Goal: Task Accomplishment & Management: Use online tool/utility

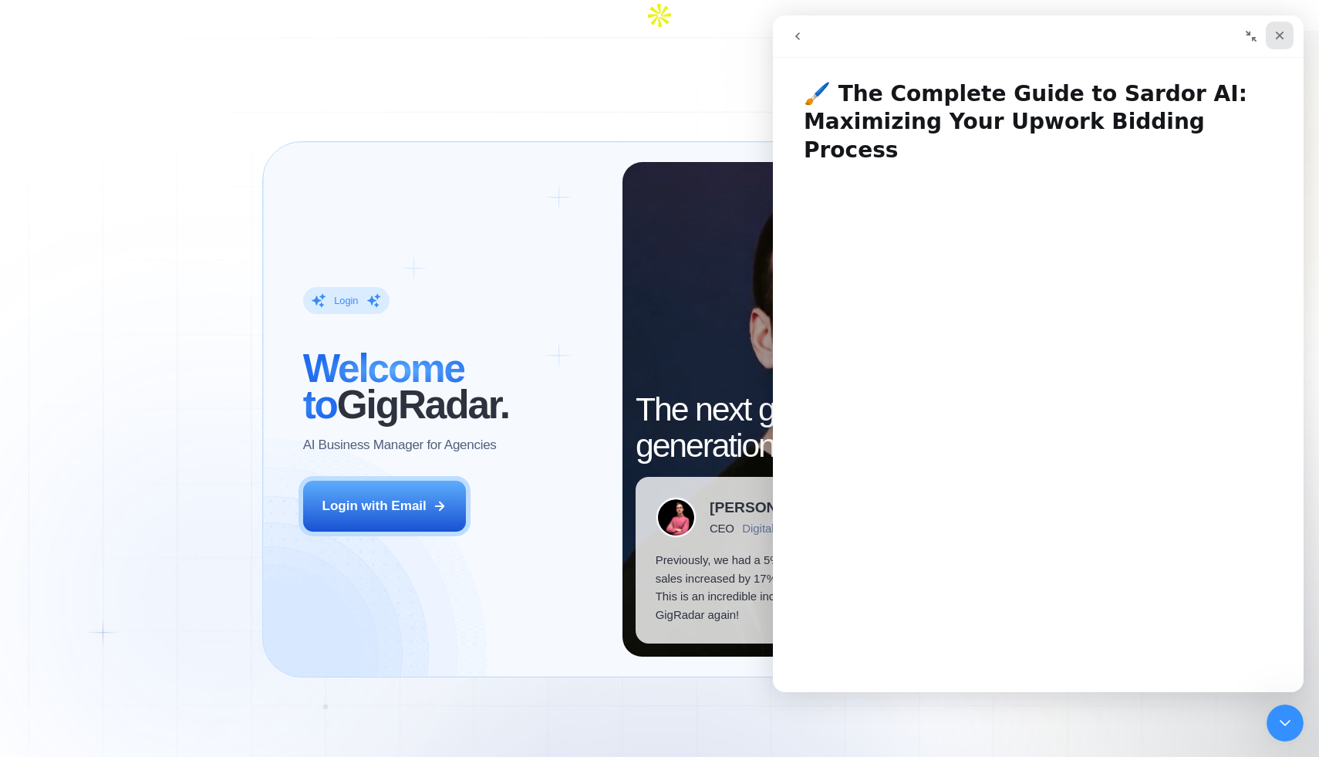
click at [1281, 32] on icon "Close" at bounding box center [1280, 35] width 12 height 12
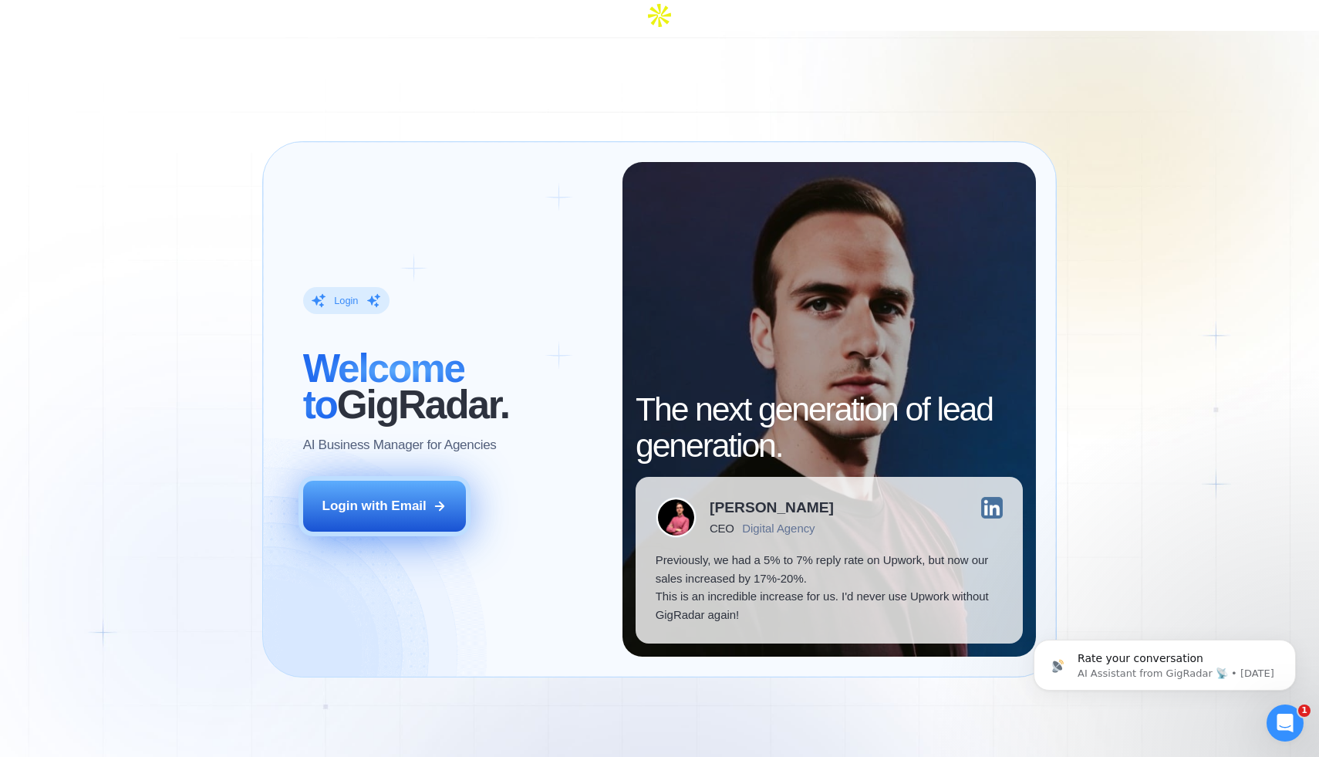
click at [393, 488] on button "Login with Email" at bounding box center [385, 506] width 164 height 51
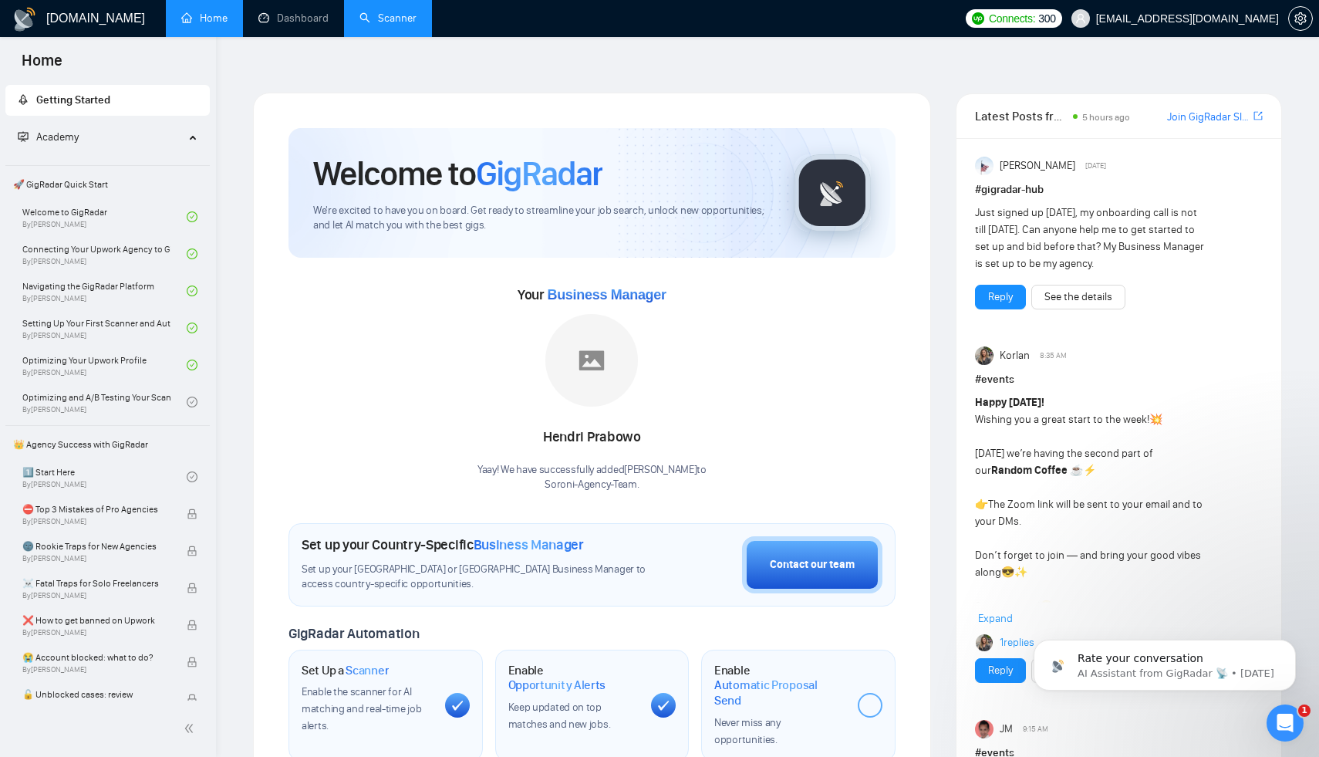
click at [389, 22] on link "Scanner" at bounding box center [387, 18] width 57 height 13
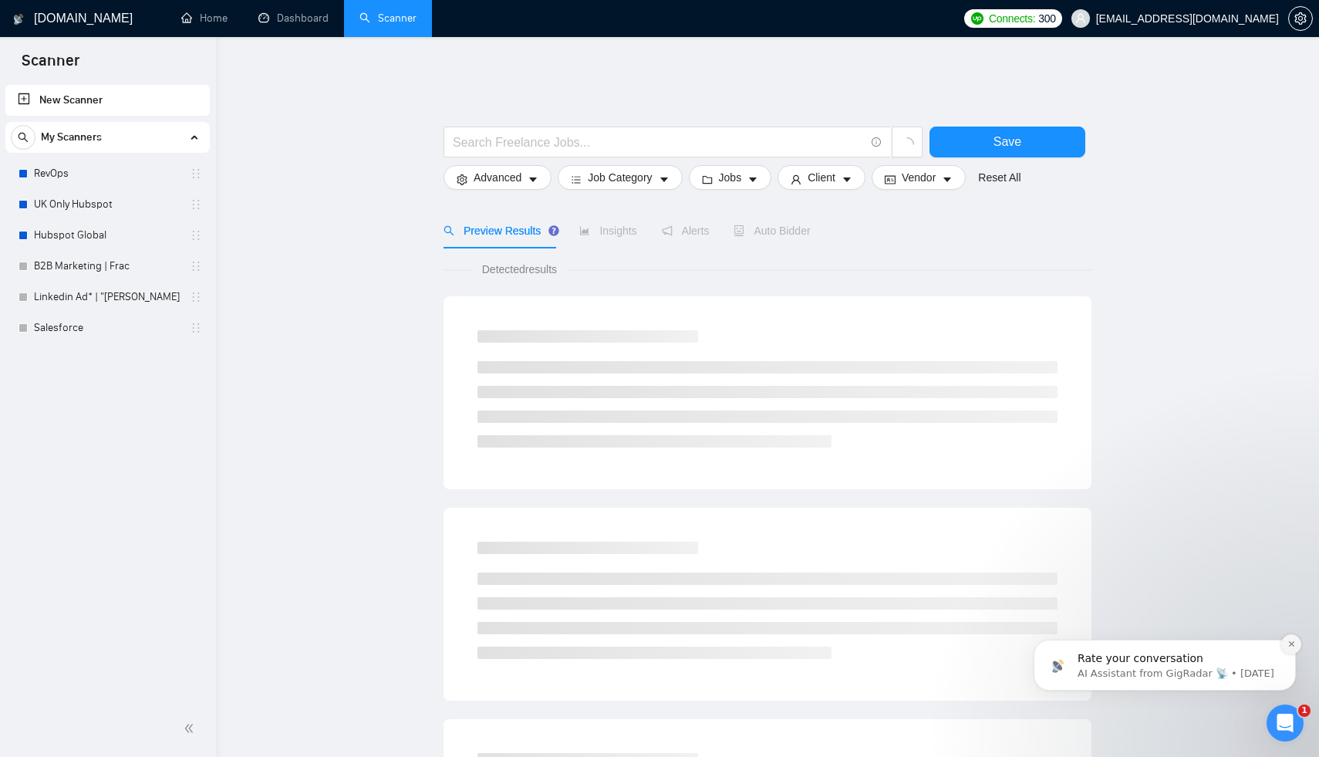
click at [1288, 646] on icon "Dismiss notification" at bounding box center [1291, 643] width 8 height 8
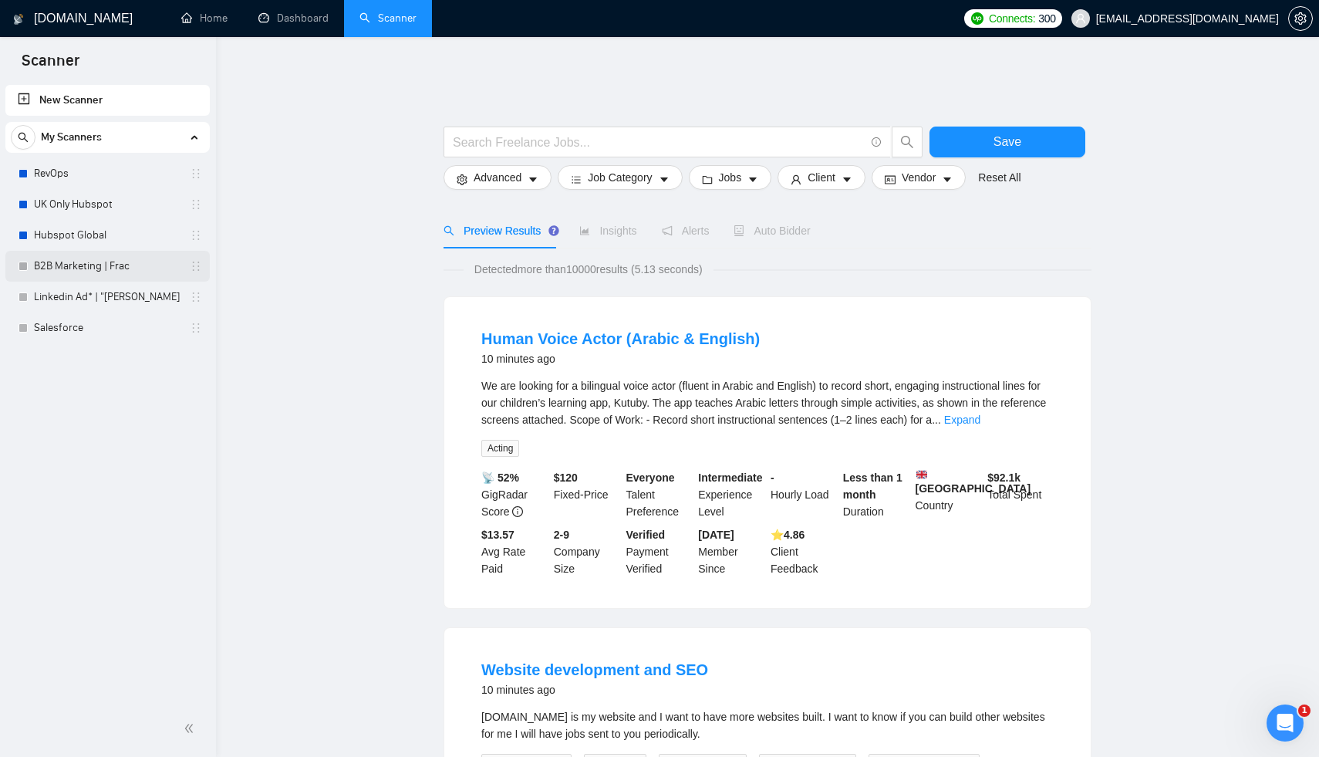
click at [91, 272] on link "B2B Marketing | Frac" at bounding box center [107, 266] width 147 height 31
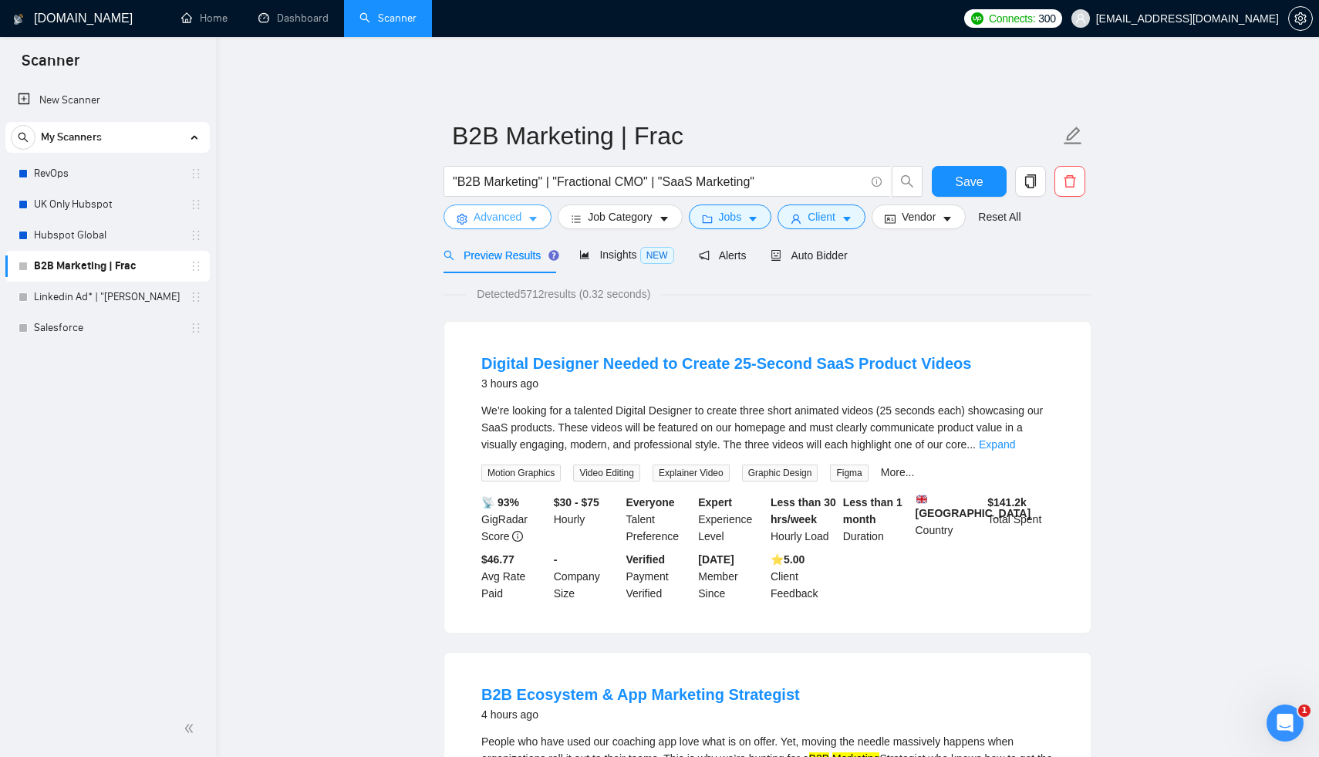
click at [534, 214] on icon "caret-down" at bounding box center [533, 219] width 11 height 11
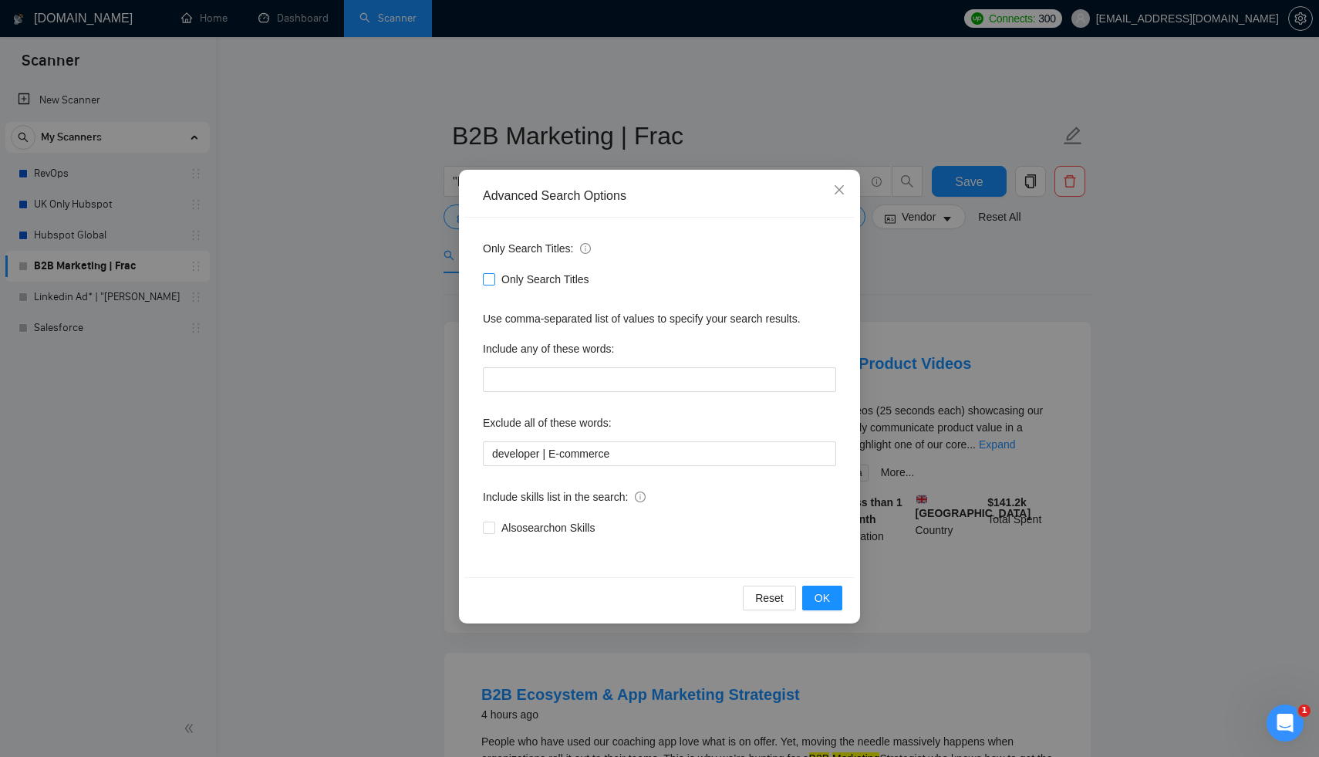
click at [488, 283] on input "Only Search Titles" at bounding box center [488, 278] width 11 height 11
checkbox input "true"
click at [828, 600] on span "OK" at bounding box center [822, 597] width 15 height 17
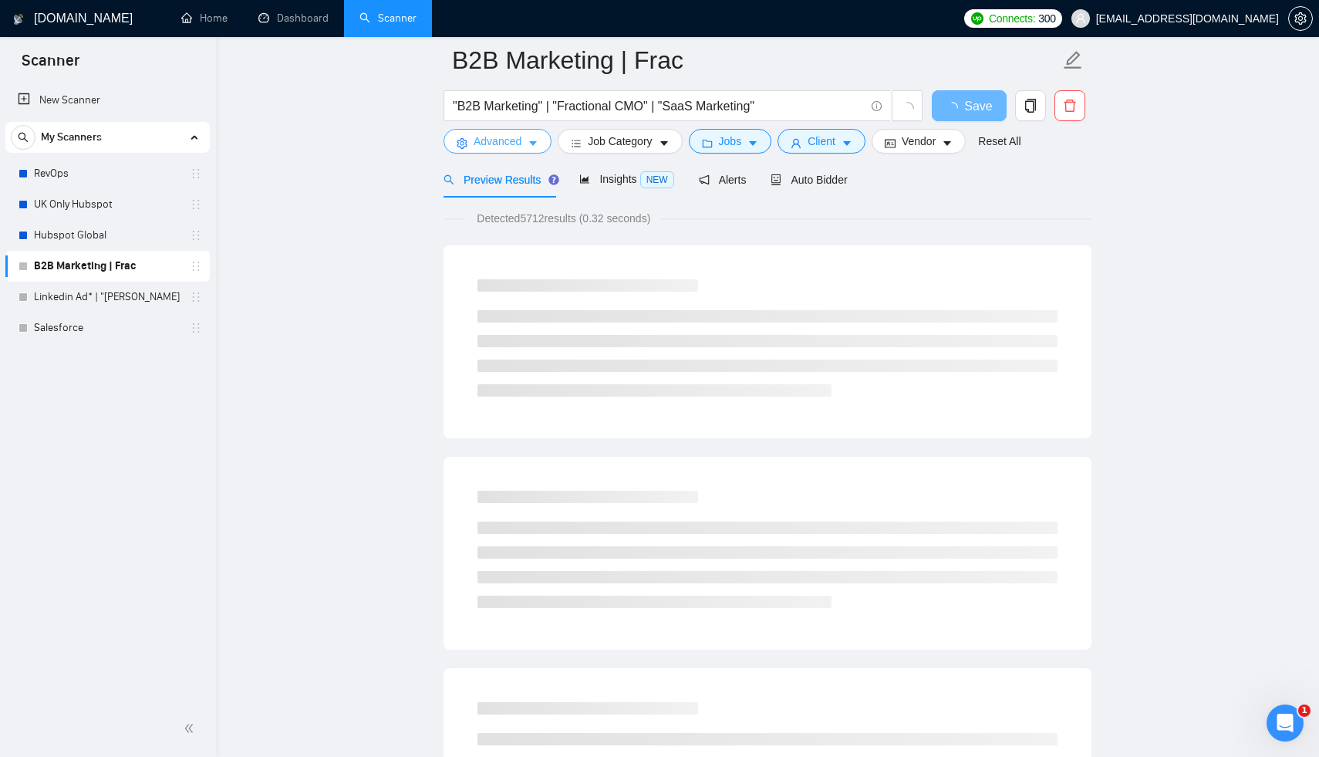
scroll to position [150, 0]
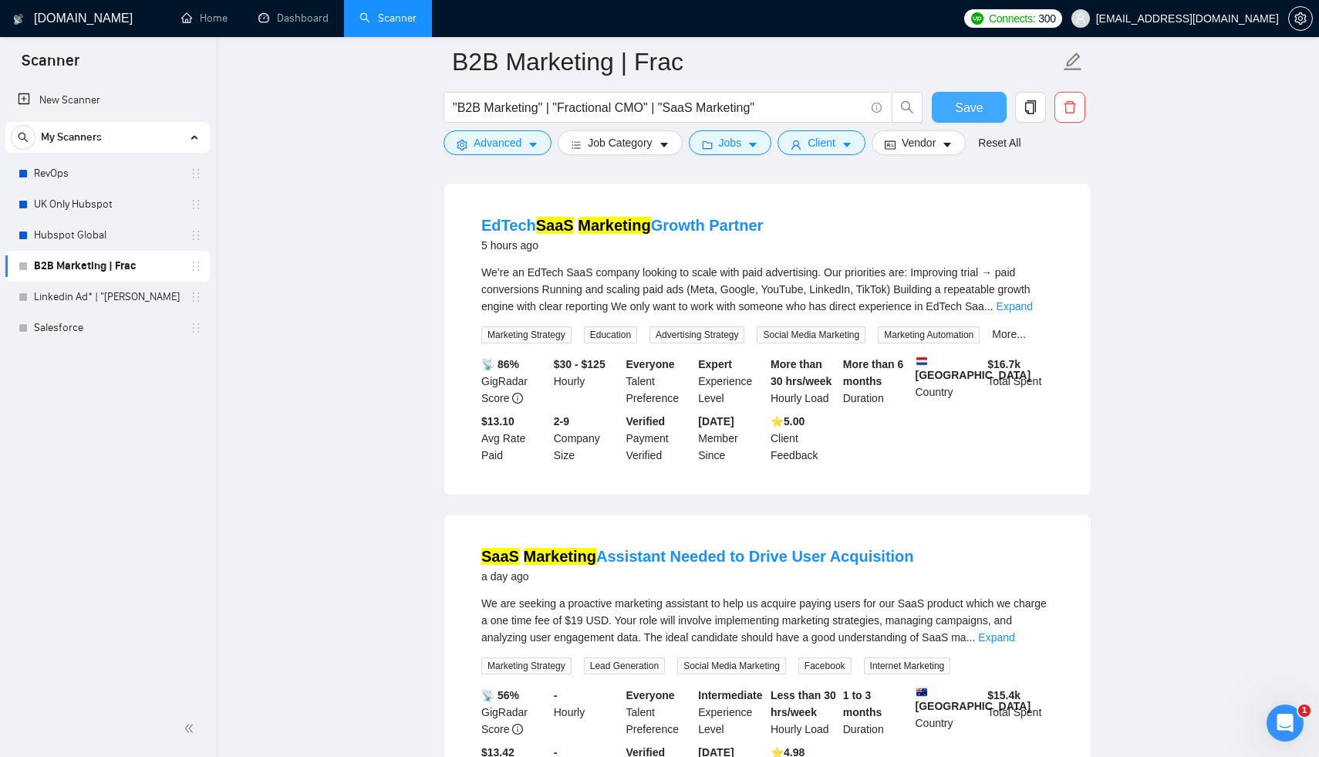
click at [979, 110] on span "Save" at bounding box center [969, 107] width 28 height 19
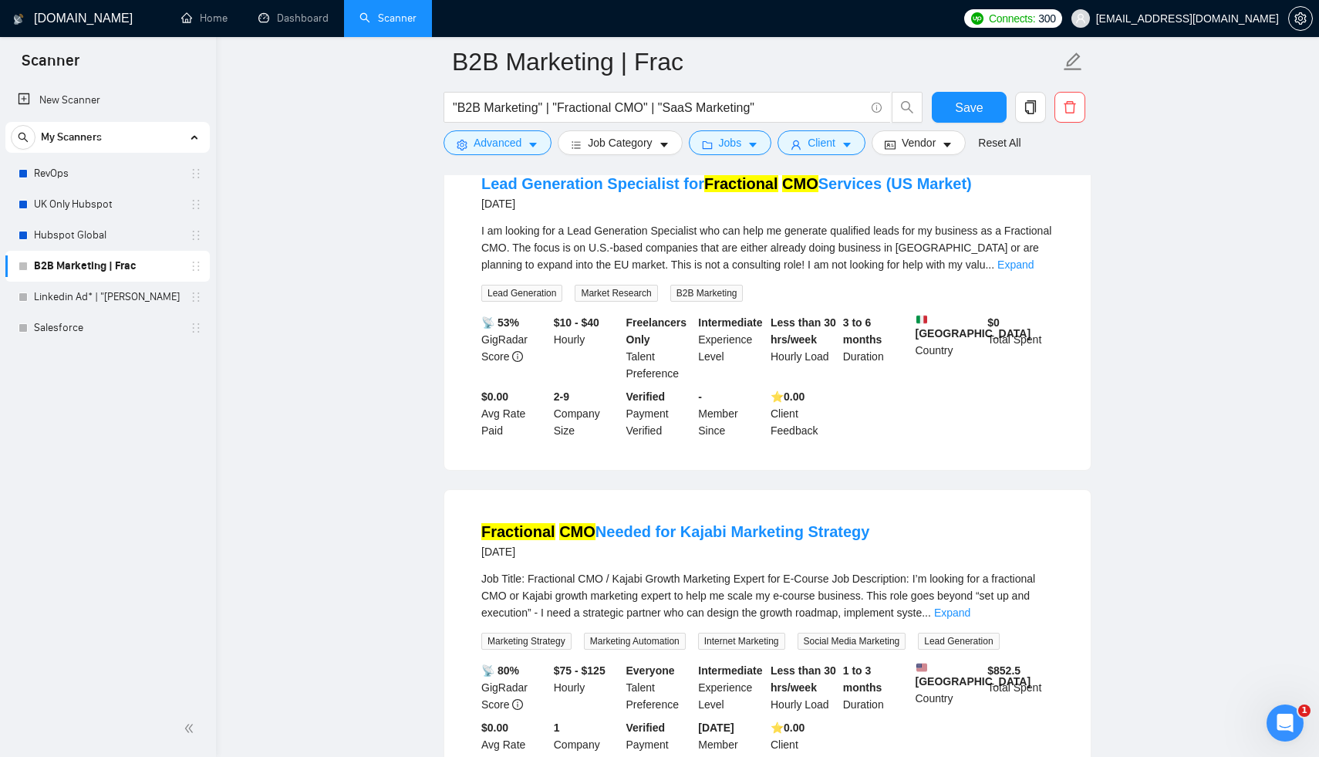
scroll to position [2988, 0]
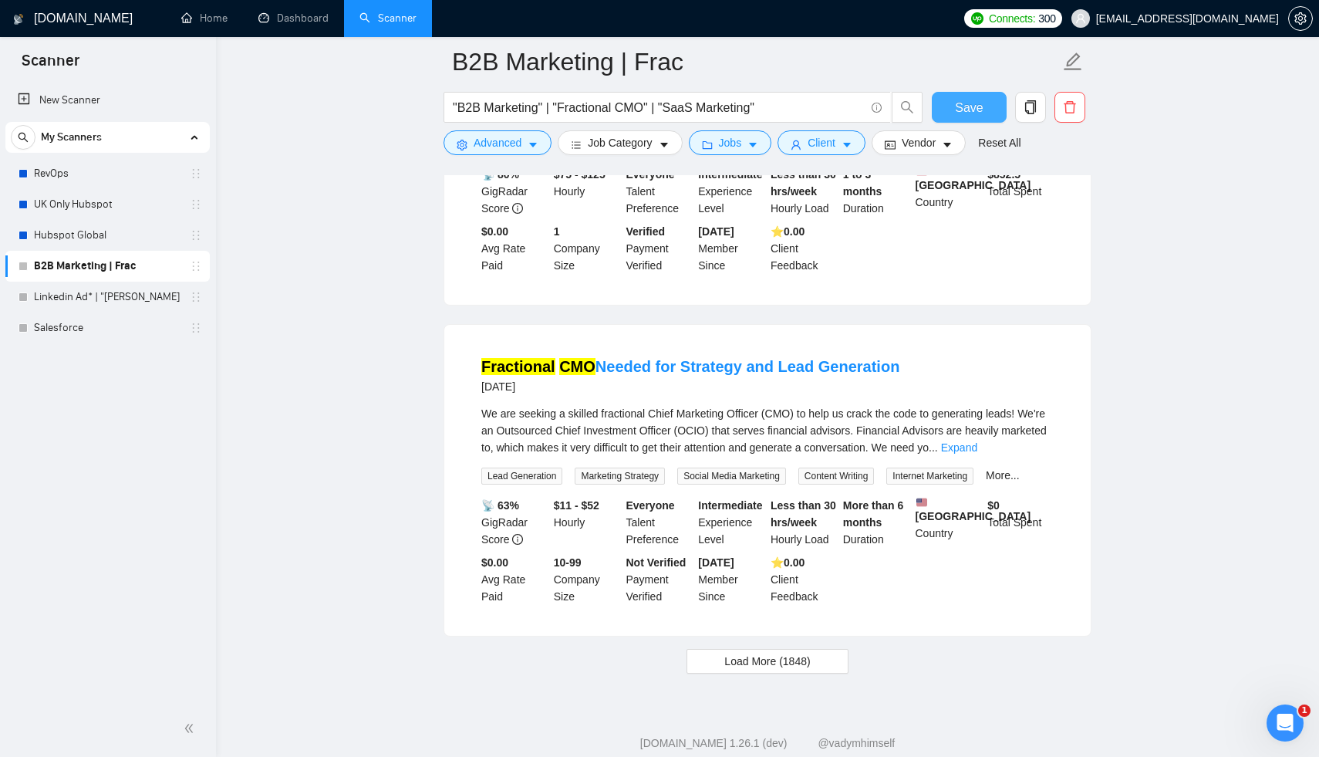
click at [956, 110] on span "Save" at bounding box center [969, 107] width 28 height 19
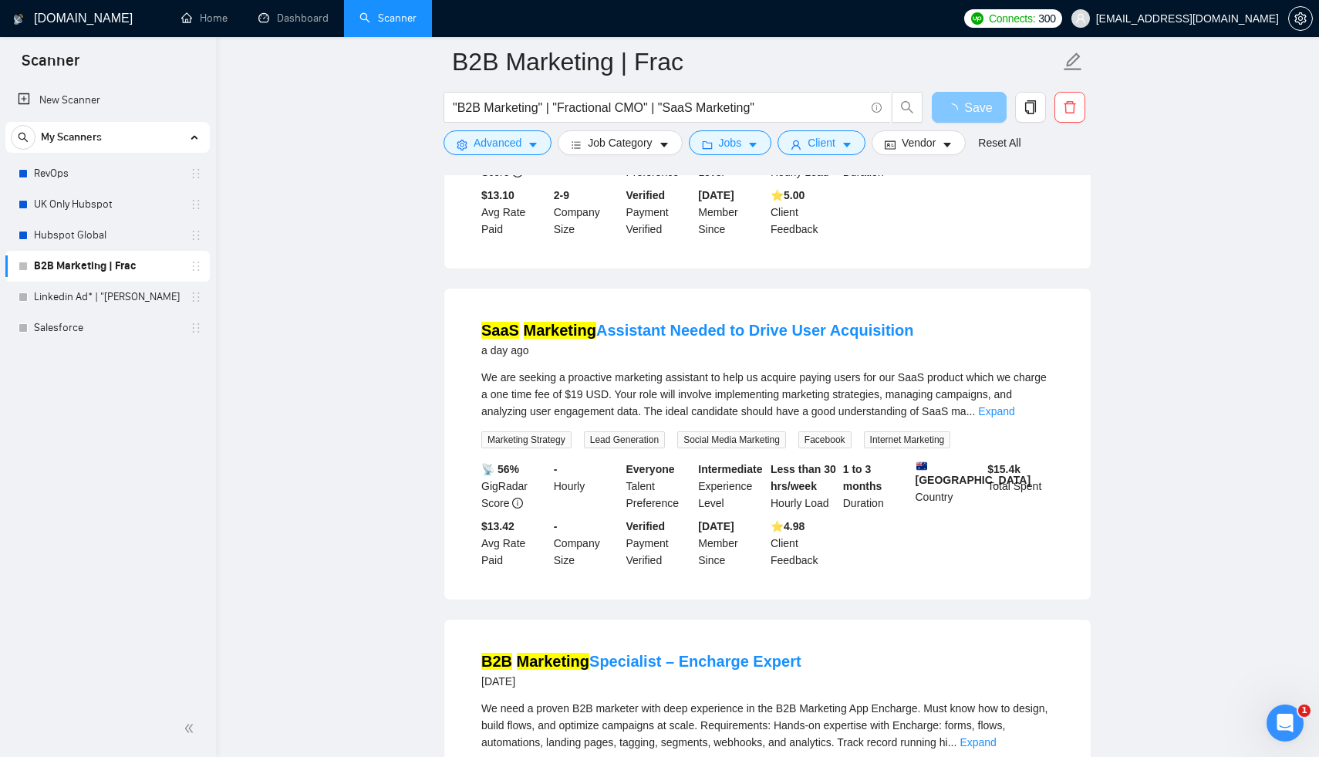
scroll to position [0, 0]
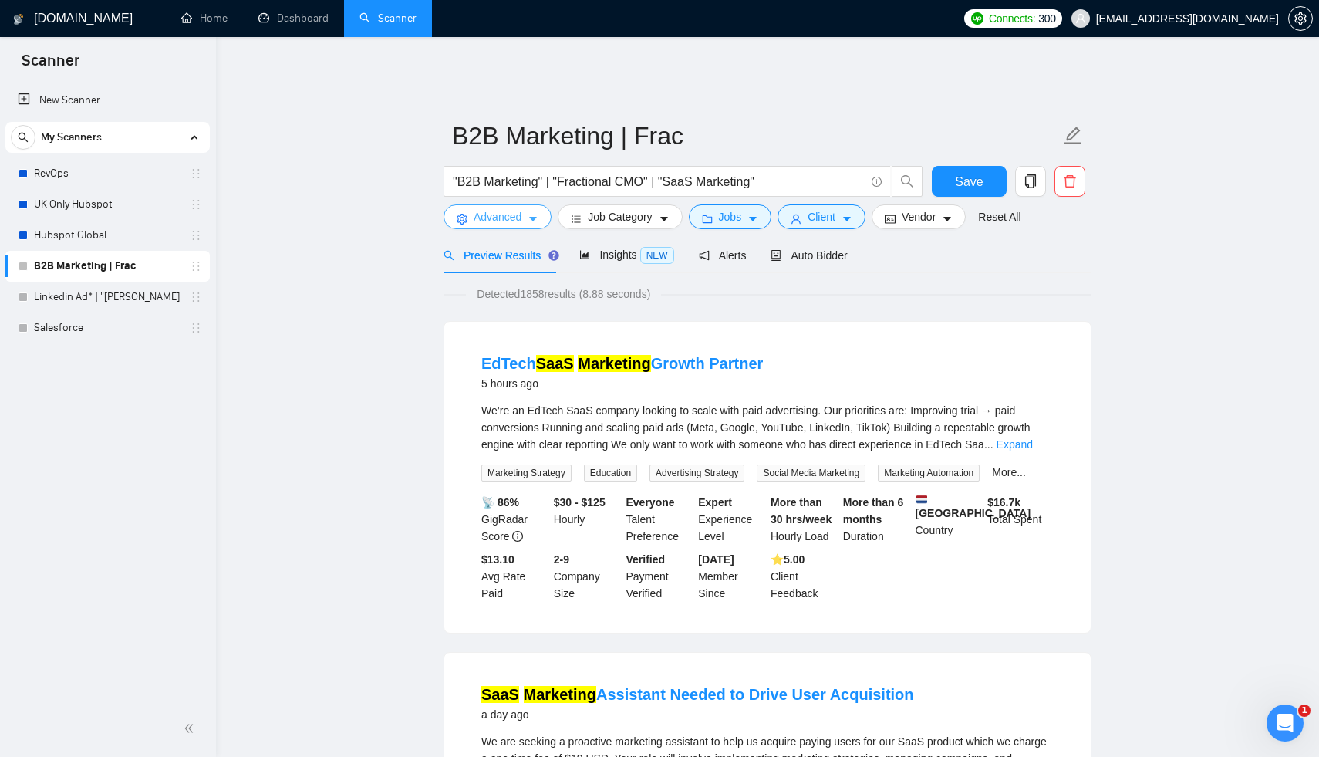
click at [524, 208] on button "Advanced" at bounding box center [498, 216] width 108 height 25
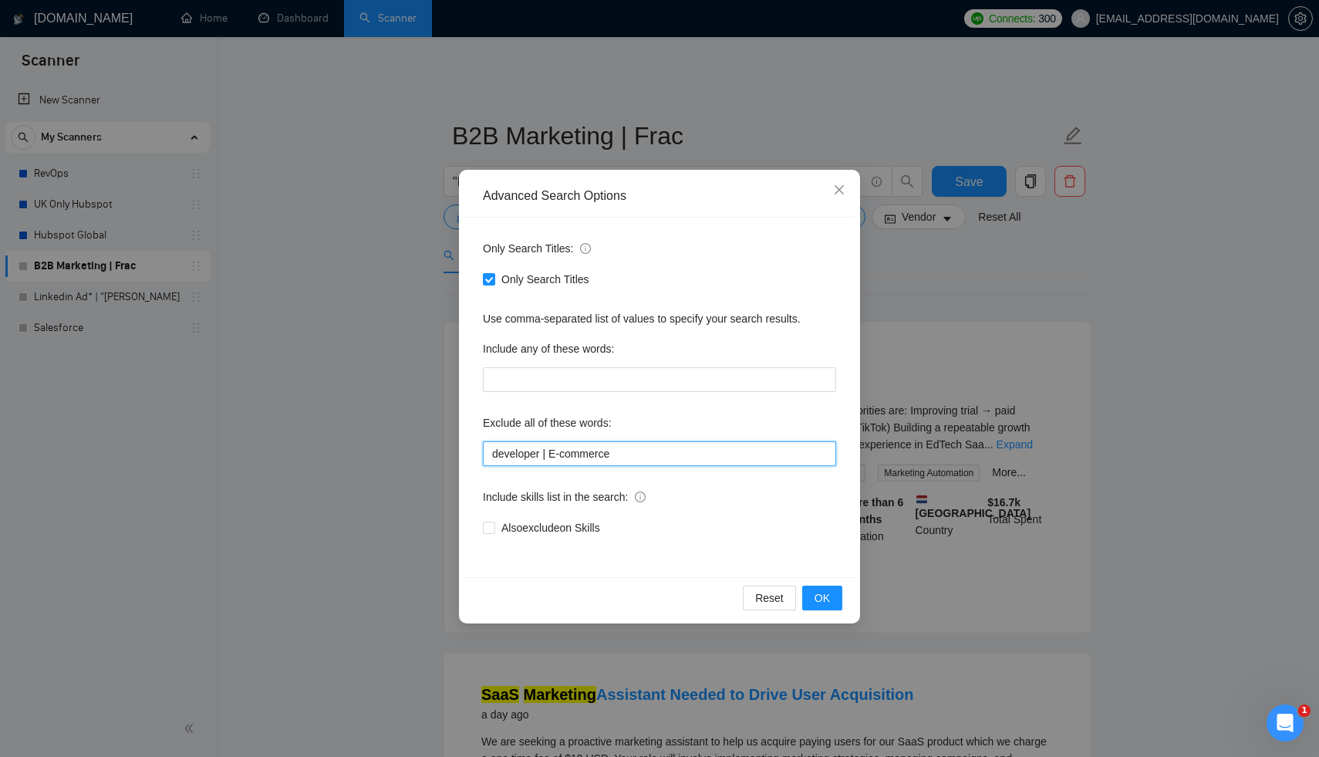
click at [653, 454] on input "developer | E-commerce" at bounding box center [659, 453] width 353 height 25
type input "developer | E-commerce | assistant"
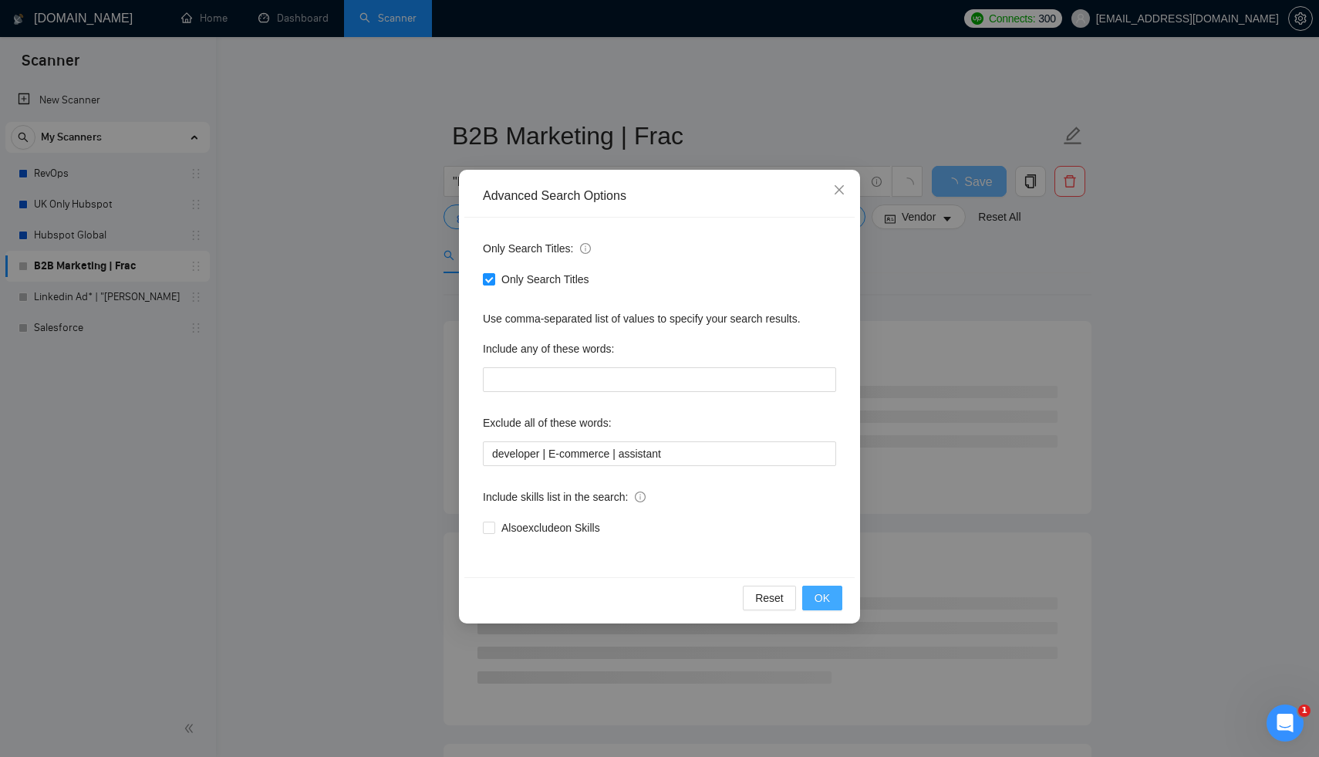
click at [822, 597] on span "OK" at bounding box center [822, 597] width 15 height 17
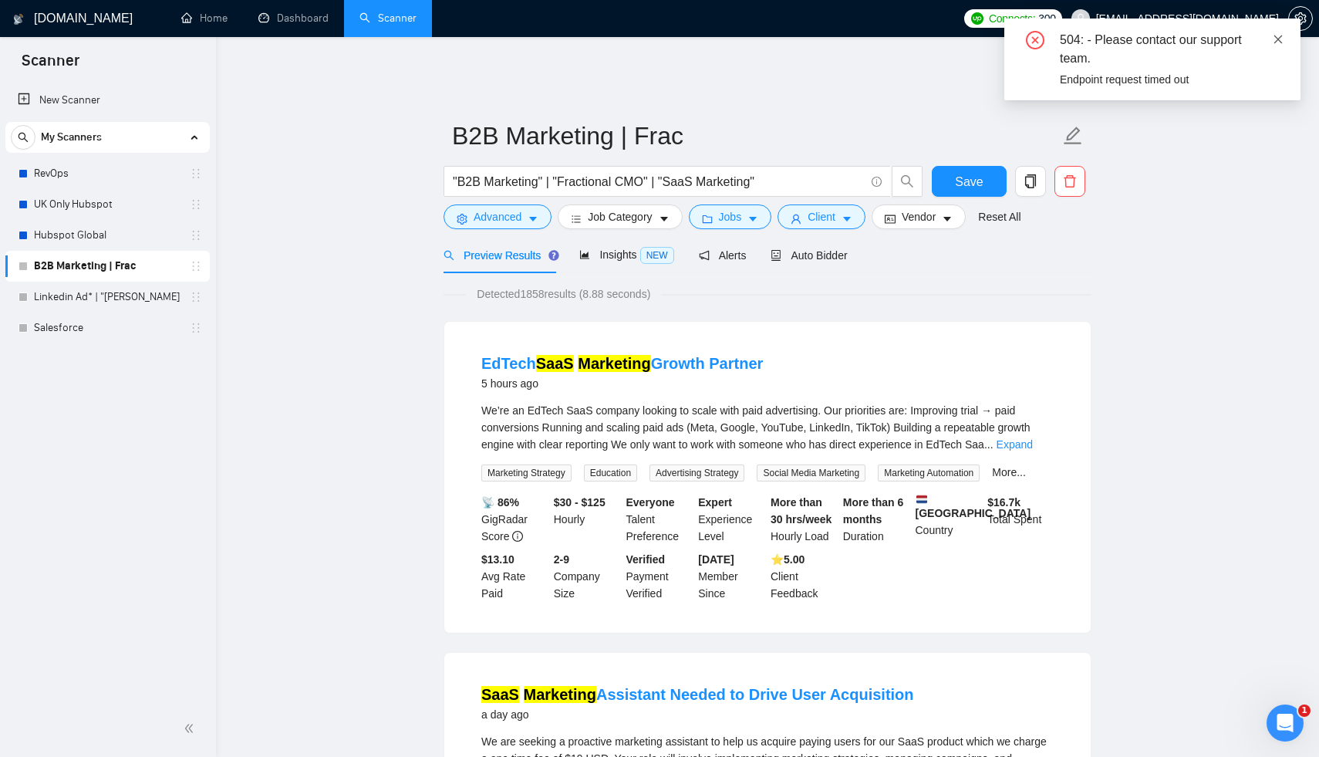
click at [1277, 40] on icon "close" at bounding box center [1278, 39] width 8 height 8
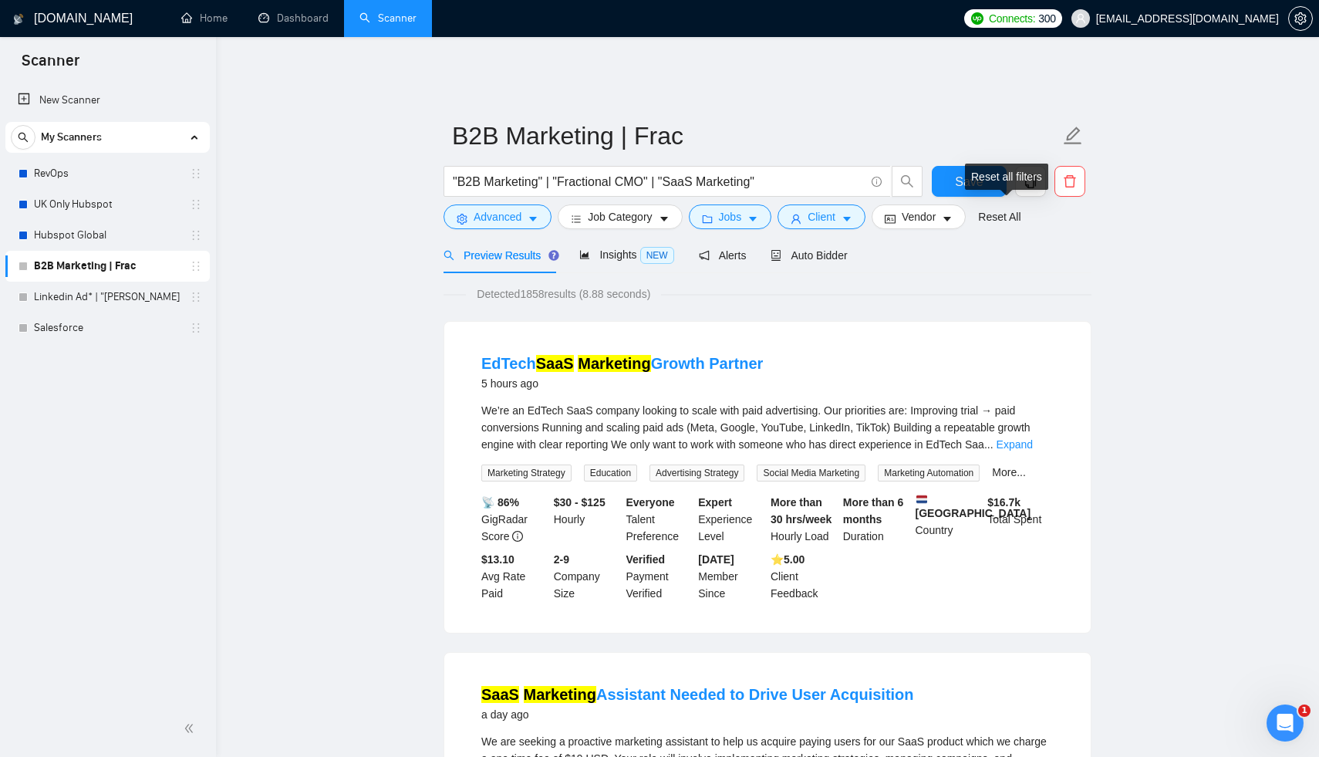
click at [989, 174] on div "Reset all filters" at bounding box center [1006, 177] width 83 height 26
click at [963, 172] on span "Save" at bounding box center [969, 181] width 28 height 19
click at [829, 249] on span "Auto Bidder" at bounding box center [809, 255] width 76 height 12
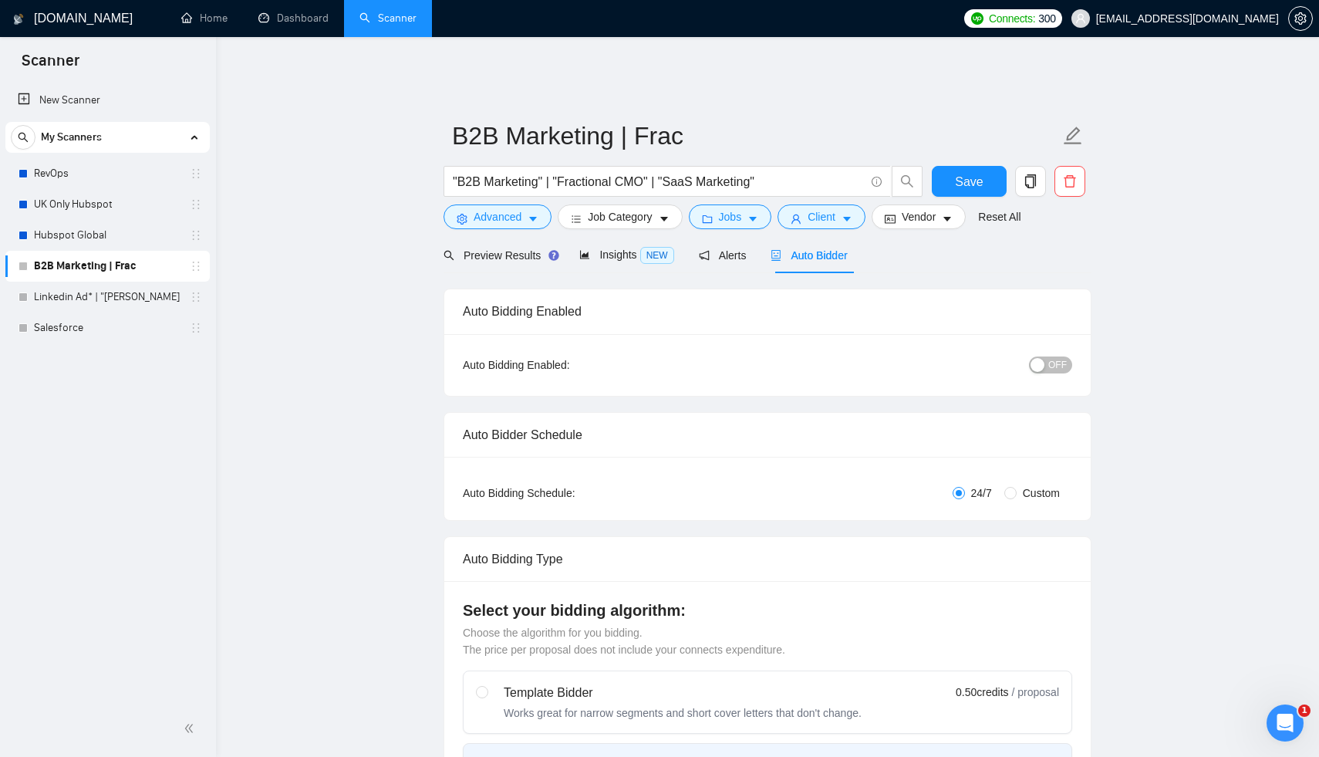
click at [1048, 356] on span "OFF" at bounding box center [1057, 364] width 19 height 17
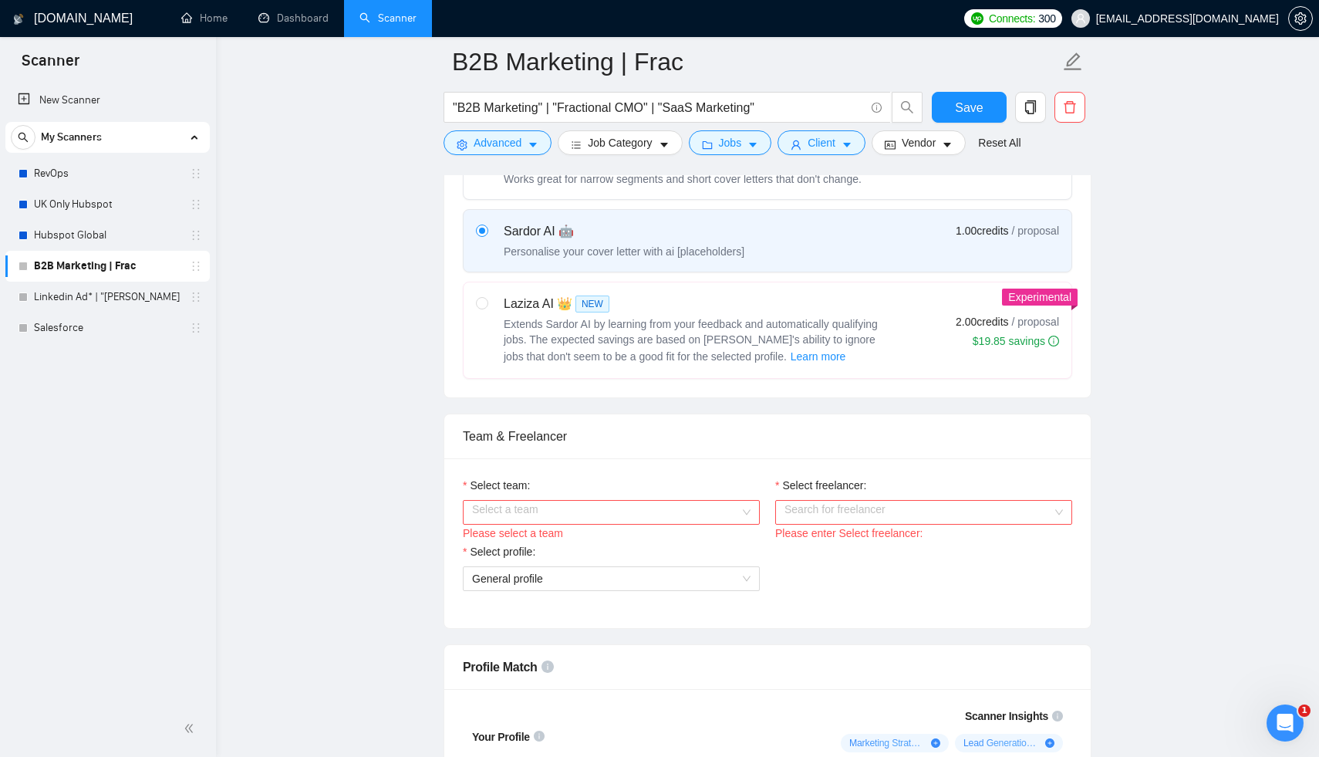
scroll to position [619, 0]
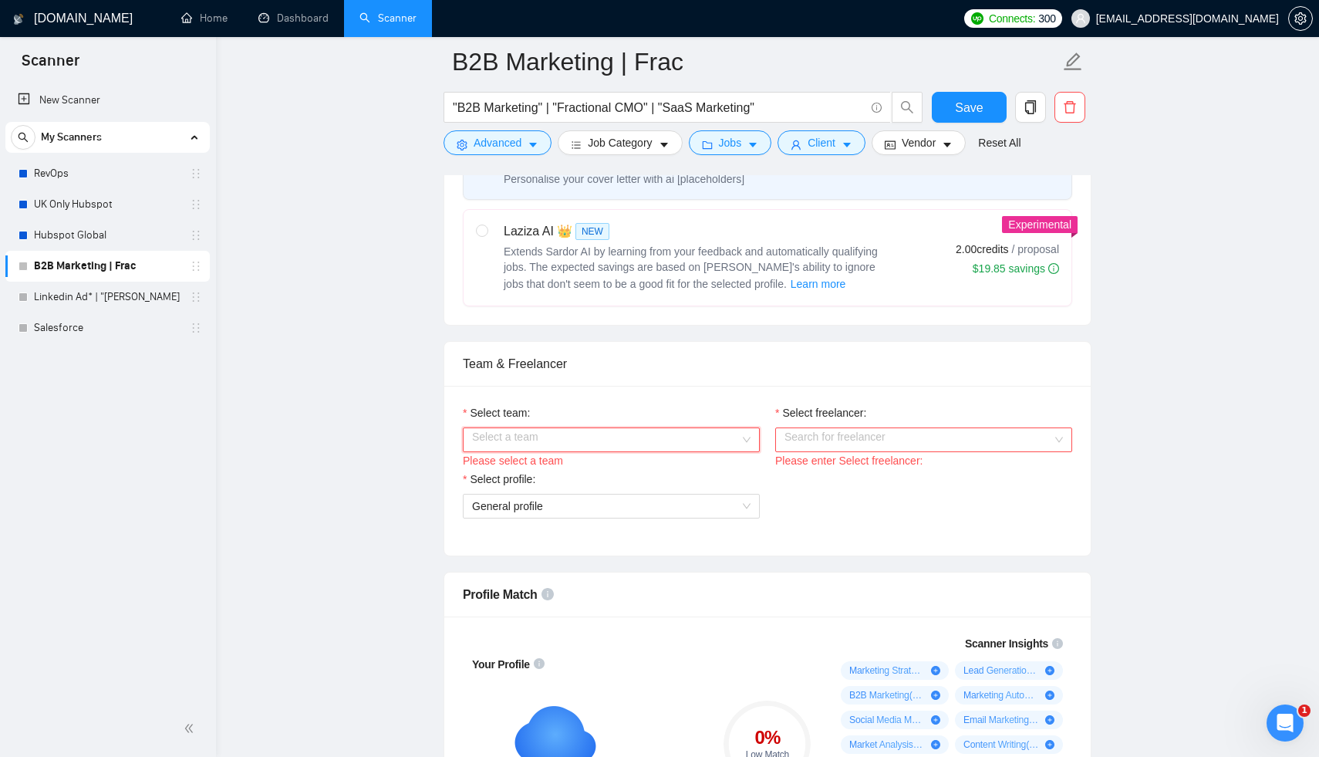
click at [635, 430] on input "Select team:" at bounding box center [606, 439] width 268 height 23
click at [569, 464] on div "Soroni-Agency-Team" at bounding box center [611, 458] width 278 height 17
click at [886, 428] on input "Select freelancer:" at bounding box center [919, 439] width 268 height 23
click at [880, 459] on div "Appah Prince" at bounding box center [924, 458] width 278 height 17
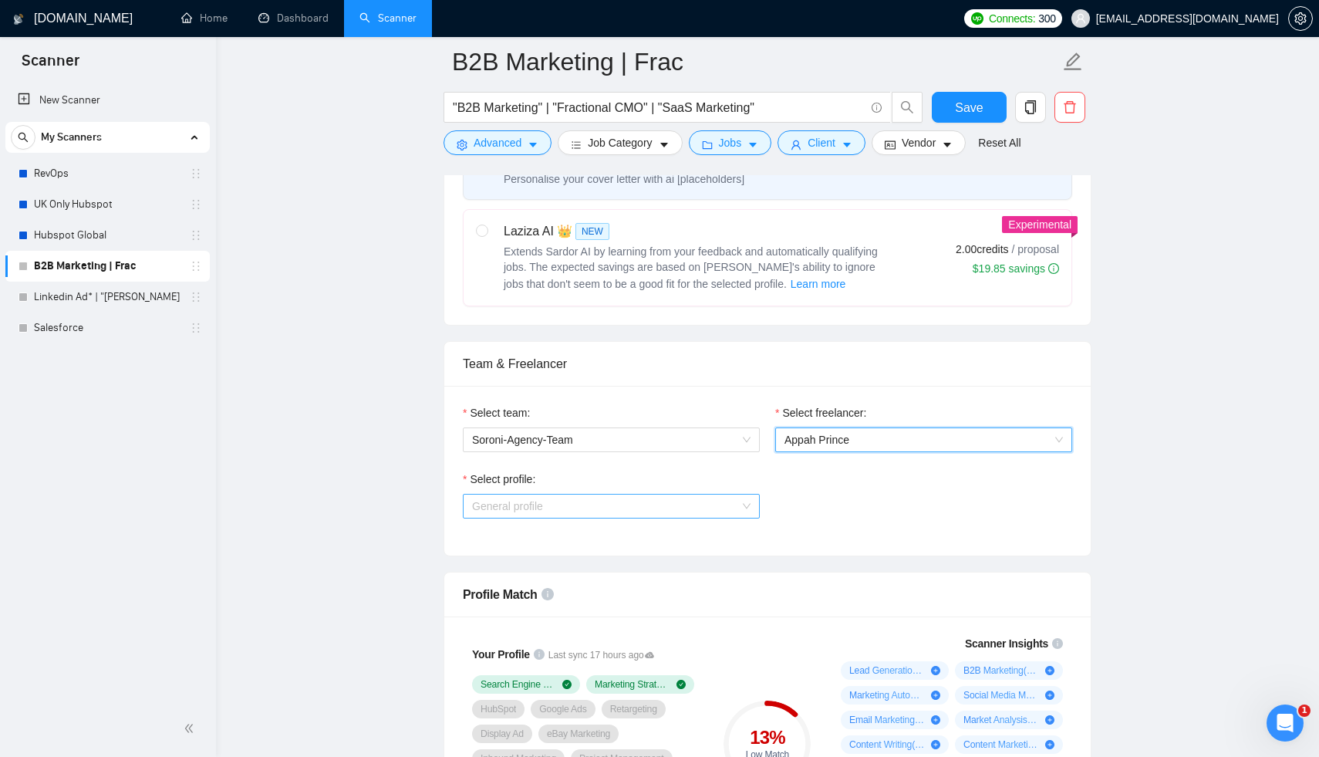
click at [620, 494] on span "General profile" at bounding box center [611, 505] width 278 height 23
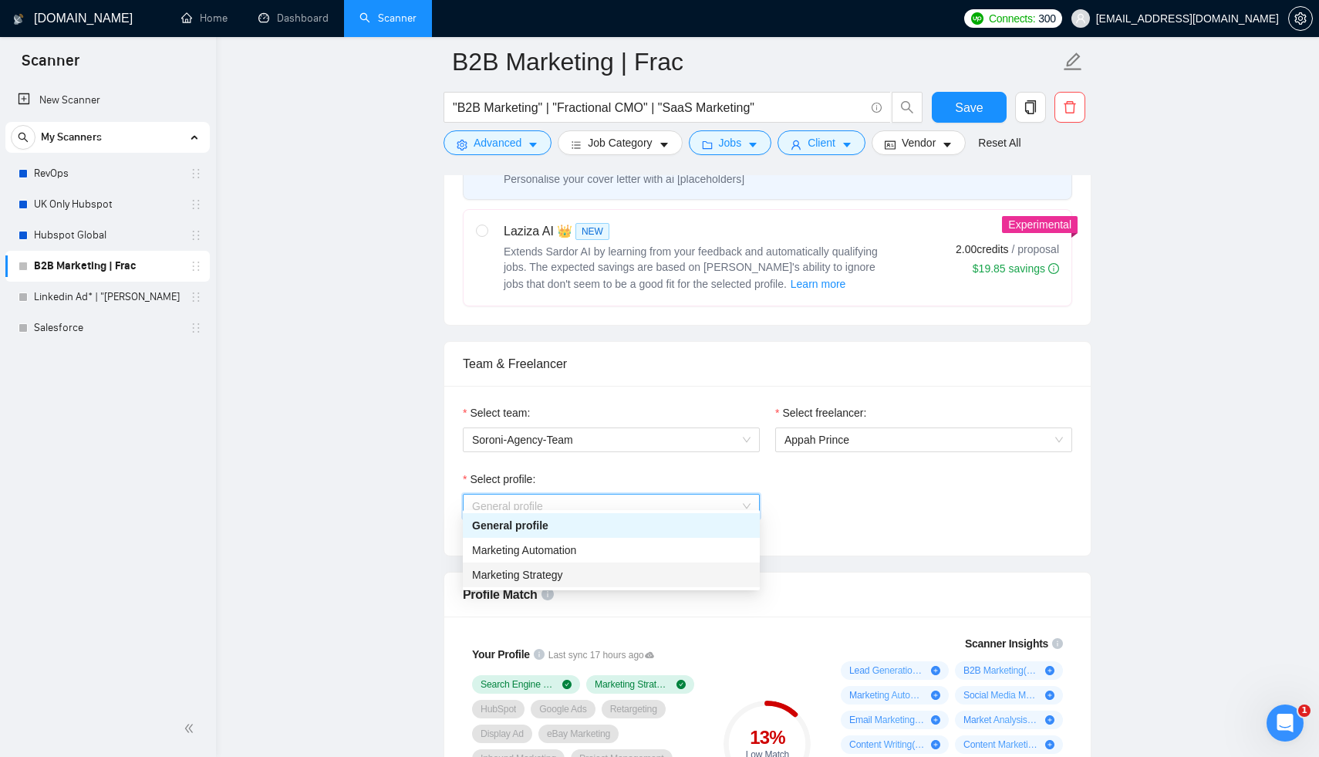
click at [596, 570] on div "Marketing Strategy" at bounding box center [611, 574] width 278 height 17
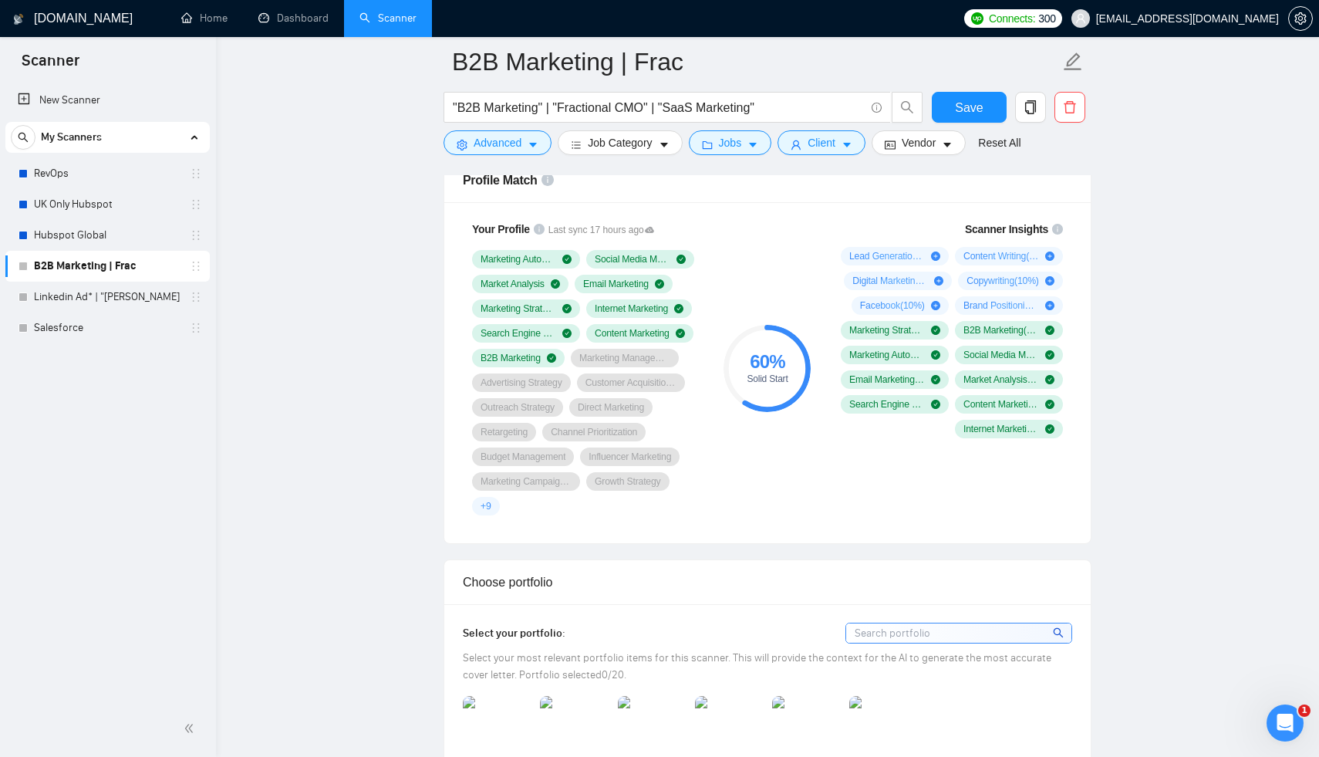
scroll to position [1177, 0]
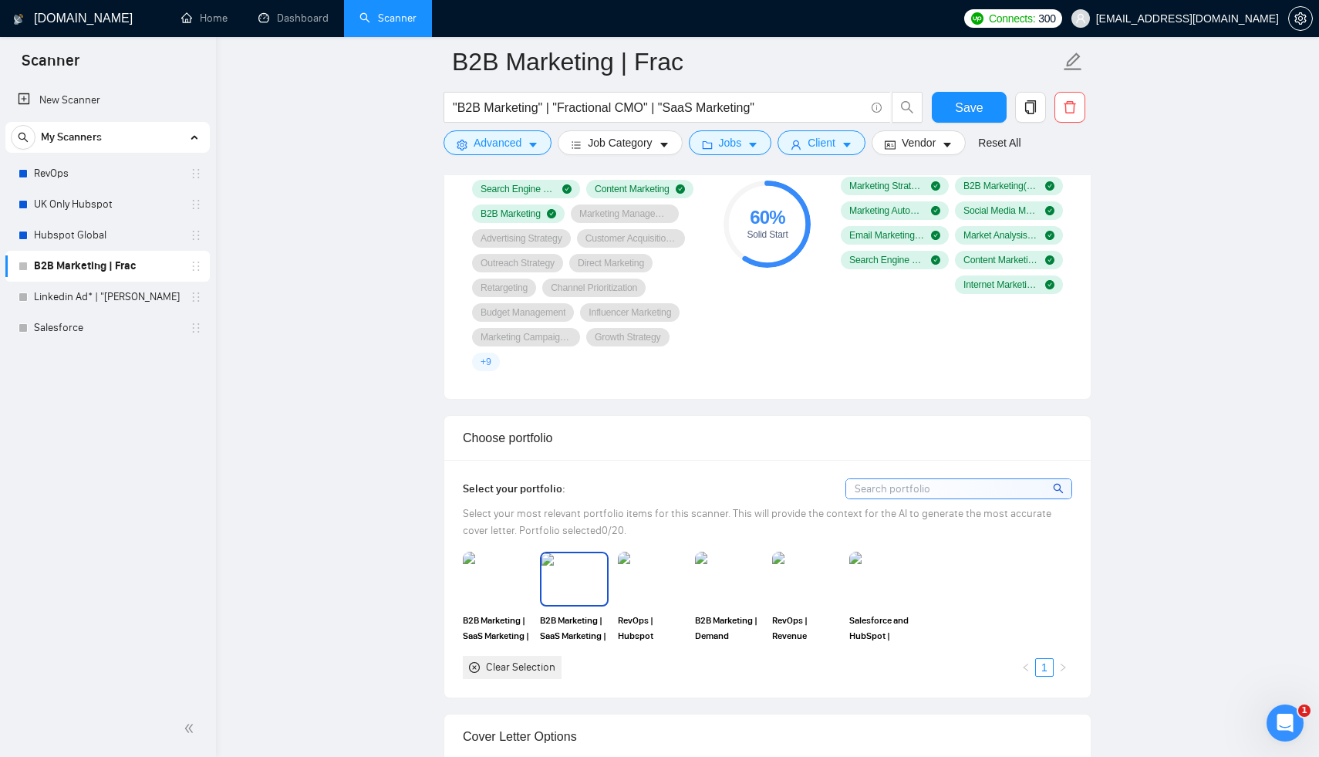
click at [586, 596] on div "B2B Marketing | SaaS Marketing | RevOps | Hubspot Project" at bounding box center [574, 597] width 68 height 91
click at [504, 594] on div at bounding box center [497, 579] width 68 height 54
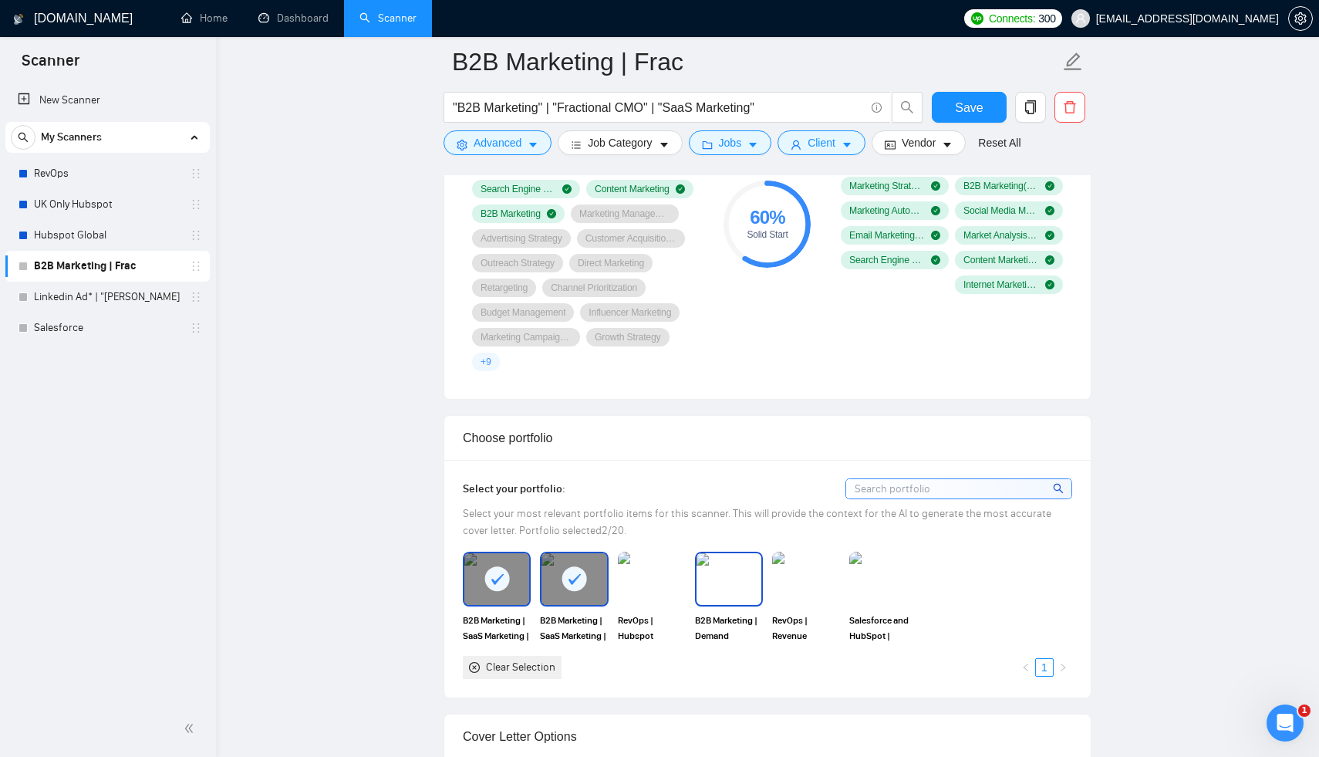
click at [715, 579] on img at bounding box center [729, 578] width 65 height 51
click at [803, 590] on img at bounding box center [806, 578] width 65 height 51
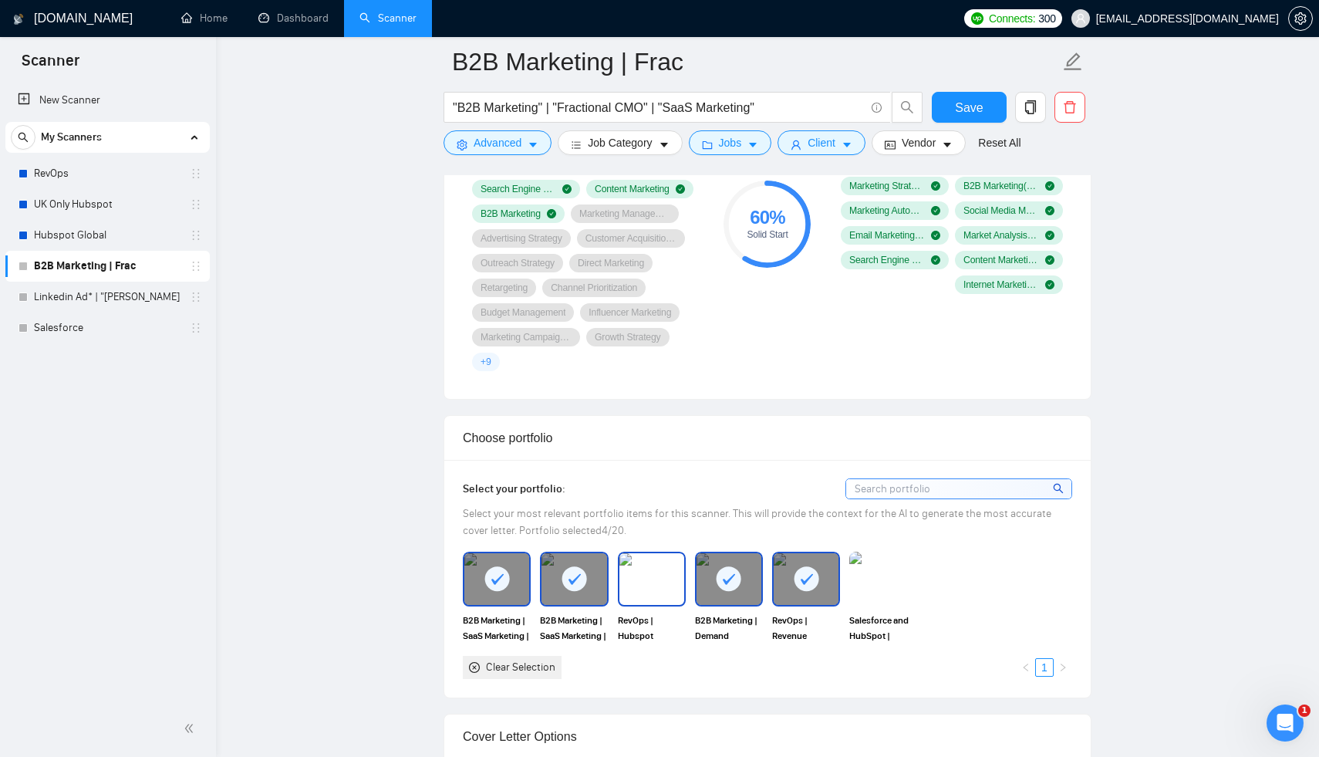
click at [670, 588] on img at bounding box center [651, 578] width 65 height 51
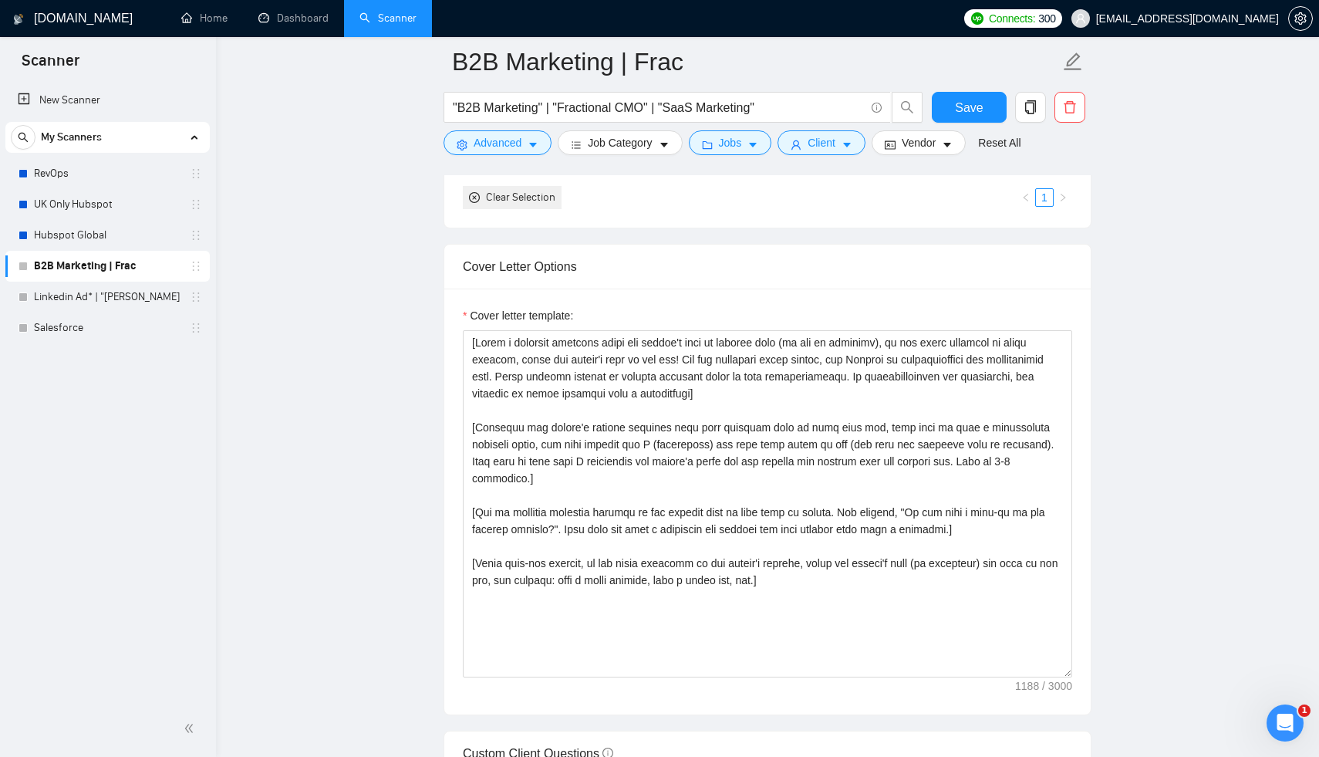
scroll to position [1673, 0]
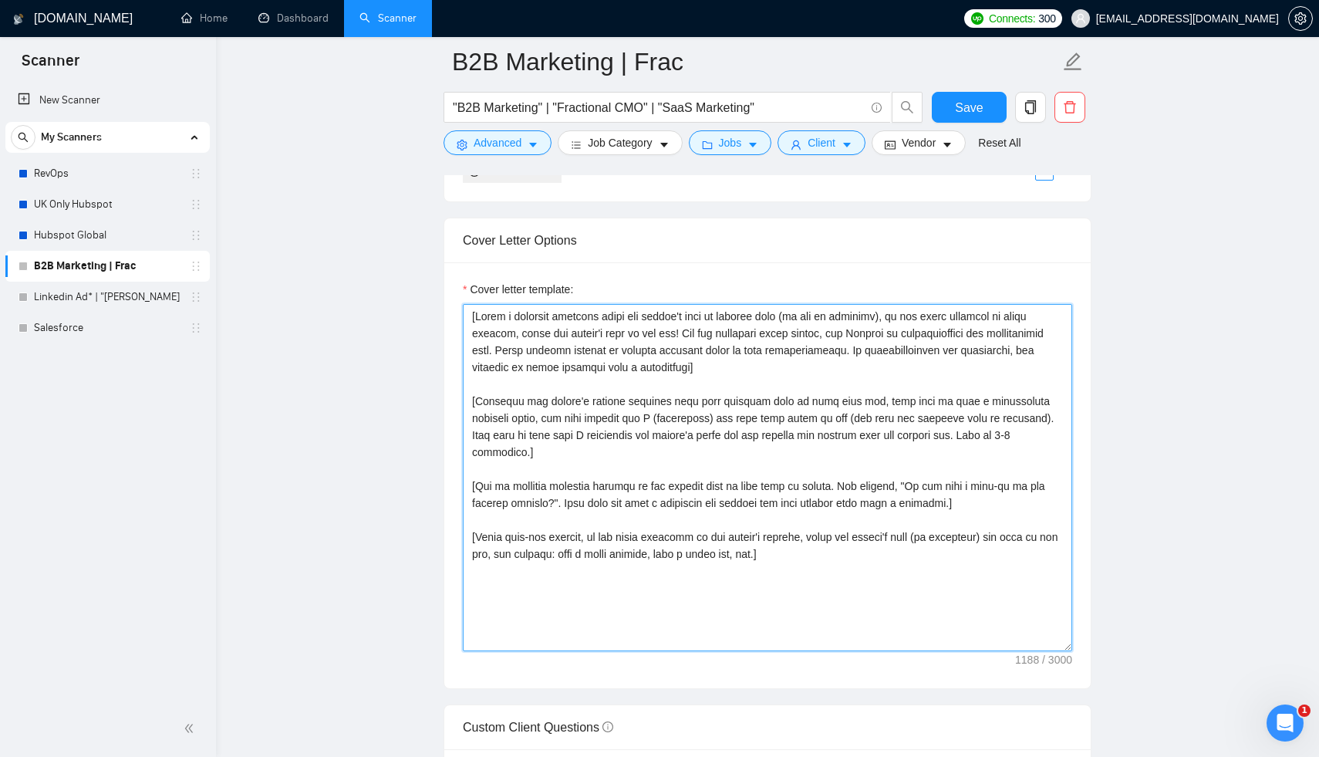
click at [535, 321] on textarea "Cover letter template:" at bounding box center [767, 477] width 609 height 347
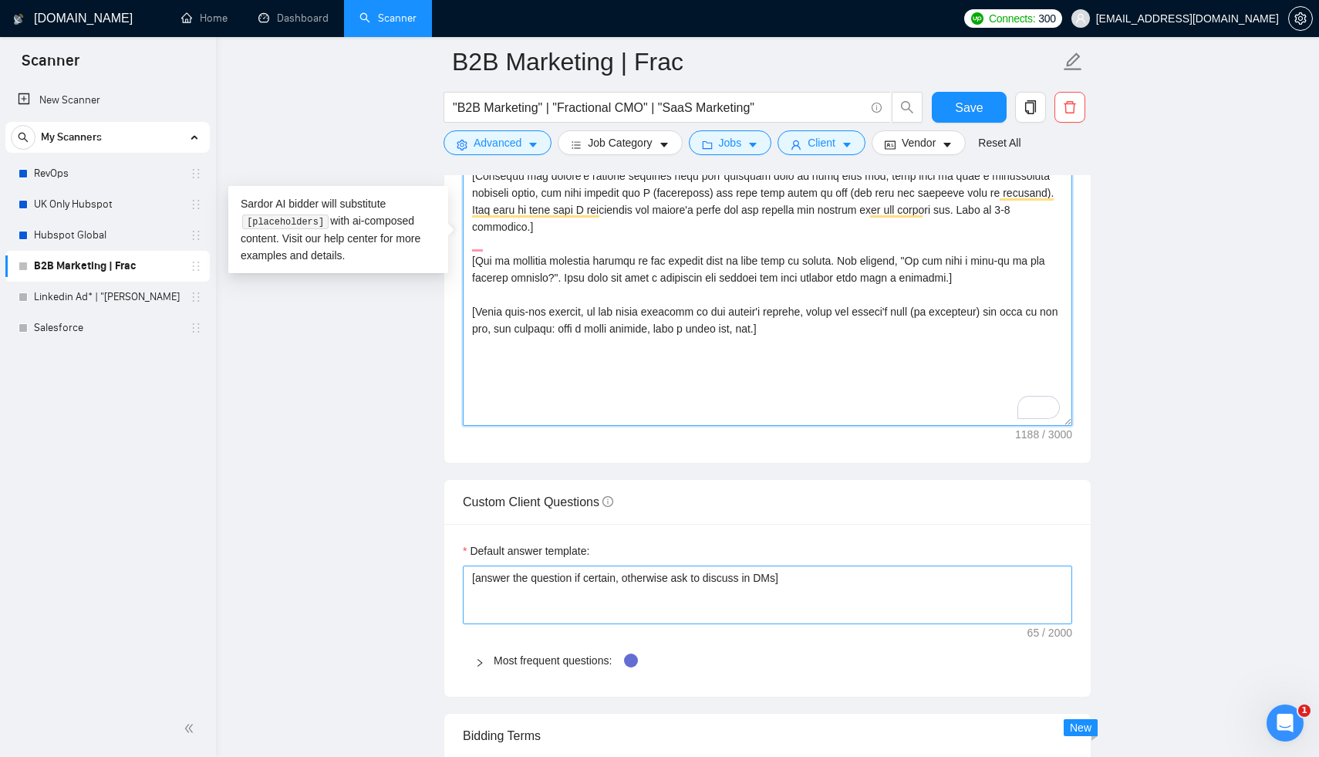
scroll to position [1910, 0]
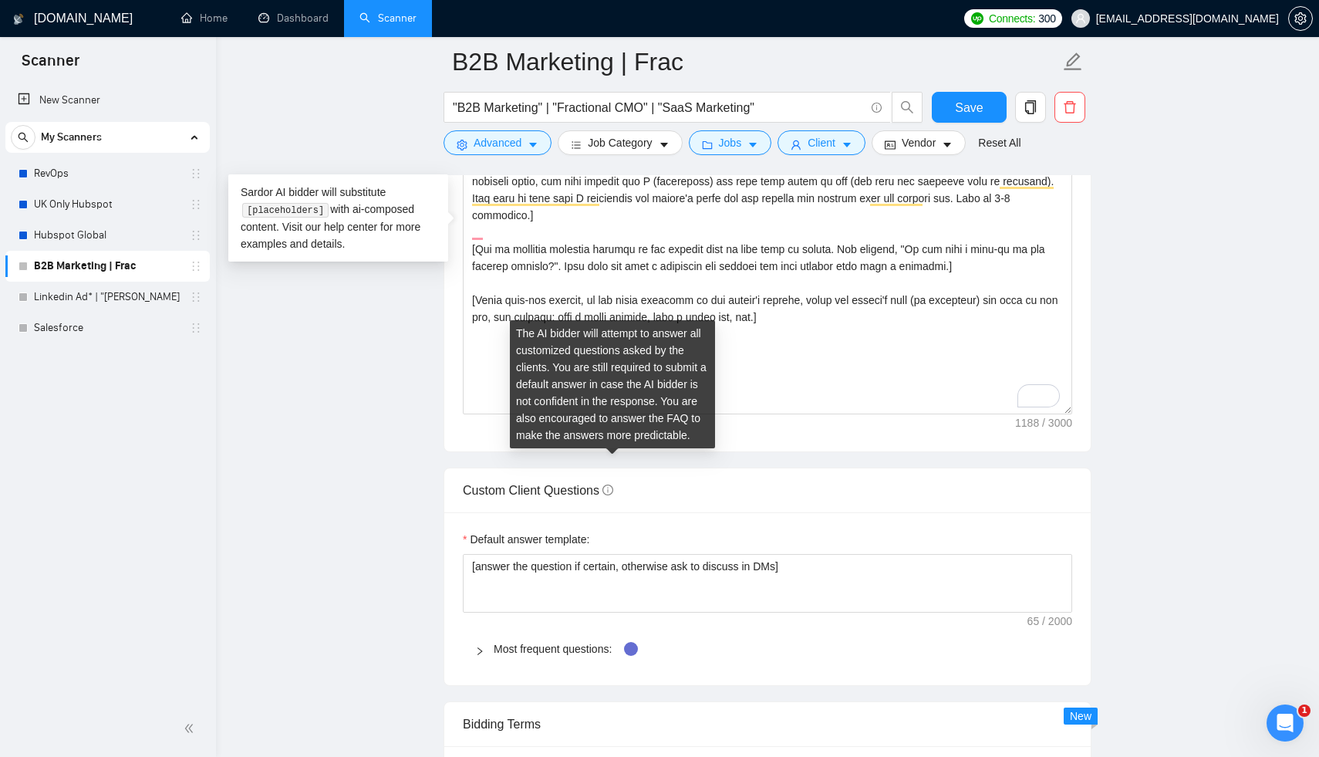
click at [611, 484] on icon "info-circle" at bounding box center [607, 489] width 11 height 11
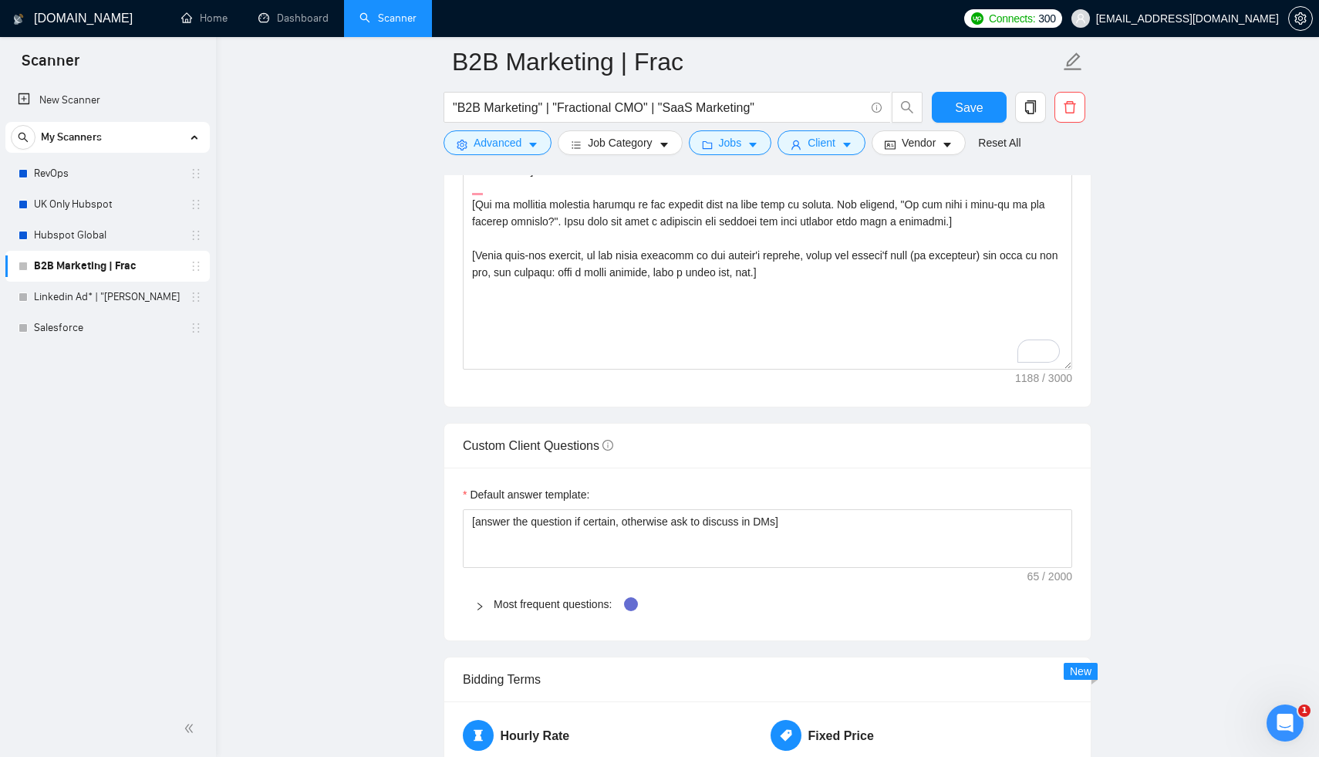
scroll to position [1968, 0]
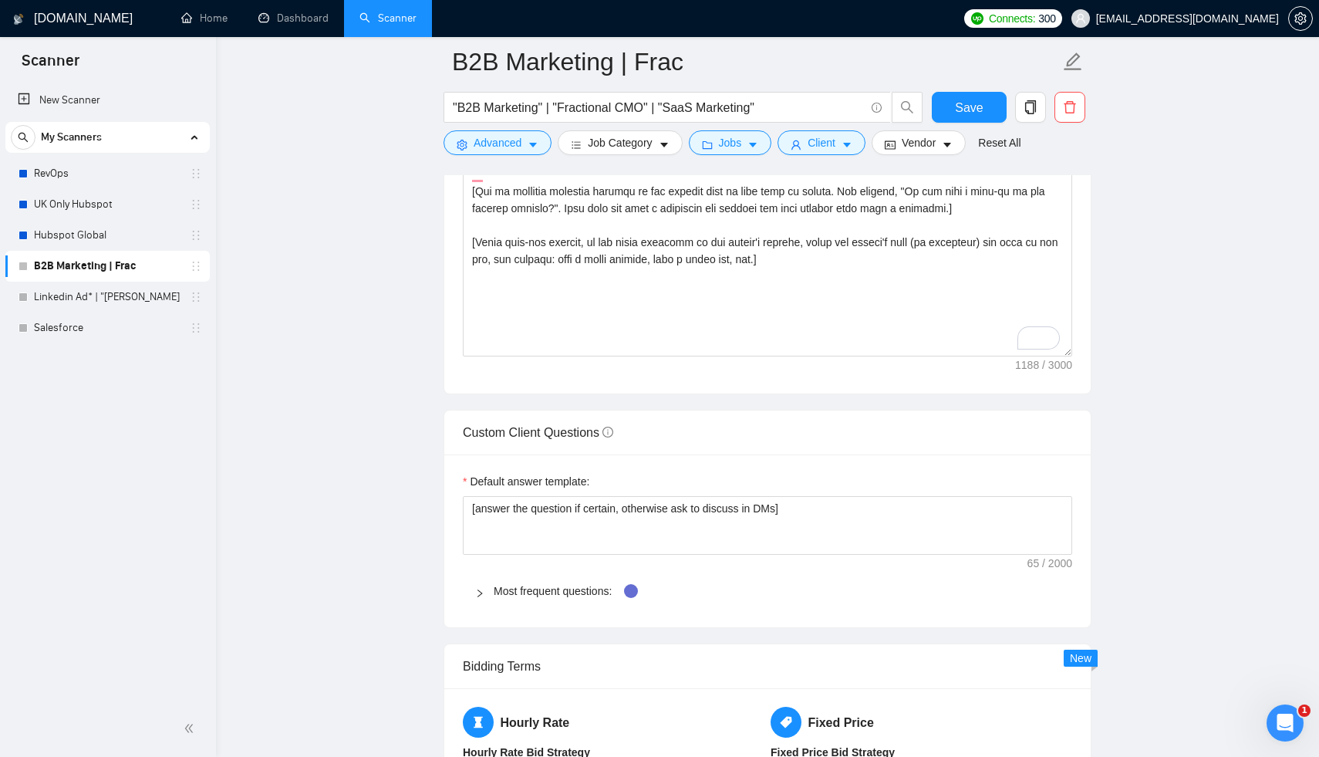
click at [504, 589] on div "Most frequent questions:" at bounding box center [767, 590] width 609 height 35
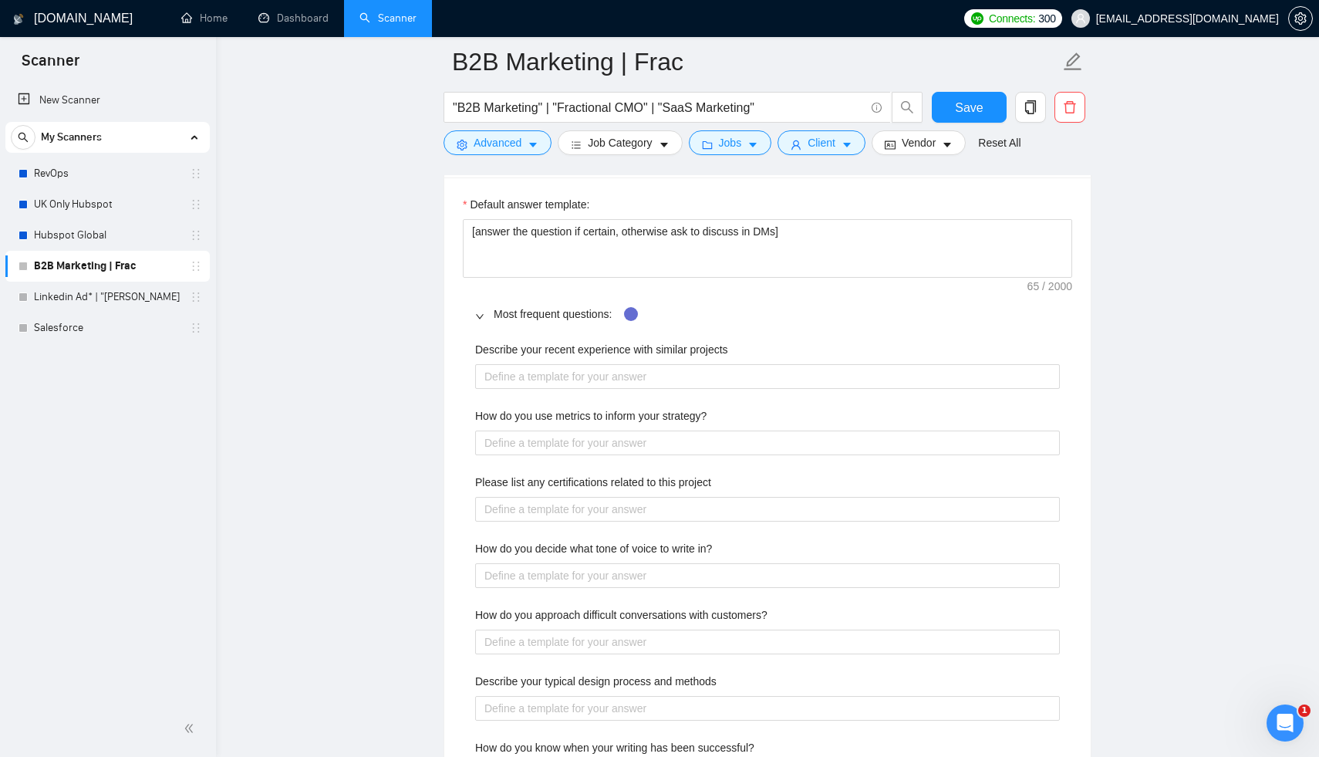
scroll to position [2280, 0]
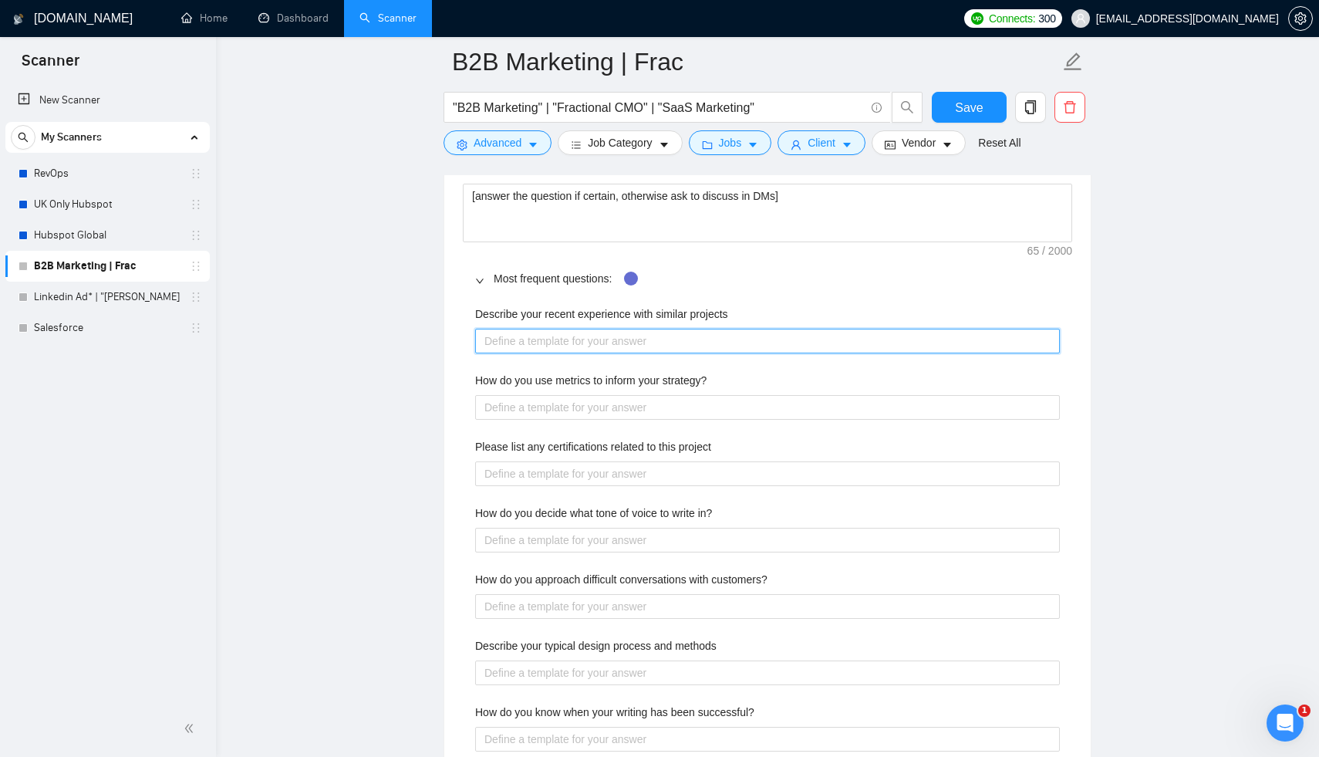
click at [538, 331] on projects "Describe your recent experience with similar projects" at bounding box center [767, 341] width 585 height 25
type projects "I"
type projects "I h"
type projects "I ha"
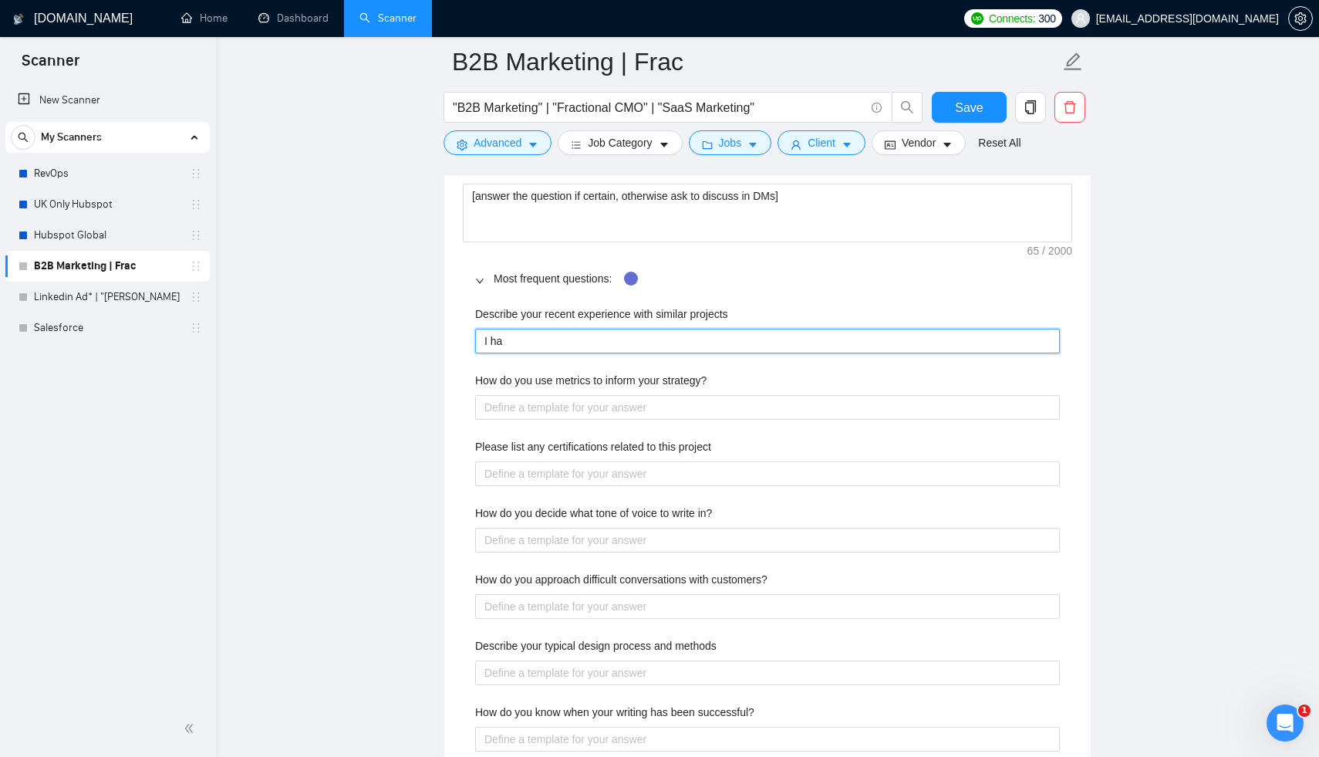
type projects "I hav"
type projects "I have"
type projects "I have b"
type projects "I have be"
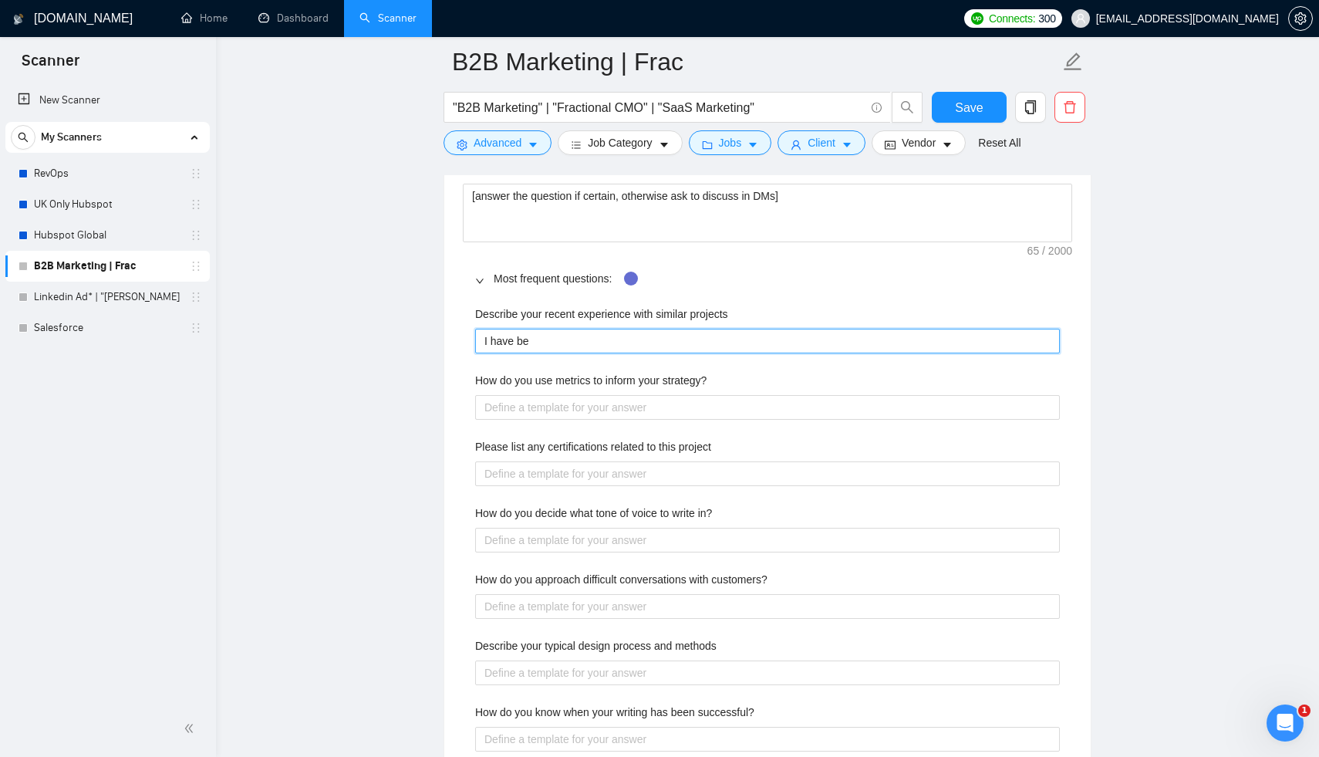
type projects "I have bee"
type projects "I have been"
type projects "I have been w"
type projects "I have been wo"
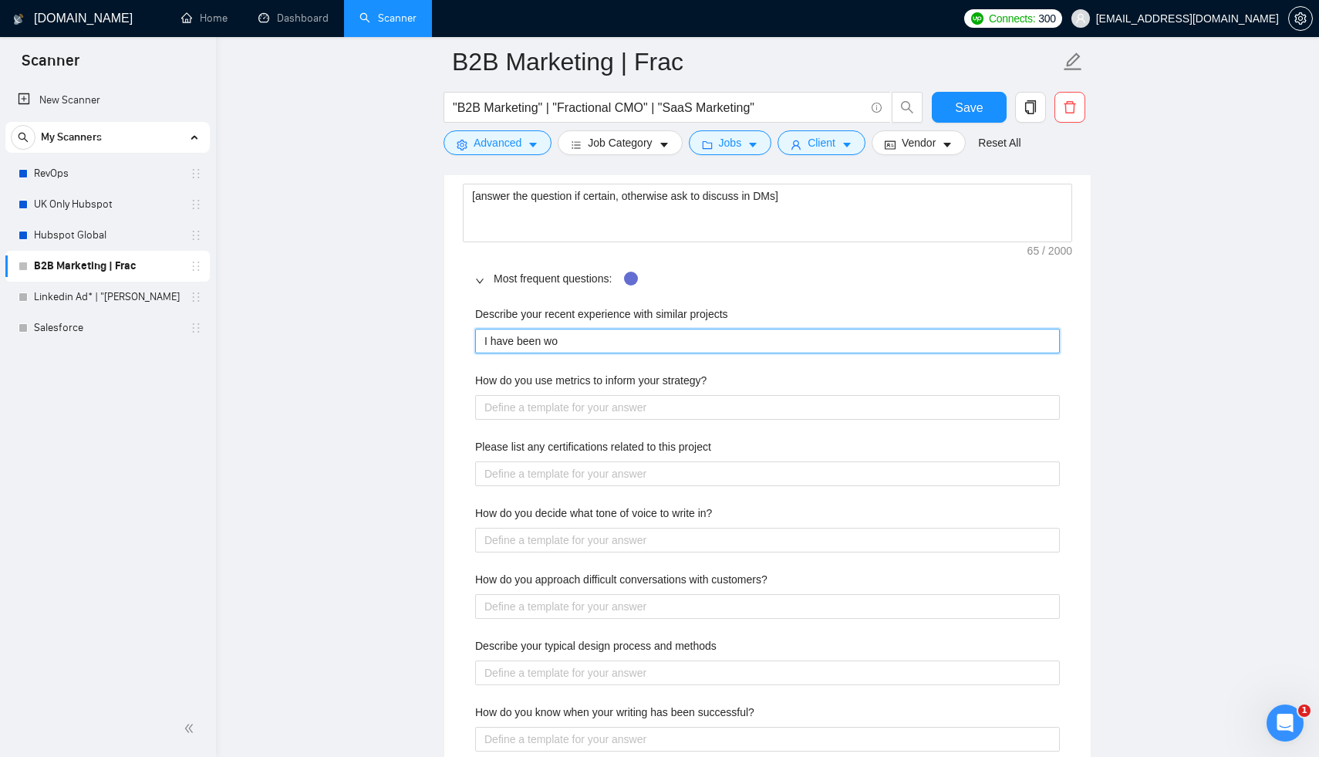
type projects "I have been wor"
type projects "I have been work"
type projects "I have been worki"
type projects "I have been workin"
type projects "I have been working"
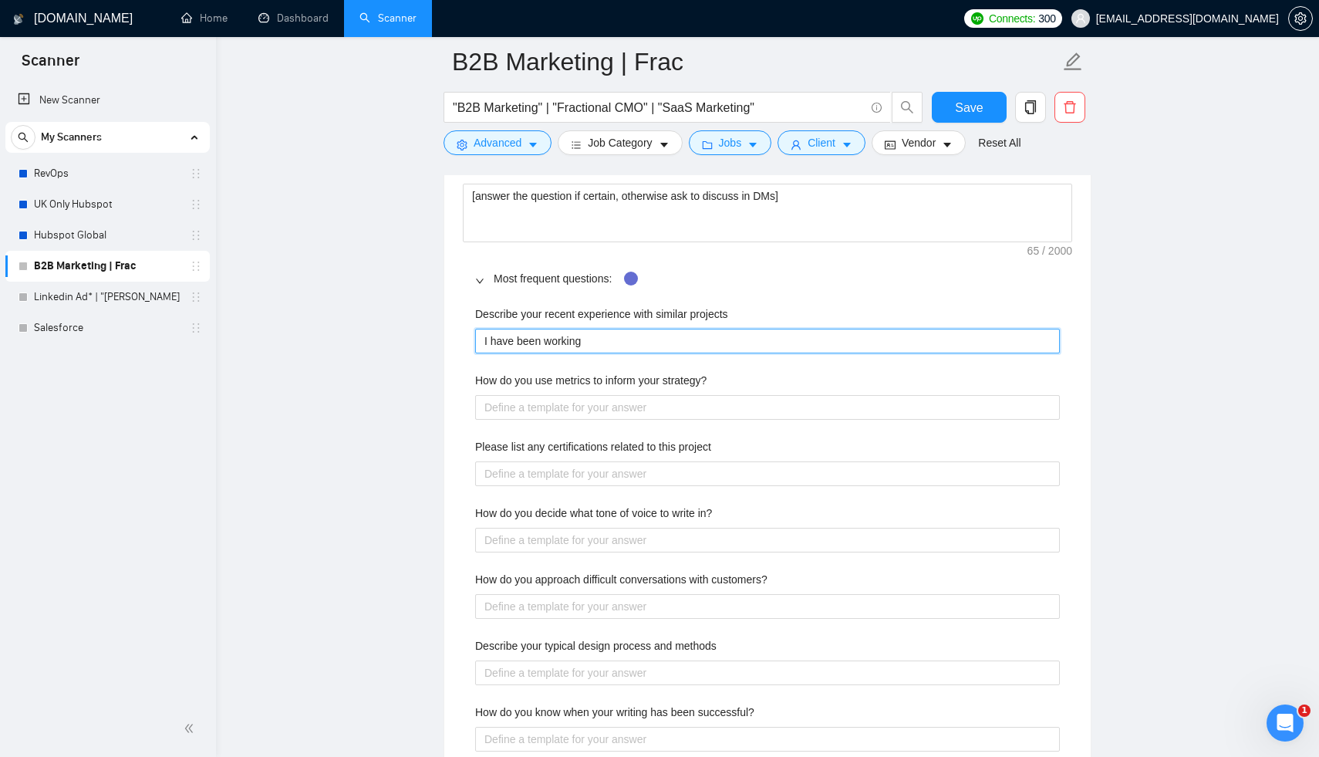
type projects "I have been working"
type projects "I have been working w"
type projects "I have been working wi"
type projects "I have been working wit"
type projects "I have been working with"
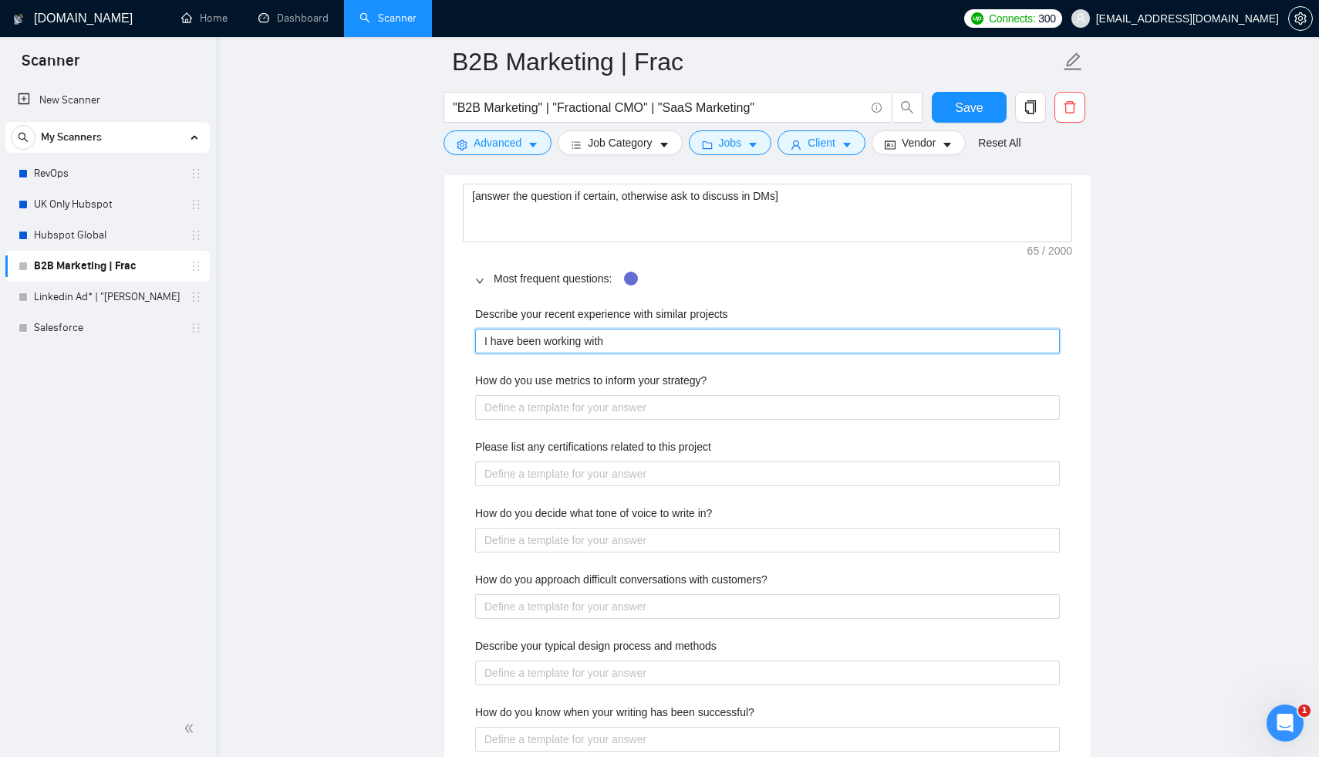
type projects "I have been working wit"
type projects "I have been working wi"
type projects "I have been working w"
type projects "I have been working"
type projects "I have been working w"
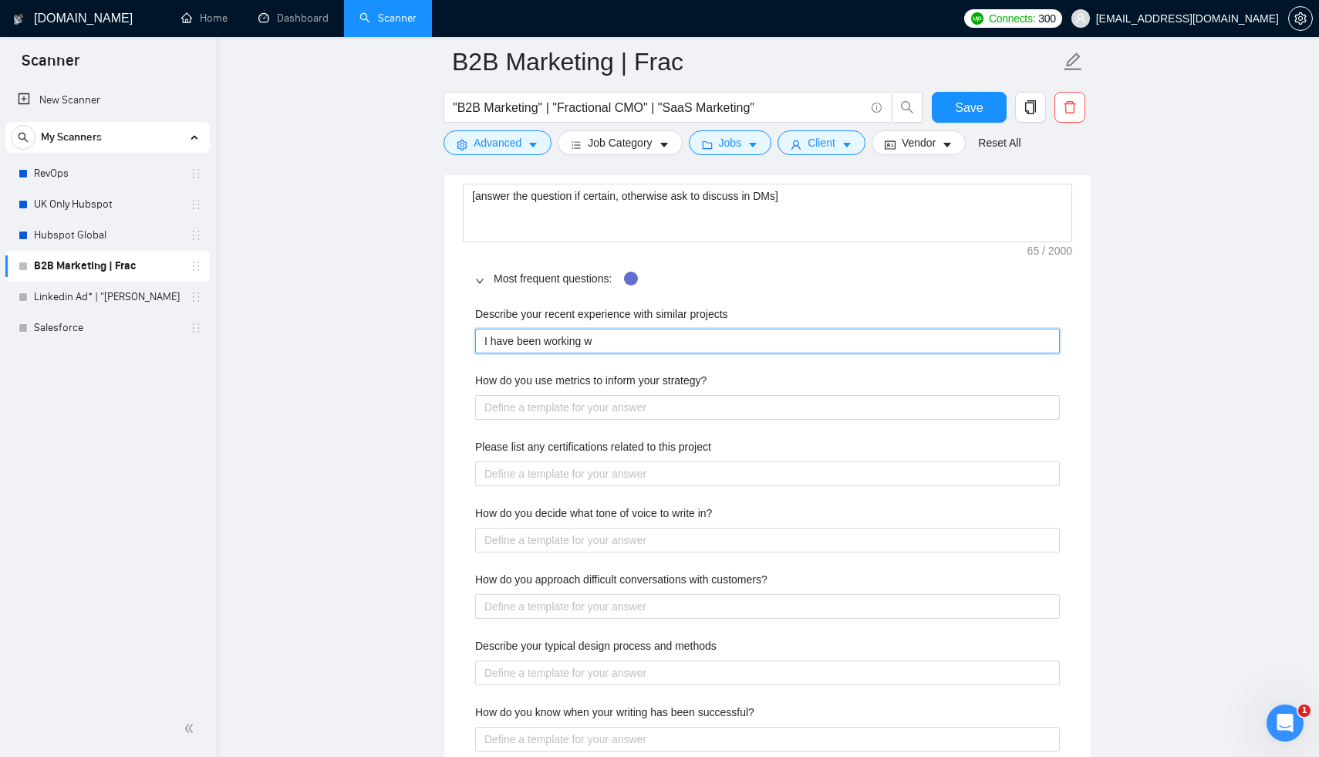
type projects "I have been working wi"
type projects "I have been working with"
type projects "I have been working withi"
type projects "I have been working within"
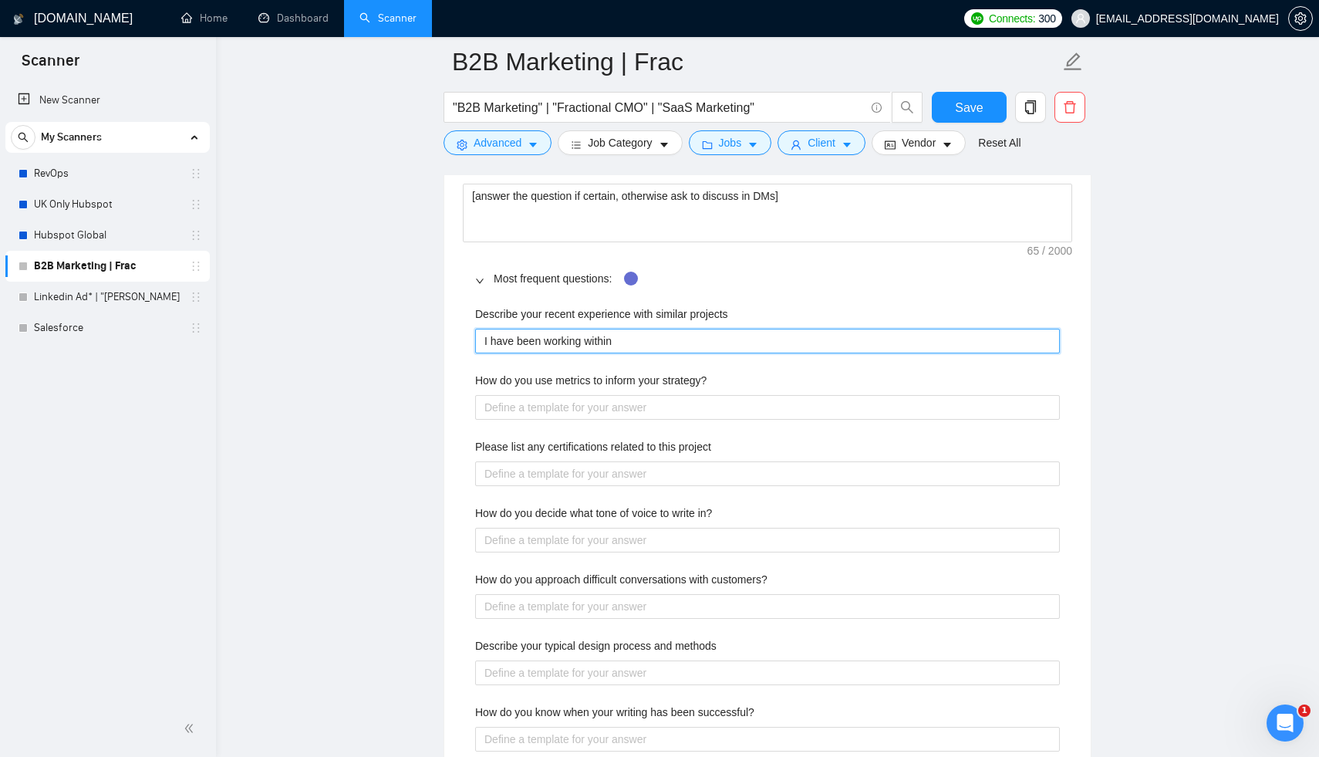
type projects "I have been working within"
type projects "I have been working withi"
type projects "I have been working with"
type projects "I have been working wit"
type projects "I have been working with"
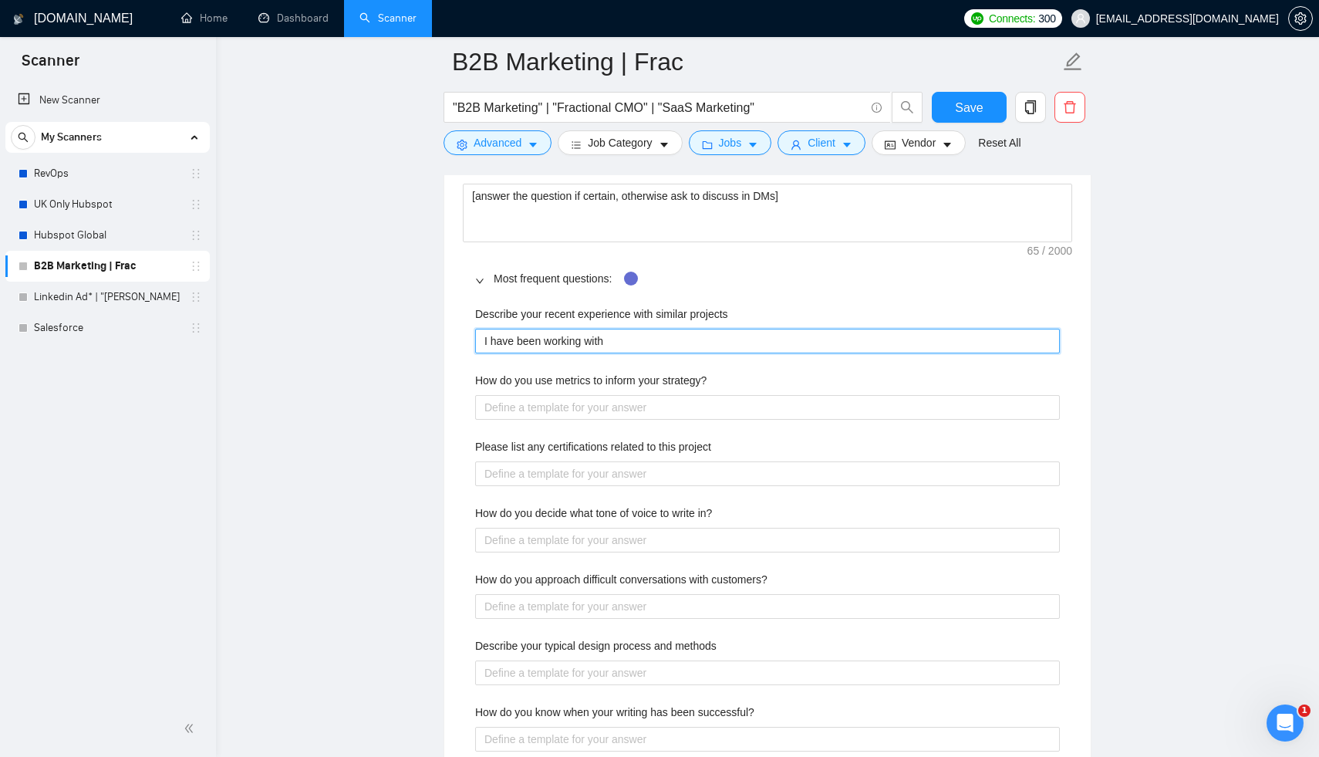
type projects "I have been working with"
type projects "I have been working with c"
type projects "I have been working with co"
type projects "I have been working with com"
type projects "I have been working with comp"
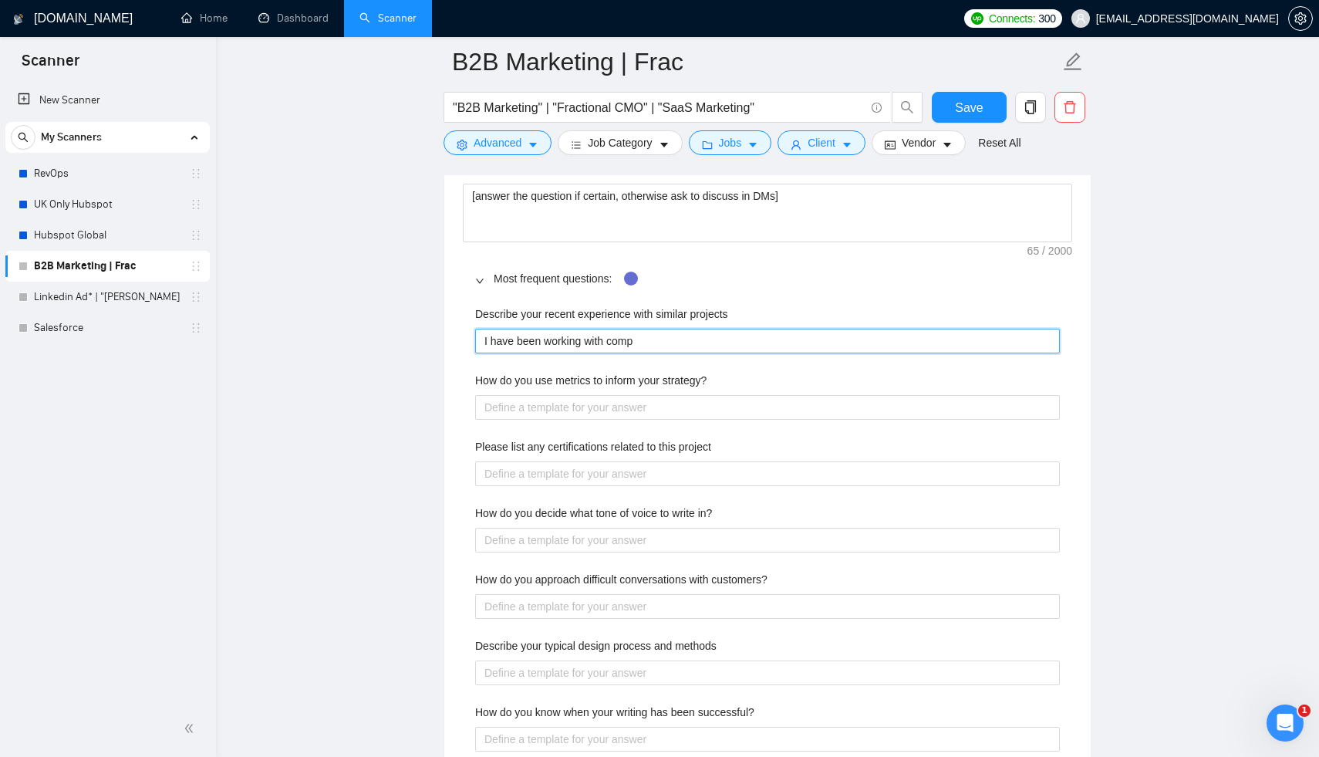
type projects "I have been working with compa"
type projects "I have been working with compani"
type projects "I have been working with companioe"
type projects "I have been working with companioes"
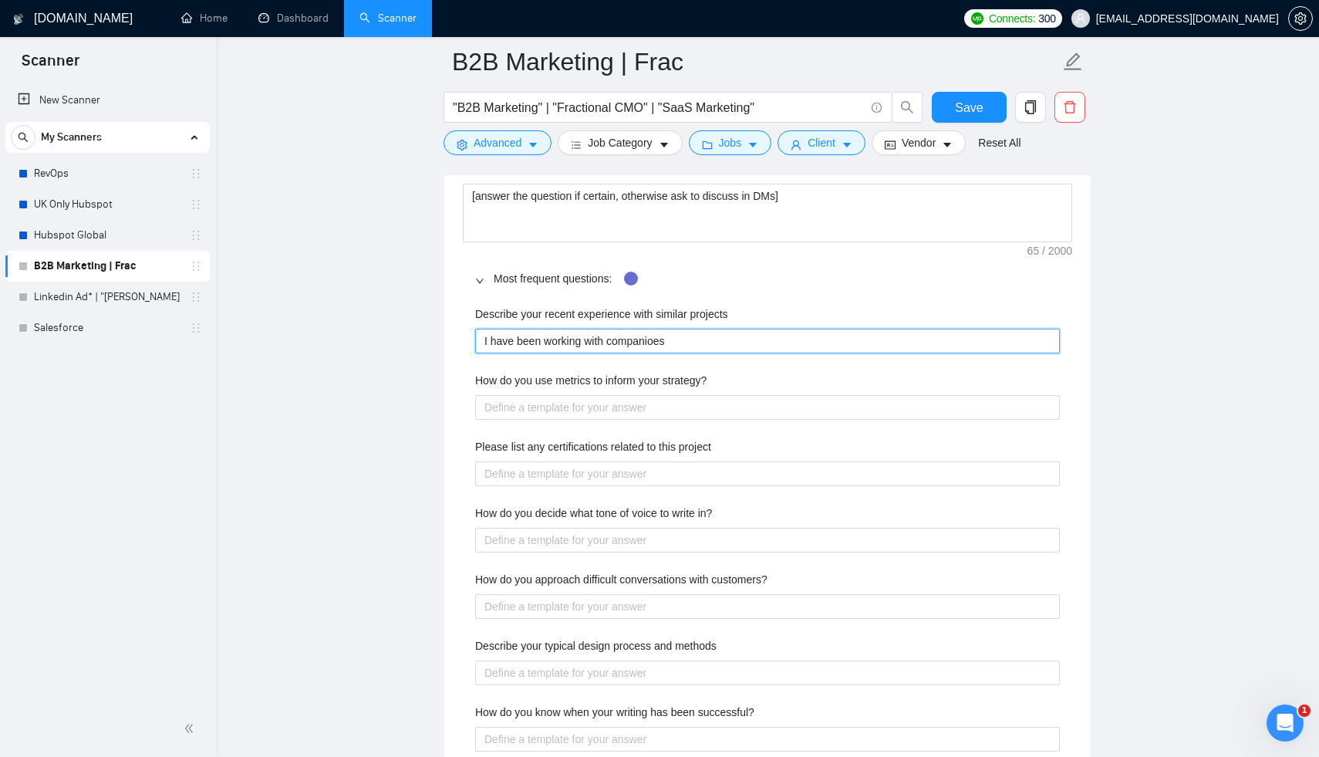
type projects "I have been working with companioe"
type projects "I have been working with companio"
type projects "I have been working with compani"
type projects "I have been working with companie"
type projects "I have been working with companies"
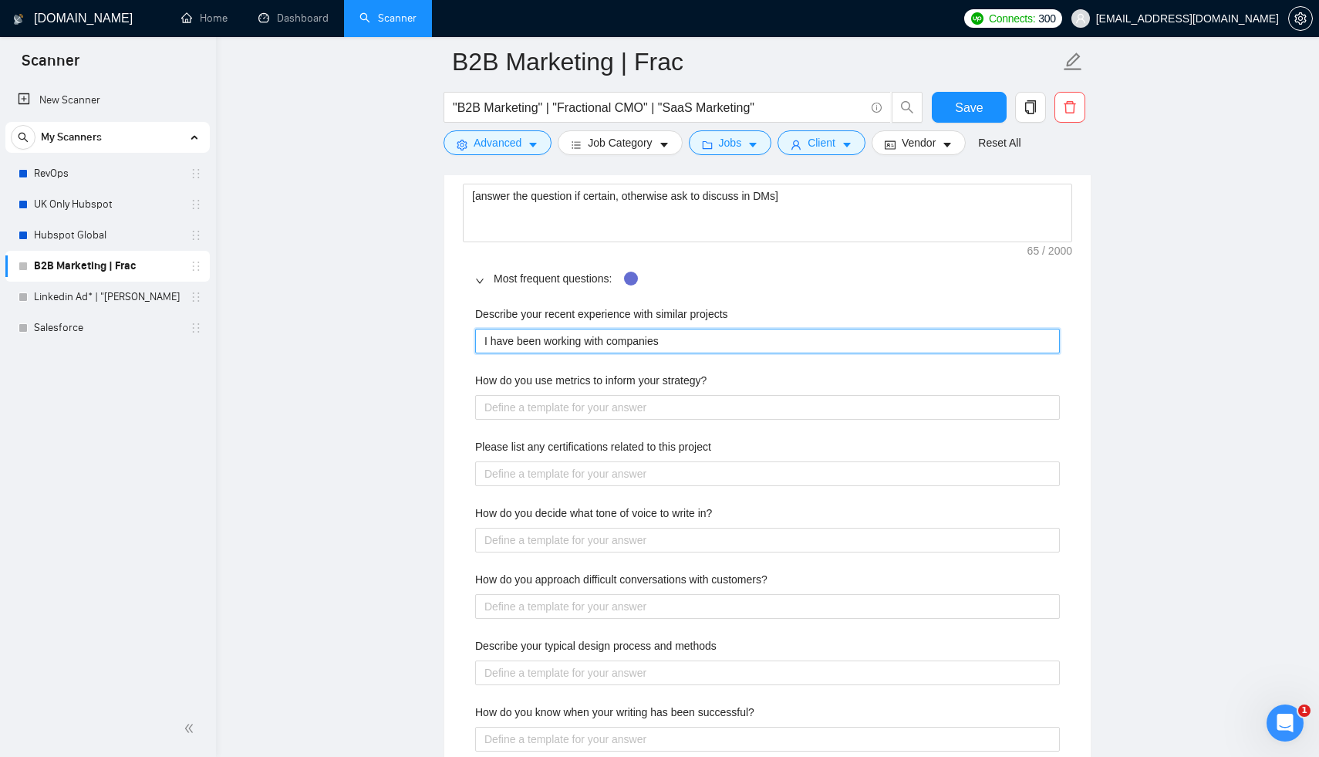
type projects "I have been working with companies"
type projects "I have been working with companies f"
type projects "I have been working with companies fo"
type projects "I have been working with companies for"
type projects "I have been working with companies fo"
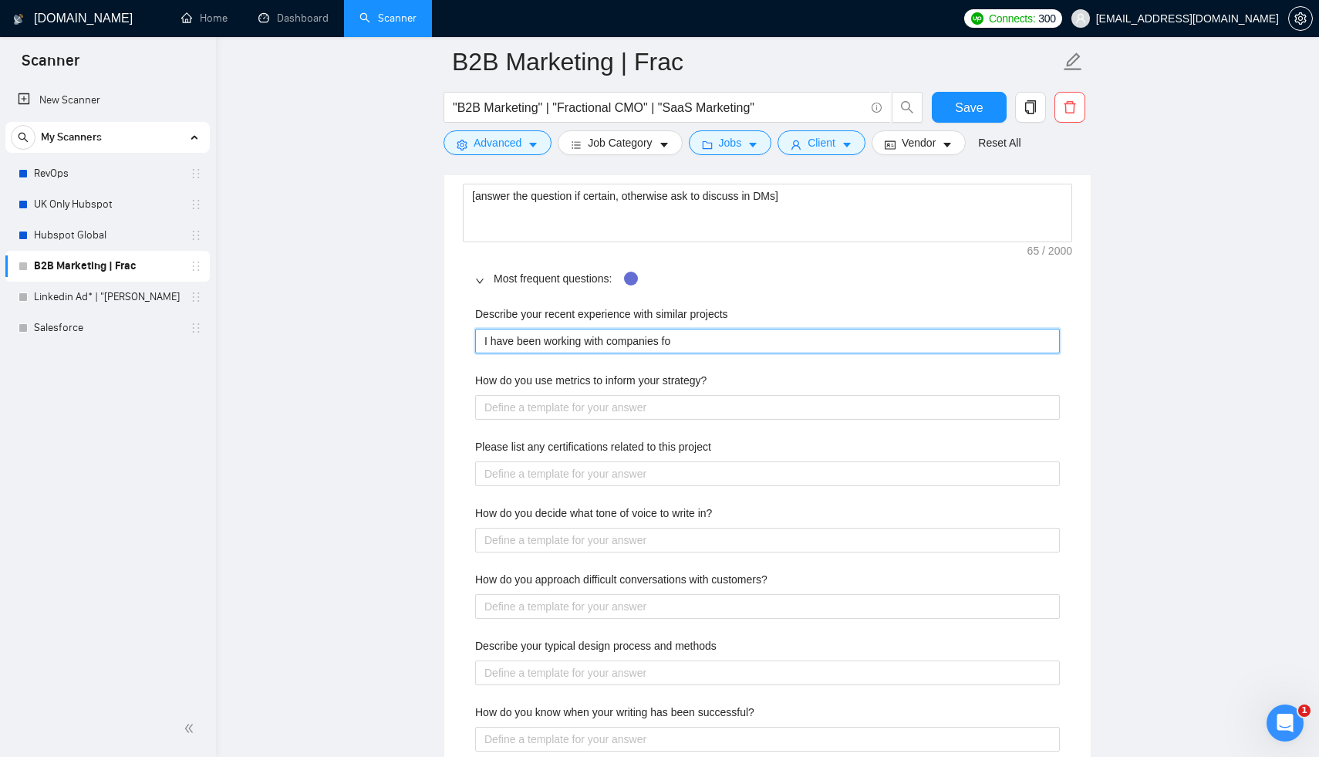
type projects "I have been working with companies f"
type projects "I have been working with companies"
click at [633, 329] on projects "I have been working with companies" at bounding box center [767, 341] width 585 height 25
drag, startPoint x: 548, startPoint y: 328, endPoint x: 788, endPoint y: 337, distance: 239.3
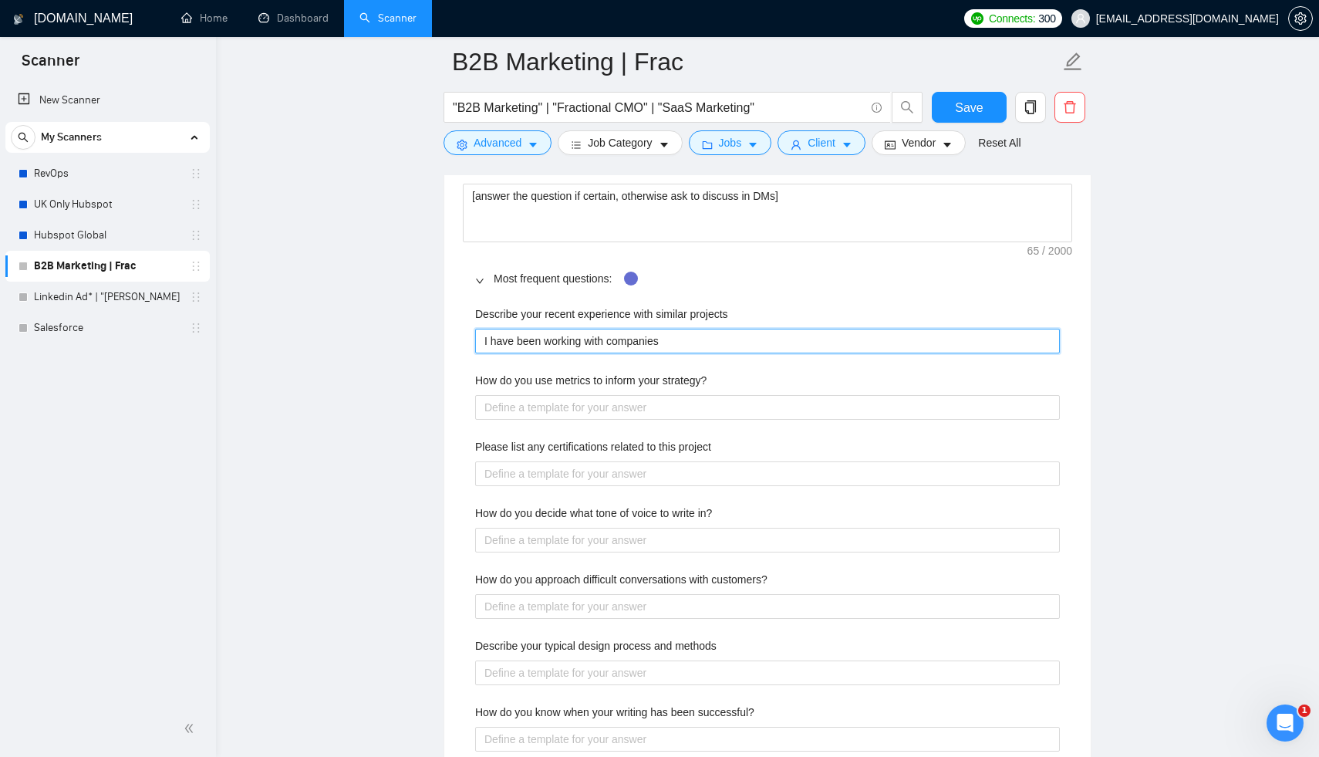
click at [788, 337] on projects "I have been working with companies" at bounding box center [767, 341] width 585 height 25
type projects "I have been w"
type projects "I have been"
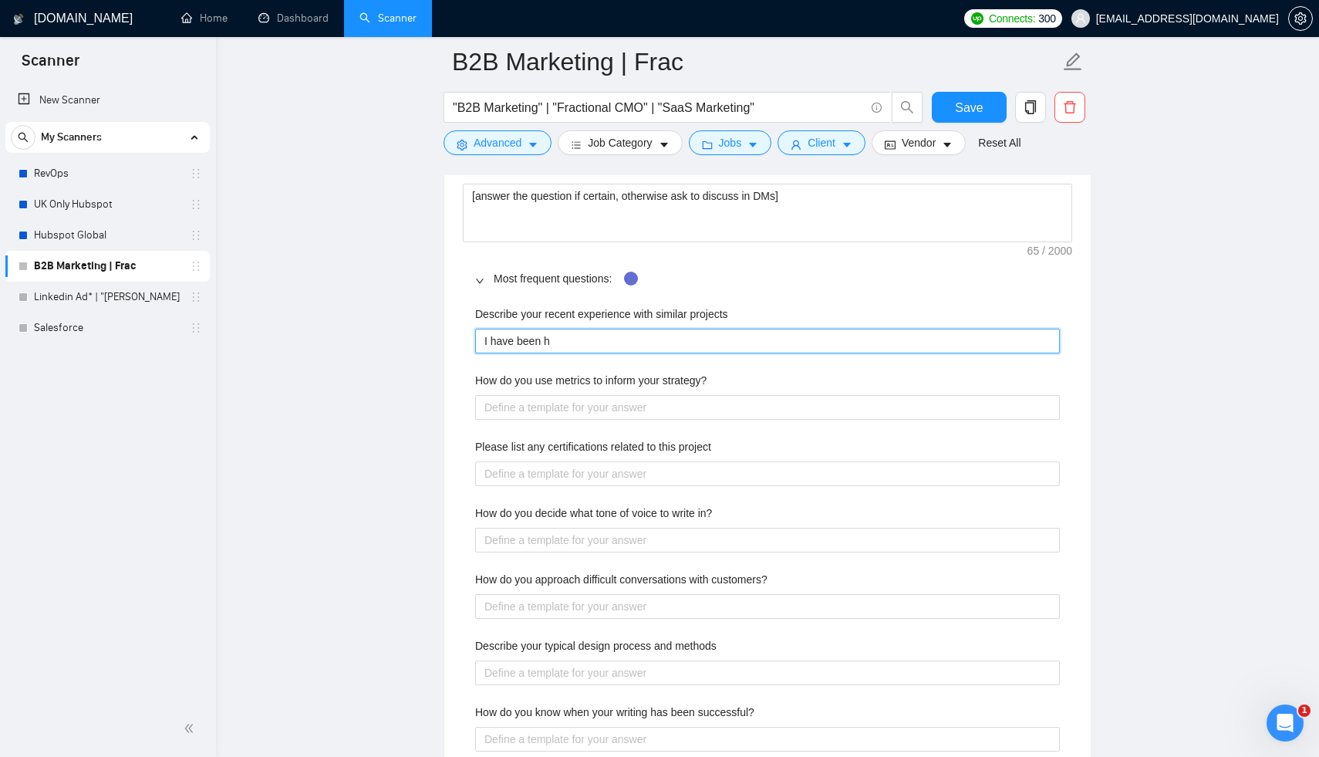
type projects "I have been he"
type projects "I have been hel"
type projects "I have been helo"
type projects "I have been heloi"
type projects "I have been heloin"
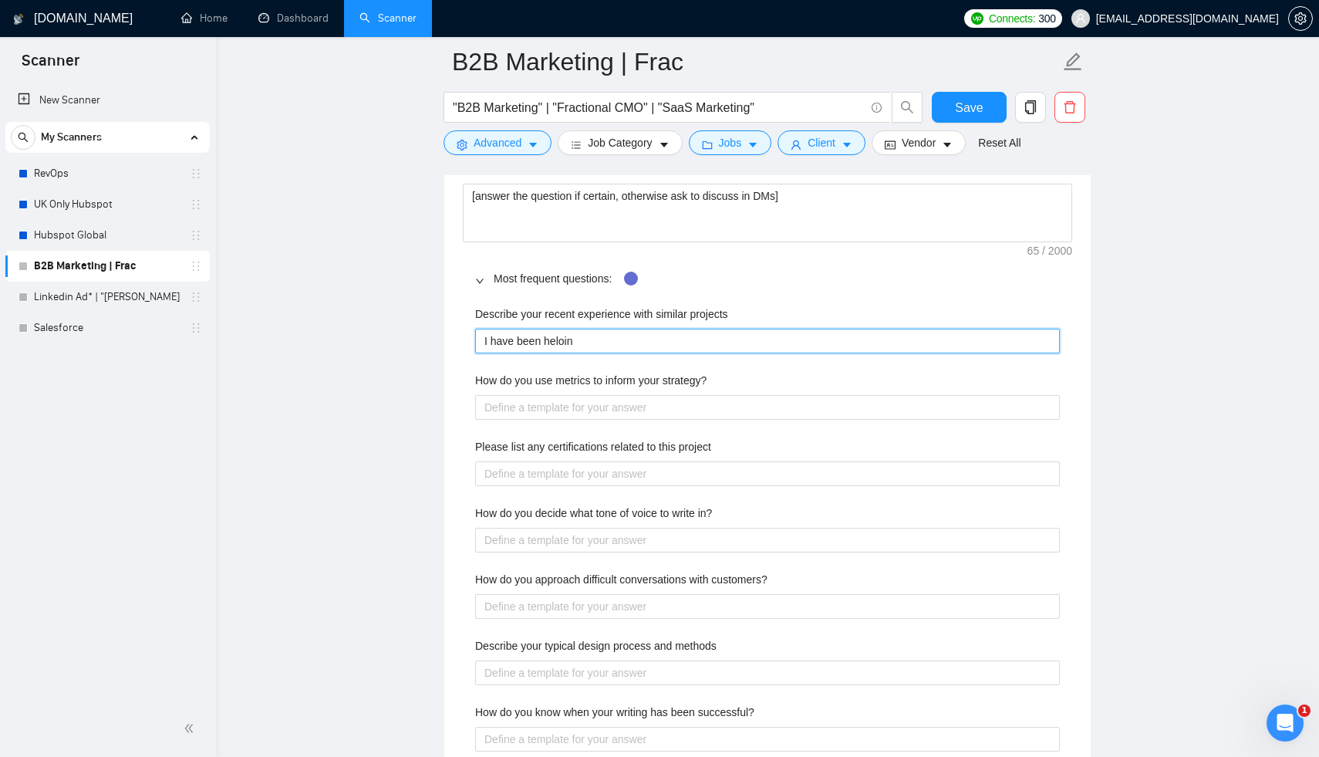
type projects "I have been heloing"
type projects "I have been heloin"
type projects "I have been heloi"
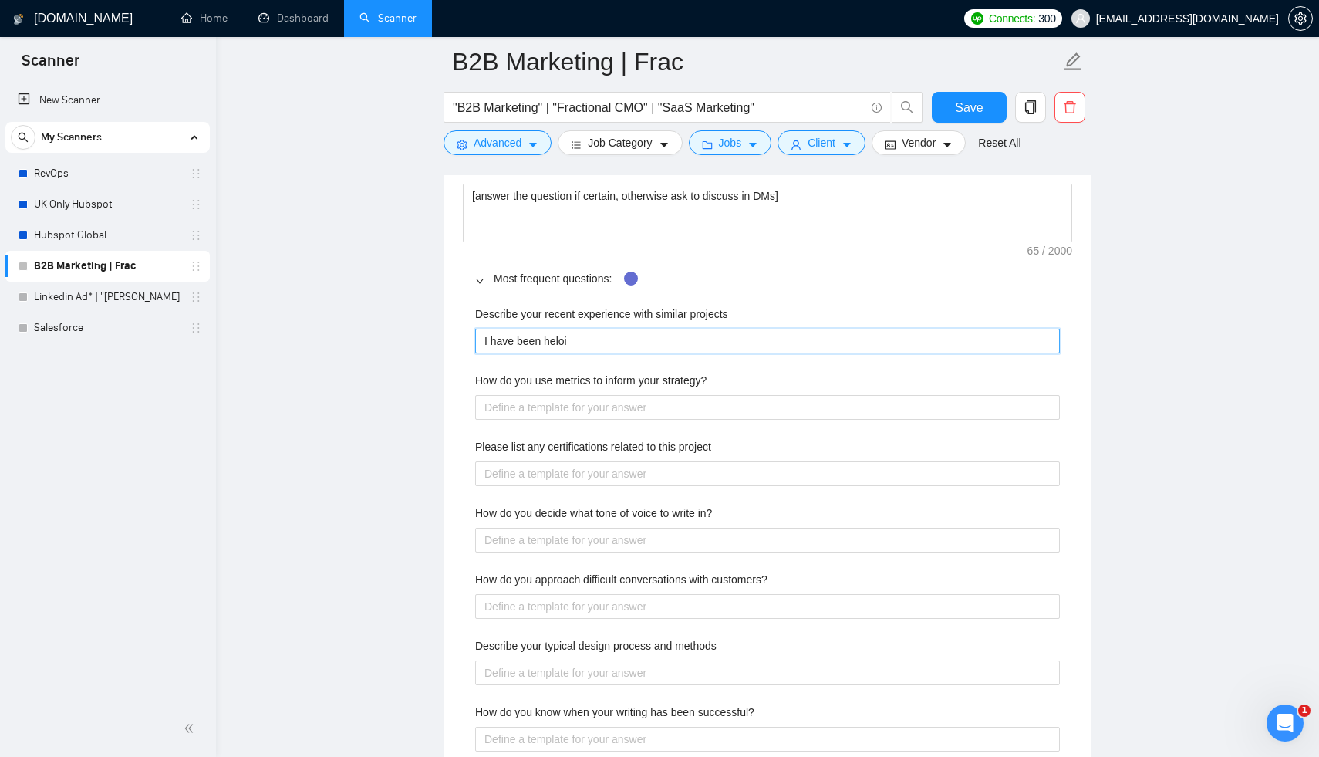
type projects "I have been helo"
type projects "I have been hel"
type projects "I have been help"
type projects "I have been helpi"
type projects "I have been helpin"
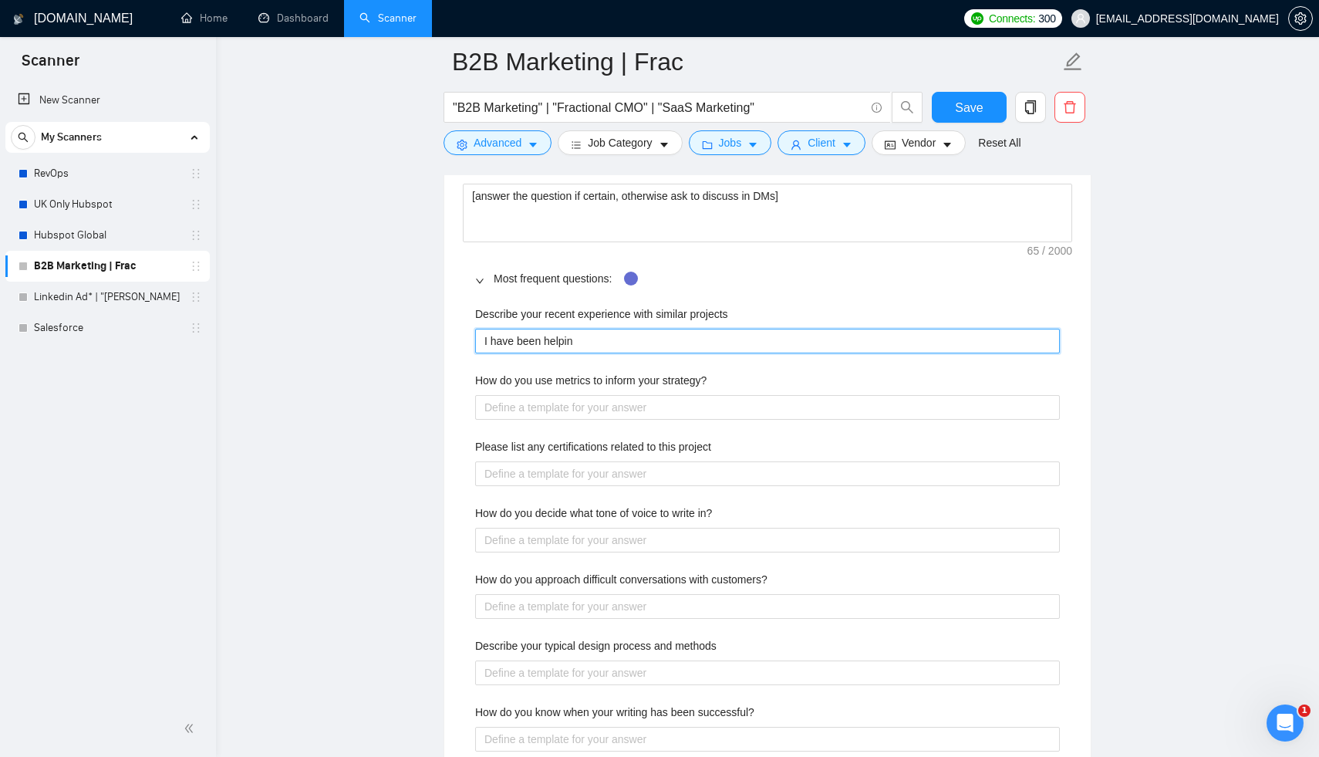
type projects "I have been helping"
type projects "I have been helping c"
type projects "I have been helping co"
type projects "I have been helping com"
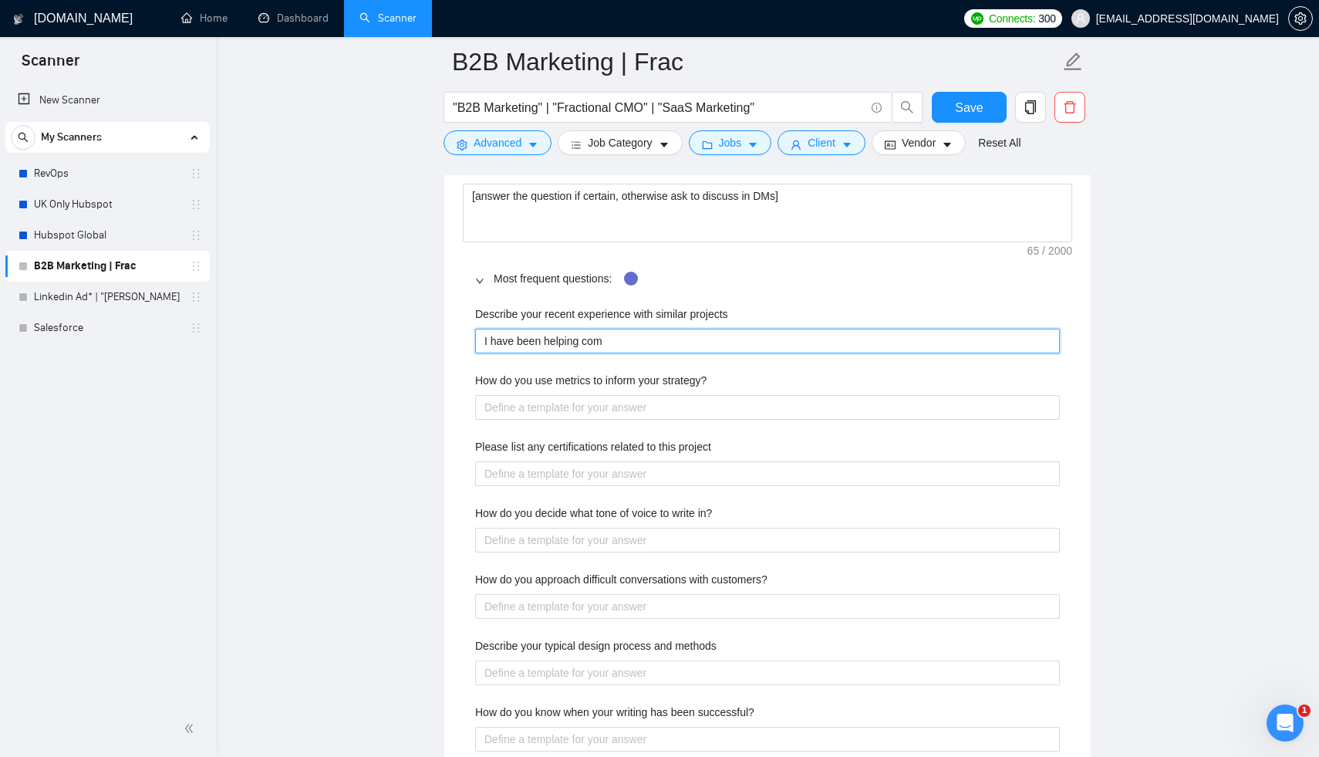
type projects "I have been helping comp"
type projects "I have been helping compan"
type projects "I have been helping compani"
type projects "I have been helping companie"
type projects "I have been helping companies"
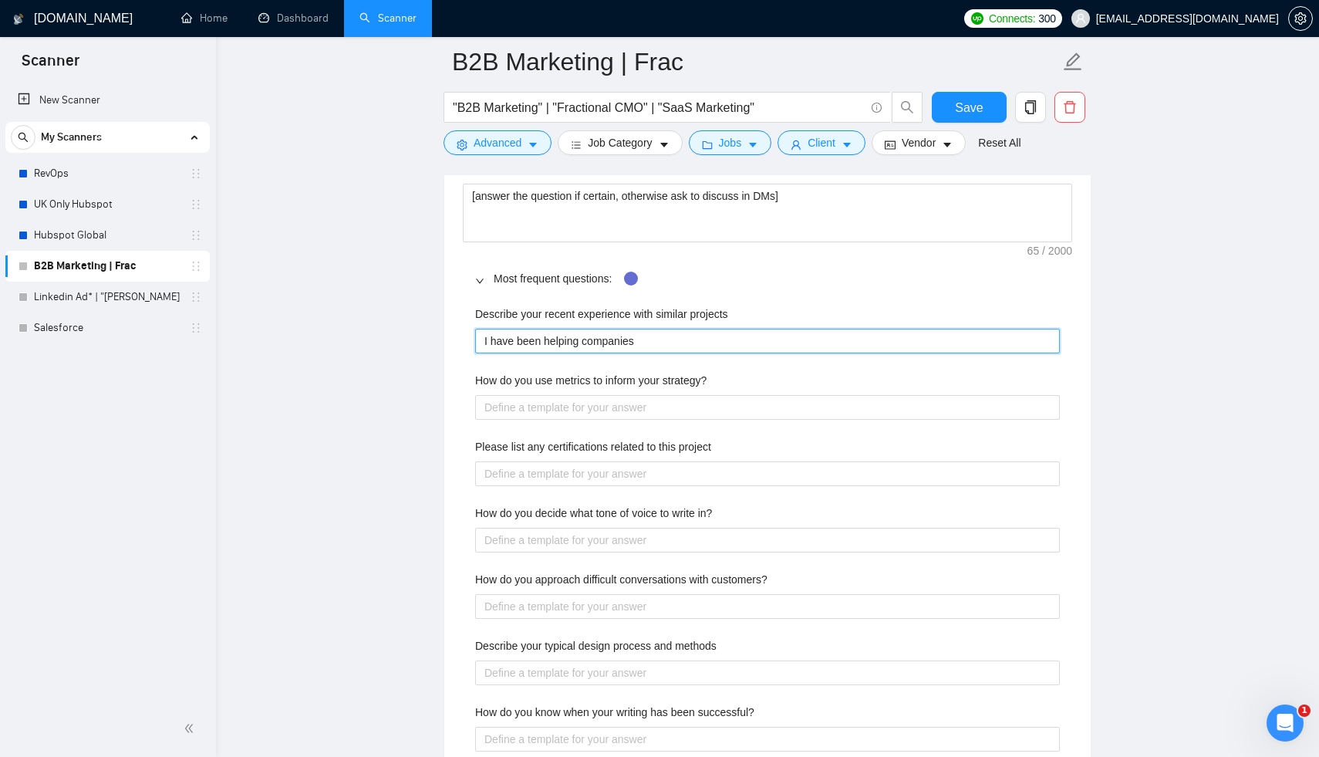
type projects "I have been helping companies"
type projects "I have been helping companies f"
type projects "I have been helping companies fo"
type projects "I have been helping companies for"
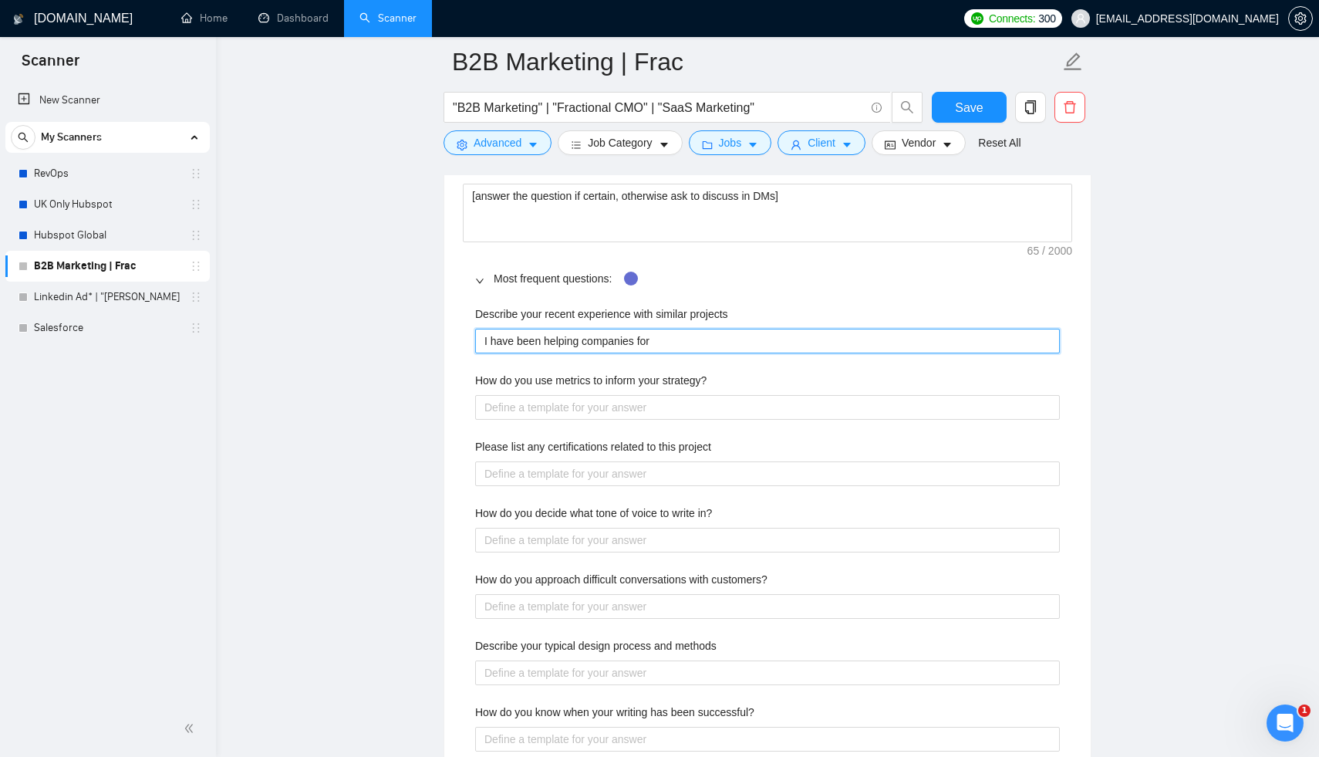
type projects "I have been helping companies for t"
type projects "I have been helping companies for th"
type projects "I have been helping companies for the"
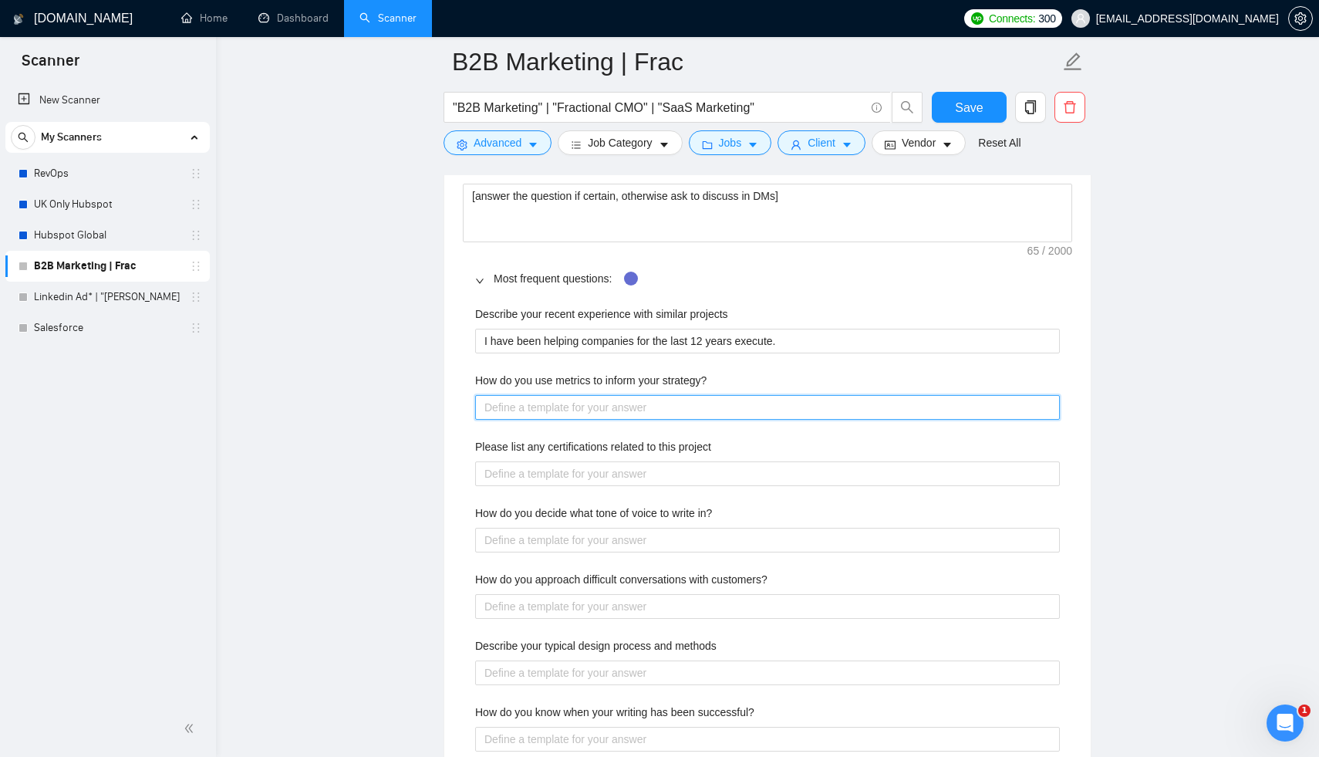
click at [706, 395] on strategy\? "How do you use metrics to inform your strategy?" at bounding box center [767, 407] width 585 height 25
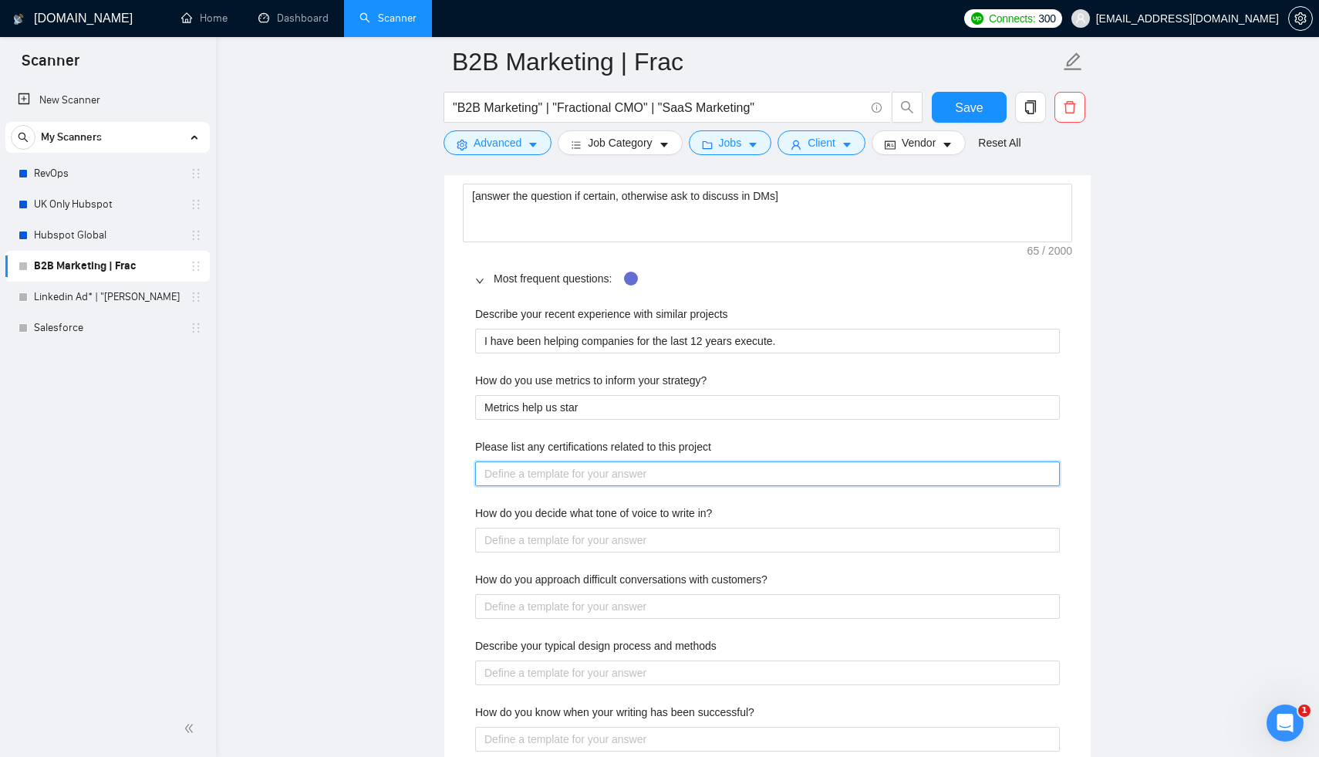
click at [707, 461] on project "Please list any certifications related to this project" at bounding box center [767, 473] width 585 height 25
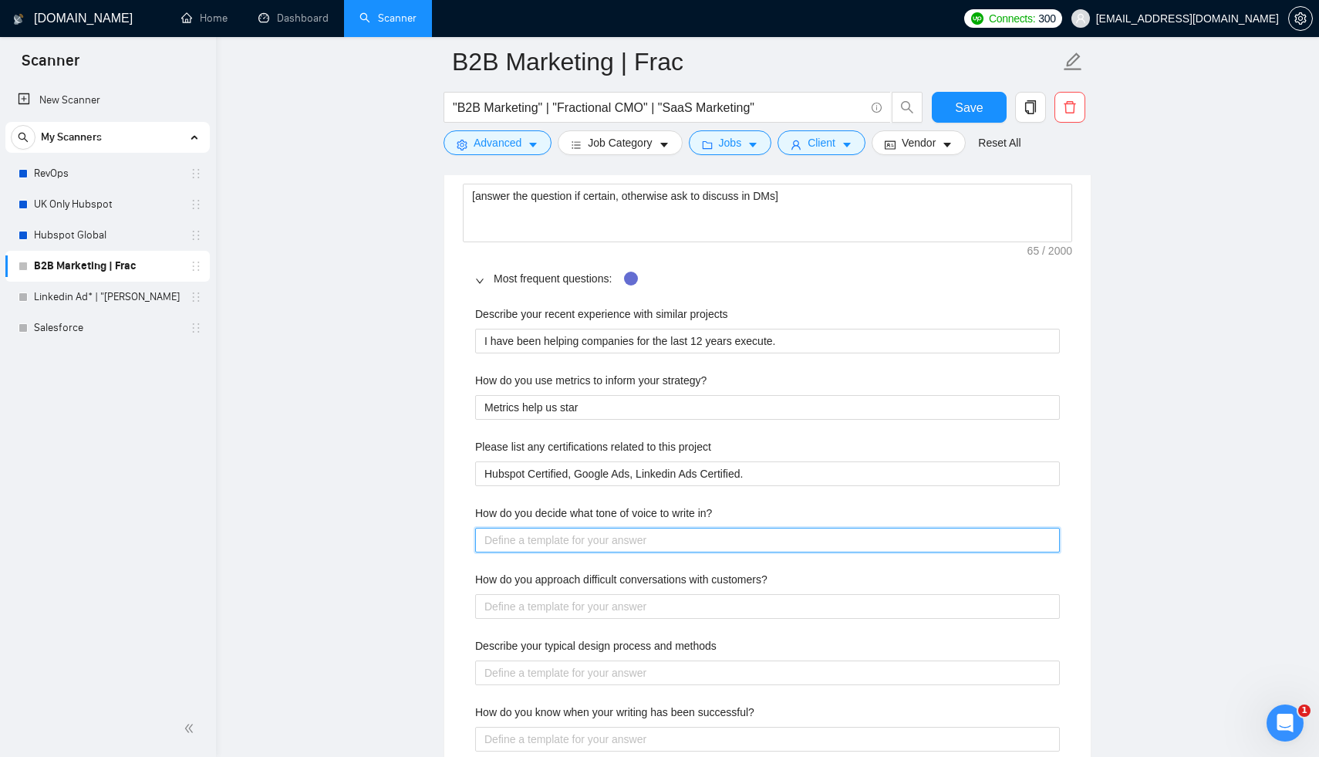
click at [698, 533] on in\? "How do you decide what tone of voice to write in?" at bounding box center [767, 540] width 585 height 25
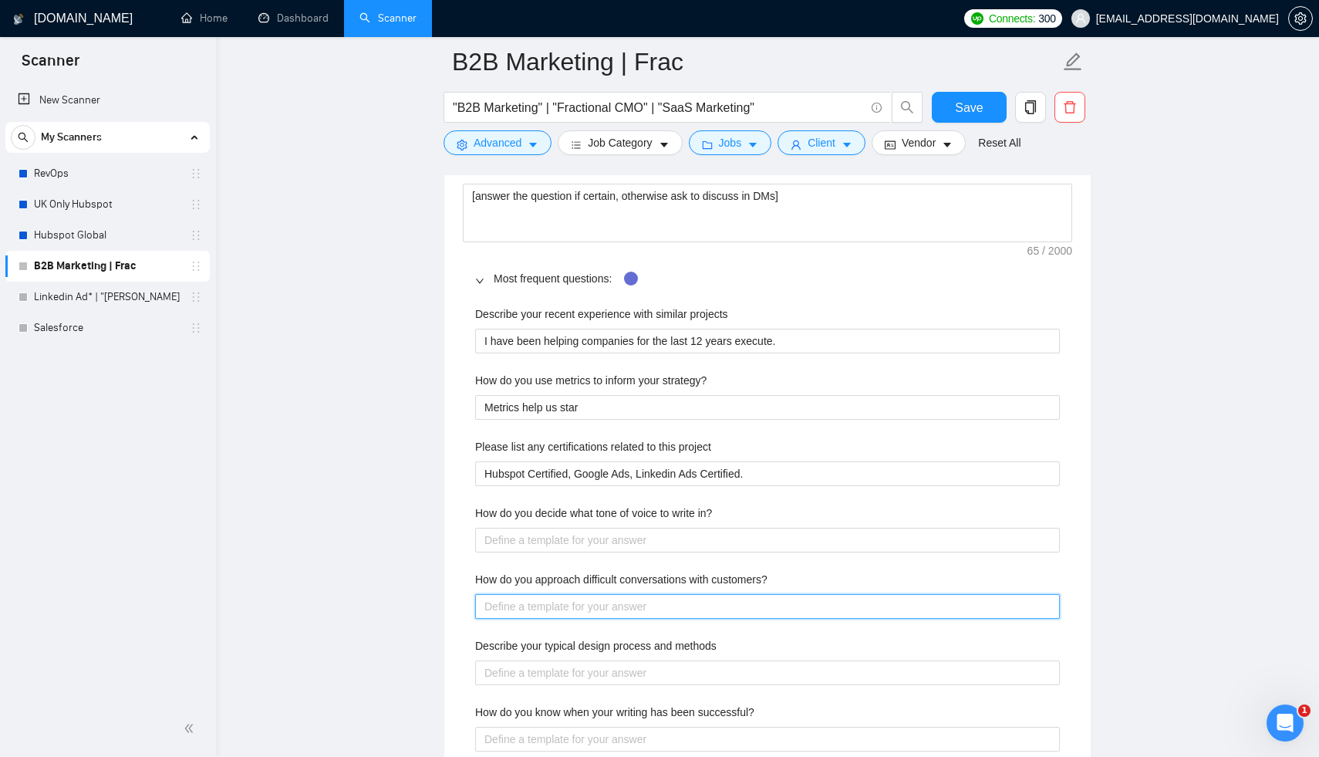
click at [638, 594] on customers\? "How do you approach difficult conversations with customers?" at bounding box center [767, 606] width 585 height 25
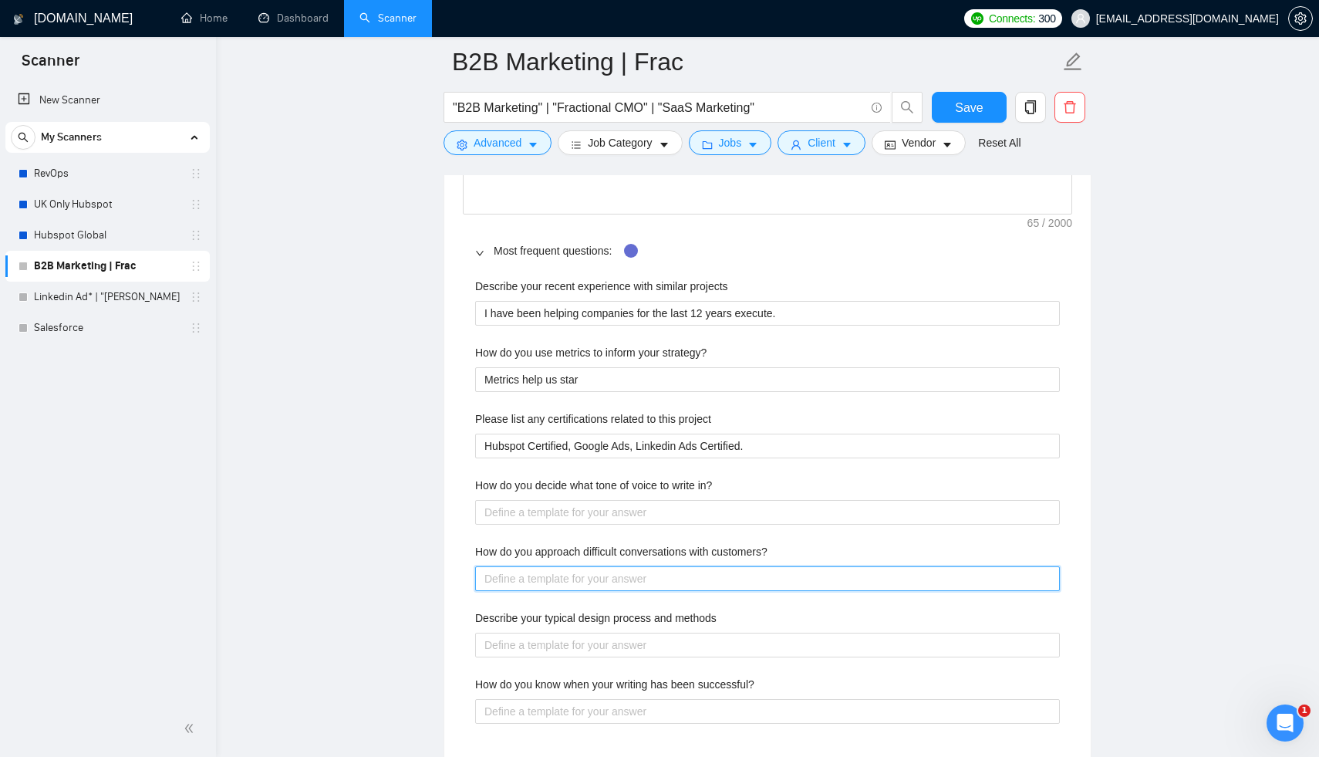
scroll to position [2319, 0]
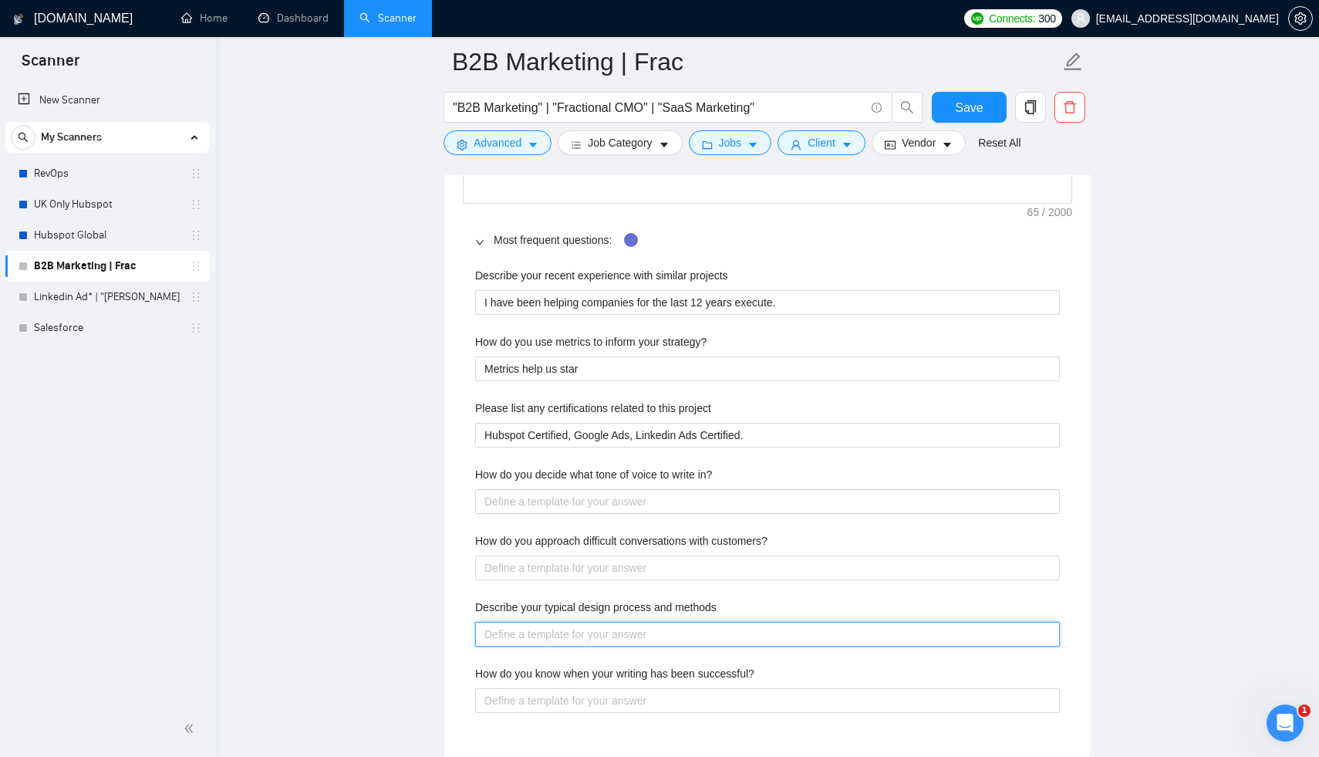
click at [661, 624] on methods "Describe your typical design process and methods" at bounding box center [767, 634] width 585 height 25
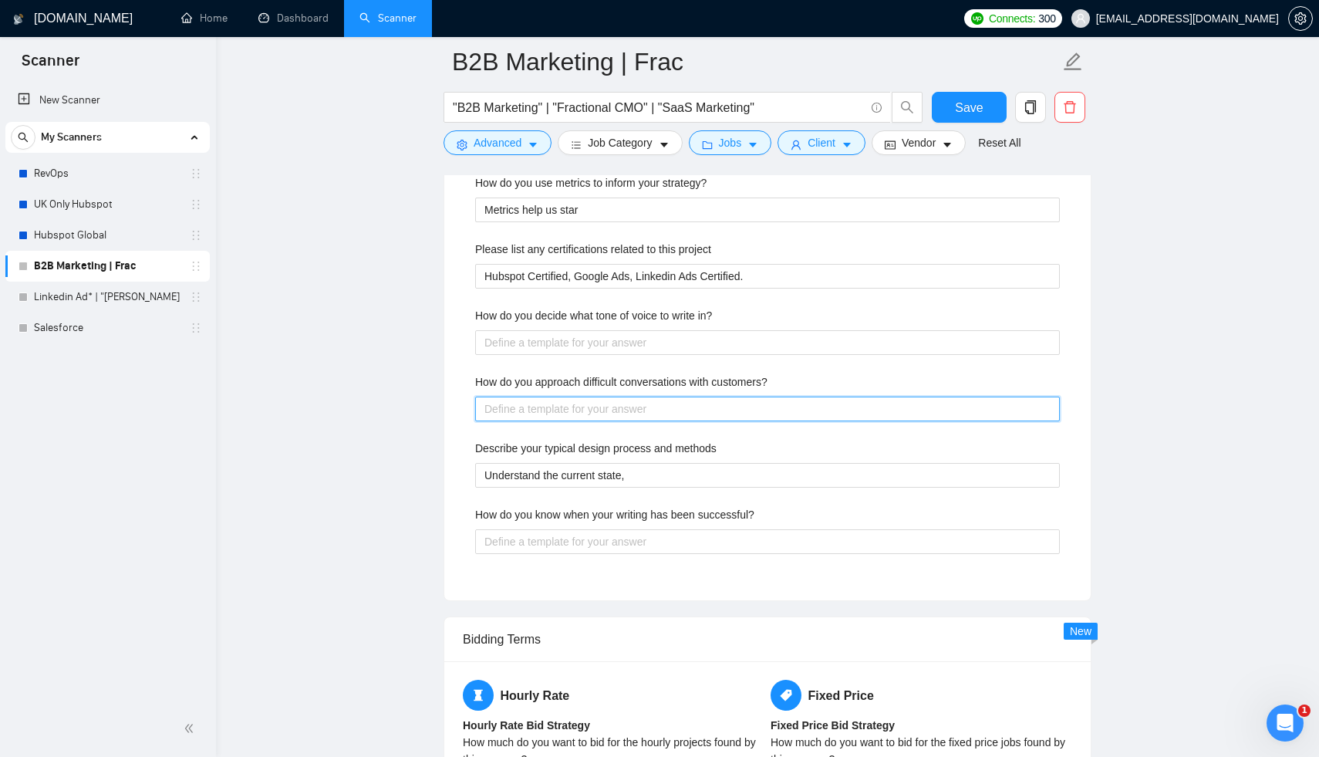
click at [621, 408] on customers\? "How do you approach difficult conversations with customers?" at bounding box center [767, 408] width 585 height 25
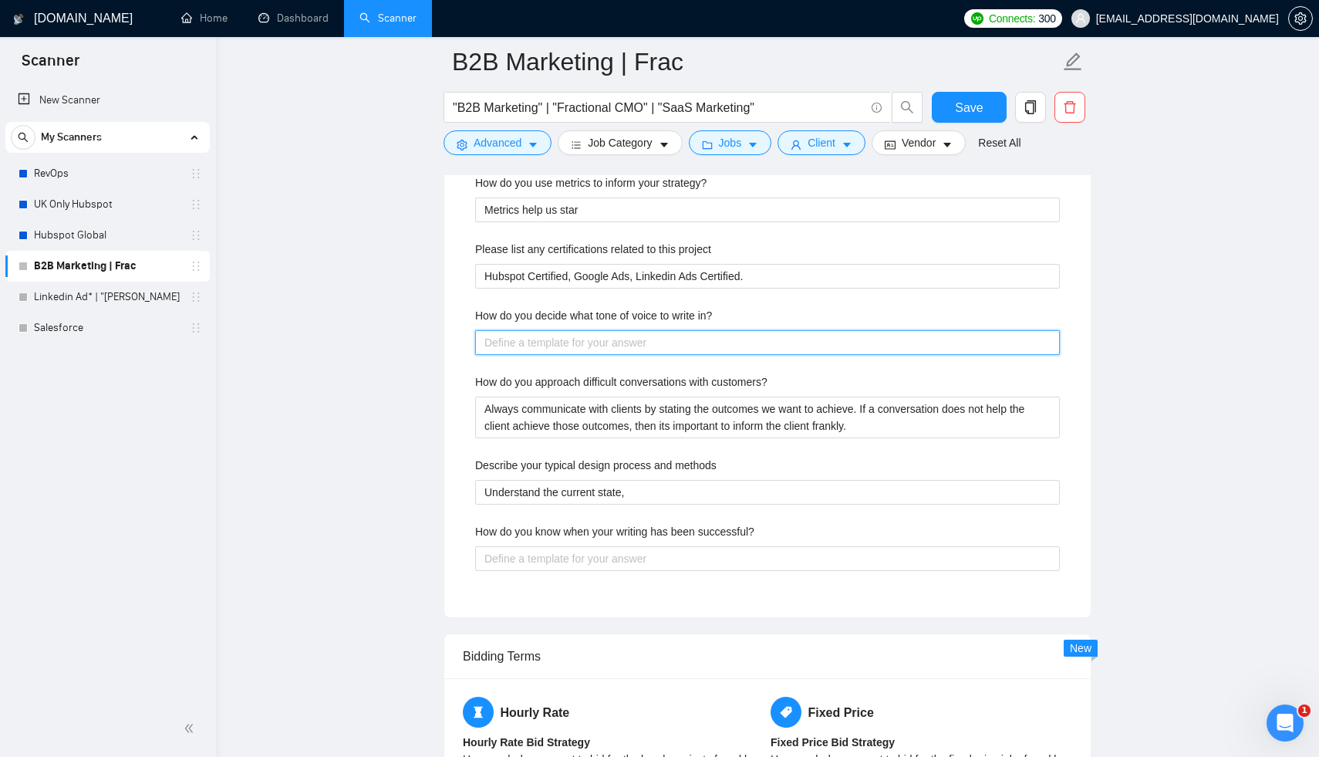
click at [521, 332] on in\? "How do you decide what tone of voice to write in?" at bounding box center [767, 342] width 585 height 25
click at [534, 336] on in\? "[DEMOGRAPHIC_DATA]" at bounding box center [767, 342] width 585 height 25
click at [513, 332] on in\? "[DEMOGRAPHIC_DATA]" at bounding box center [767, 342] width 585 height 25
click at [508, 330] on in\? "[DEMOGRAPHIC_DATA]" at bounding box center [767, 342] width 585 height 25
click at [594, 330] on in\? "Professional" at bounding box center [767, 342] width 585 height 25
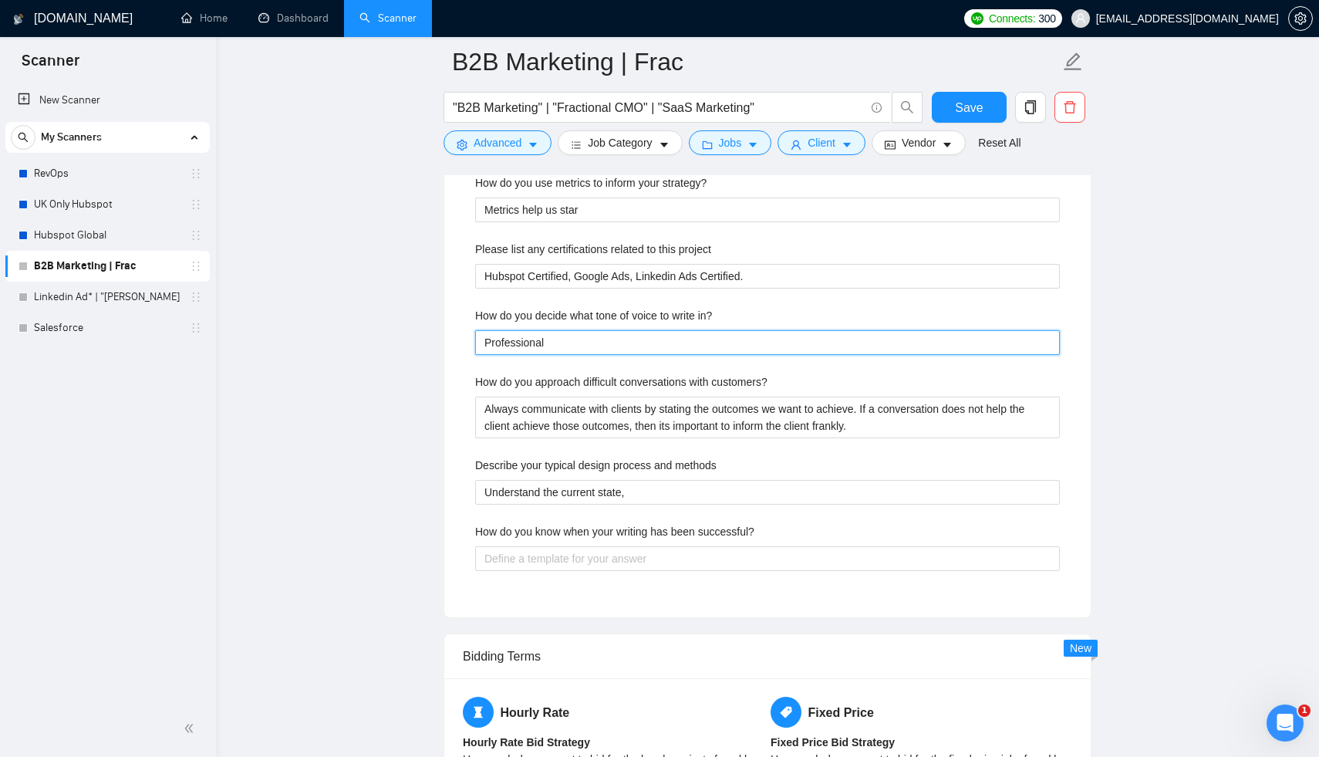
click at [594, 330] on in\? "Professional" at bounding box center [767, 342] width 585 height 25
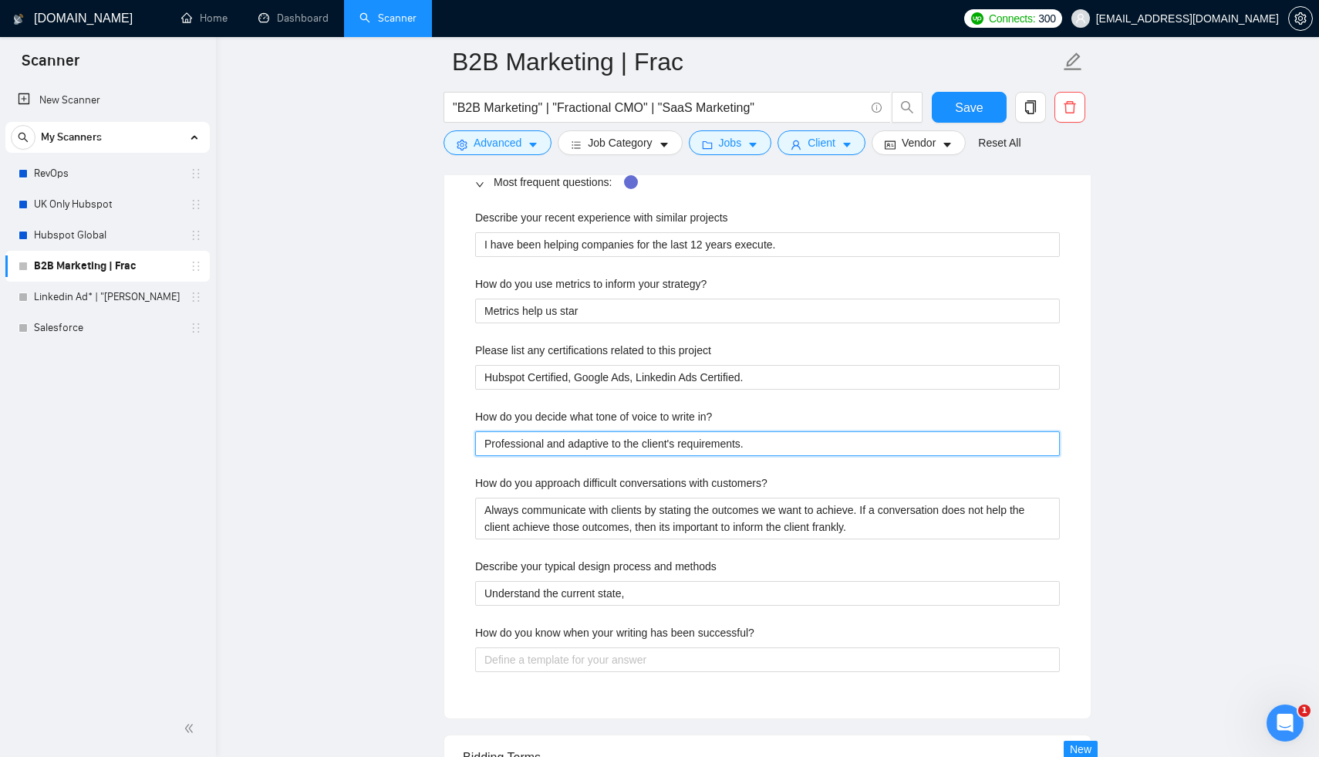
scroll to position [2370, 0]
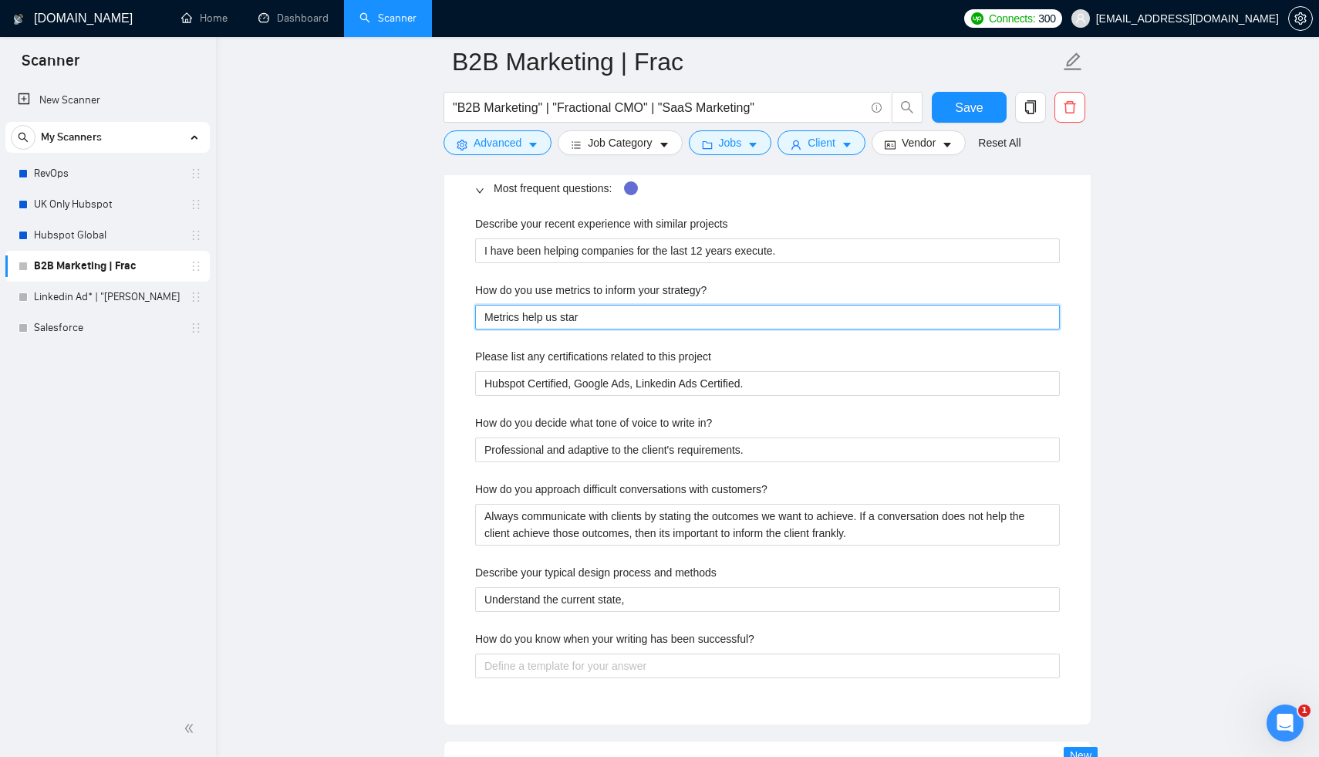
click at [592, 308] on strategy\? "Metrics help us star" at bounding box center [767, 317] width 585 height 25
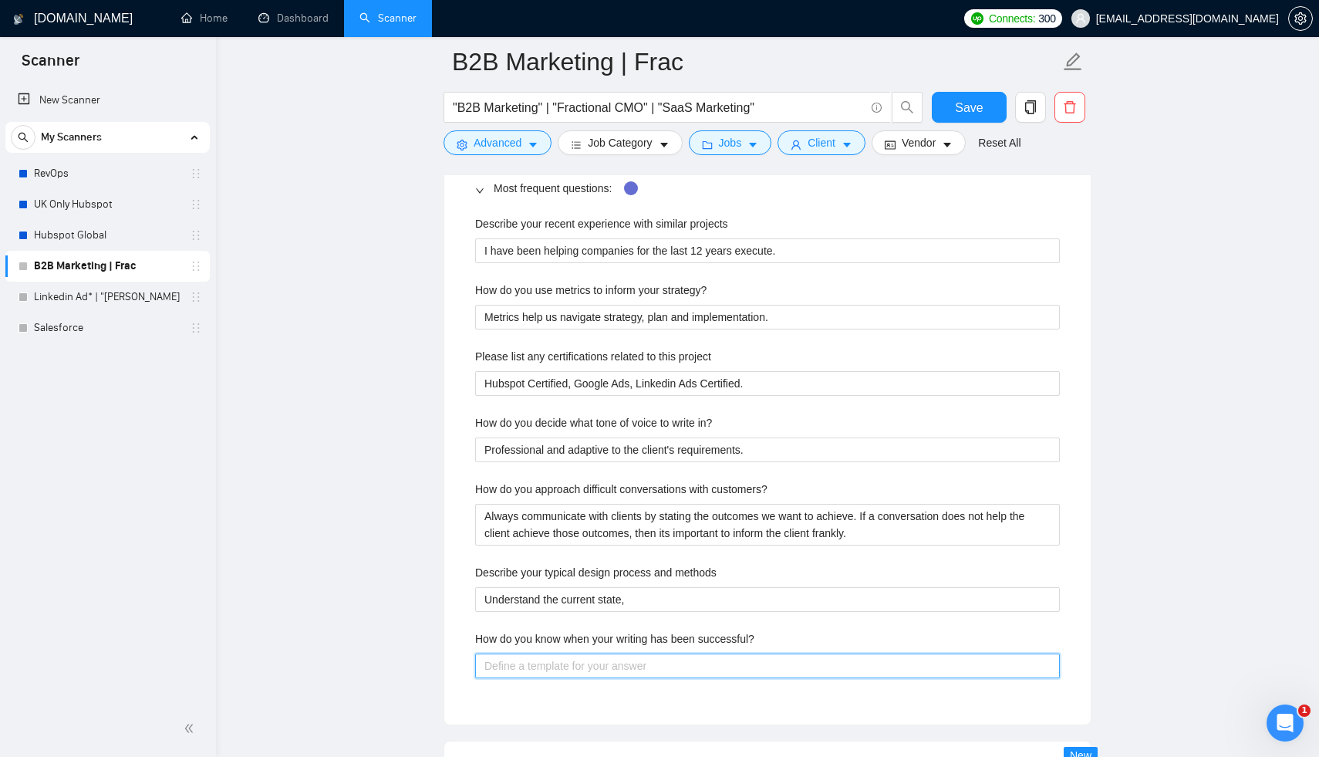
click at [596, 653] on successful\? "How do you know when your writing has been successful?" at bounding box center [767, 665] width 585 height 25
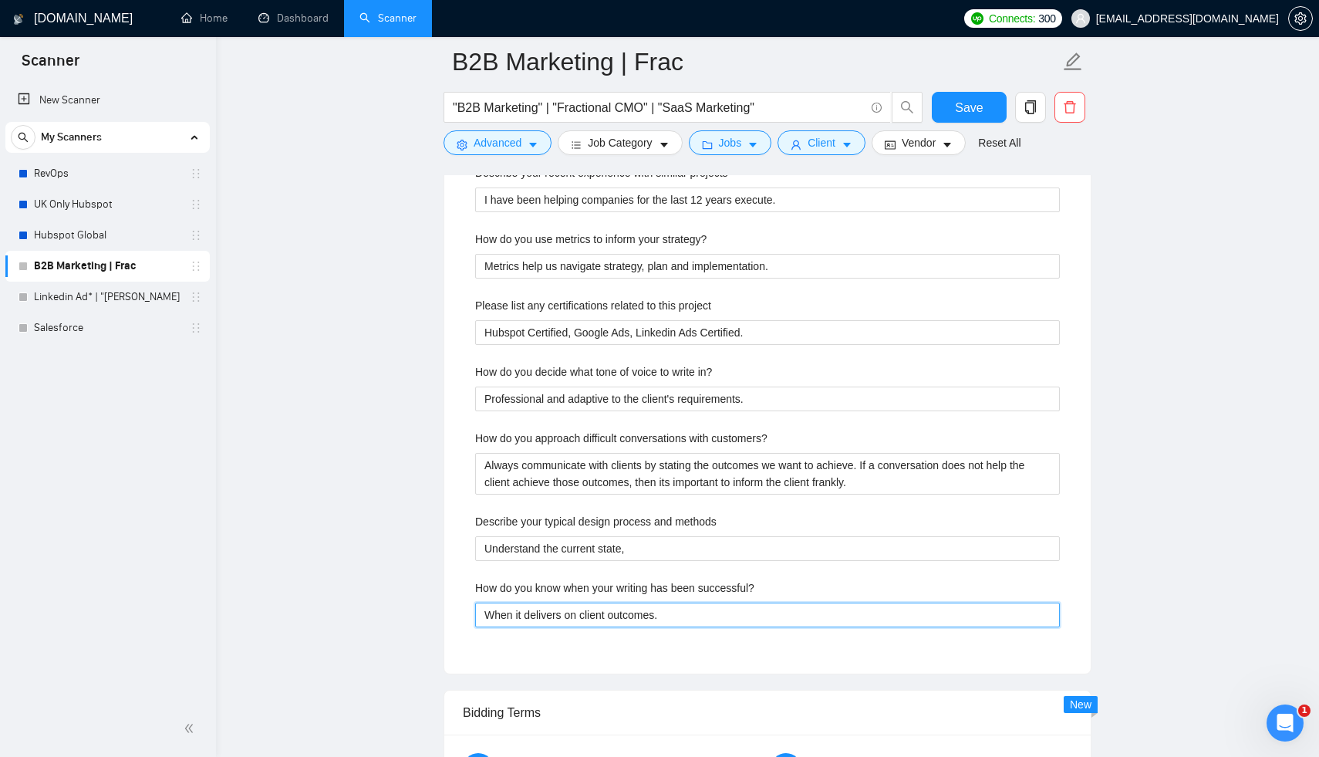
scroll to position [2530, 0]
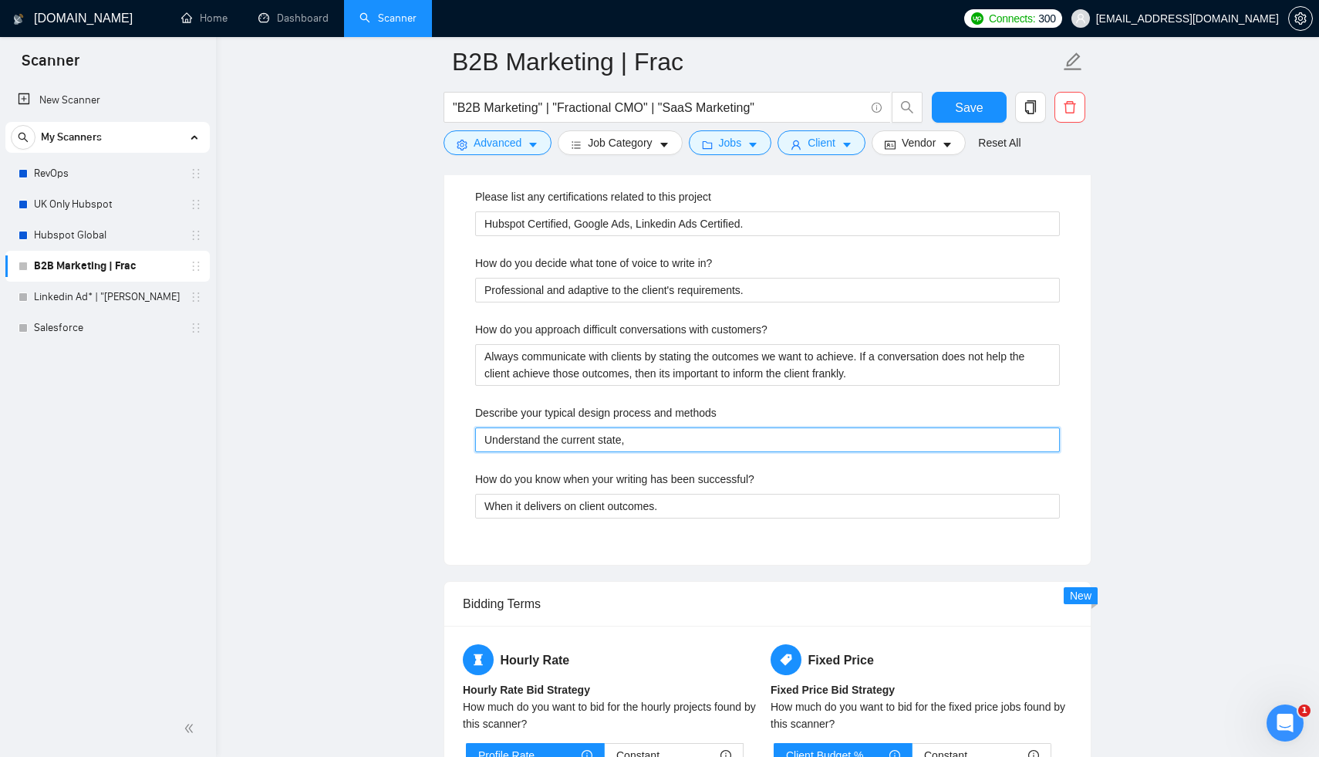
click at [650, 439] on methods "Understand the current state," at bounding box center [767, 439] width 585 height 25
click at [951, 100] on button "Save" at bounding box center [969, 107] width 75 height 31
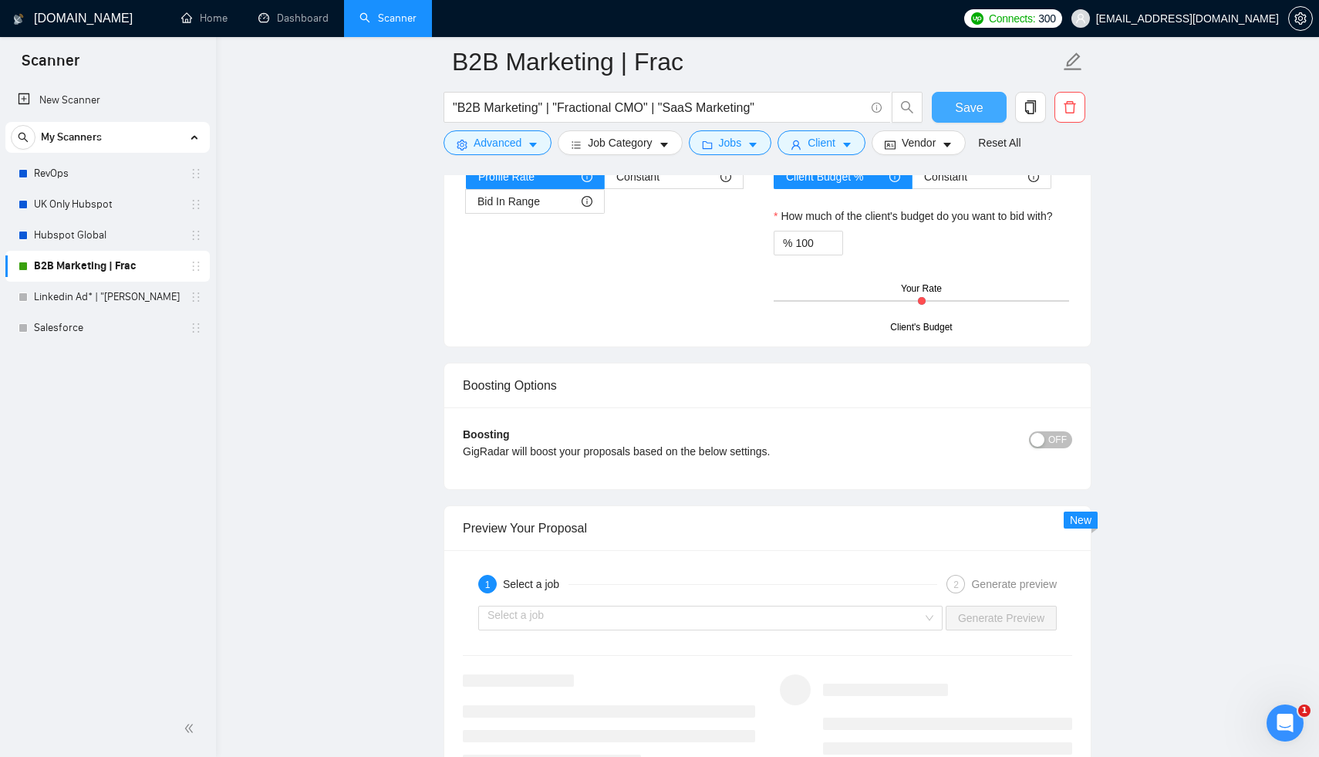
scroll to position [2833, 0]
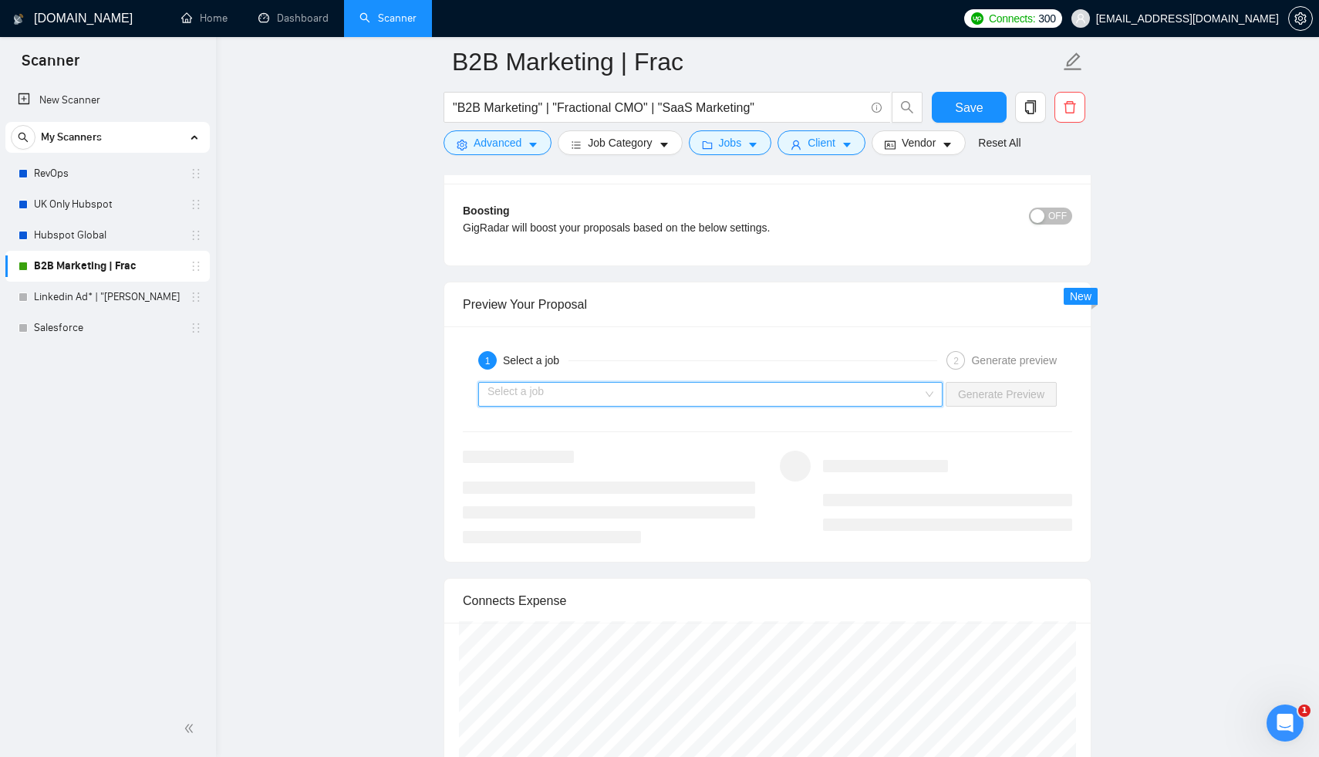
click at [886, 389] on input "search" at bounding box center [705, 394] width 435 height 23
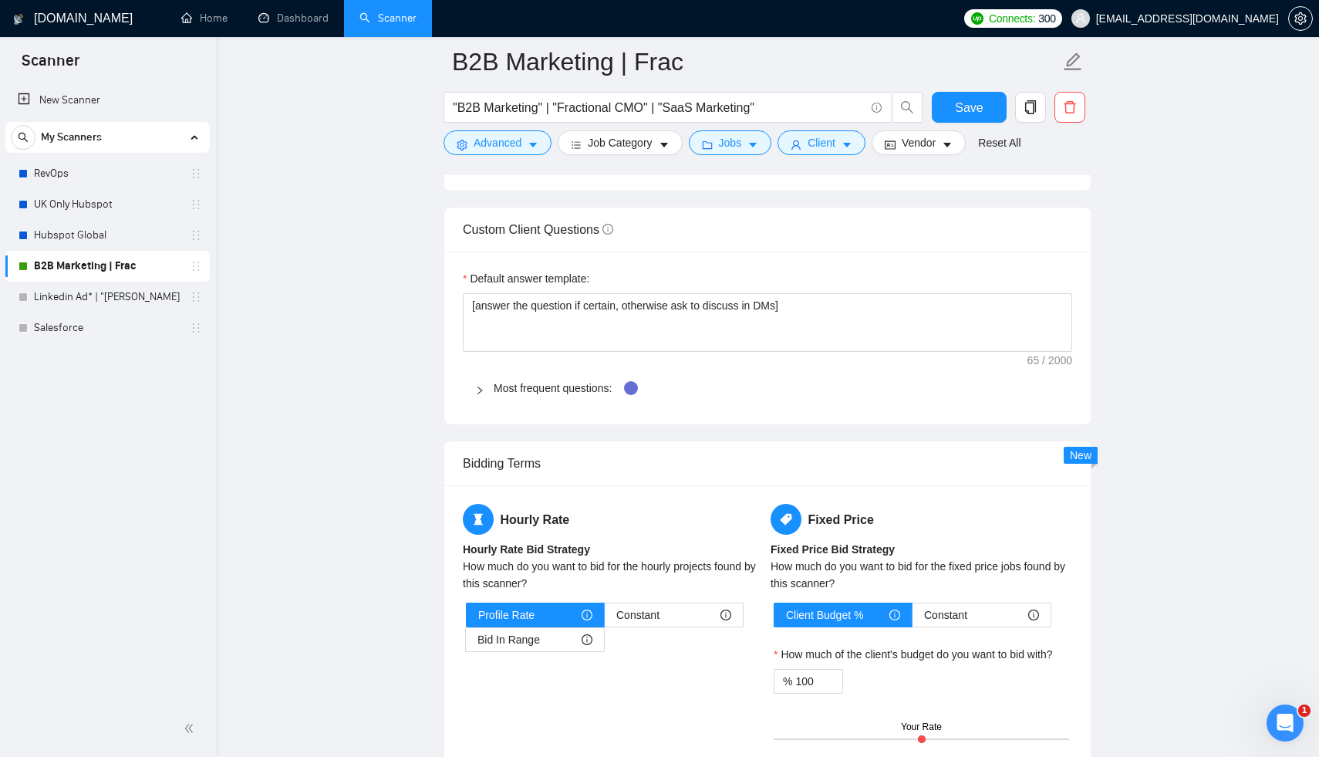
scroll to position [2060, 0]
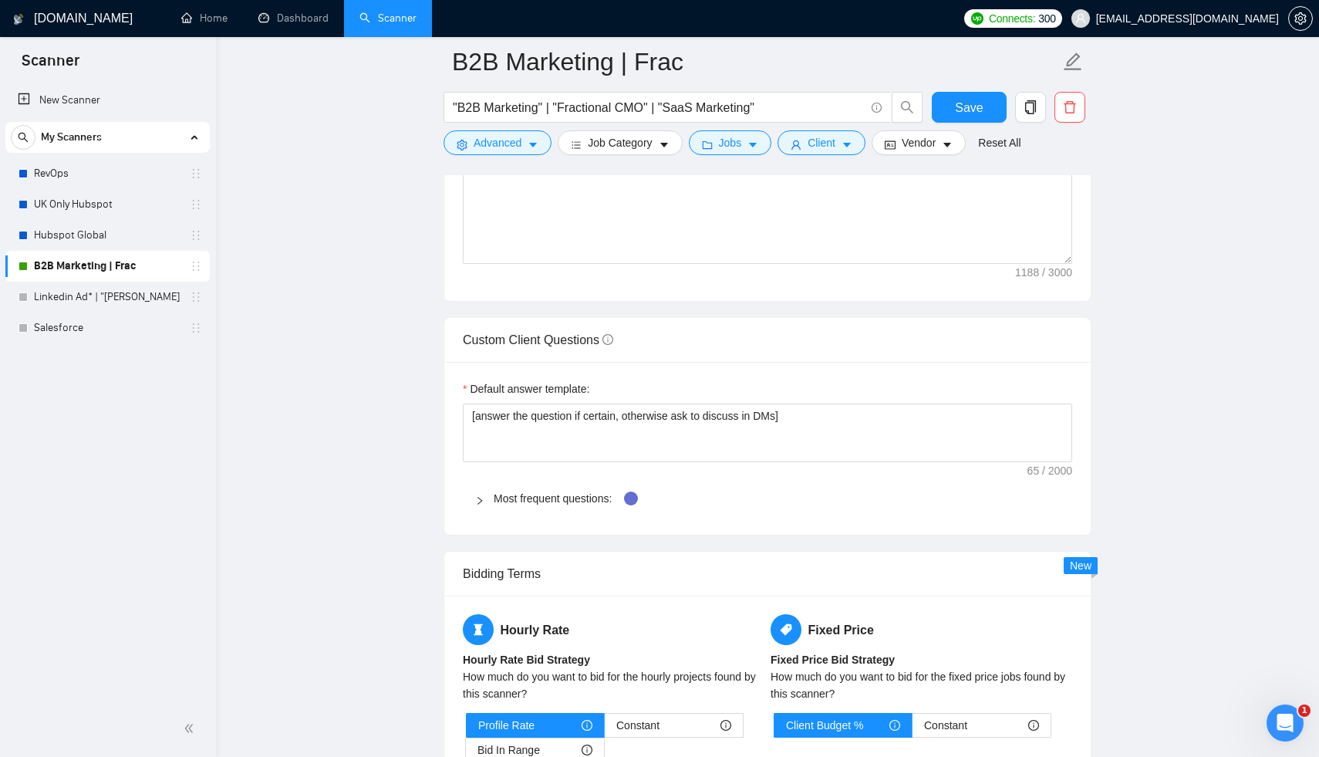
click at [486, 490] on div at bounding box center [484, 498] width 19 height 17
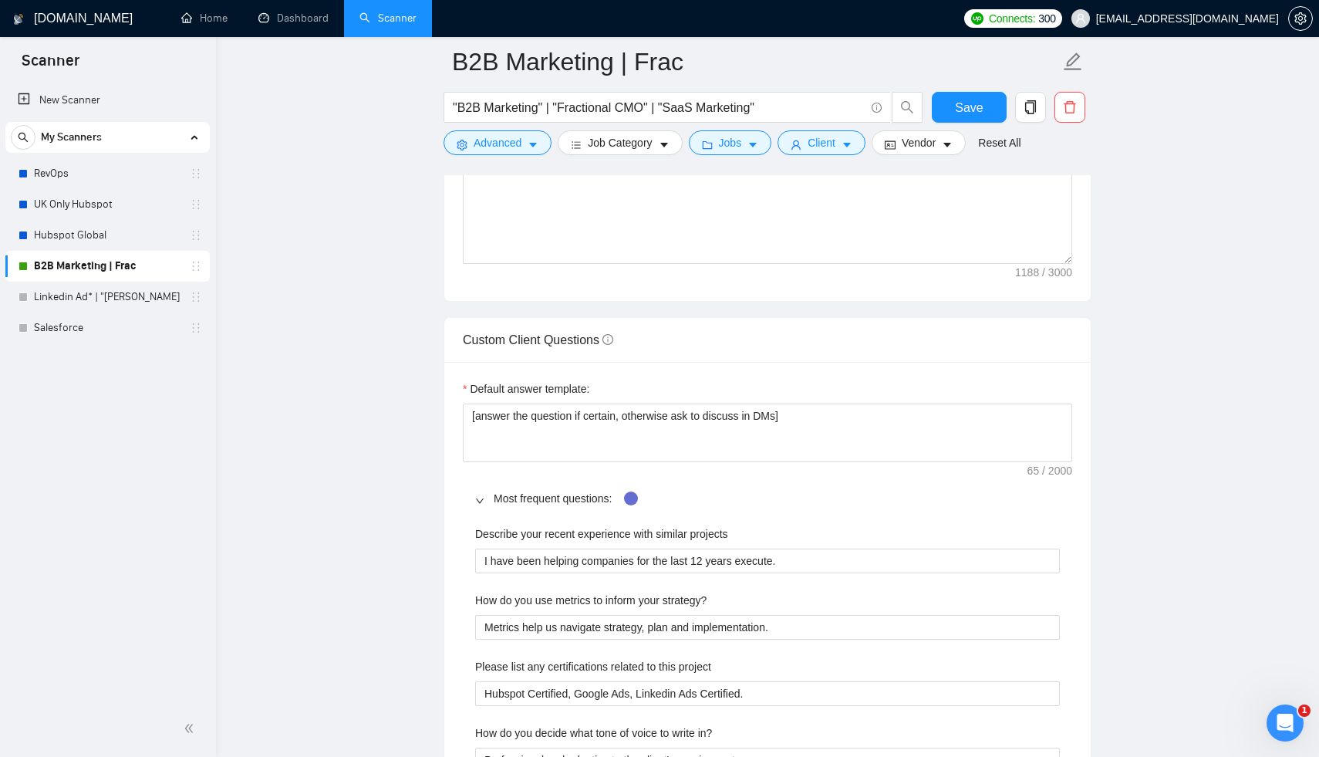
click at [486, 490] on div at bounding box center [484, 498] width 19 height 17
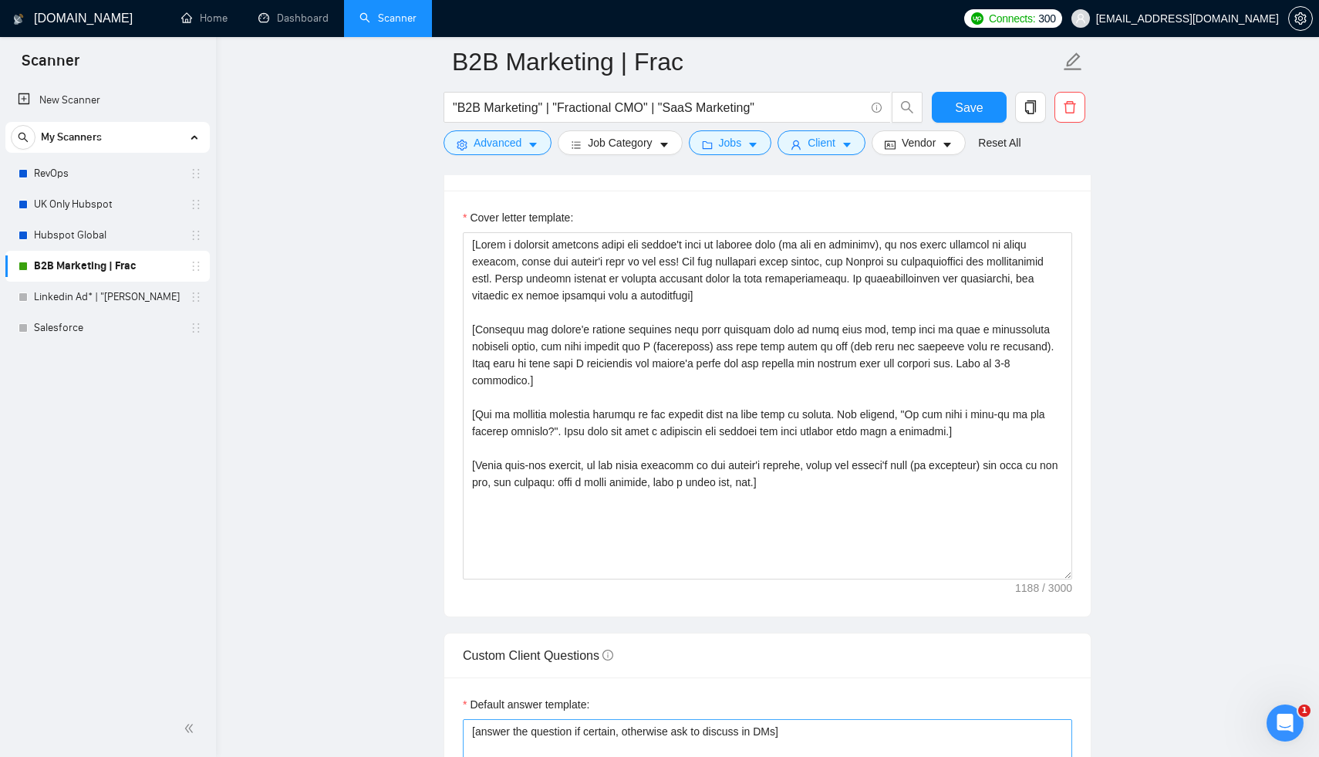
scroll to position [1385, 0]
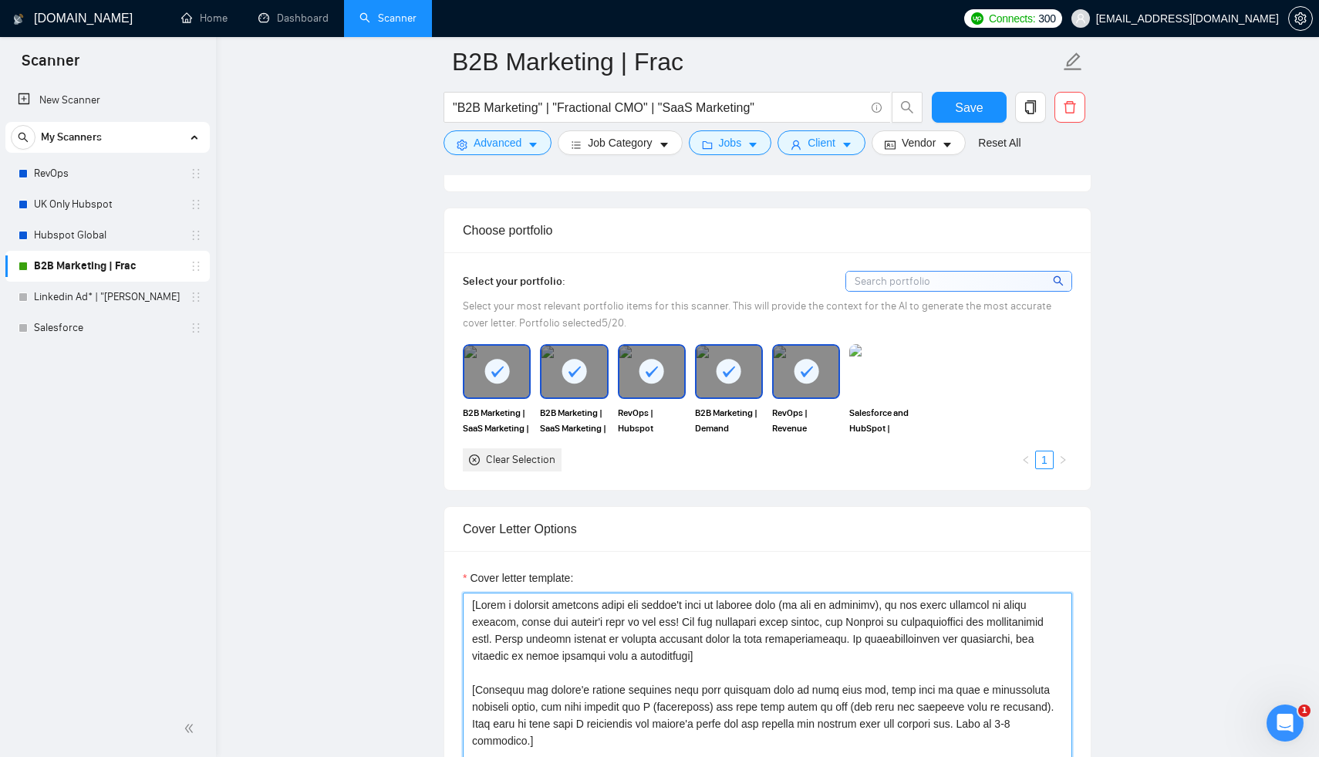
click at [889, 630] on textarea "Cover letter template:" at bounding box center [767, 765] width 609 height 347
click at [744, 648] on textarea "Cover letter template:" at bounding box center [767, 765] width 609 height 347
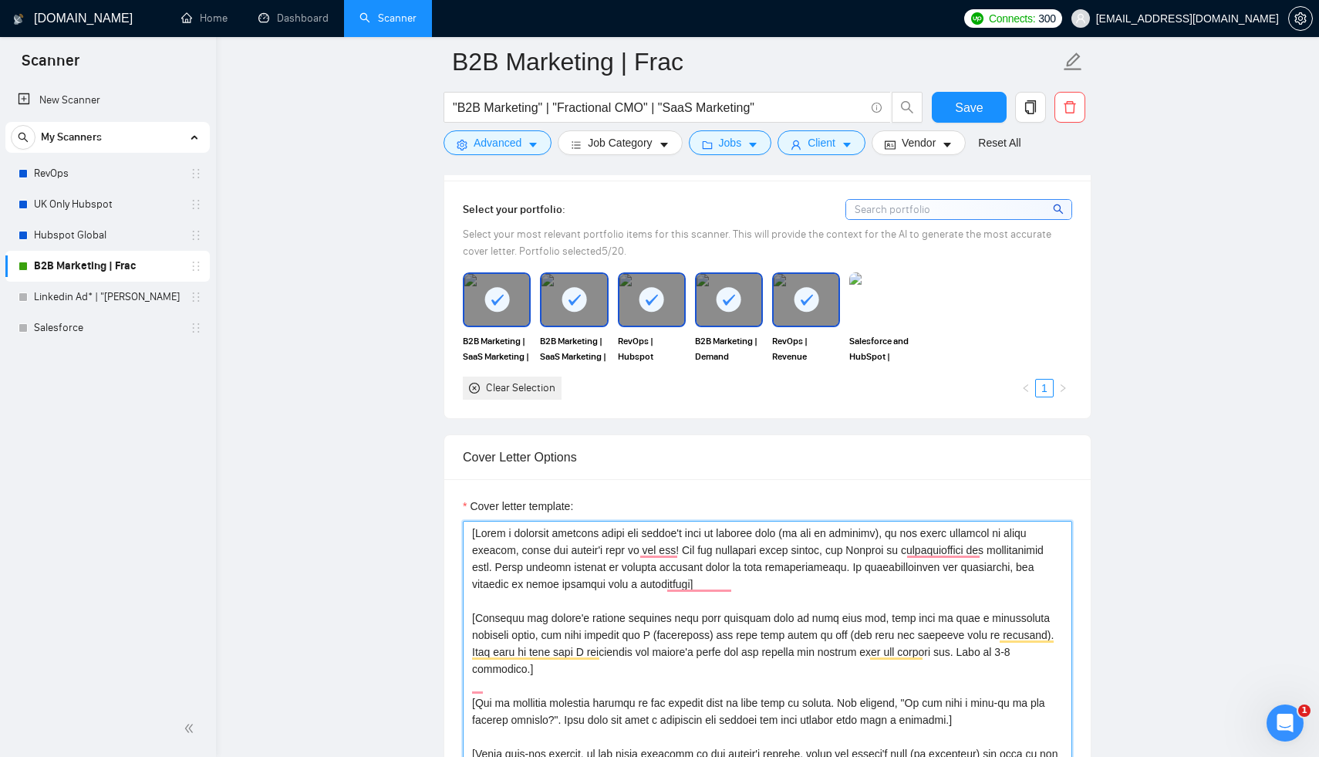
scroll to position [1457, 0]
click at [625, 549] on textarea "Cover letter template:" at bounding box center [767, 693] width 609 height 347
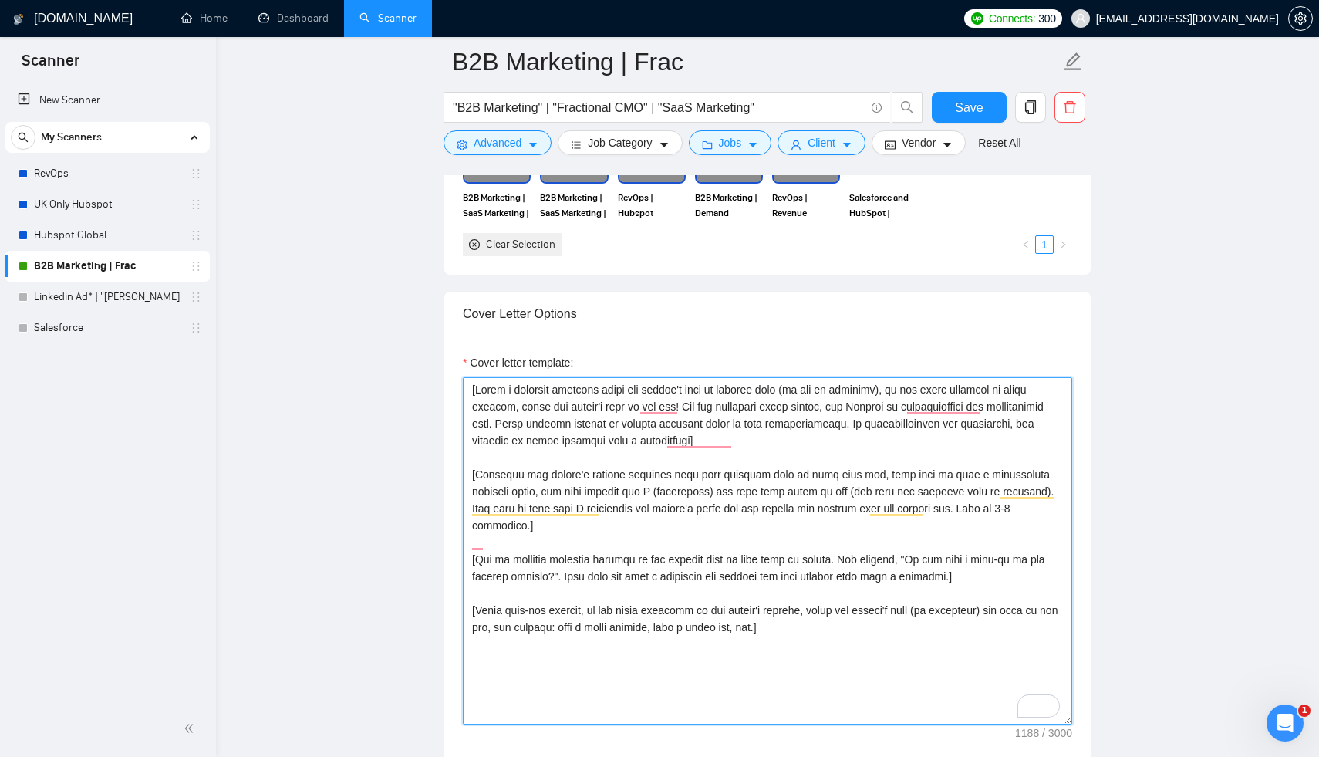
scroll to position [1603, 0]
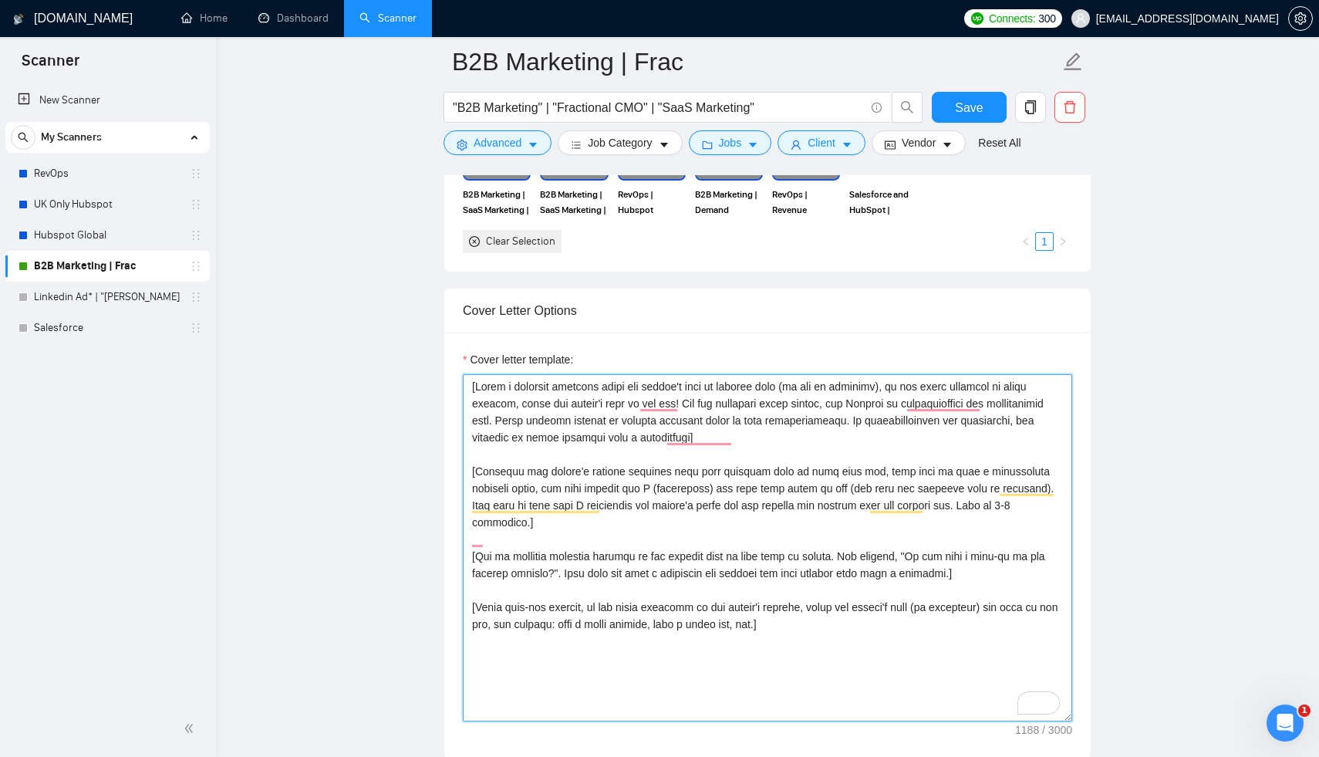
click at [571, 558] on textarea "Cover letter template:" at bounding box center [767, 547] width 609 height 347
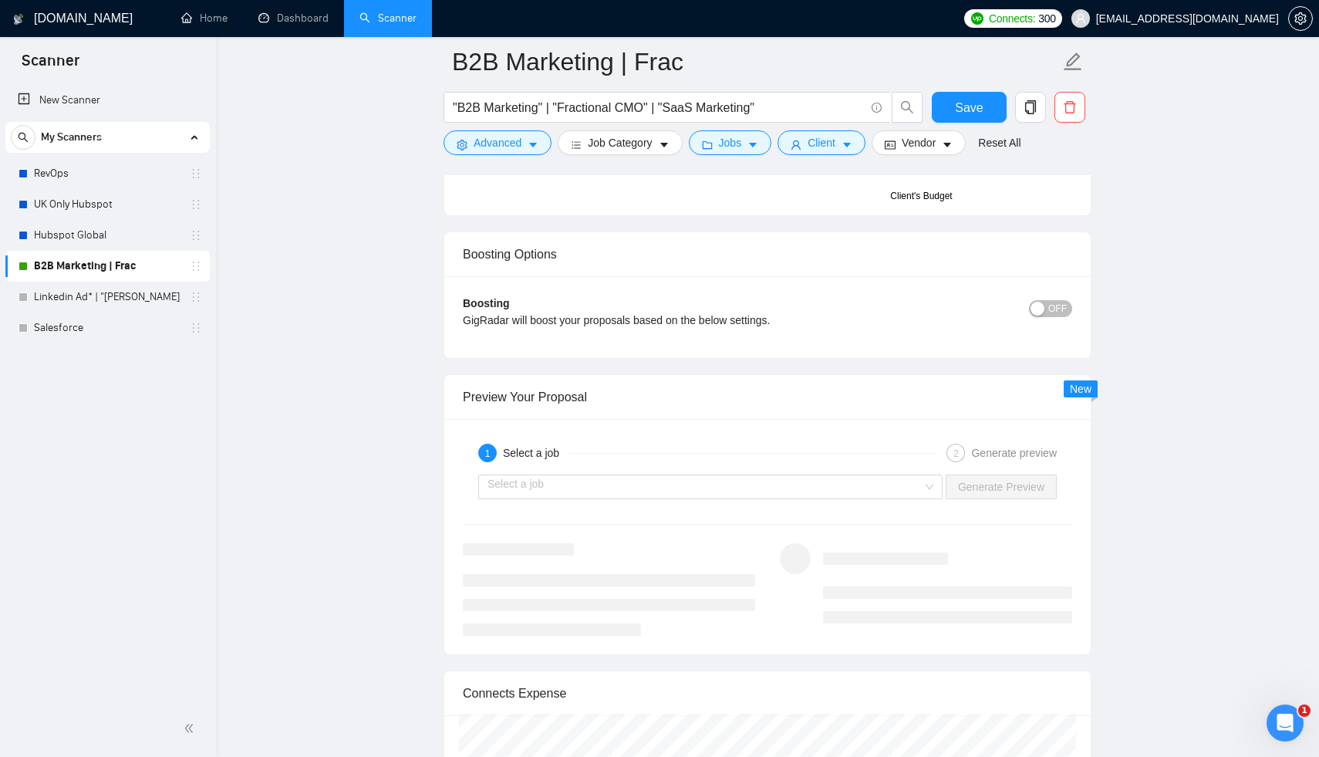
scroll to position [2742, 0]
click at [666, 475] on input "search" at bounding box center [705, 484] width 435 height 23
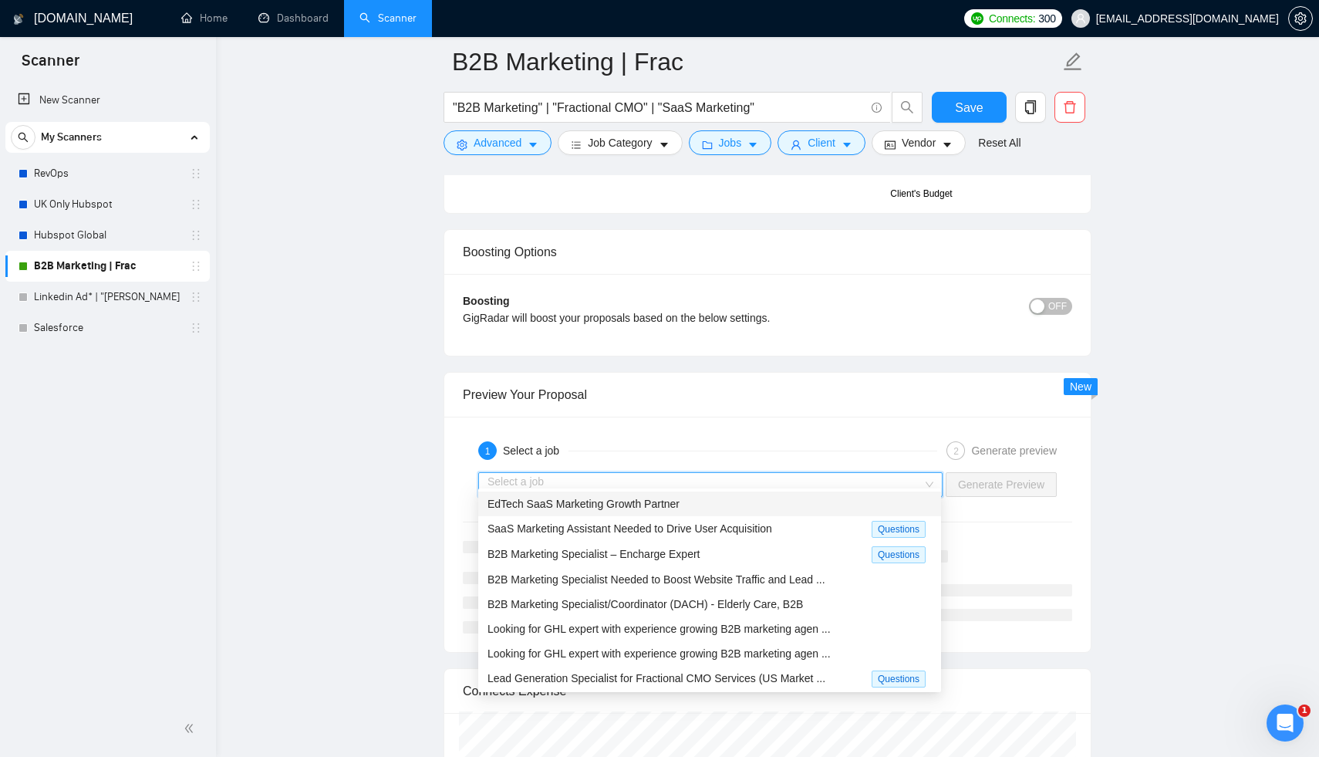
click at [625, 508] on span "EdTech SaaS Marketing Growth Partner" at bounding box center [584, 504] width 192 height 12
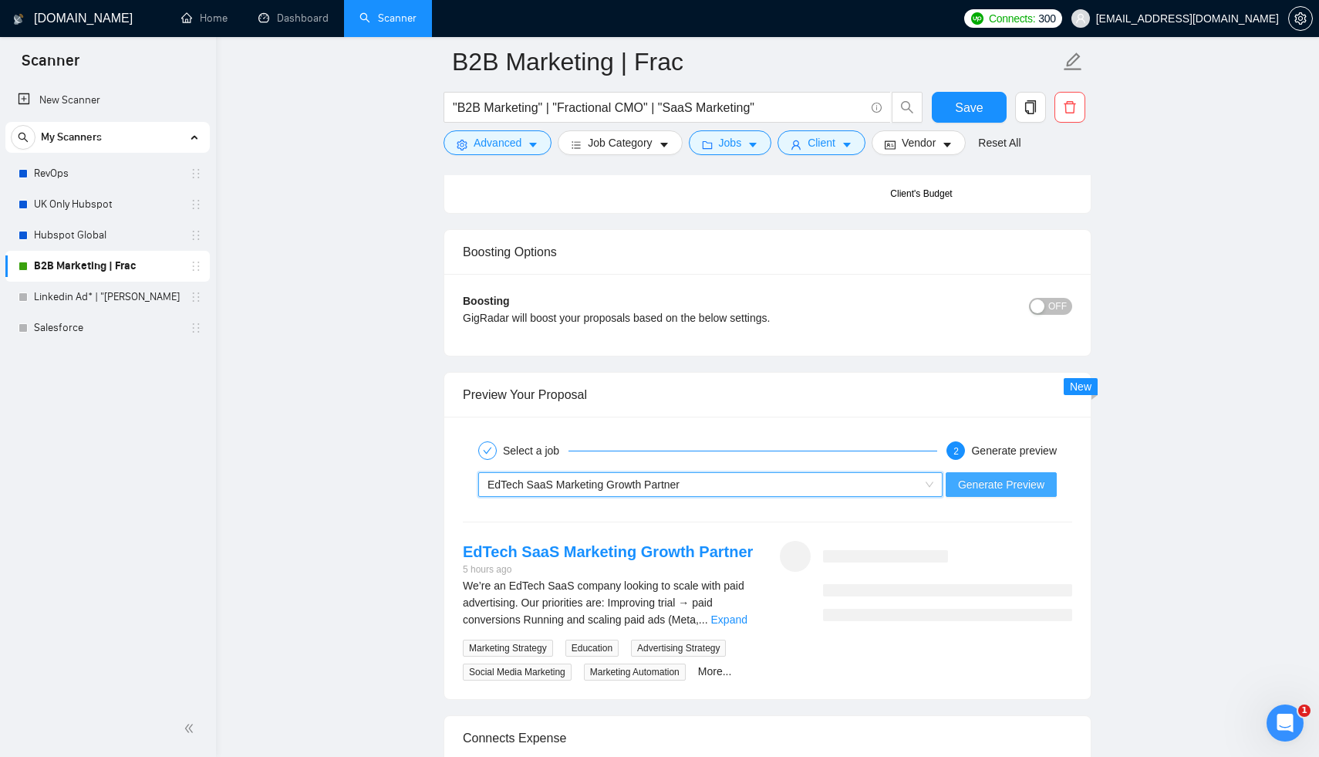
click at [1007, 476] on span "Generate Preview" at bounding box center [1001, 484] width 86 height 17
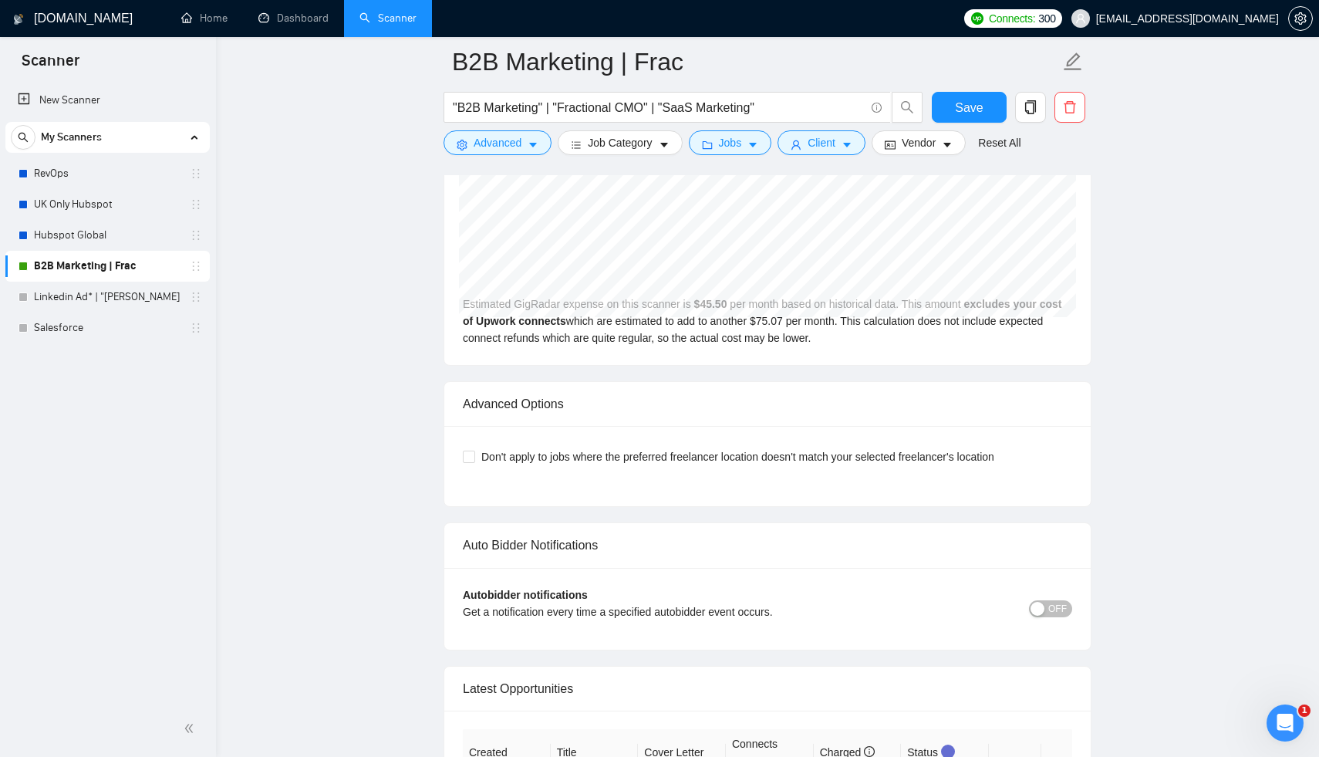
scroll to position [3503, 0]
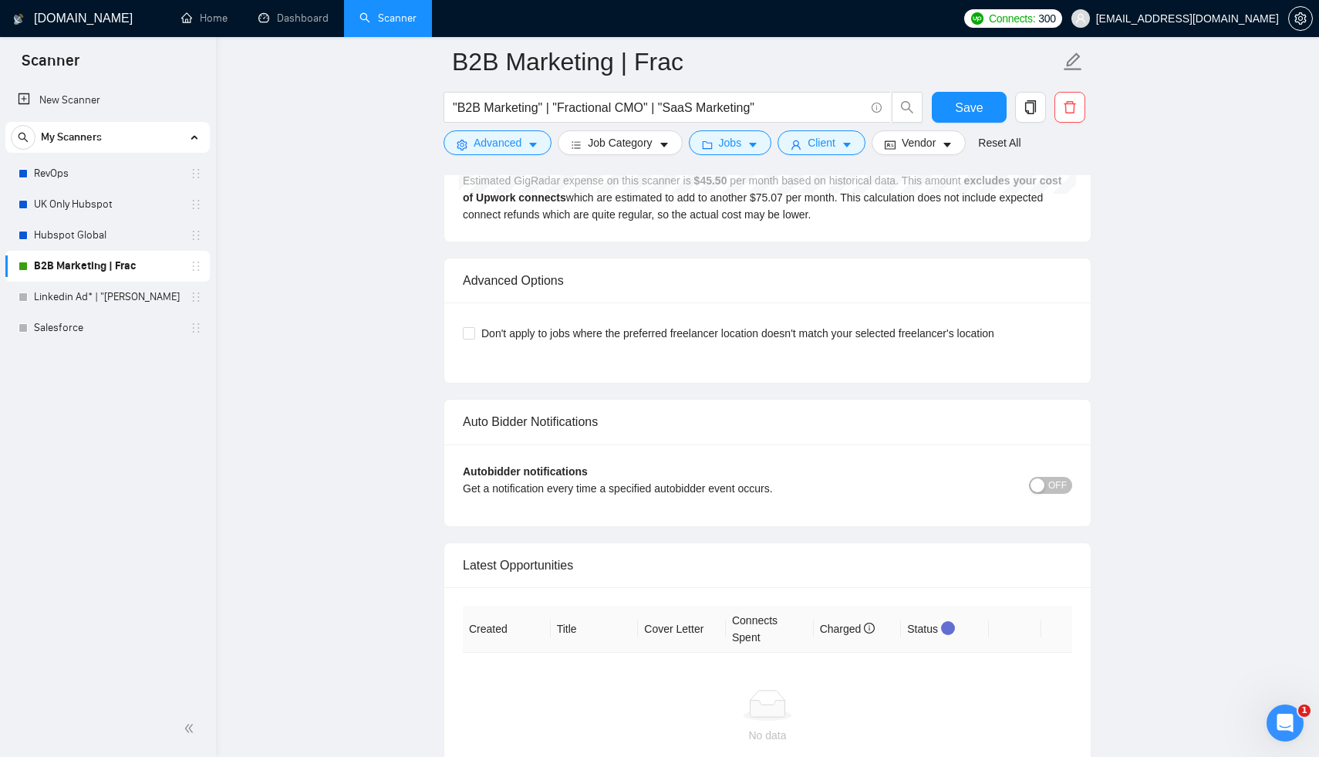
click at [1053, 477] on span "OFF" at bounding box center [1057, 485] width 19 height 17
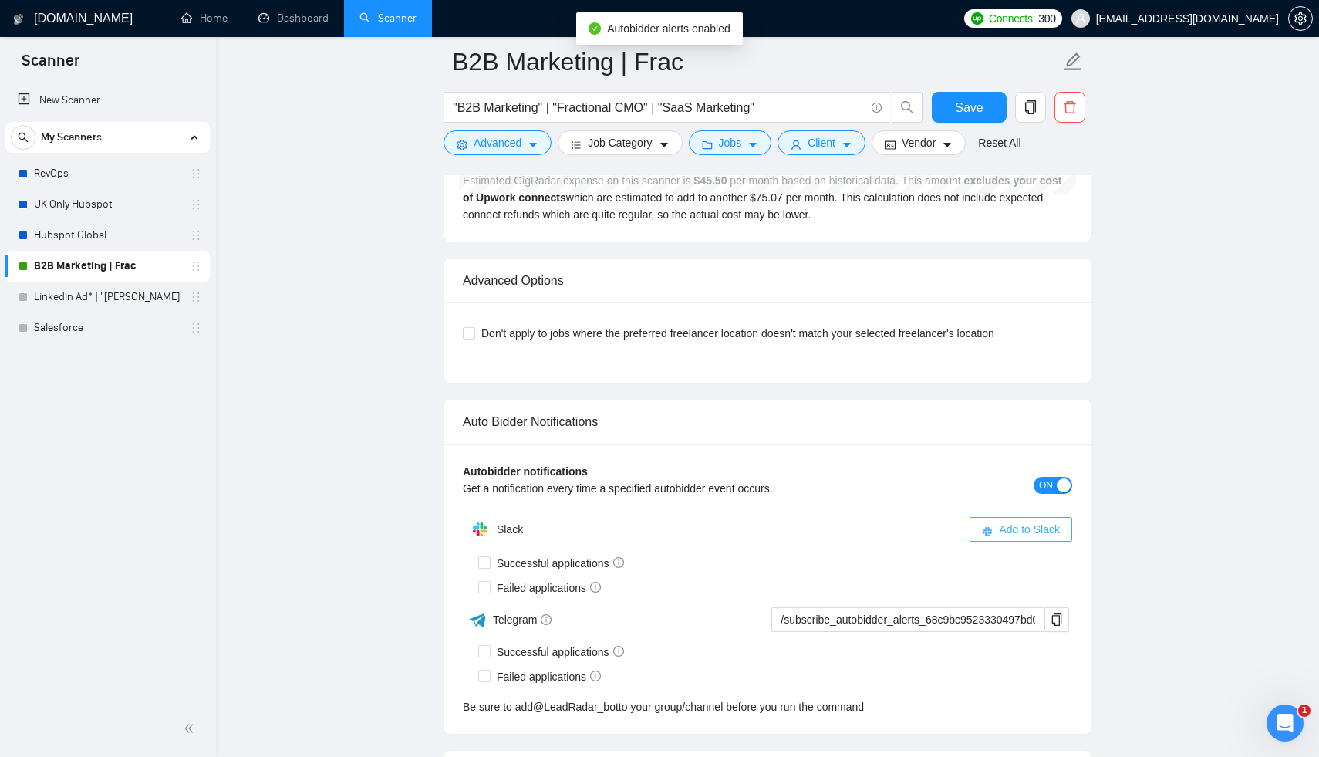
click at [1015, 521] on span "Add to Slack" at bounding box center [1029, 529] width 61 height 17
click at [493, 555] on span "Successful applications" at bounding box center [561, 563] width 140 height 17
click at [489, 556] on input "Successful applications" at bounding box center [483, 561] width 11 height 11
click at [484, 581] on input "Failed applications" at bounding box center [483, 586] width 11 height 11
click at [1010, 521] on span "Add to Slack" at bounding box center [1029, 529] width 61 height 17
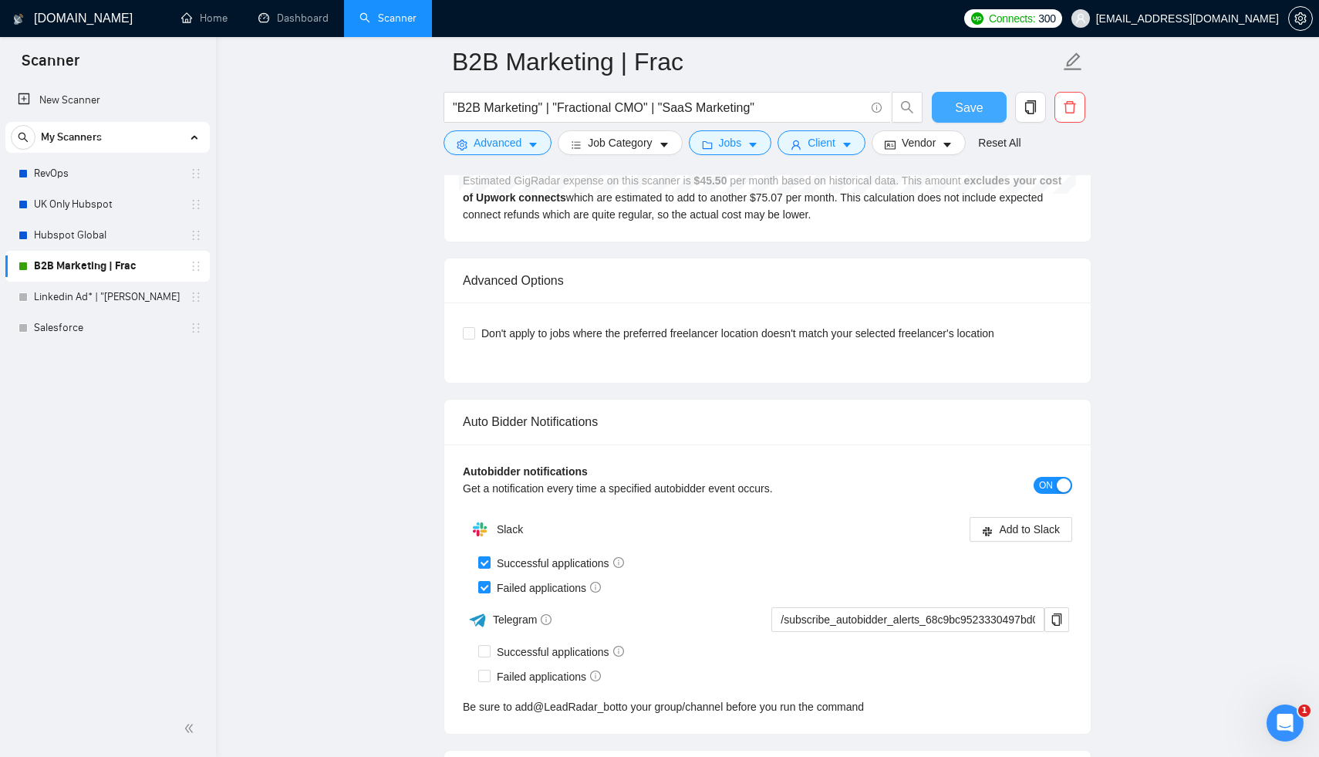
click at [977, 104] on span "Save" at bounding box center [969, 107] width 28 height 19
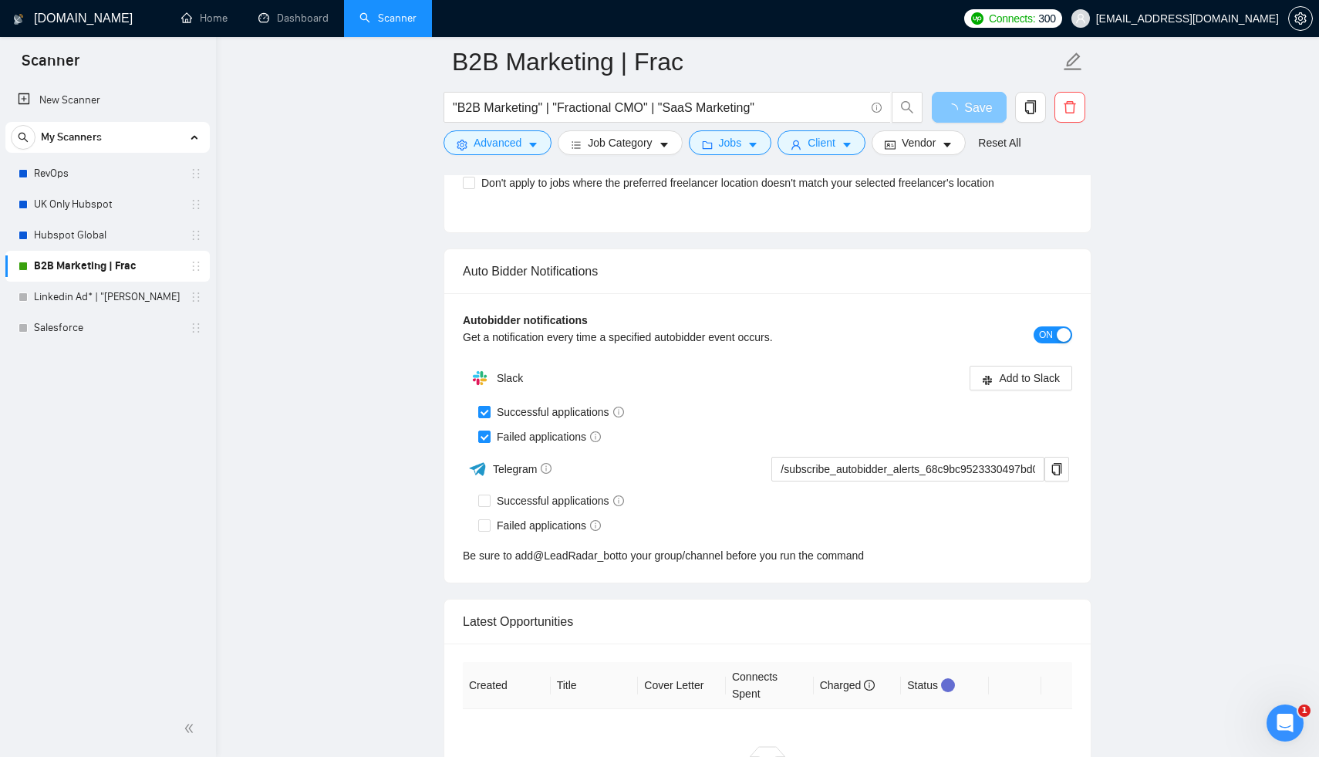
click at [977, 104] on span "Save" at bounding box center [978, 107] width 28 height 19
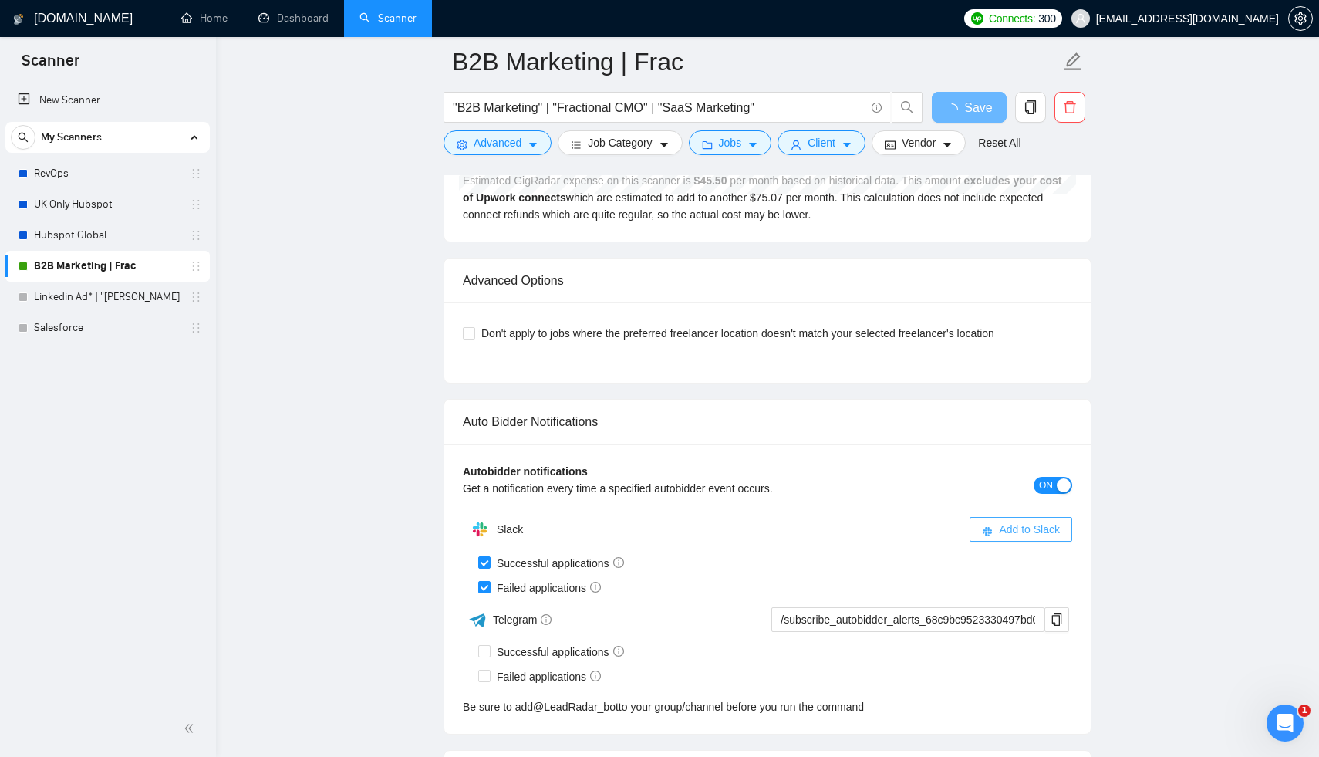
click at [1024, 521] on span "Add to Slack" at bounding box center [1029, 529] width 61 height 17
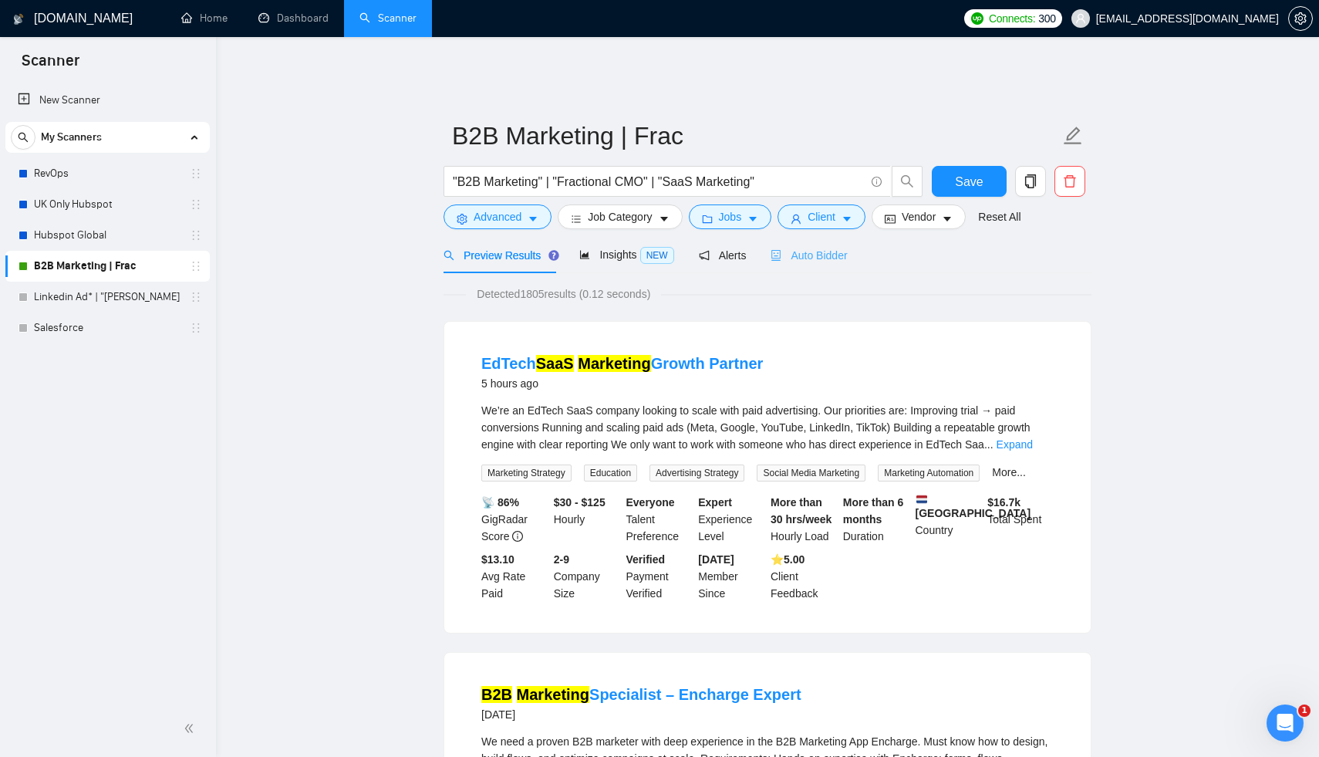
click at [823, 258] on div "Auto Bidder" at bounding box center [809, 255] width 76 height 36
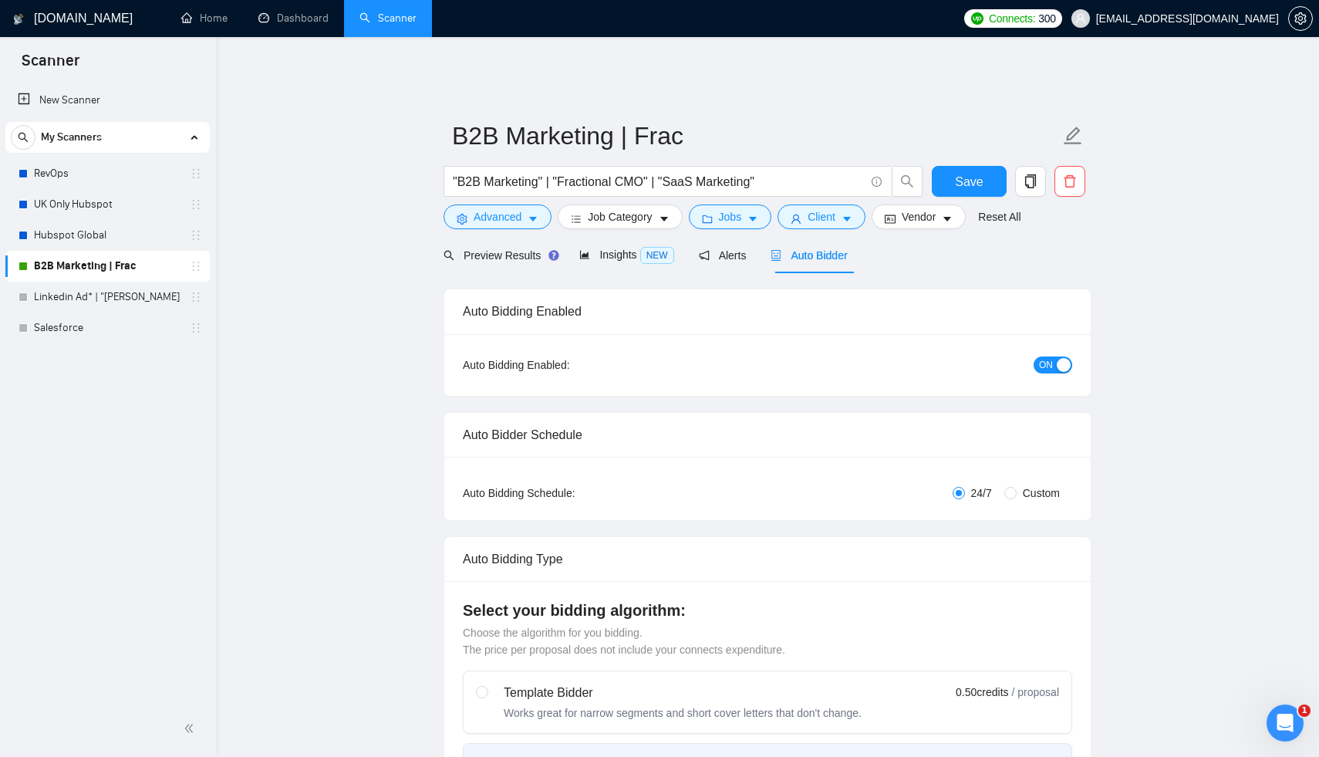
click at [824, 249] on span "Auto Bidder" at bounding box center [809, 255] width 76 height 12
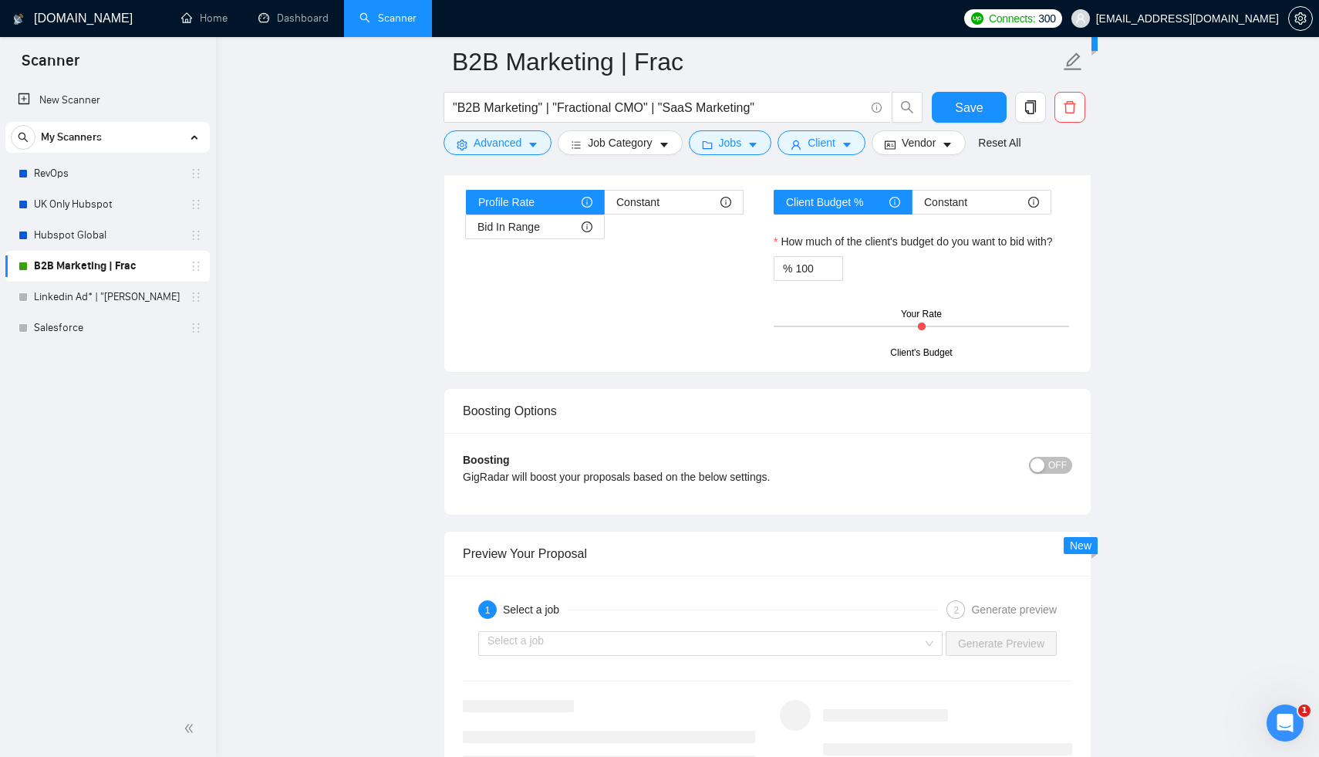
scroll to position [2748, 0]
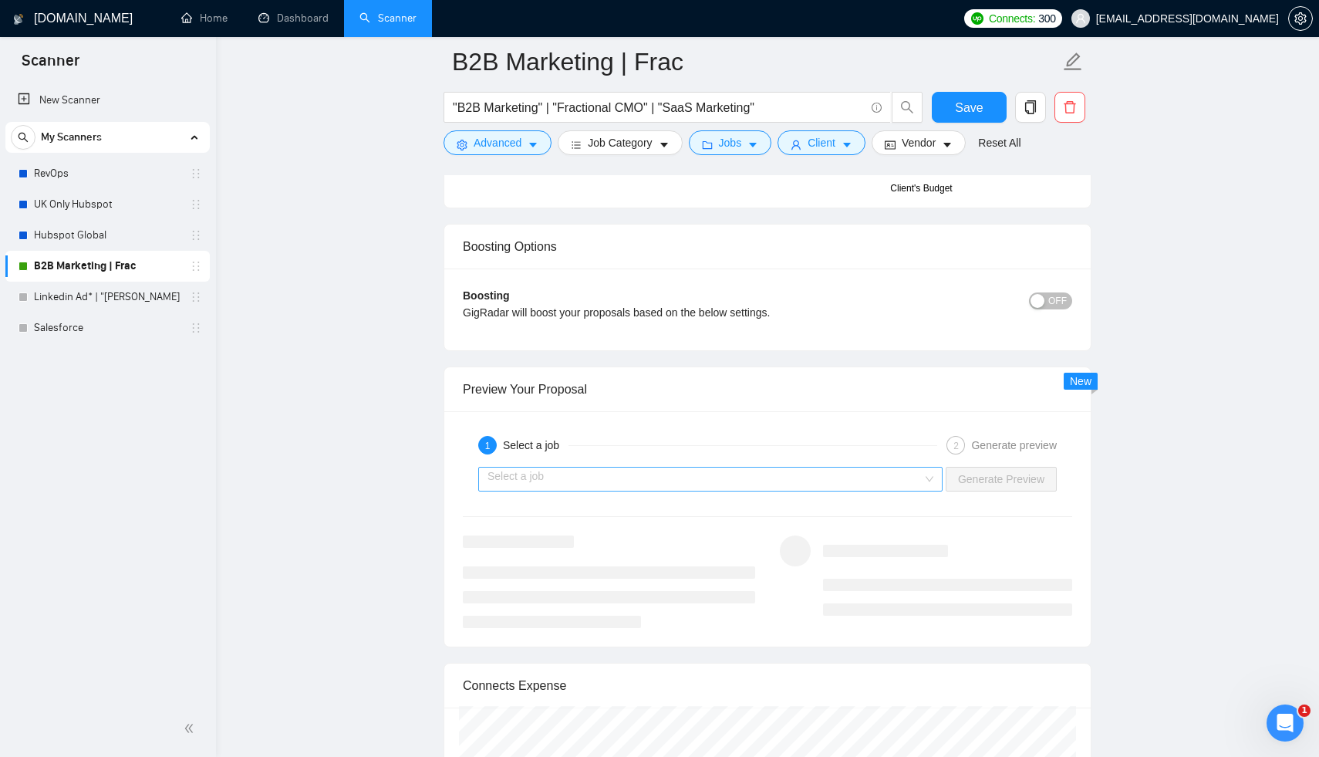
click at [791, 480] on div "Select a job" at bounding box center [710, 479] width 464 height 25
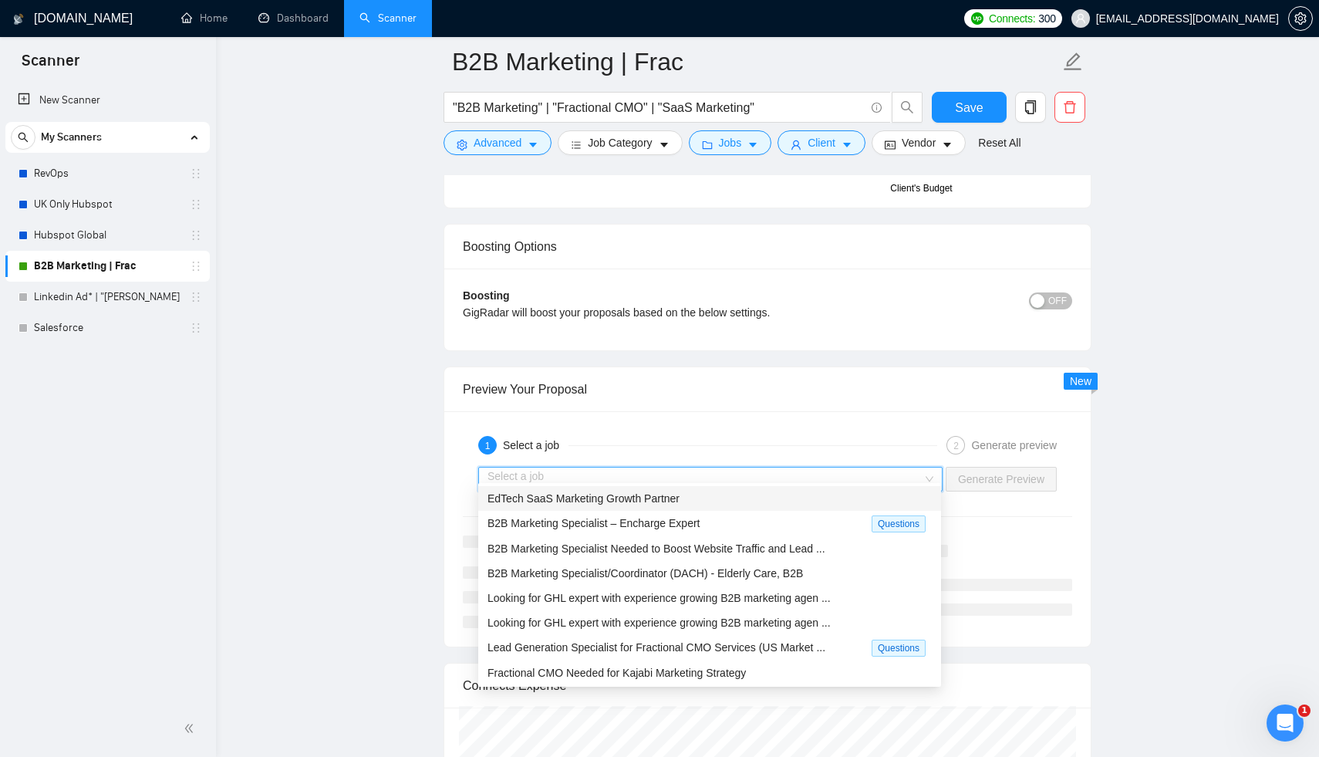
click at [750, 500] on div "EdTech SaaS Marketing Growth Partner" at bounding box center [710, 498] width 444 height 17
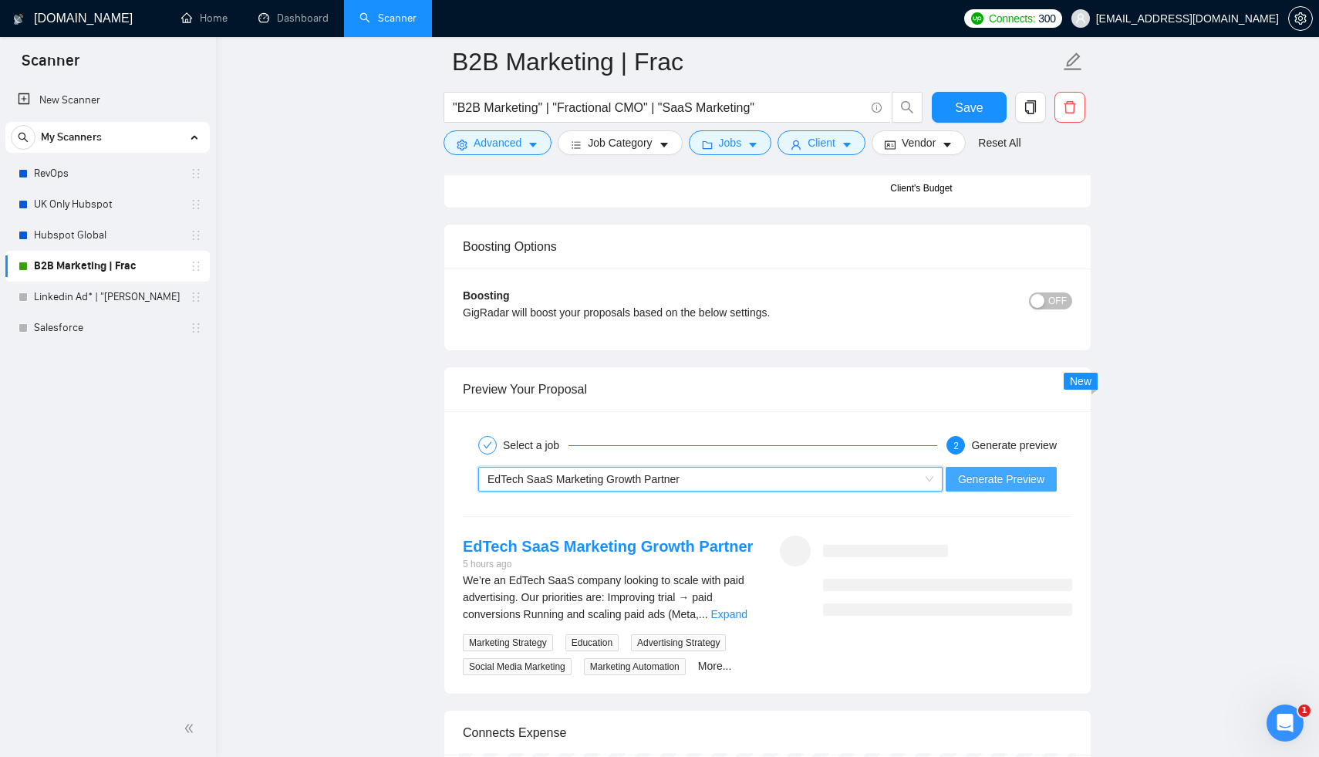
click at [989, 471] on span "Generate Preview" at bounding box center [1001, 479] width 86 height 17
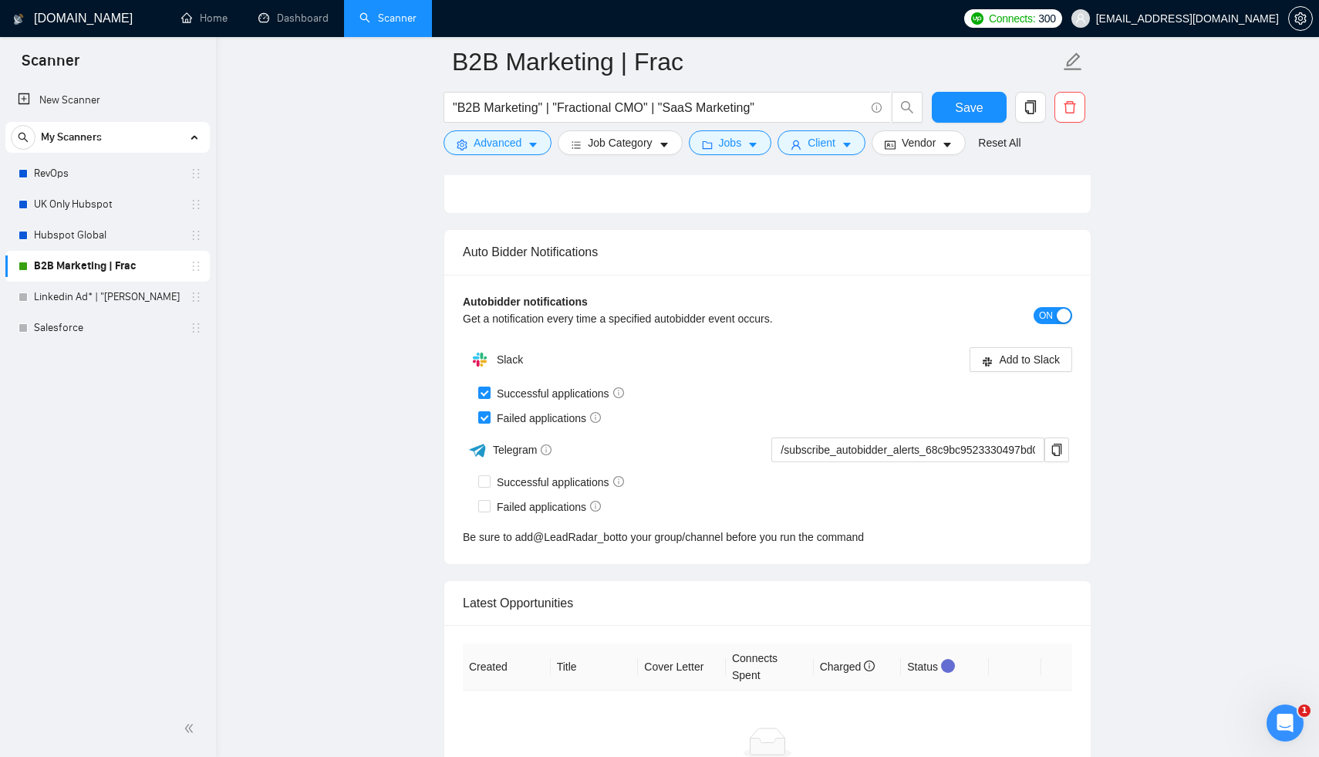
scroll to position [3740, 0]
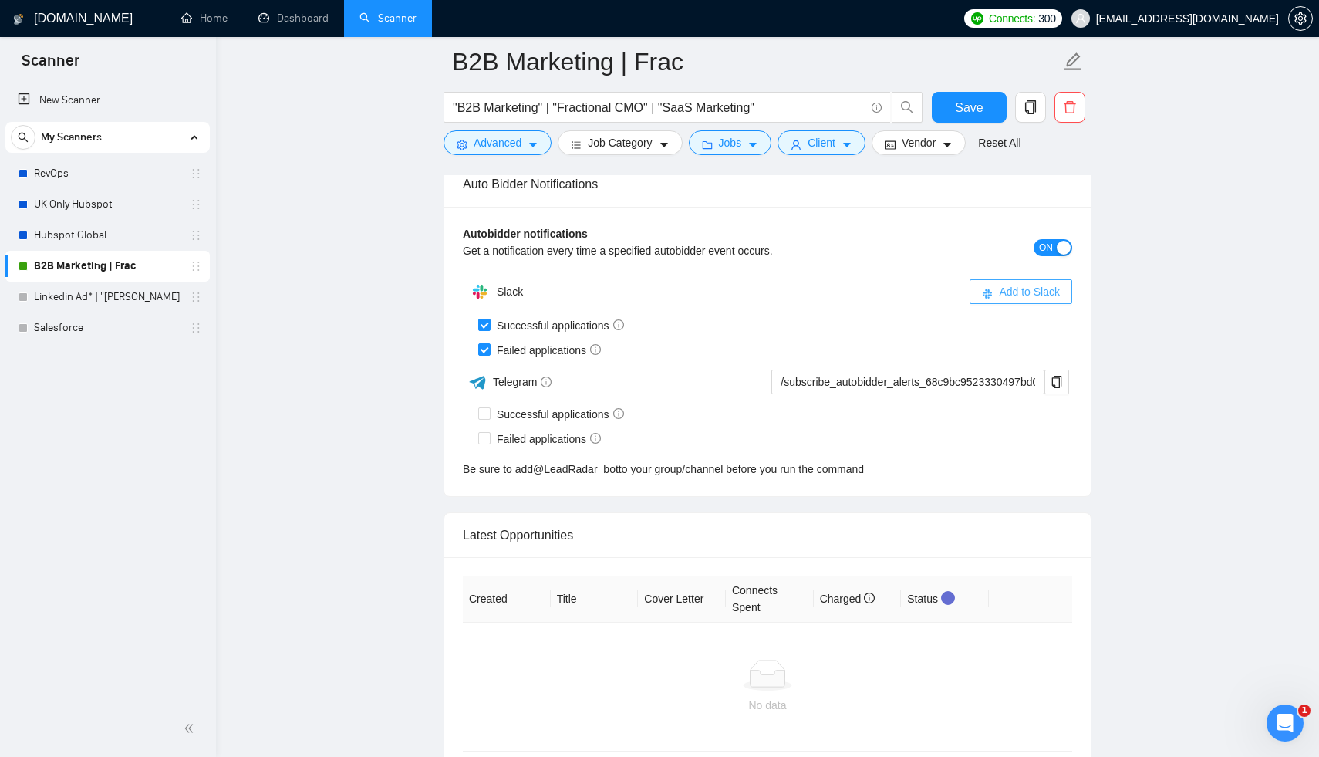
click at [1044, 284] on span "Add to Slack" at bounding box center [1029, 291] width 61 height 17
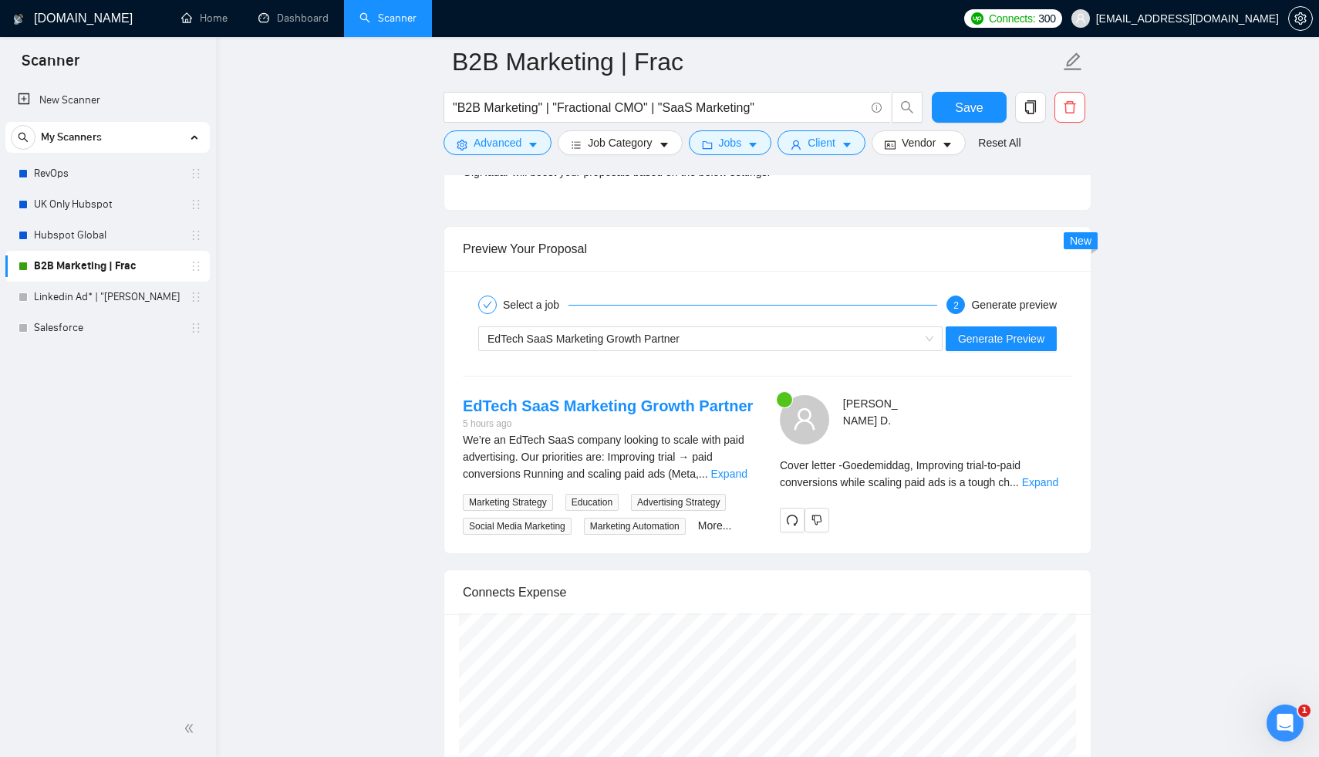
scroll to position [2742, 0]
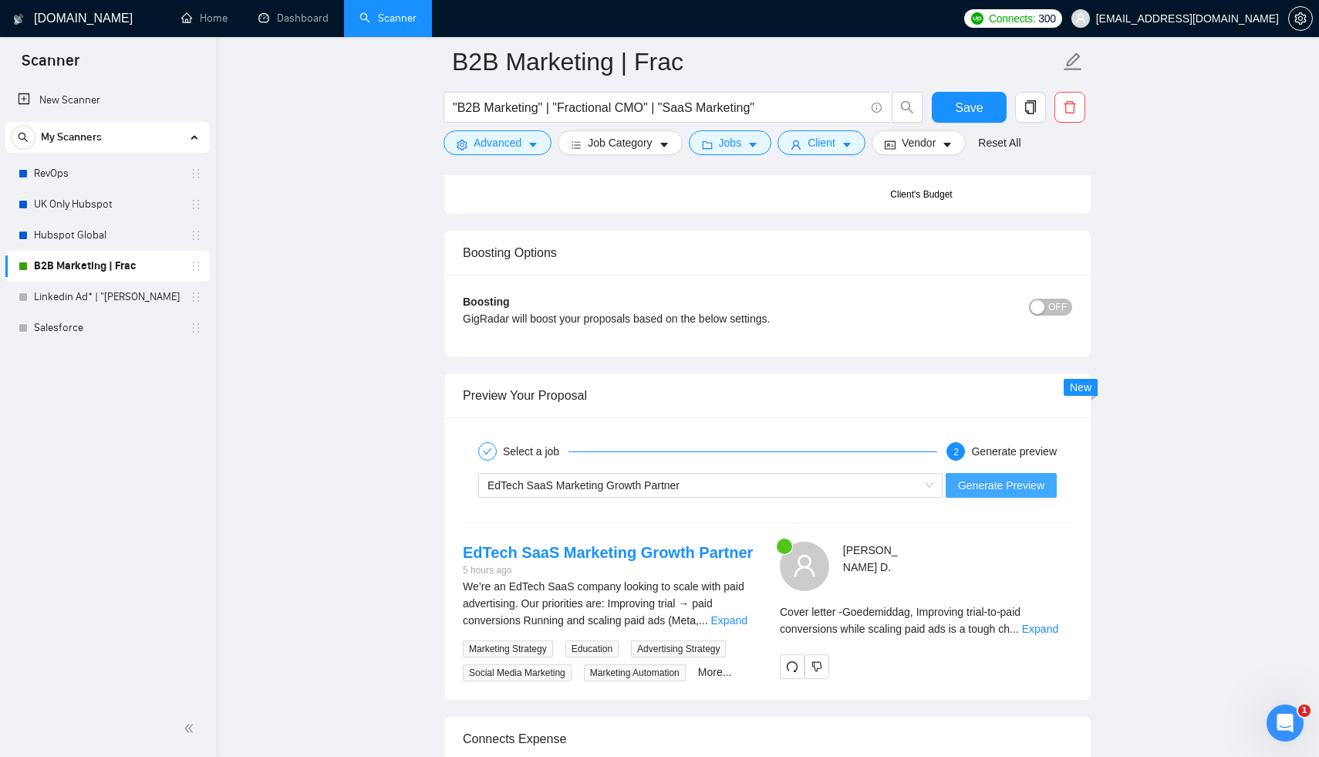
click at [1014, 477] on span "Generate Preview" at bounding box center [1001, 485] width 86 height 17
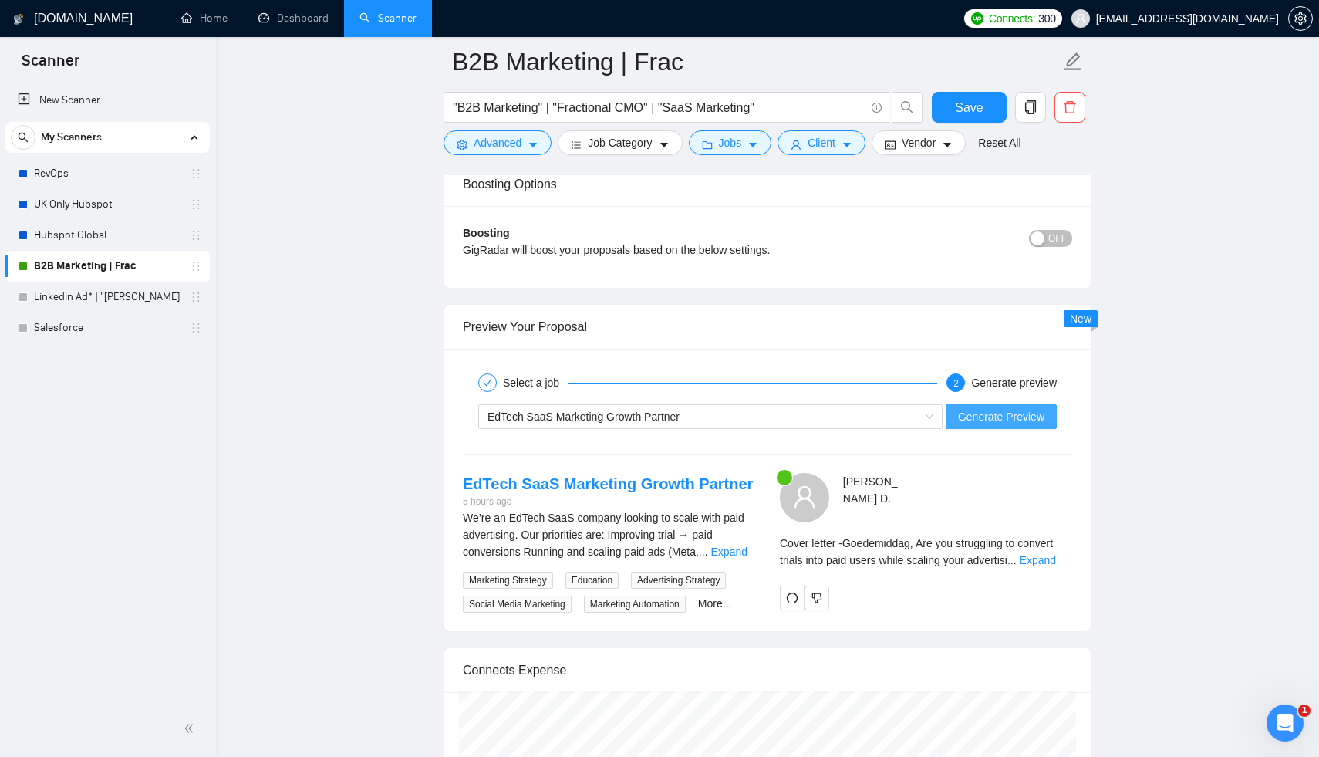
scroll to position [2945, 0]
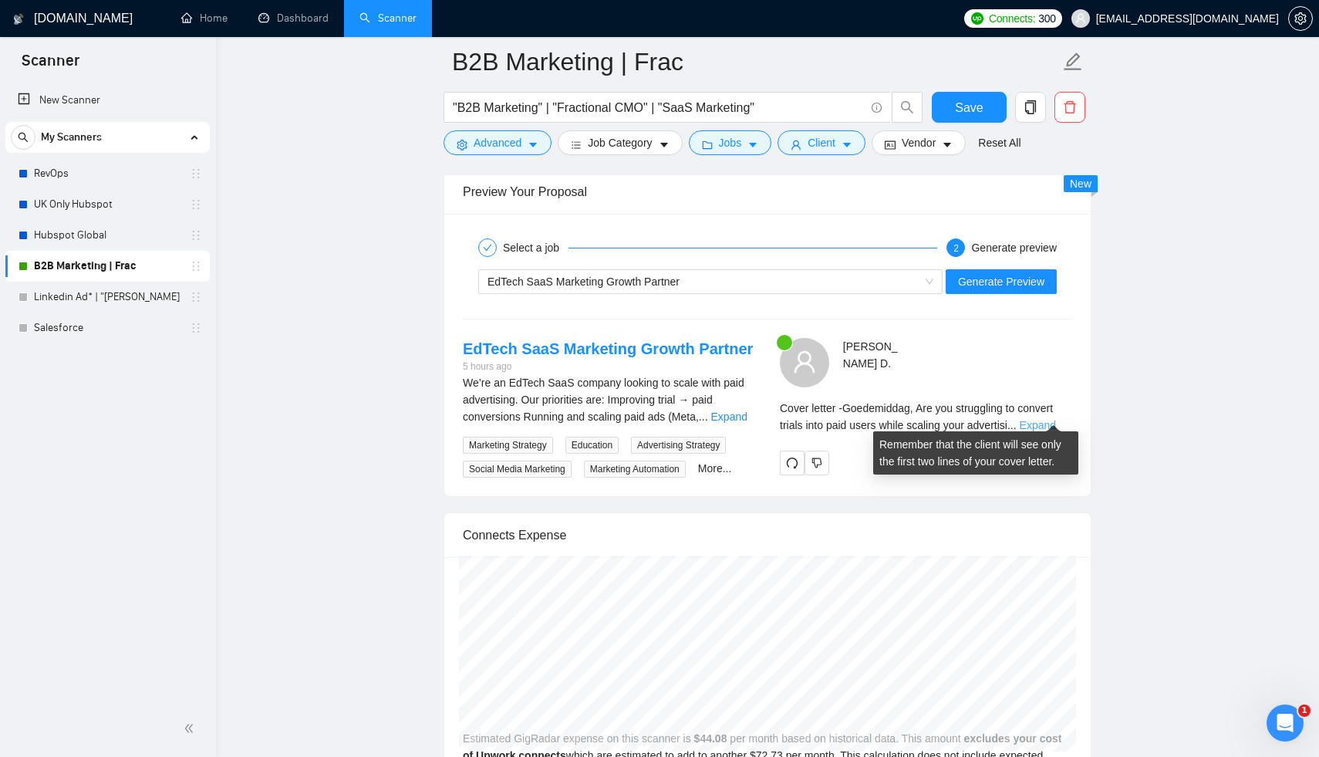
click at [1044, 419] on link "Expand" at bounding box center [1038, 425] width 36 height 12
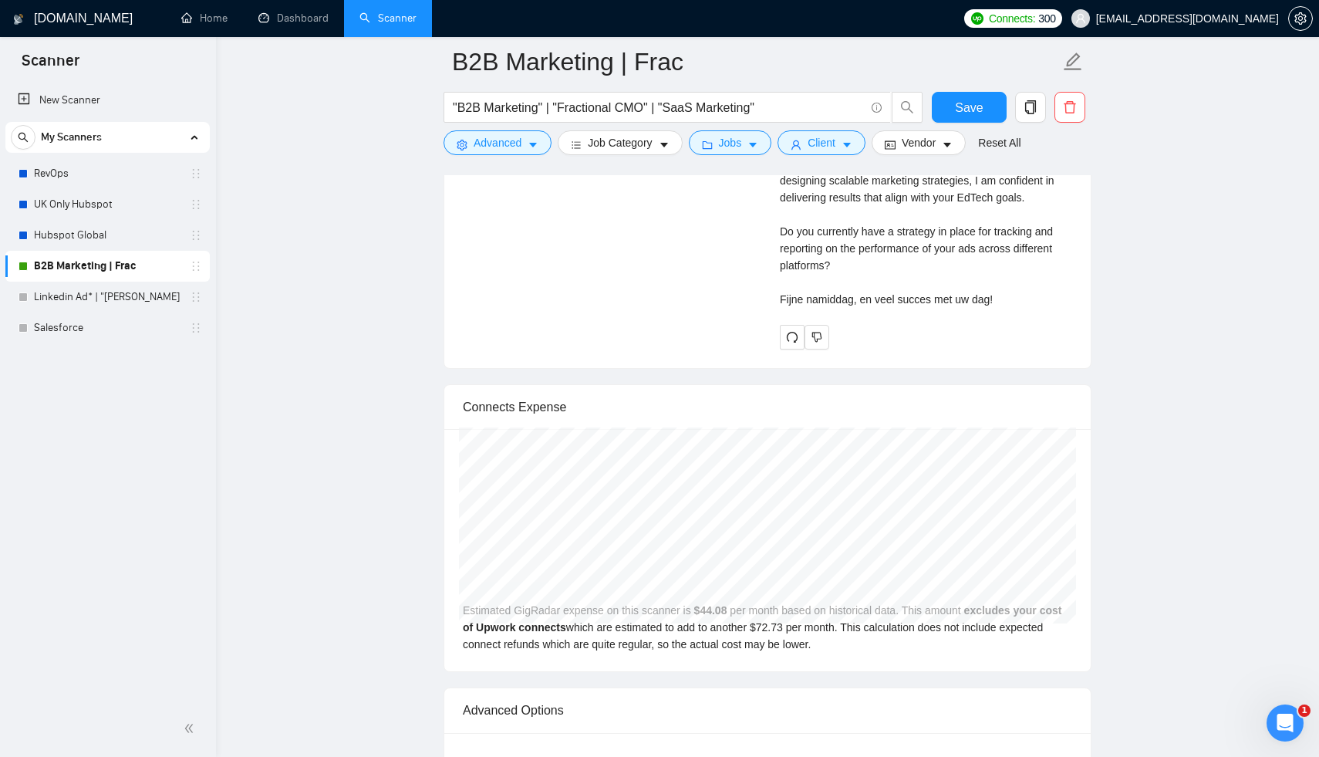
scroll to position [3292, 0]
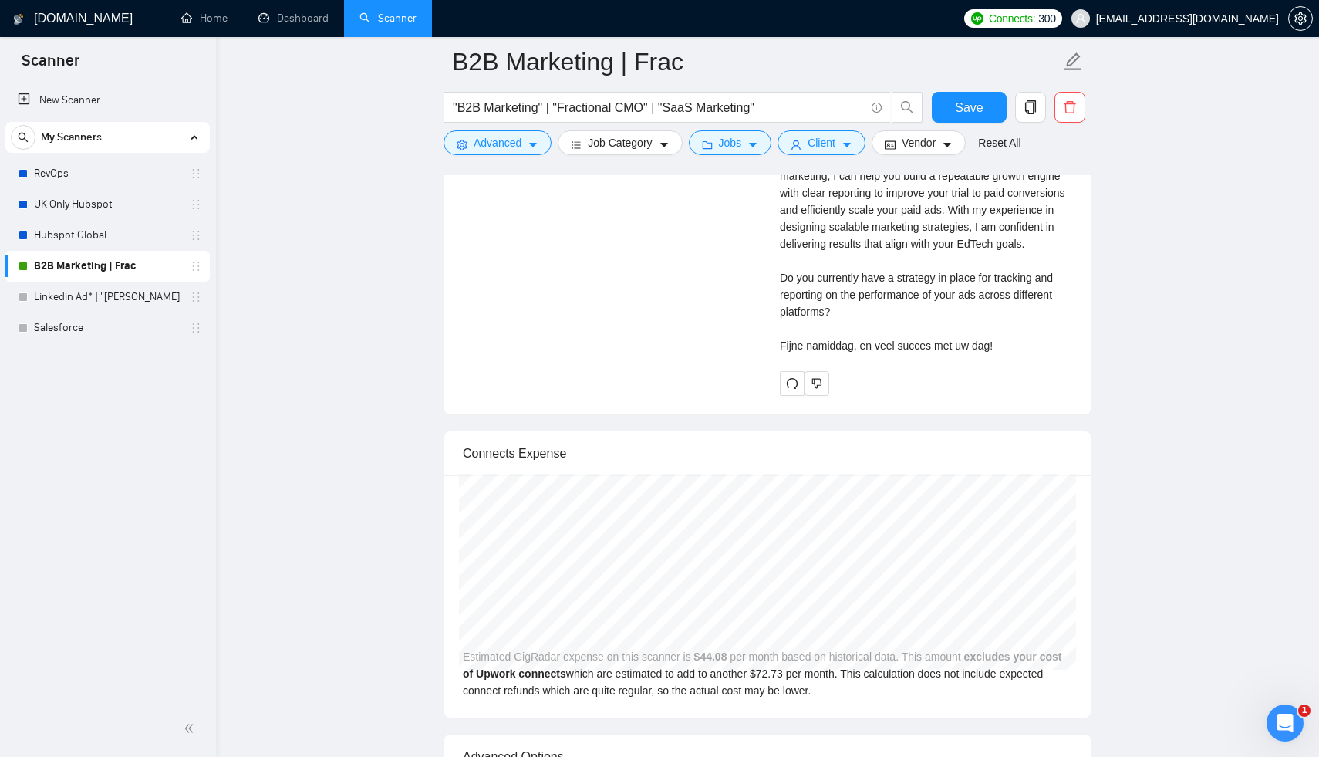
click at [980, 354] on div "Cover letter Goedemiddag, Are you struggling to convert trials into paid users …" at bounding box center [926, 210] width 292 height 289
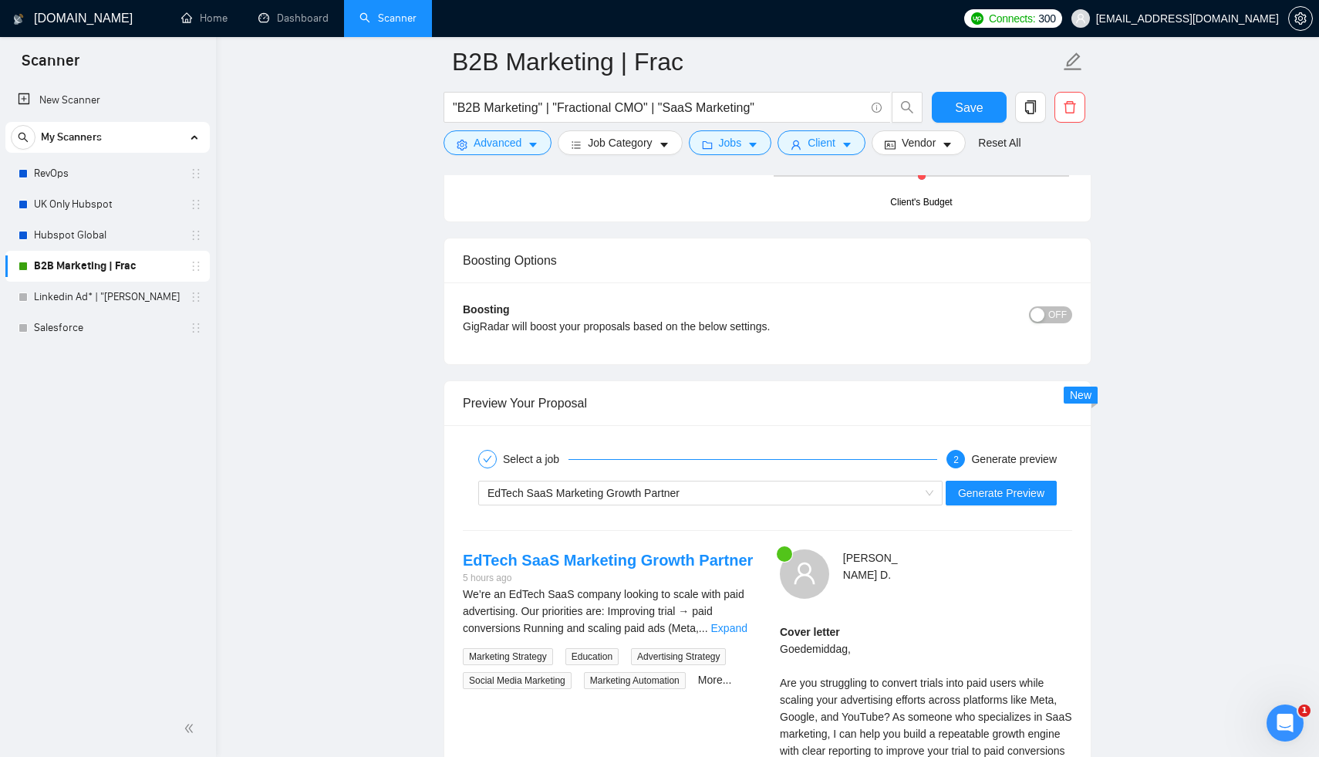
scroll to position [2896, 0]
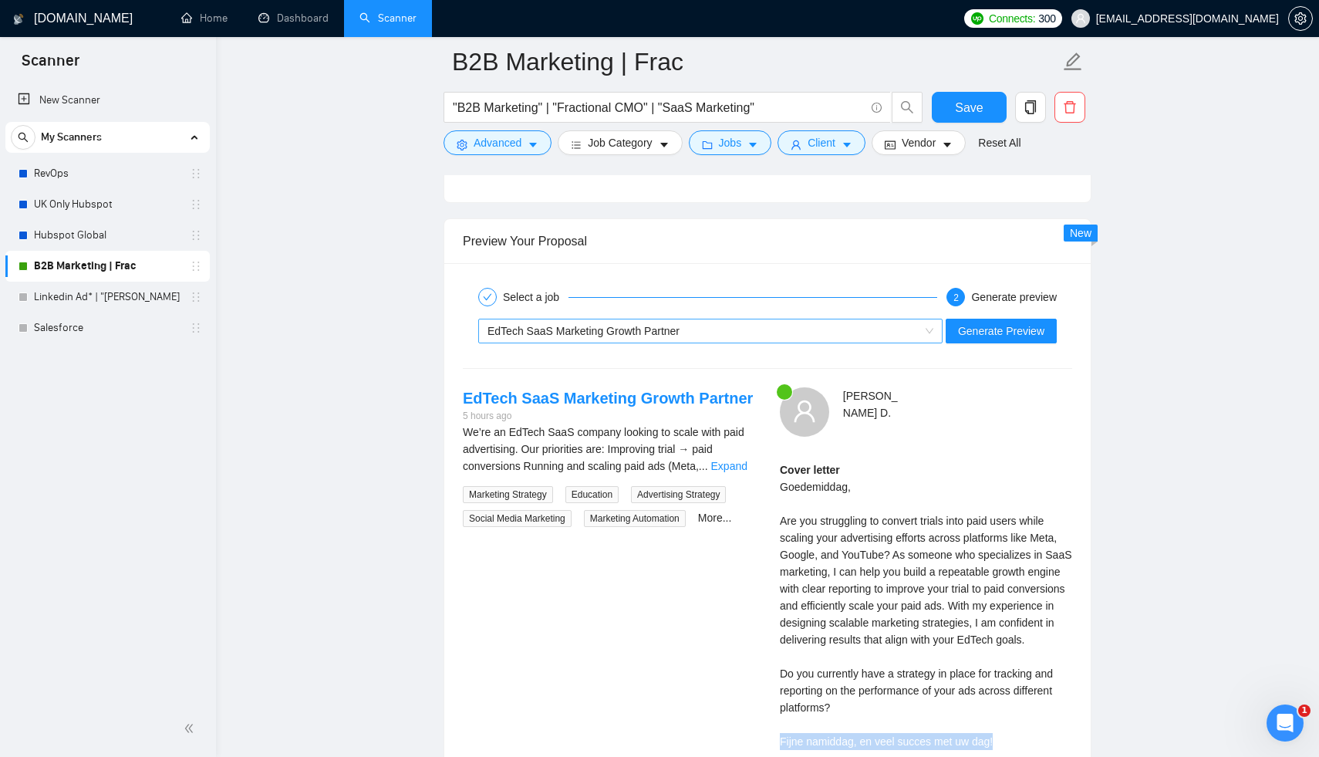
click at [835, 322] on div "EdTech SaaS Marketing Growth Partner" at bounding box center [704, 330] width 432 height 23
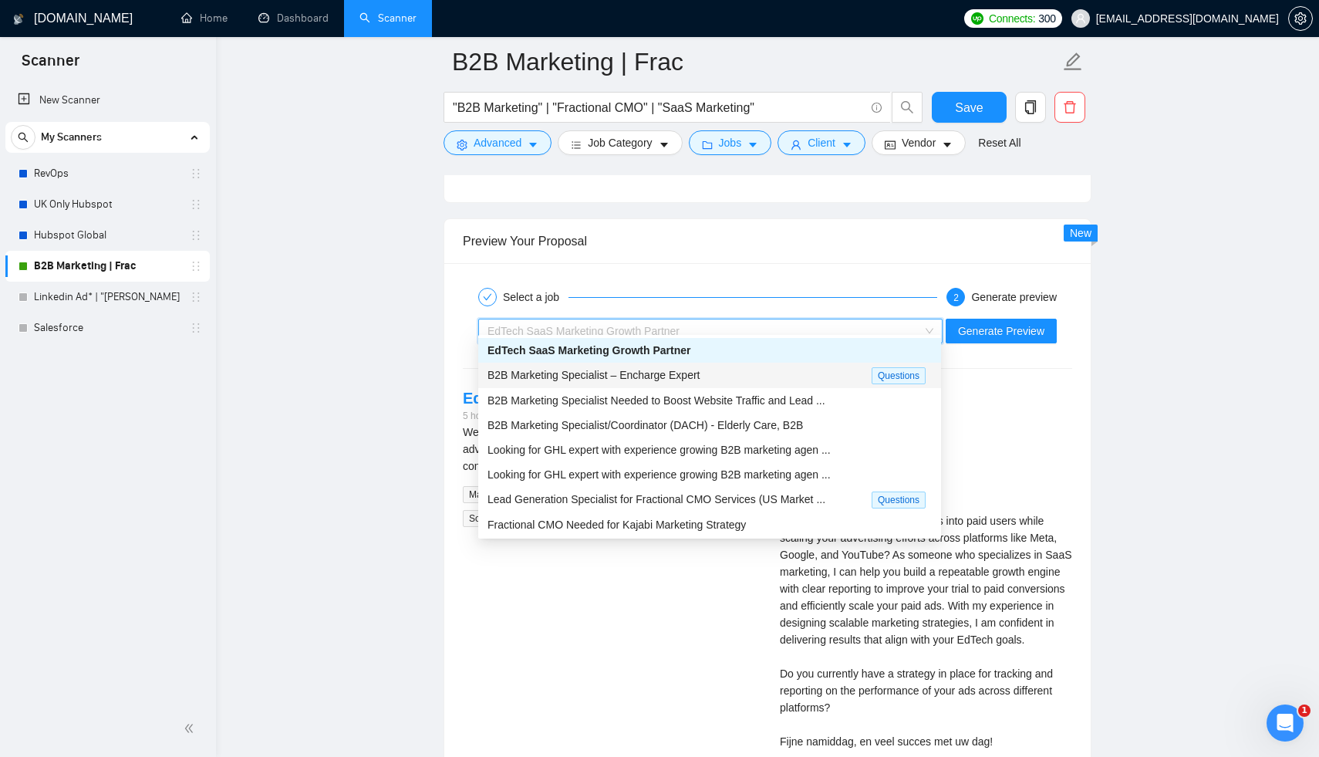
click at [784, 376] on div "B2B Marketing Specialist – Encharge Expert" at bounding box center [680, 375] width 384 height 18
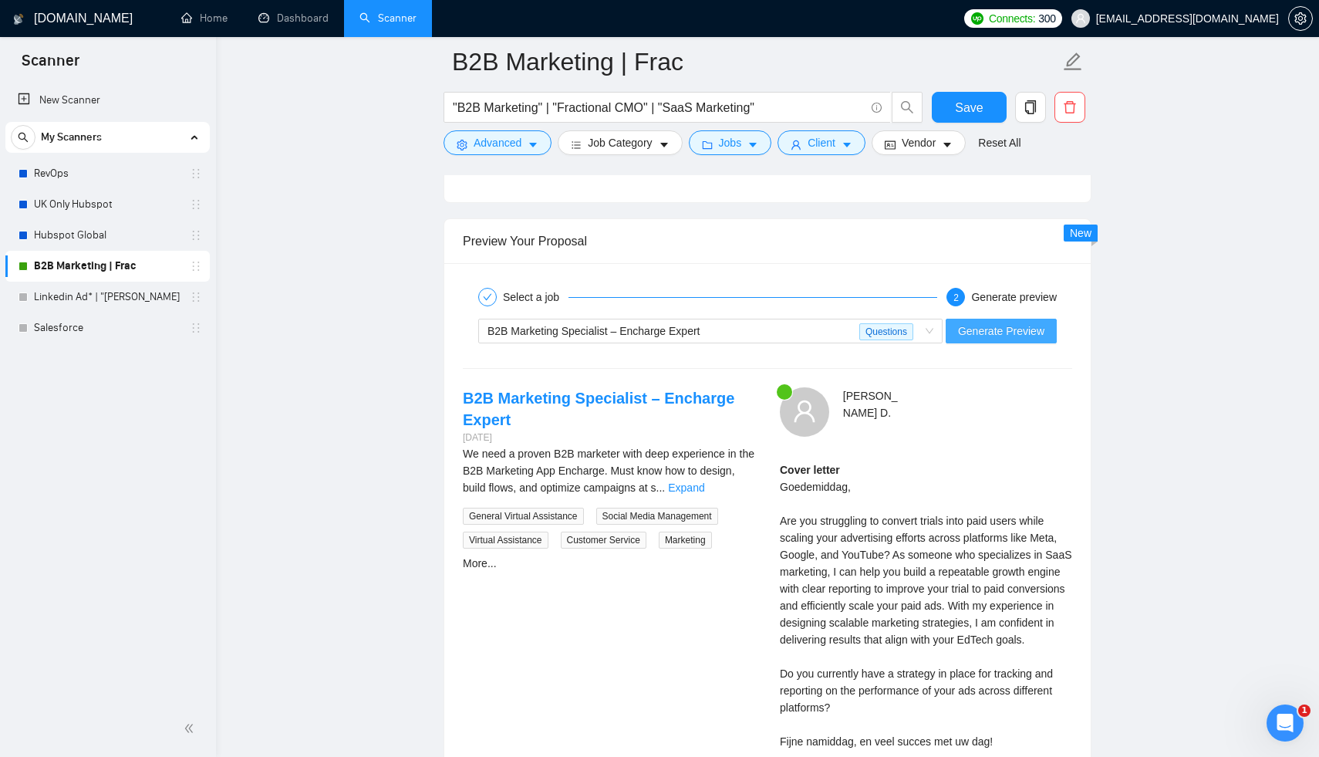
click at [997, 322] on span "Generate Preview" at bounding box center [1001, 330] width 86 height 17
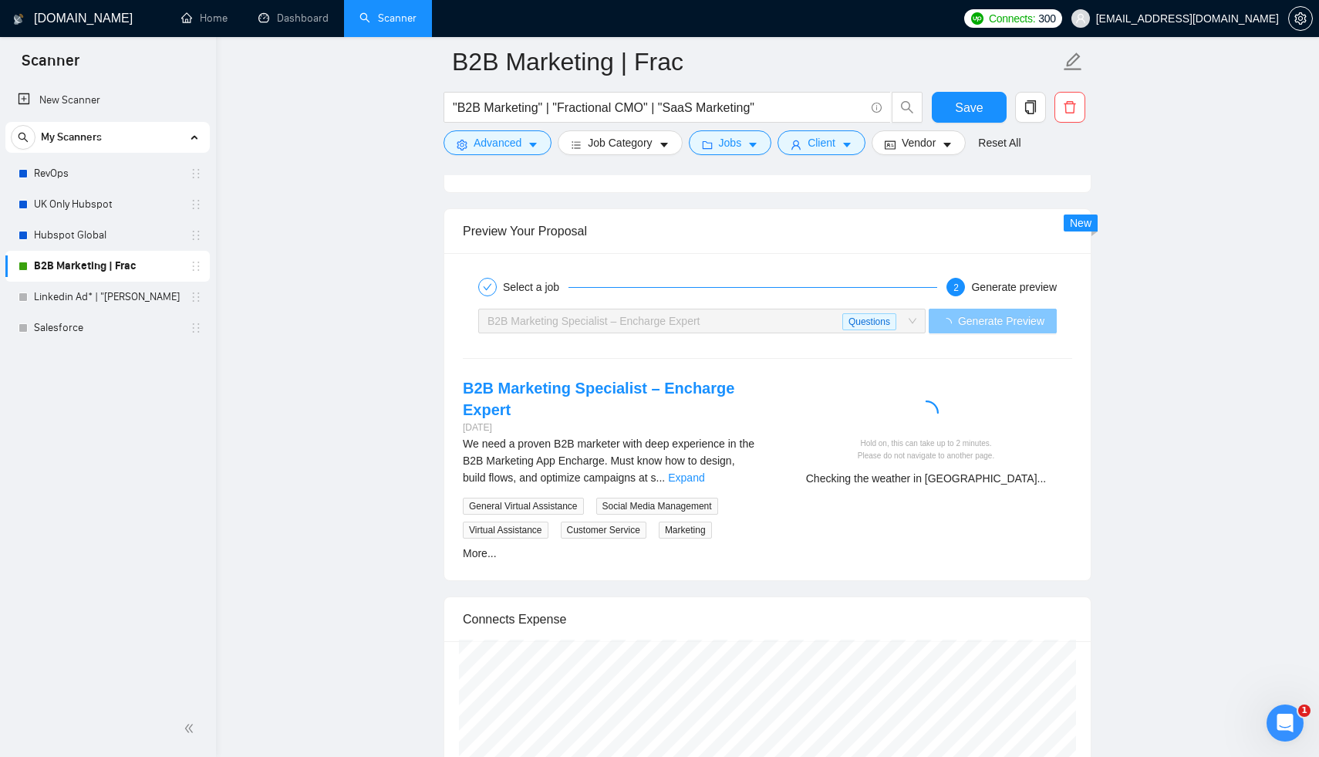
scroll to position [2834, 0]
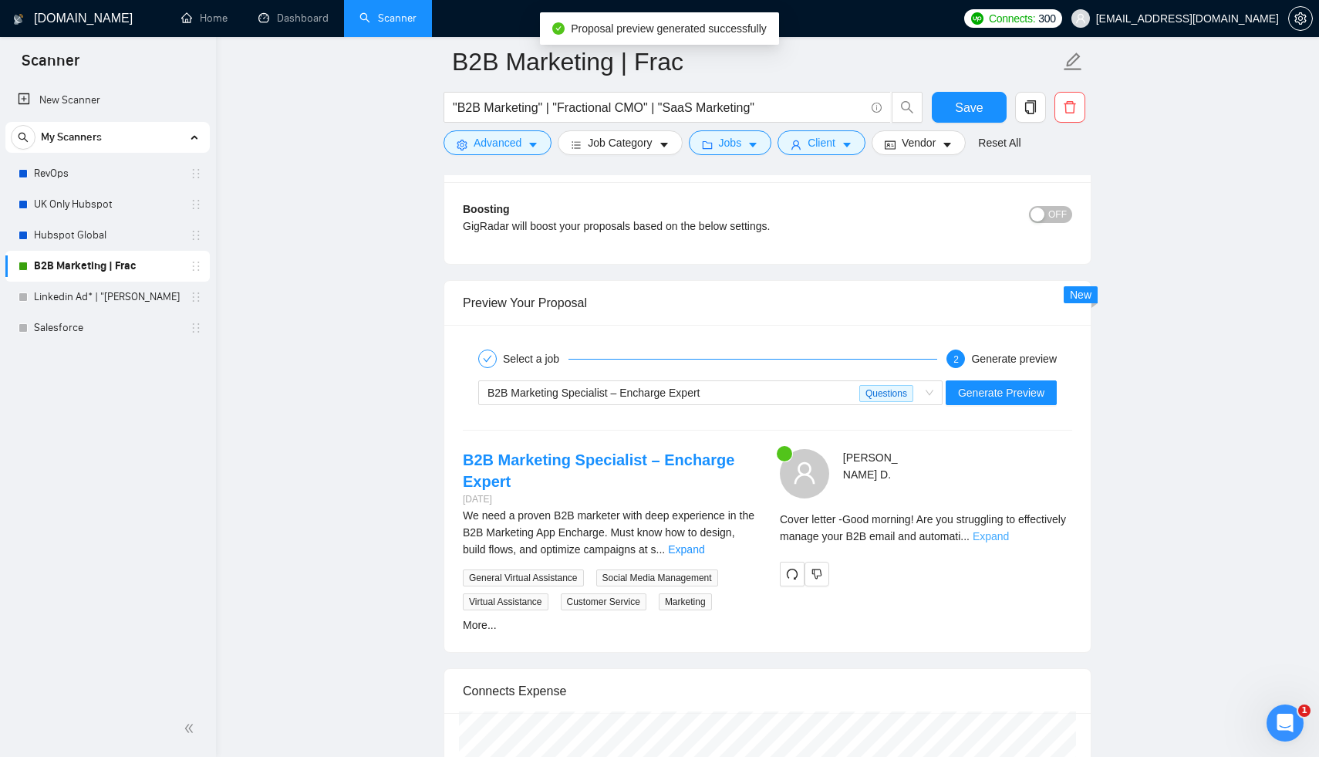
click at [1009, 530] on link "Expand" at bounding box center [991, 536] width 36 height 12
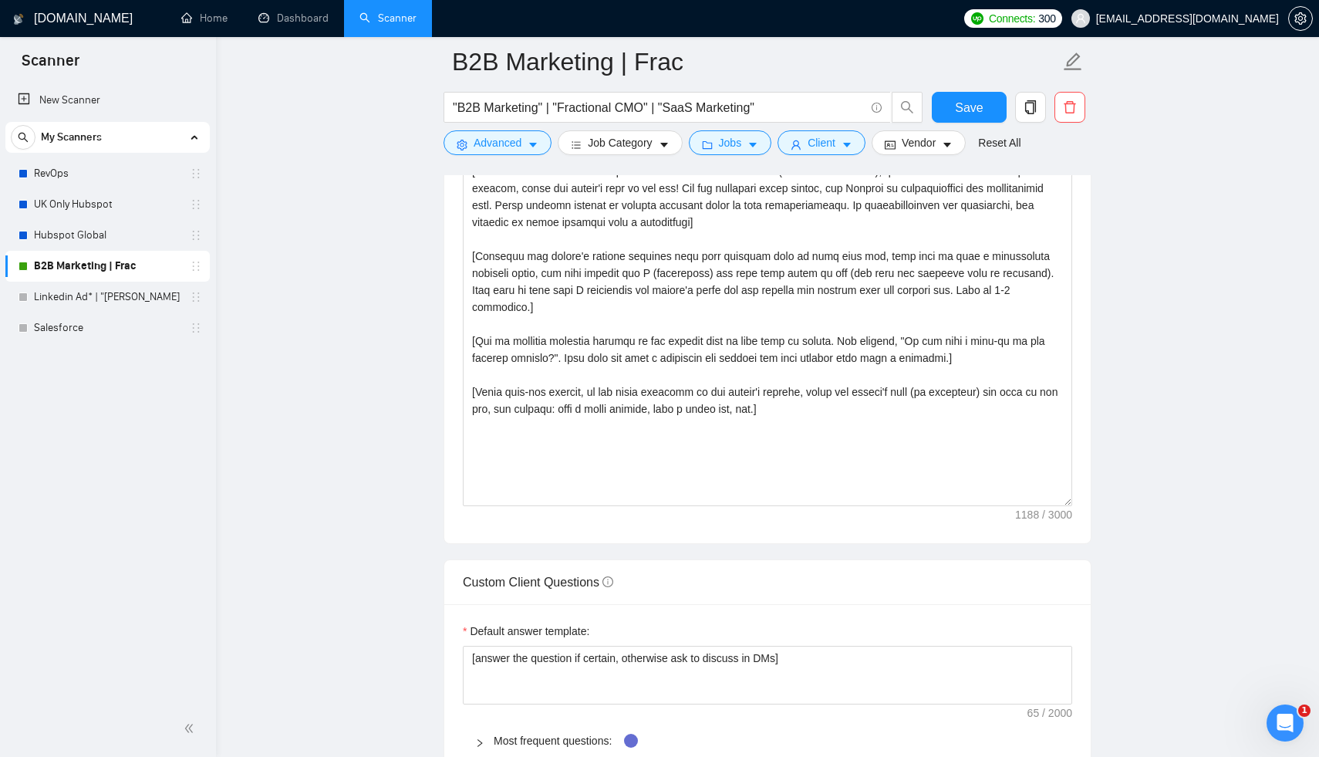
scroll to position [1645, 0]
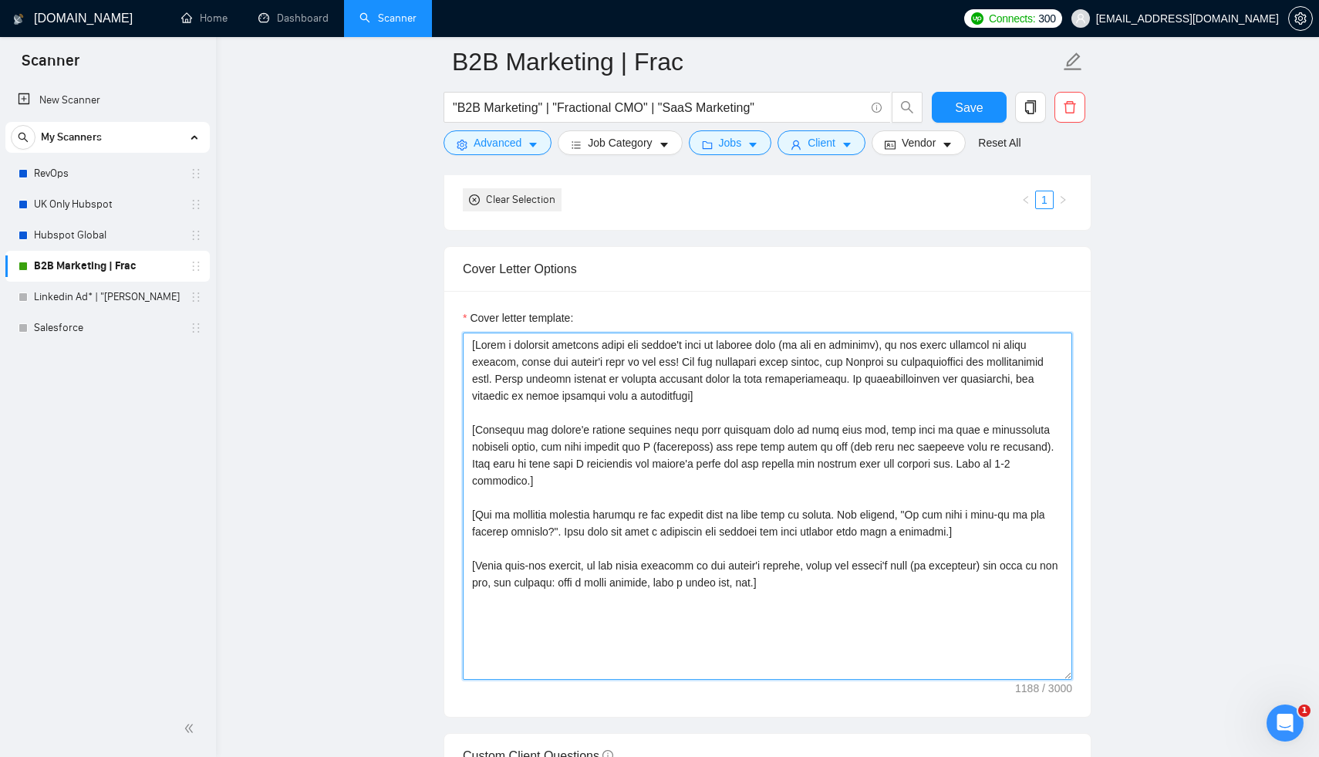
click at [765, 484] on textarea "Cover letter template:" at bounding box center [767, 505] width 609 height 347
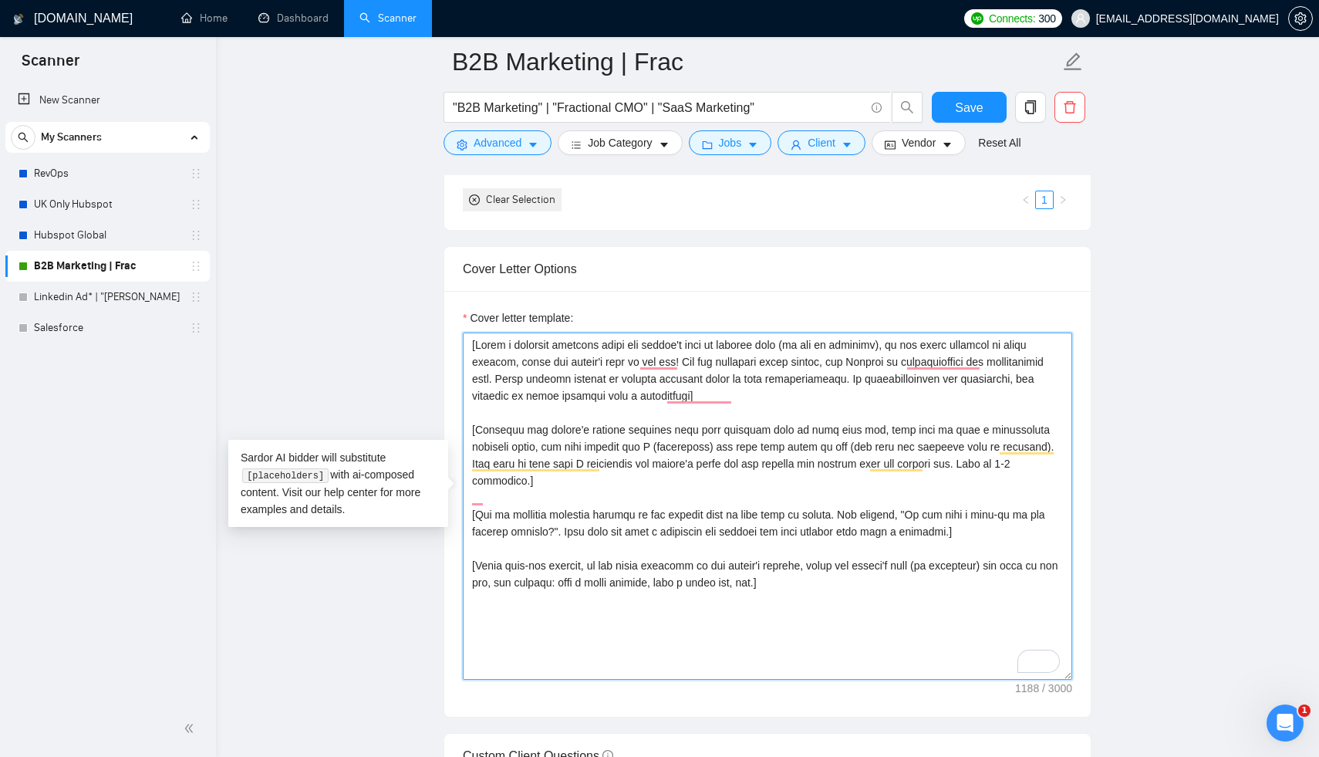
click at [752, 505] on textarea "Cover letter template:" at bounding box center [767, 505] width 609 height 347
click at [788, 569] on textarea "Cover letter template:" at bounding box center [767, 505] width 609 height 347
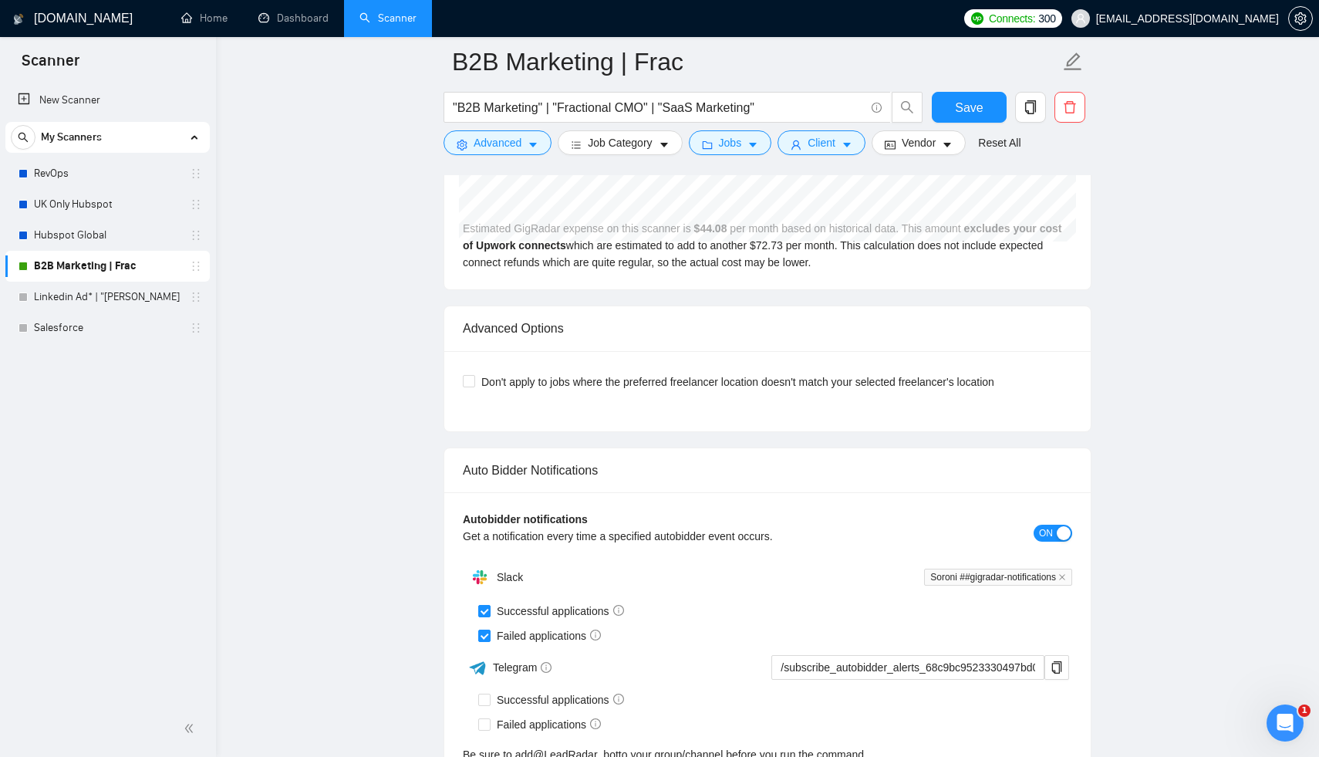
scroll to position [2663, 0]
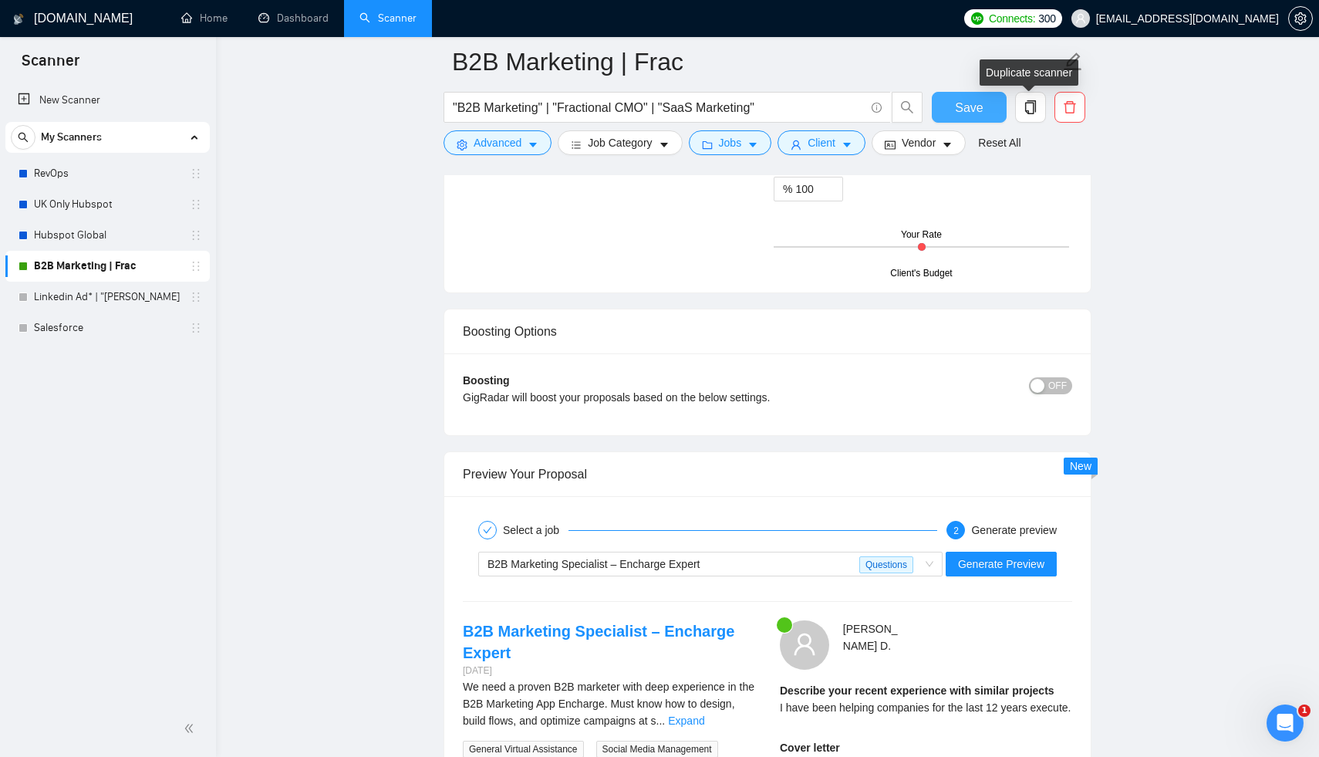
click at [974, 116] on button "Save" at bounding box center [969, 107] width 75 height 31
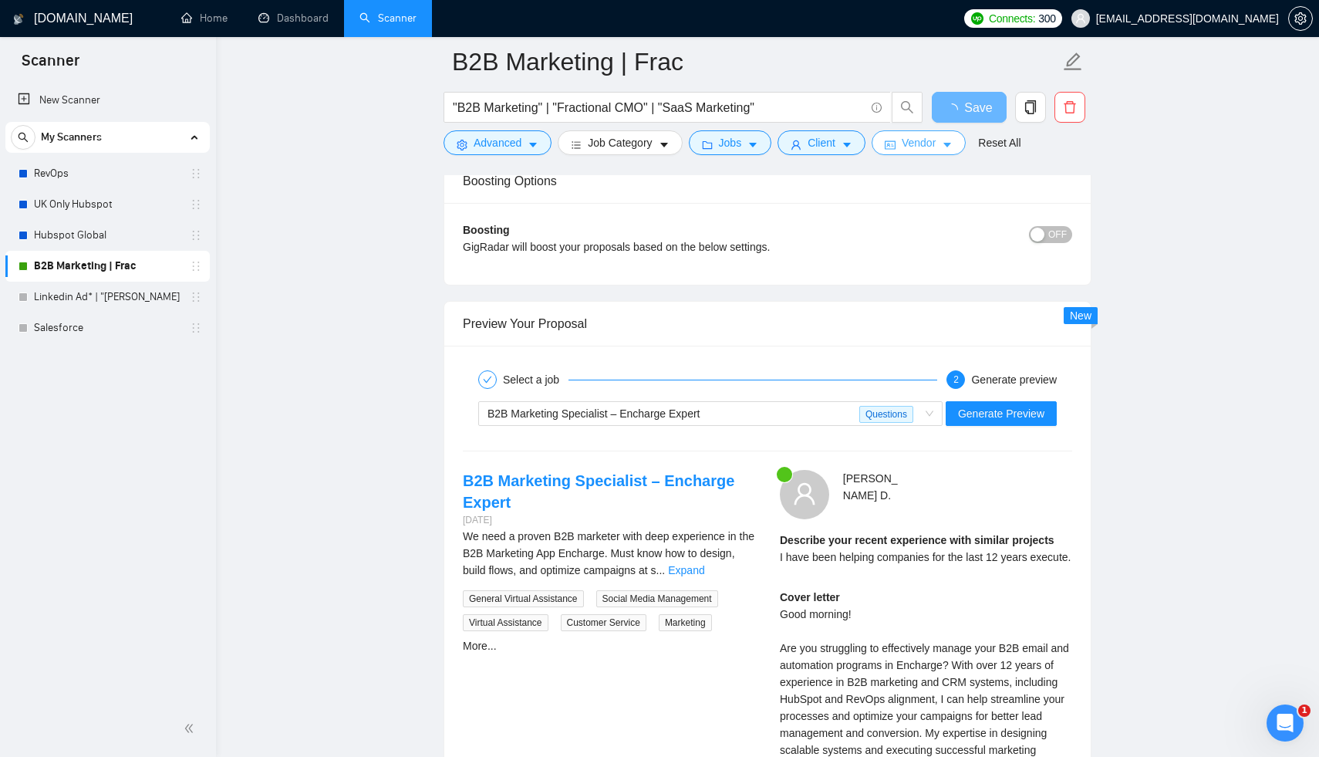
click at [953, 149] on icon "caret-down" at bounding box center [947, 145] width 11 height 11
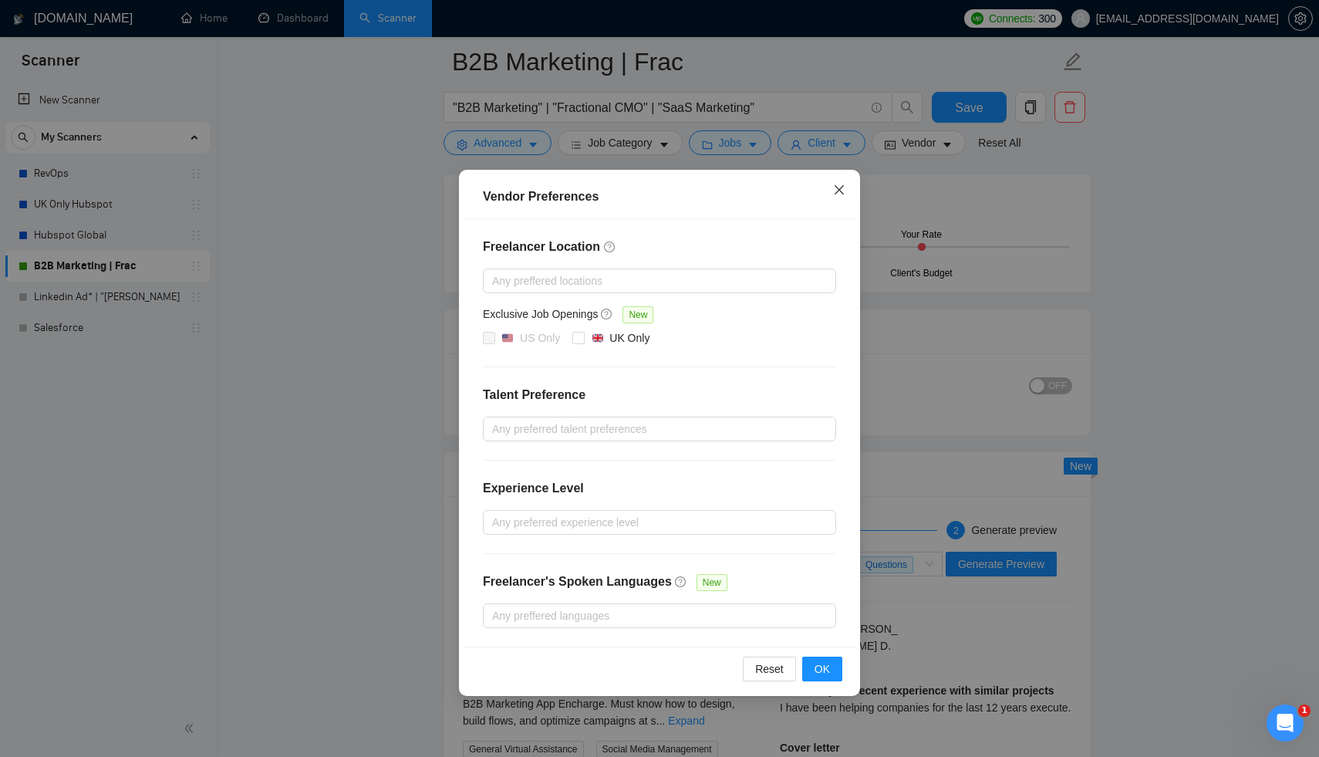
click at [840, 191] on icon "close" at bounding box center [839, 190] width 12 height 12
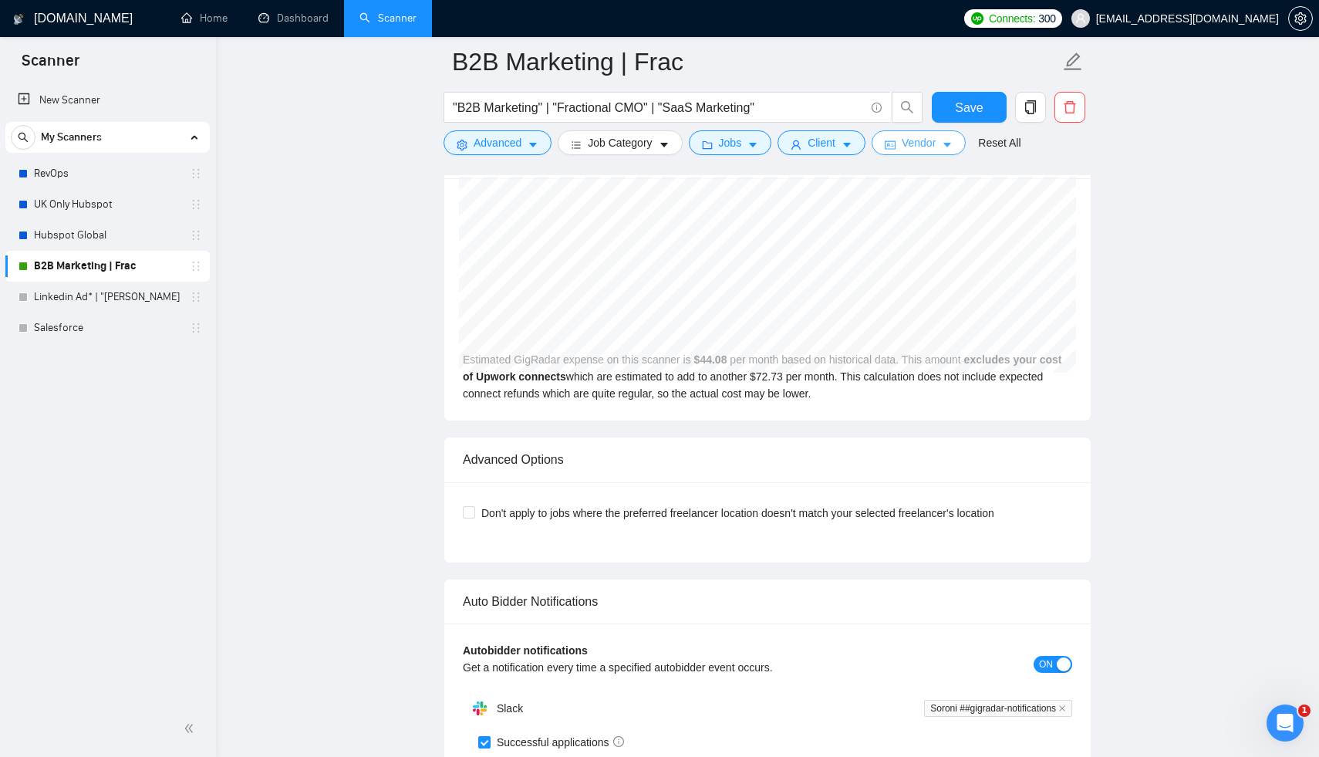
scroll to position [3568, 0]
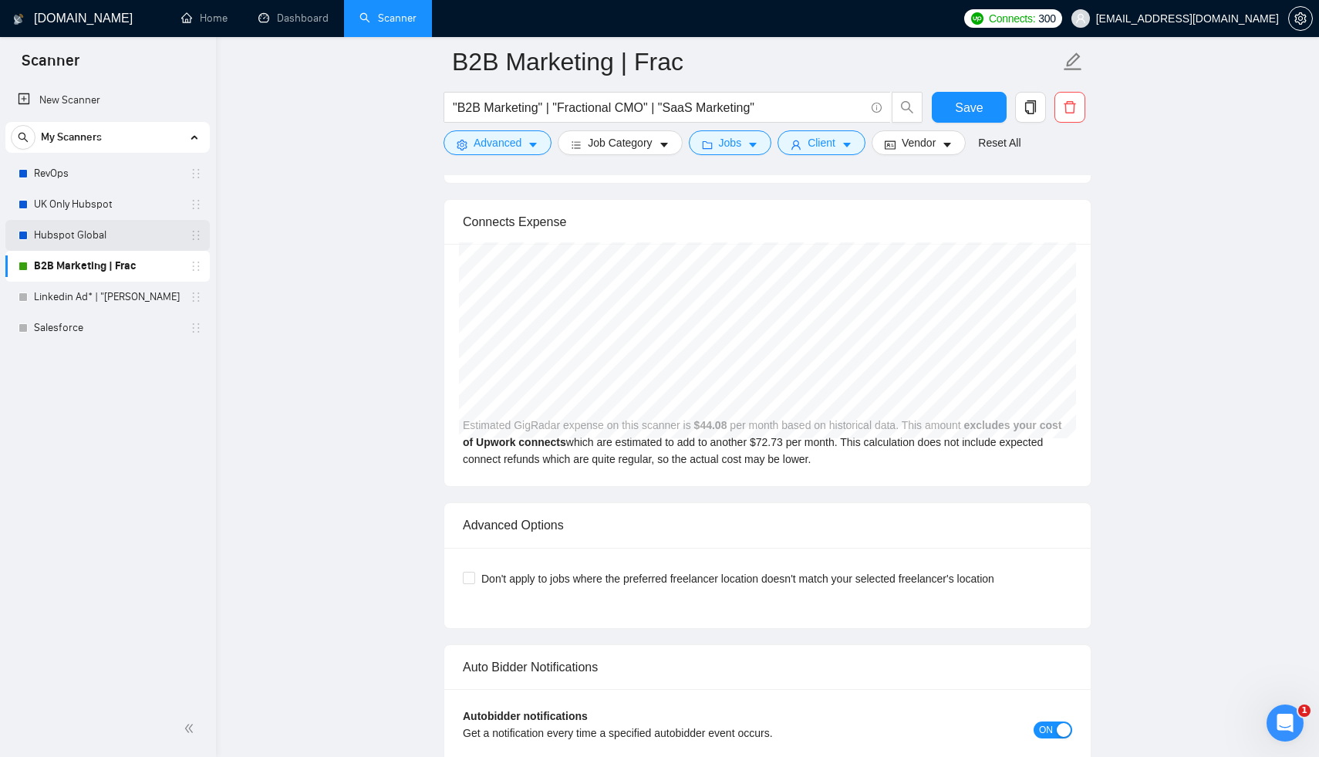
click at [48, 234] on link "Hubspot Global" at bounding box center [107, 235] width 147 height 31
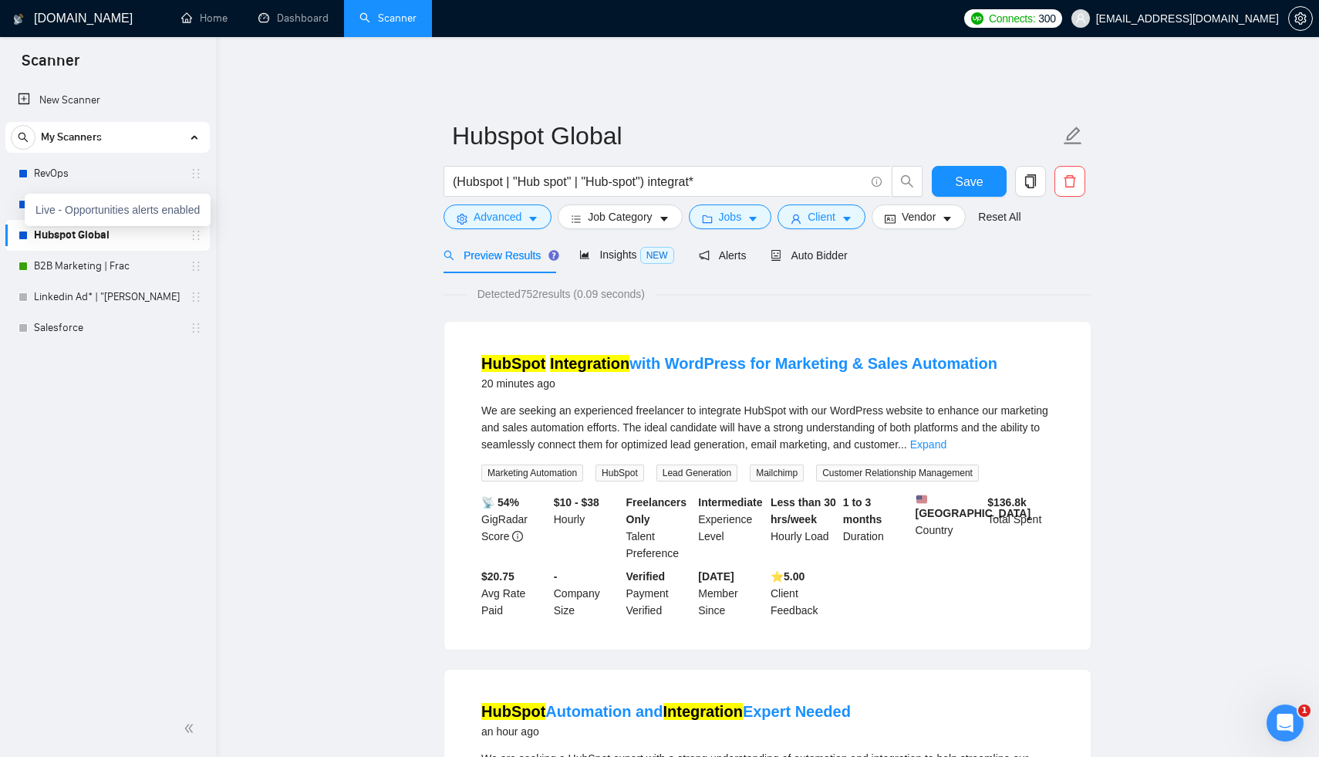
click at [50, 201] on div "Live - Opportunities alerts enabled" at bounding box center [118, 210] width 186 height 32
click at [56, 204] on link "UK Only Hubspot" at bounding box center [107, 204] width 147 height 31
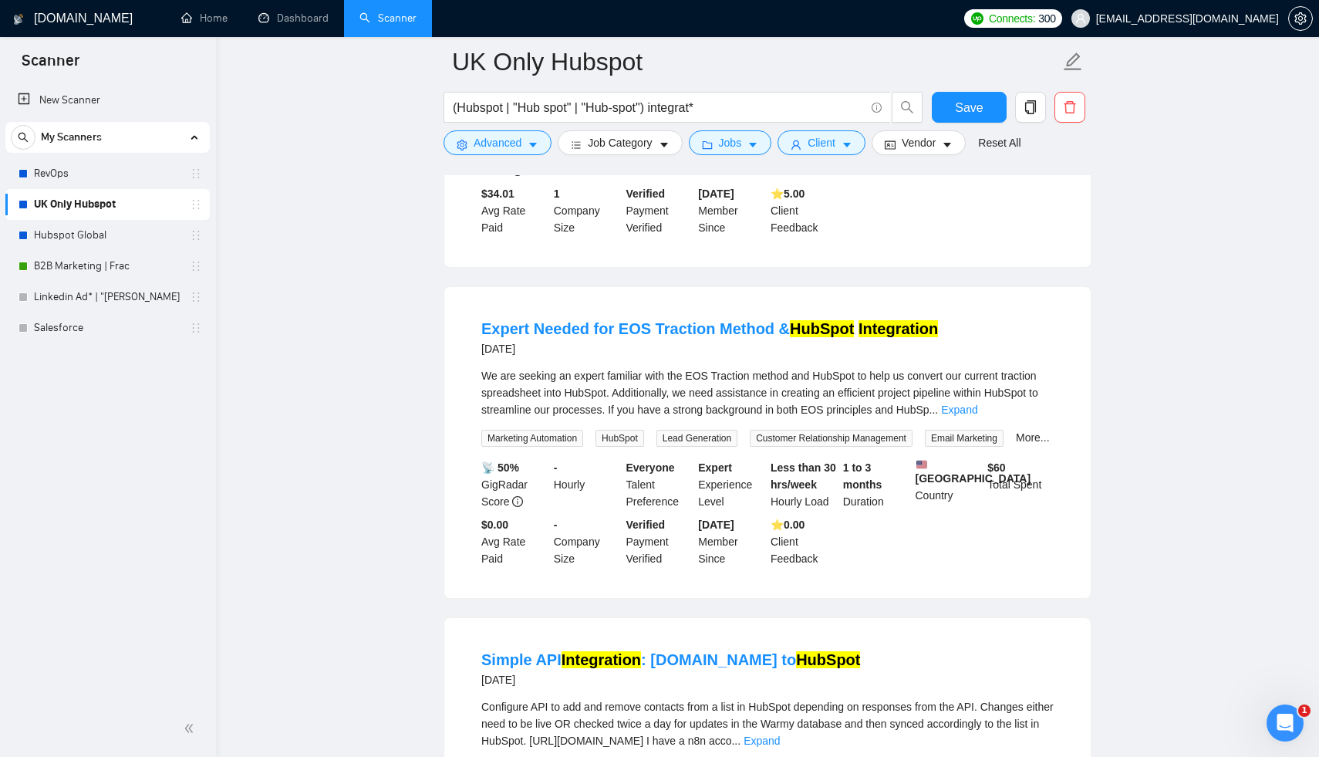
scroll to position [1761, 0]
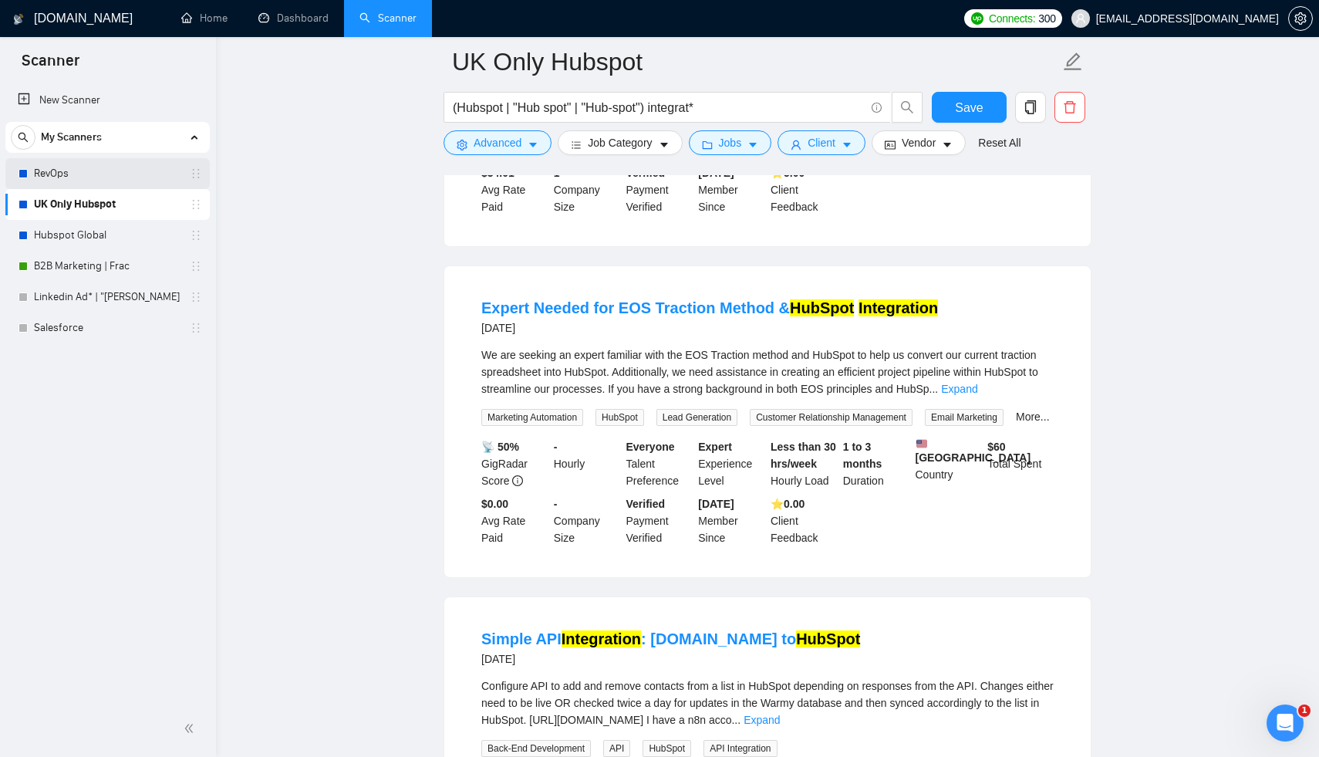
click at [76, 179] on link "RevOps" at bounding box center [107, 173] width 147 height 31
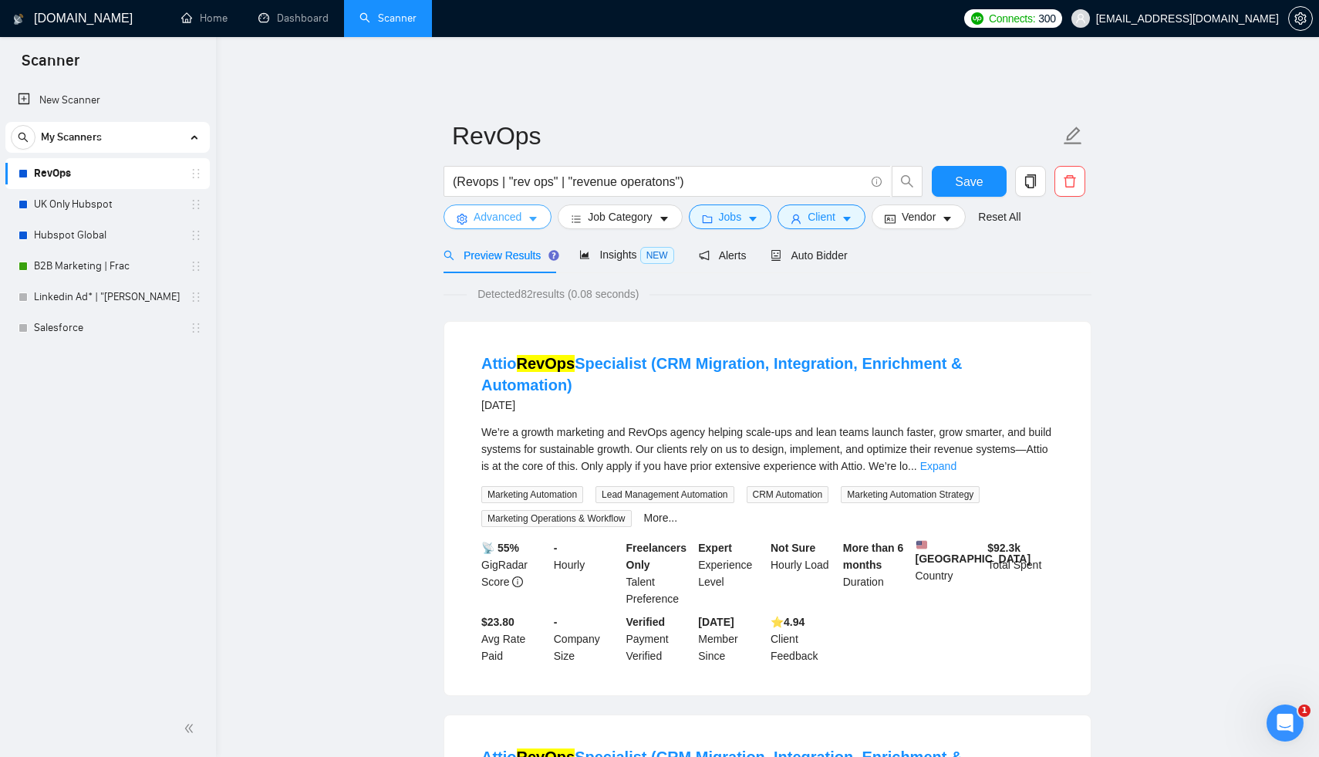
click at [521, 208] on span "Advanced" at bounding box center [498, 216] width 48 height 17
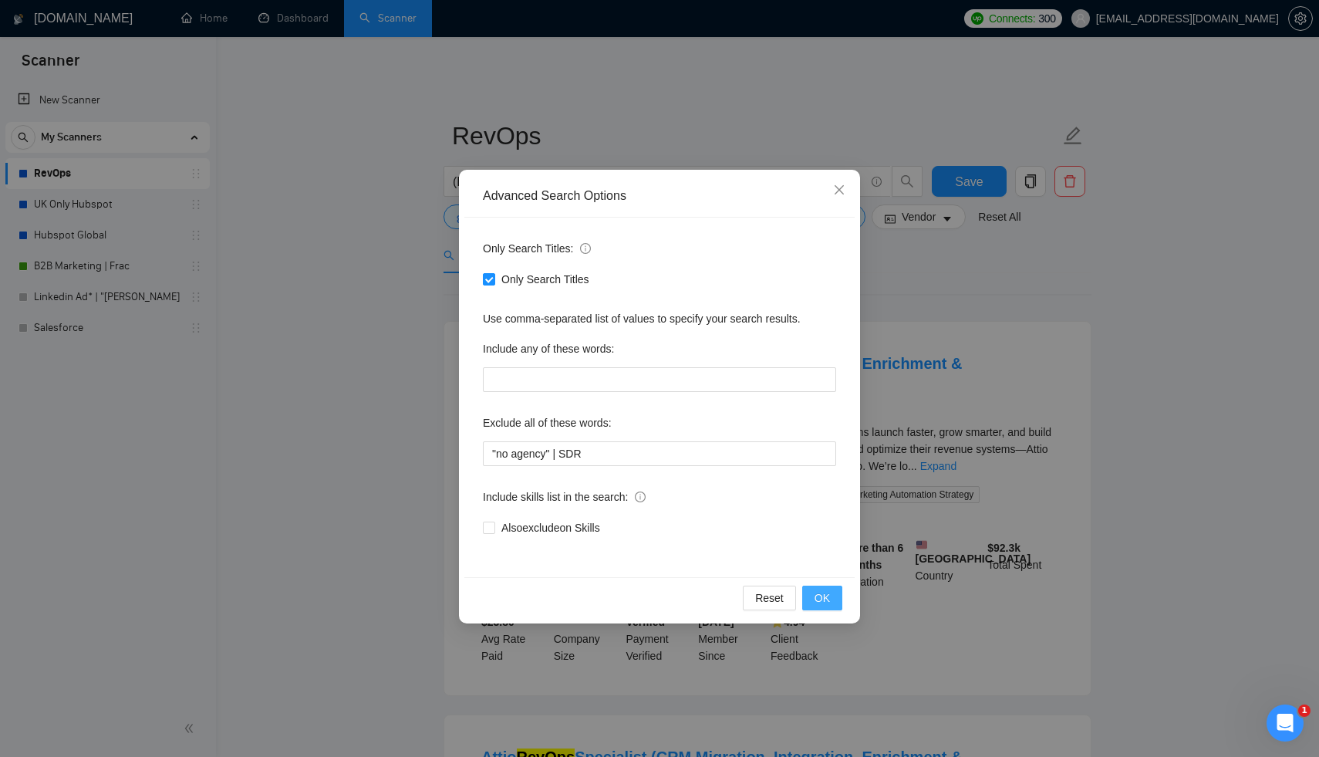
click at [825, 597] on span "OK" at bounding box center [822, 597] width 15 height 17
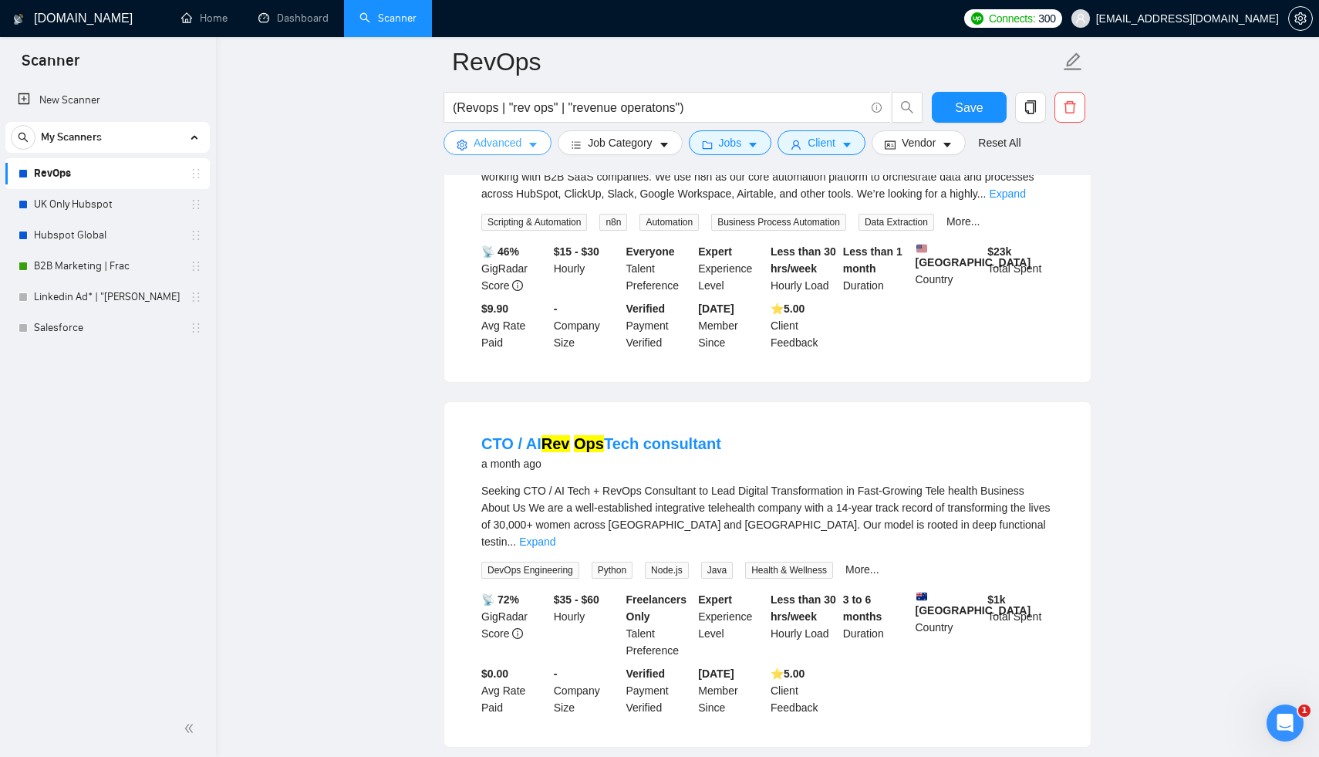
scroll to position [3261, 0]
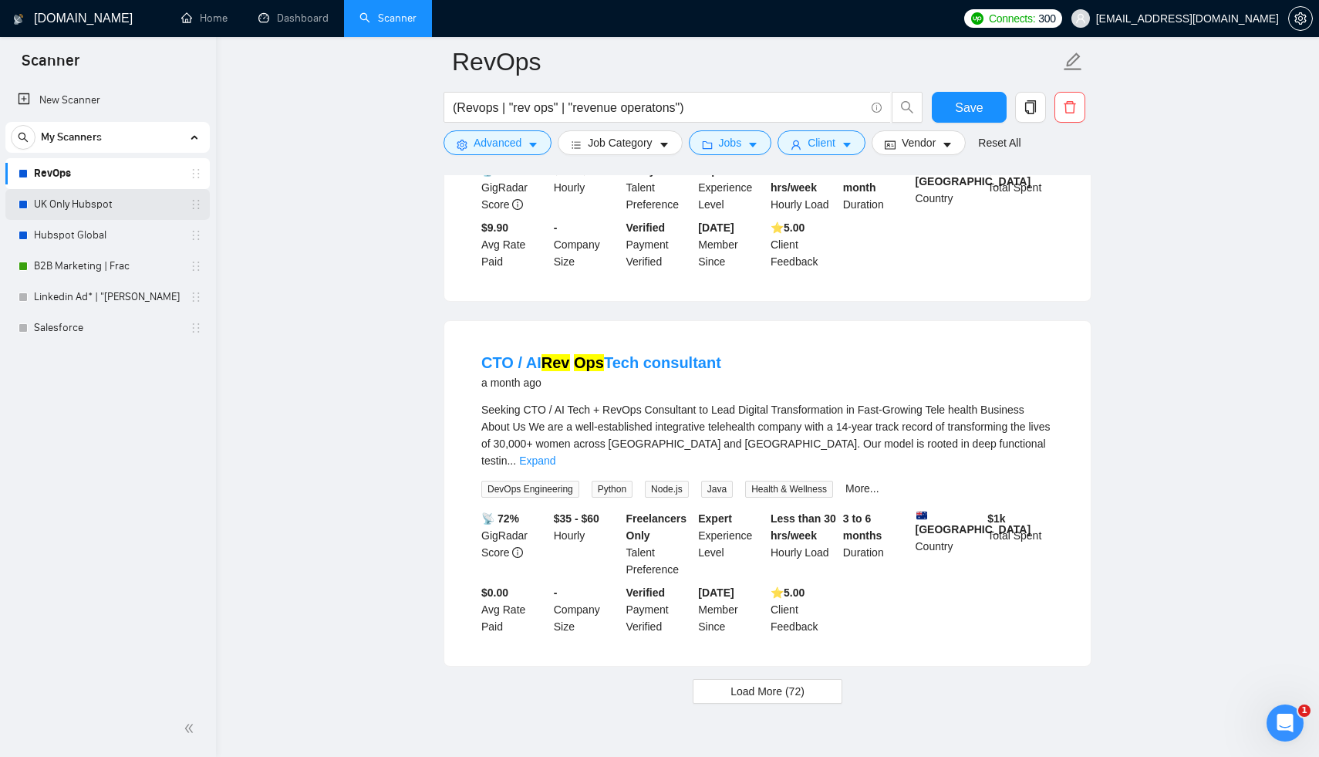
click at [120, 211] on link "UK Only Hubspot" at bounding box center [107, 204] width 147 height 31
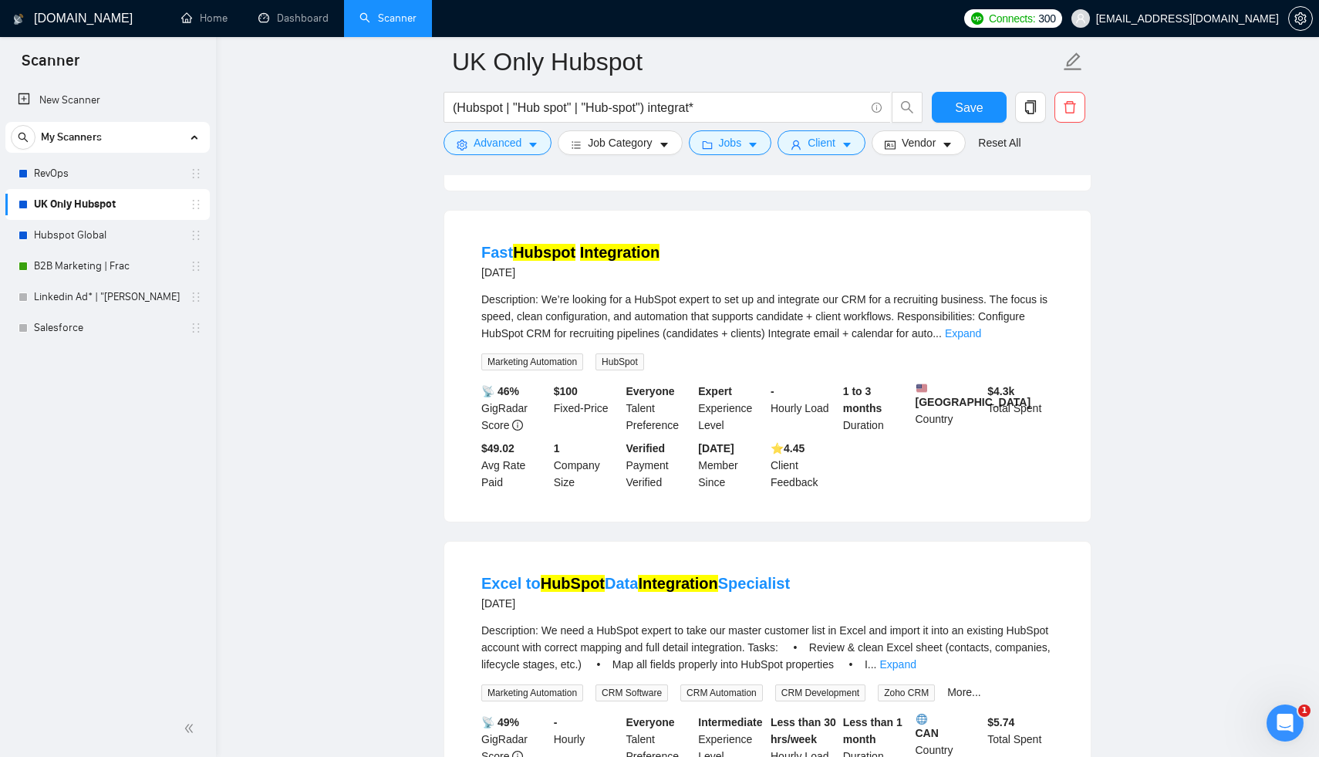
scroll to position [2479, 0]
click at [525, 143] on button "Advanced" at bounding box center [498, 142] width 108 height 25
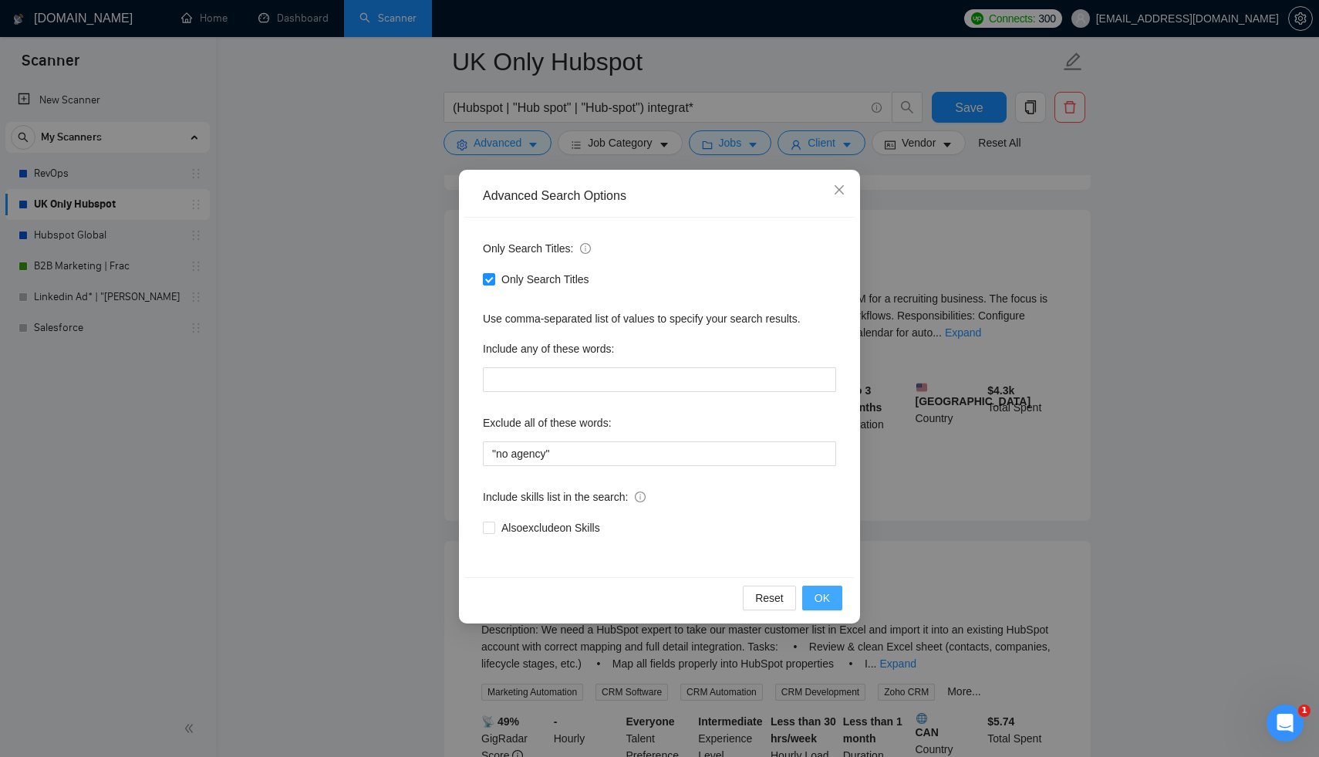
click at [826, 592] on span "OK" at bounding box center [822, 597] width 15 height 17
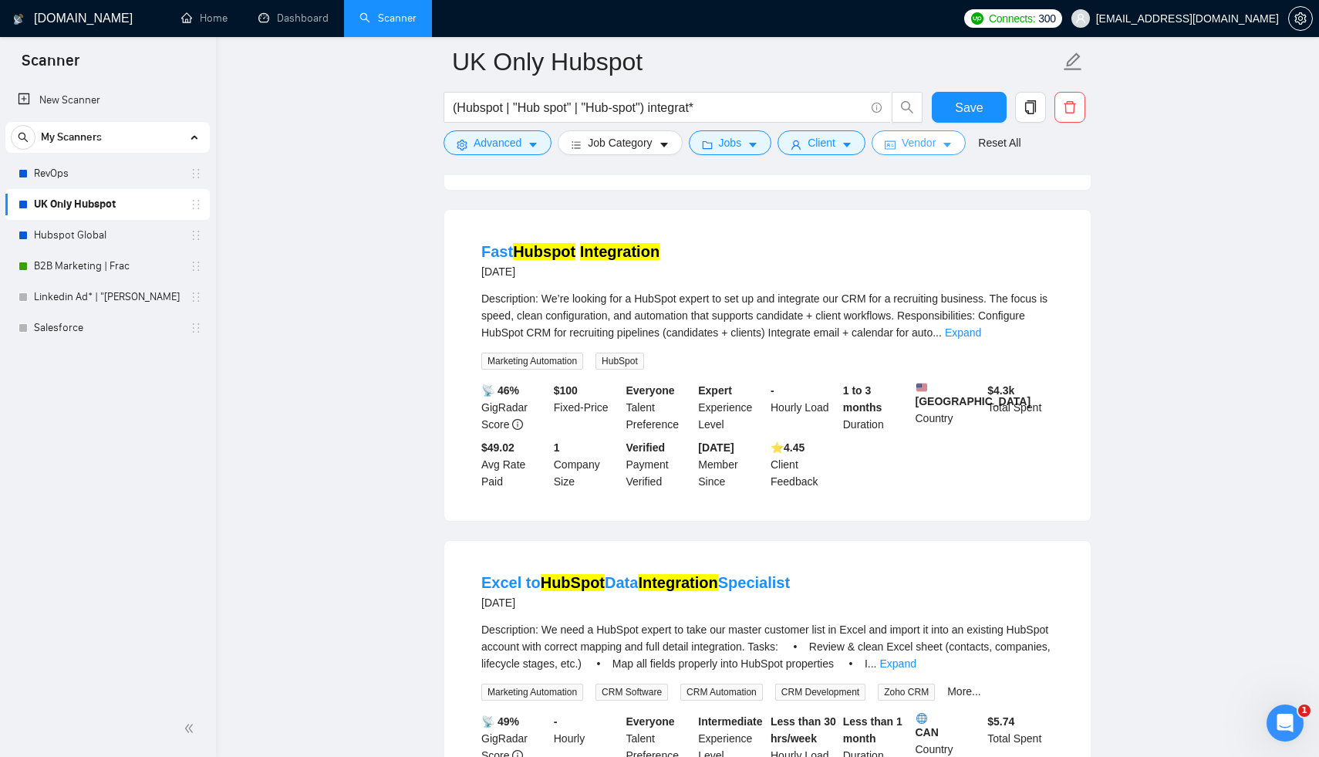
click at [951, 143] on icon "caret-down" at bounding box center [947, 145] width 8 height 5
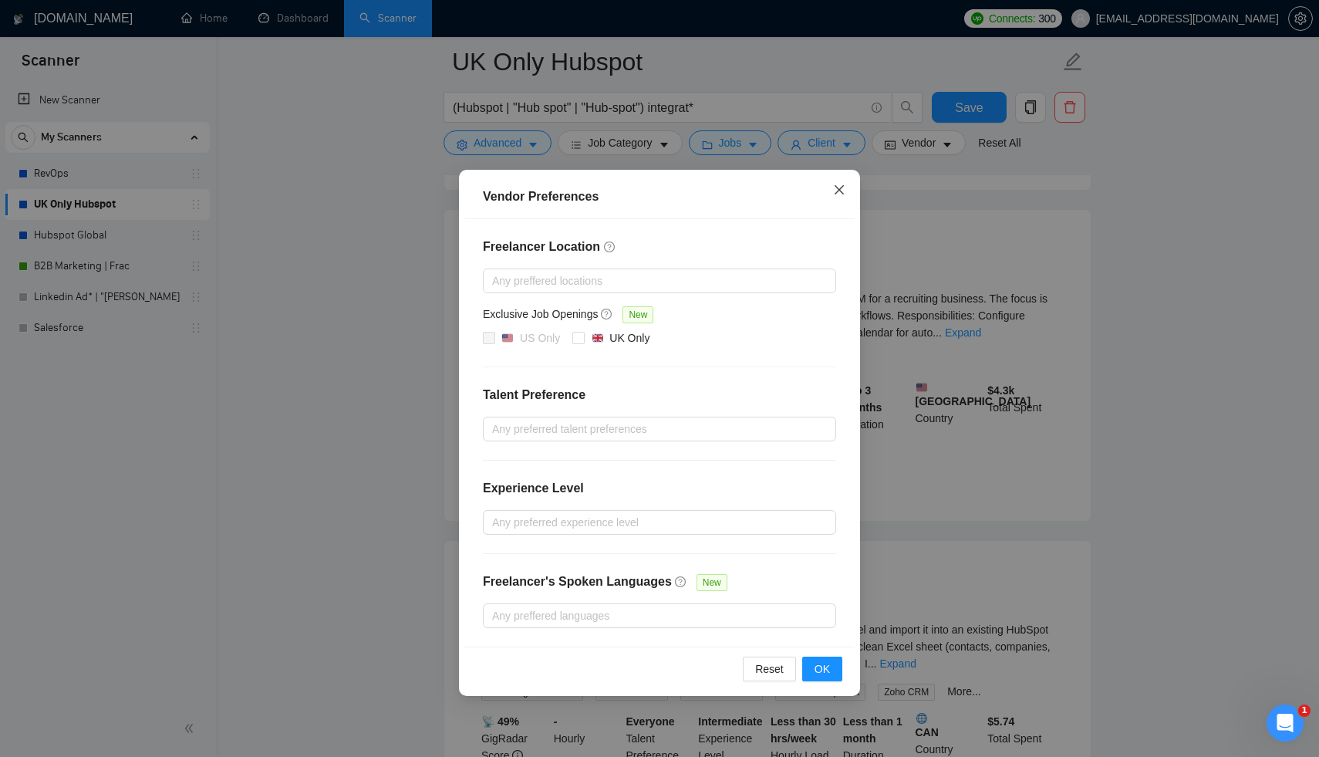
click at [838, 195] on icon "close" at bounding box center [839, 190] width 12 height 12
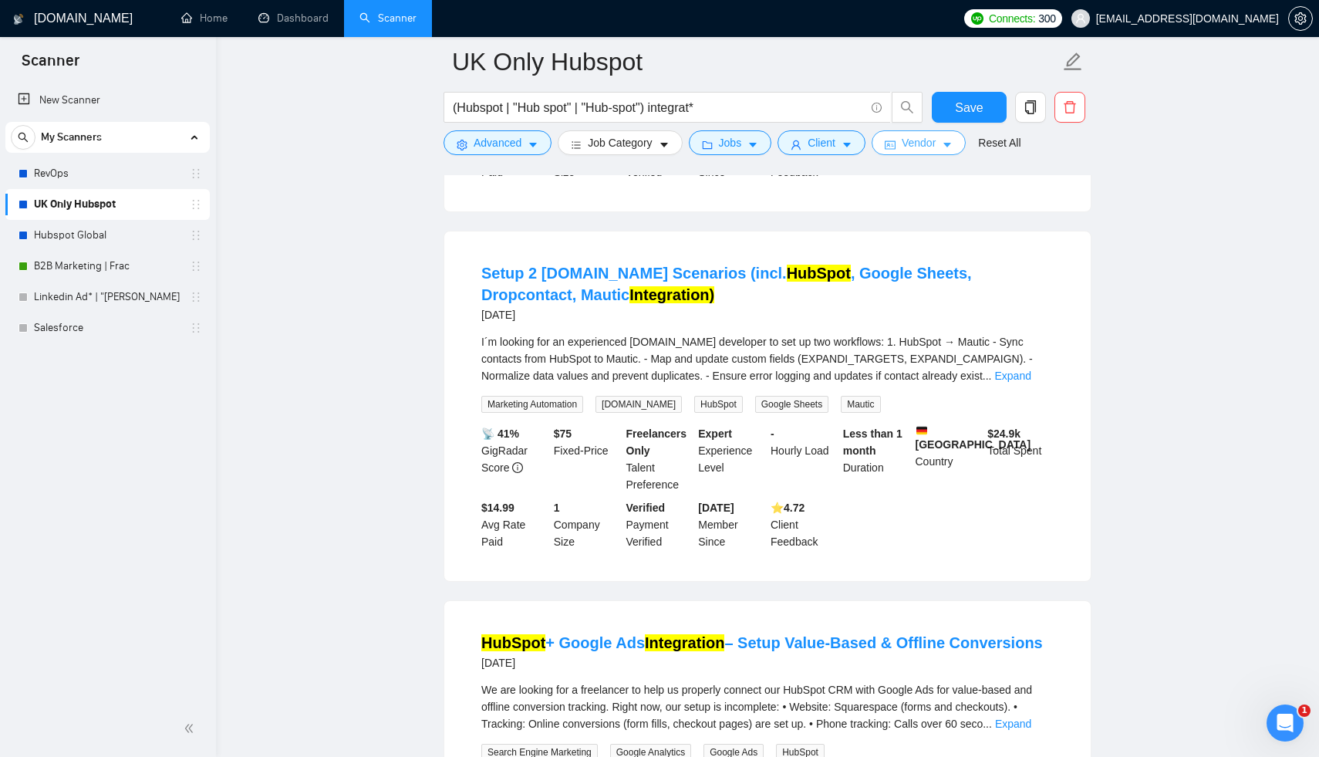
scroll to position [0, 0]
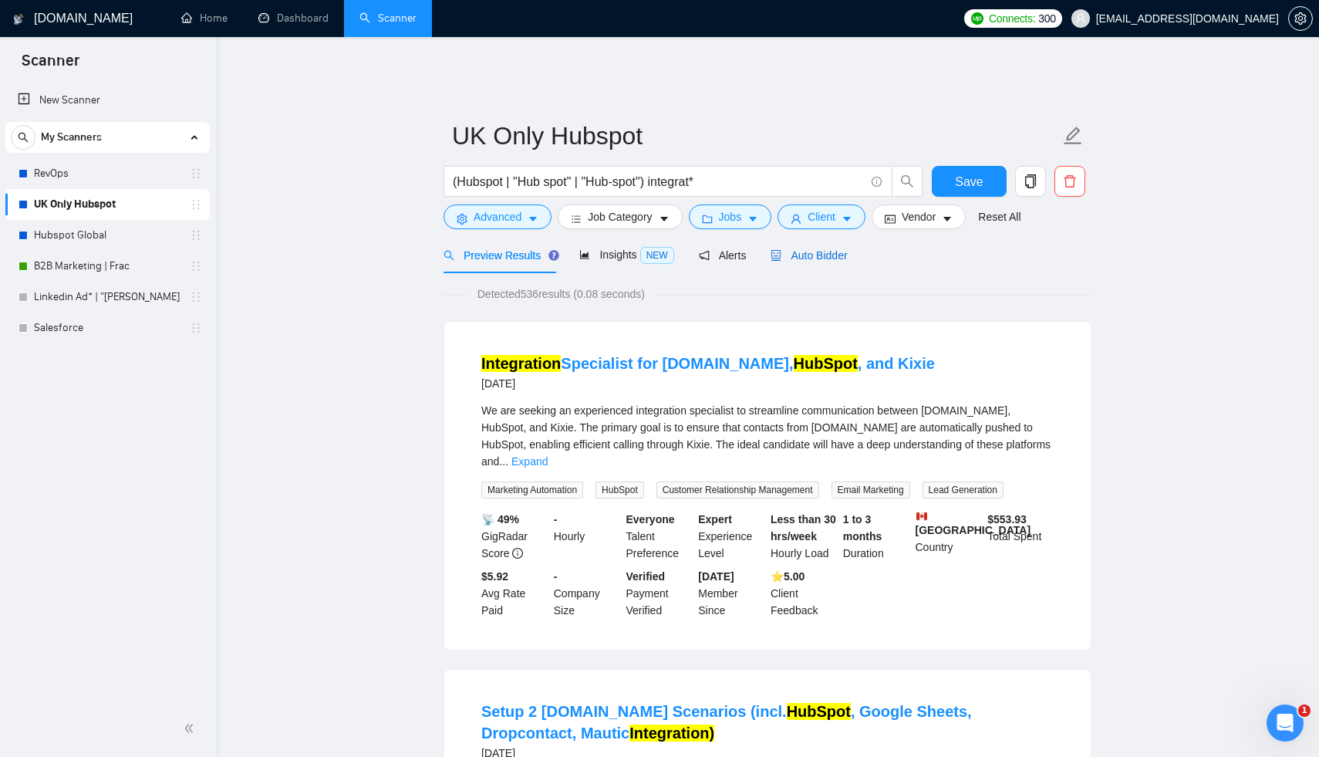
click at [839, 249] on span "Auto Bidder" at bounding box center [809, 255] width 76 height 12
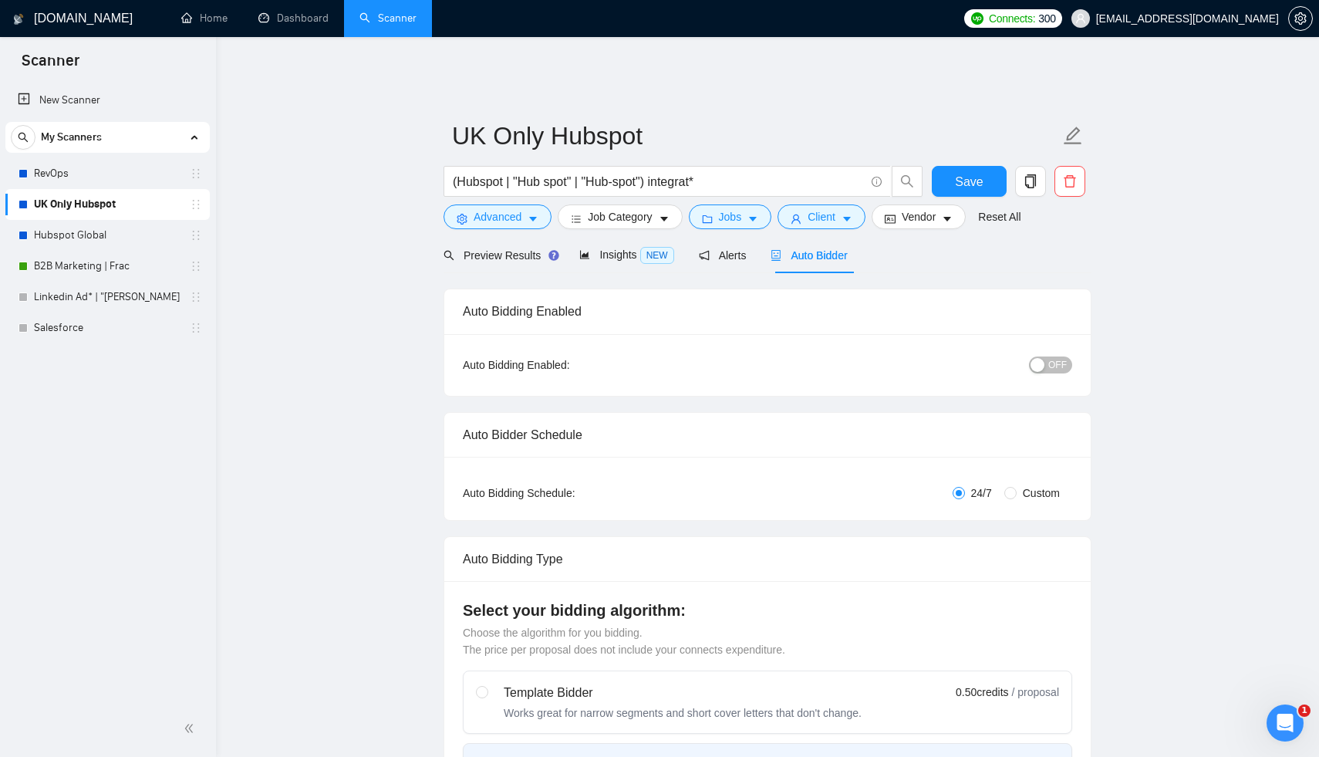
click at [1046, 356] on button "OFF" at bounding box center [1050, 364] width 43 height 17
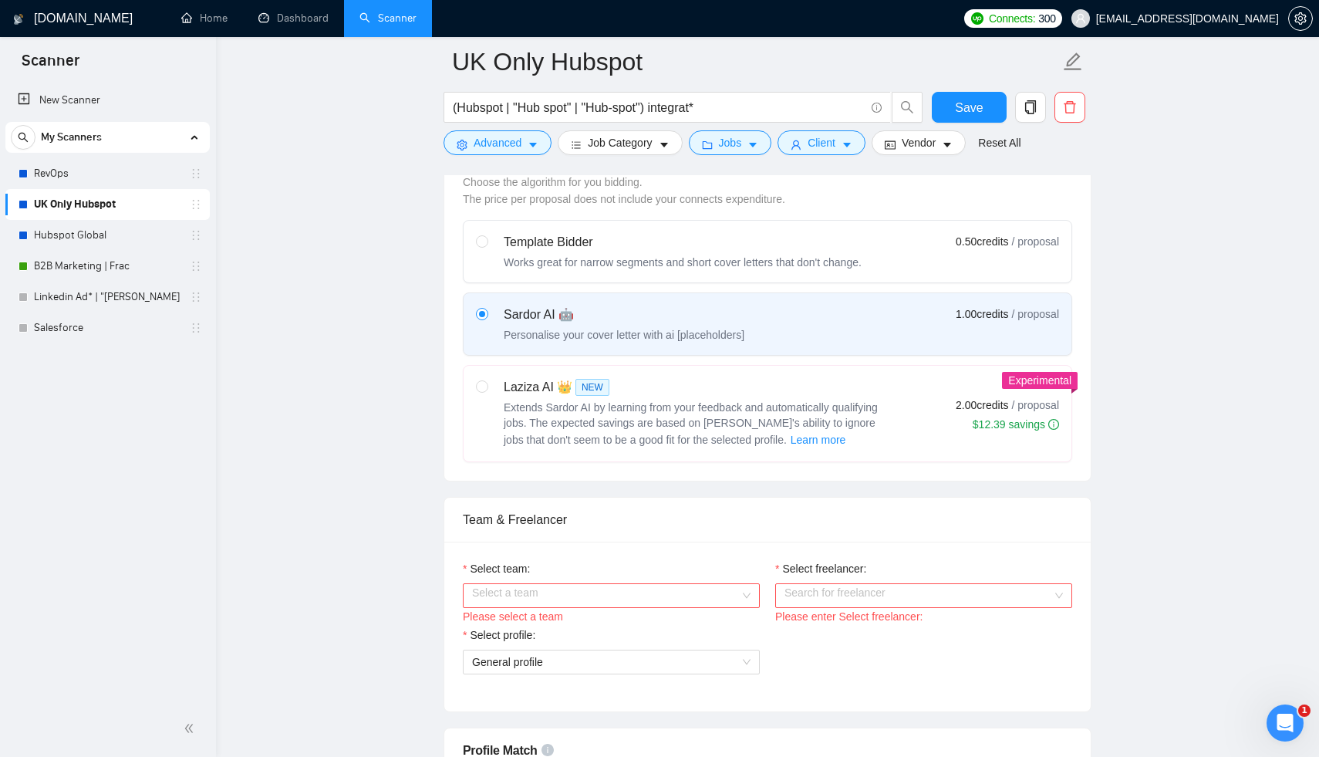
scroll to position [638, 0]
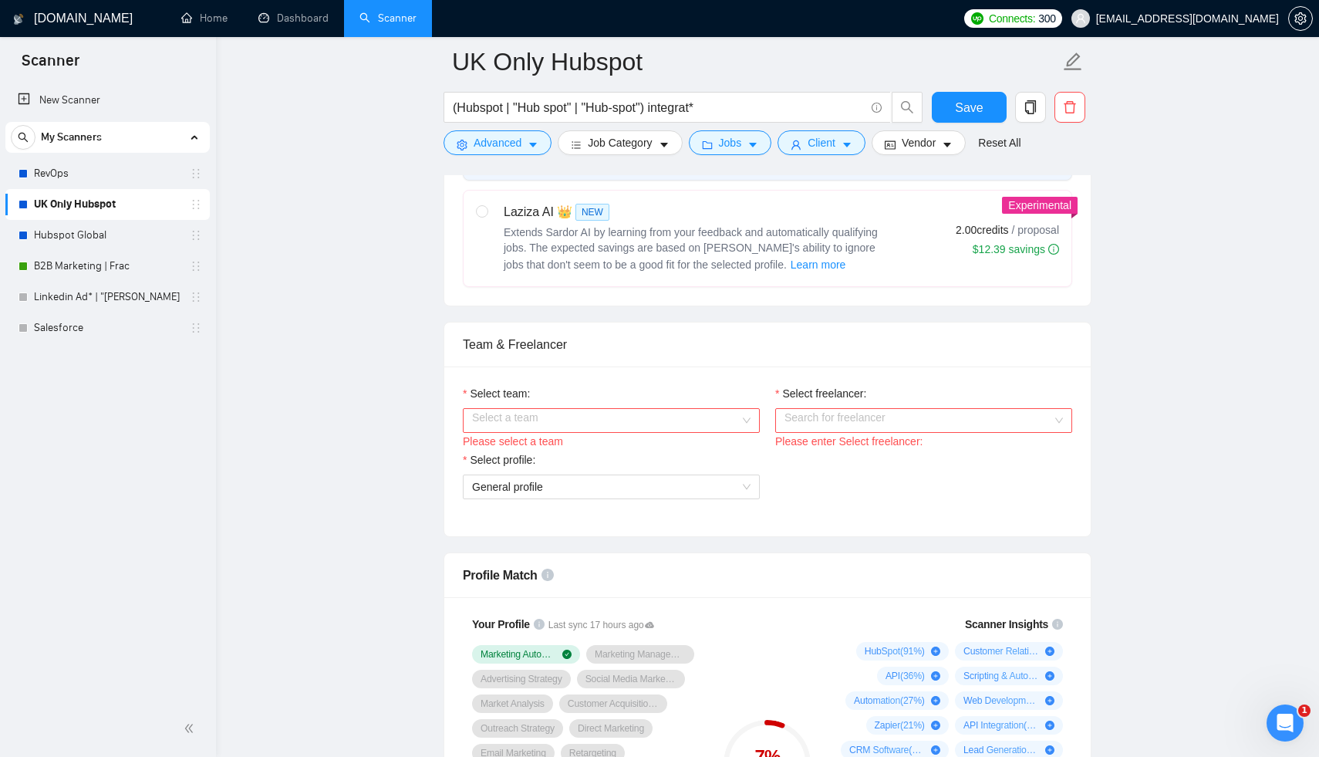
click at [674, 412] on input "Select team:" at bounding box center [606, 420] width 268 height 23
click at [637, 445] on div "Soroni-Agency-Team" at bounding box center [611, 439] width 278 height 17
click at [886, 409] on input "Select freelancer:" at bounding box center [919, 420] width 268 height 23
click at [876, 438] on div "Appah Prince" at bounding box center [924, 439] width 278 height 17
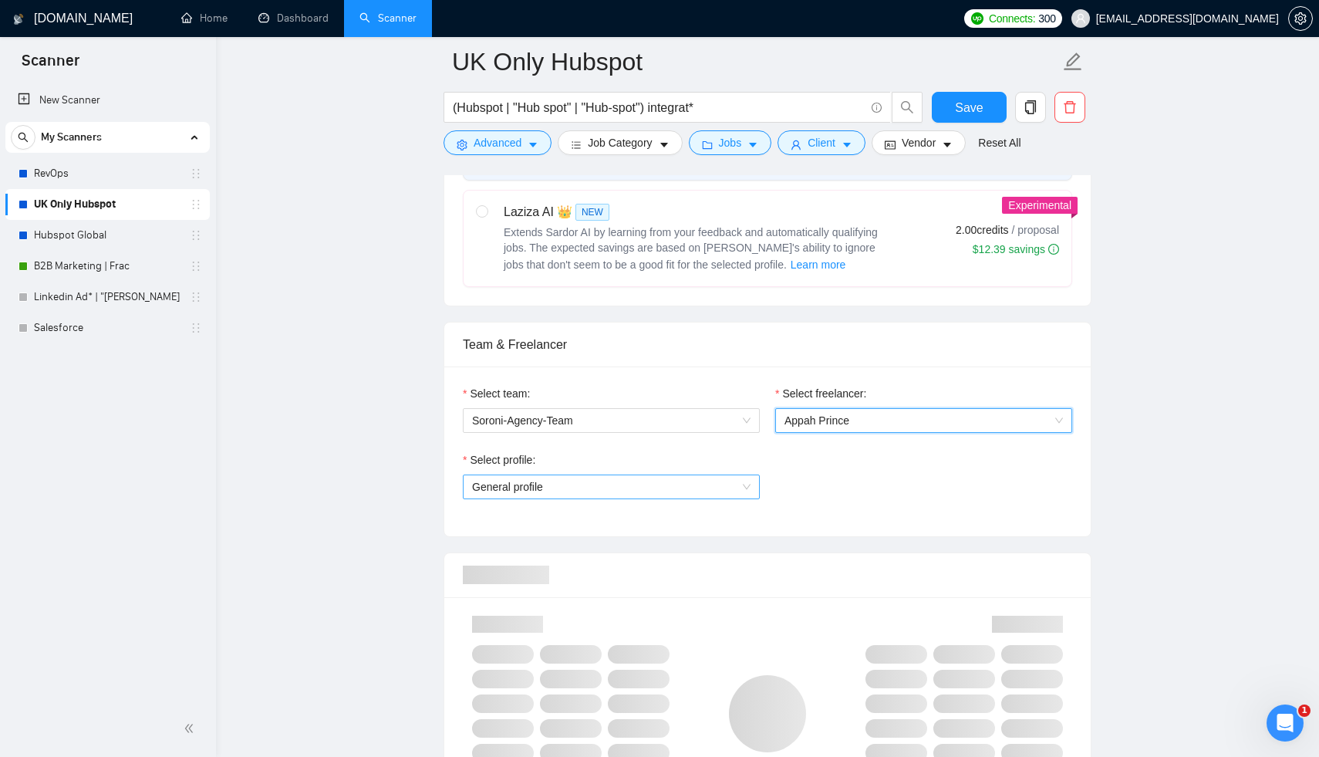
click at [674, 475] on span "General profile" at bounding box center [611, 486] width 278 height 23
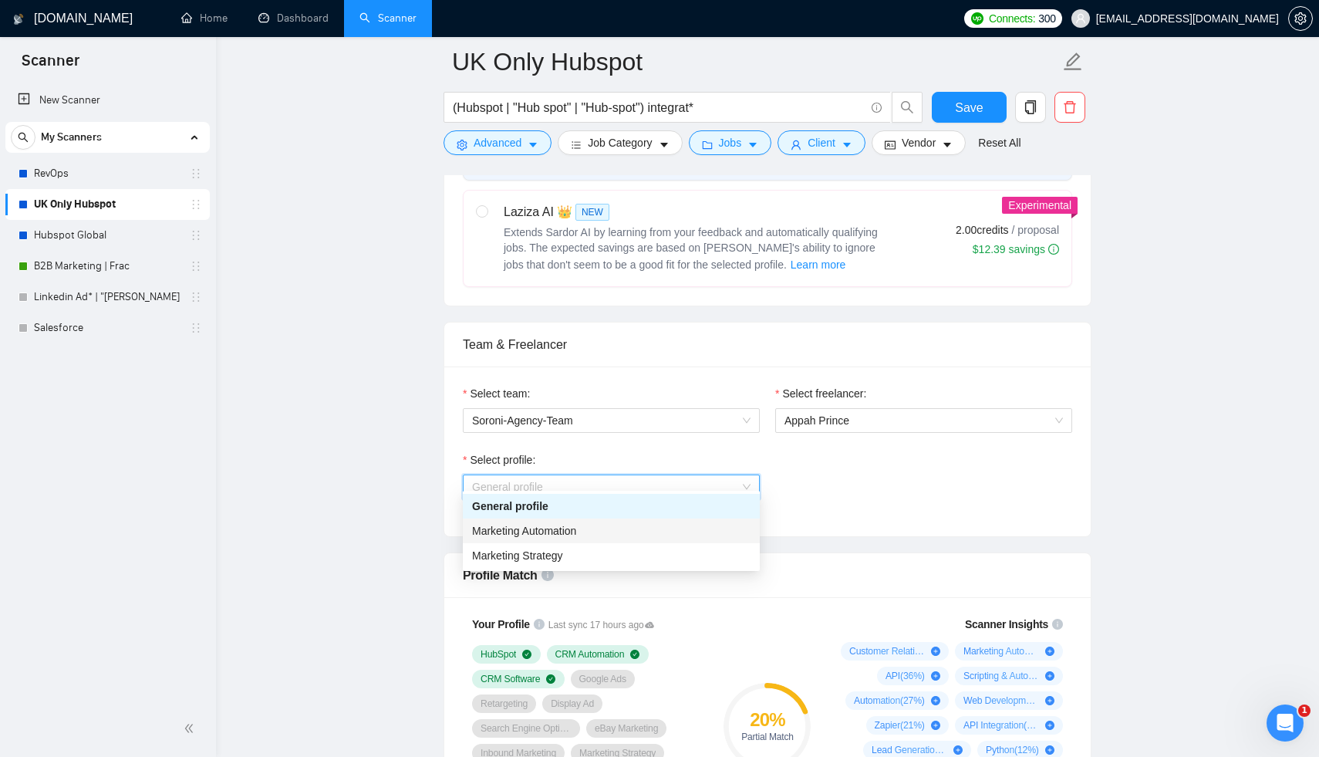
click at [638, 536] on div "Marketing Automation" at bounding box center [611, 530] width 278 height 17
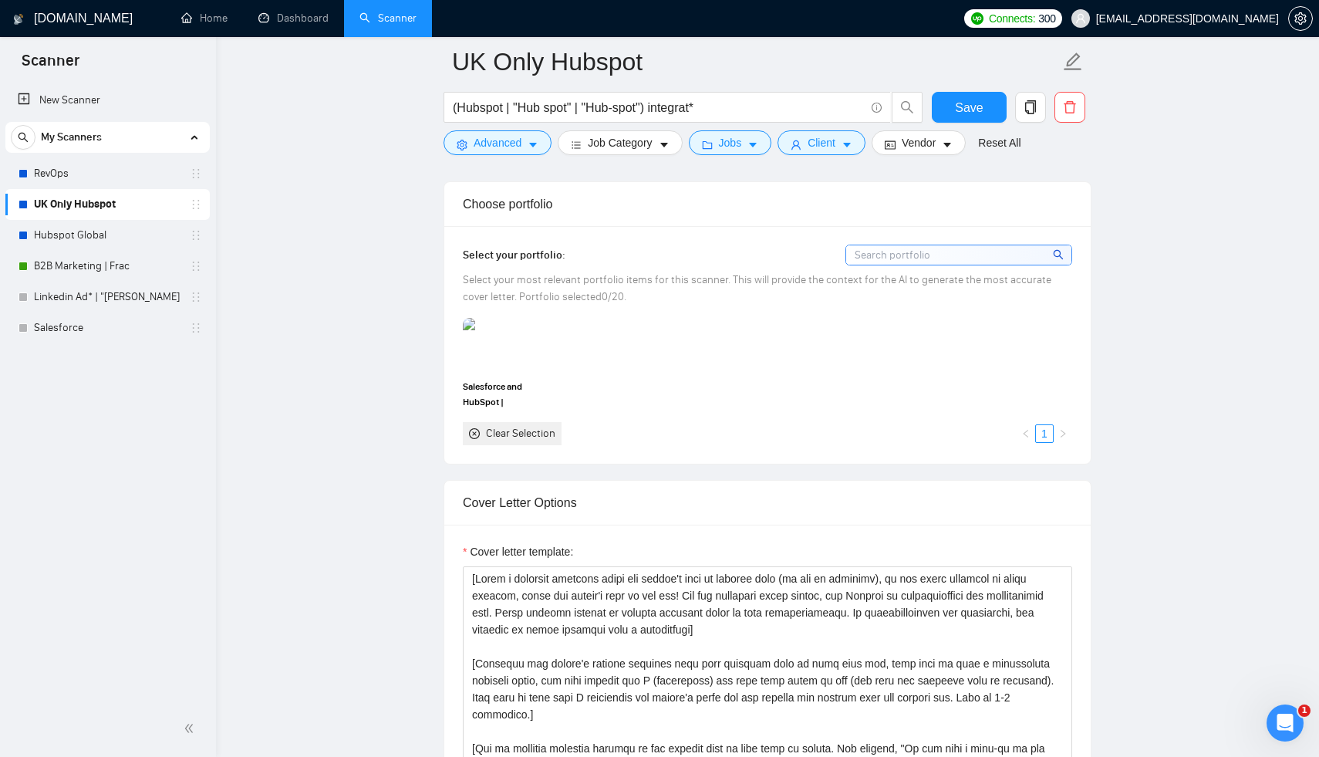
scroll to position [1338, 0]
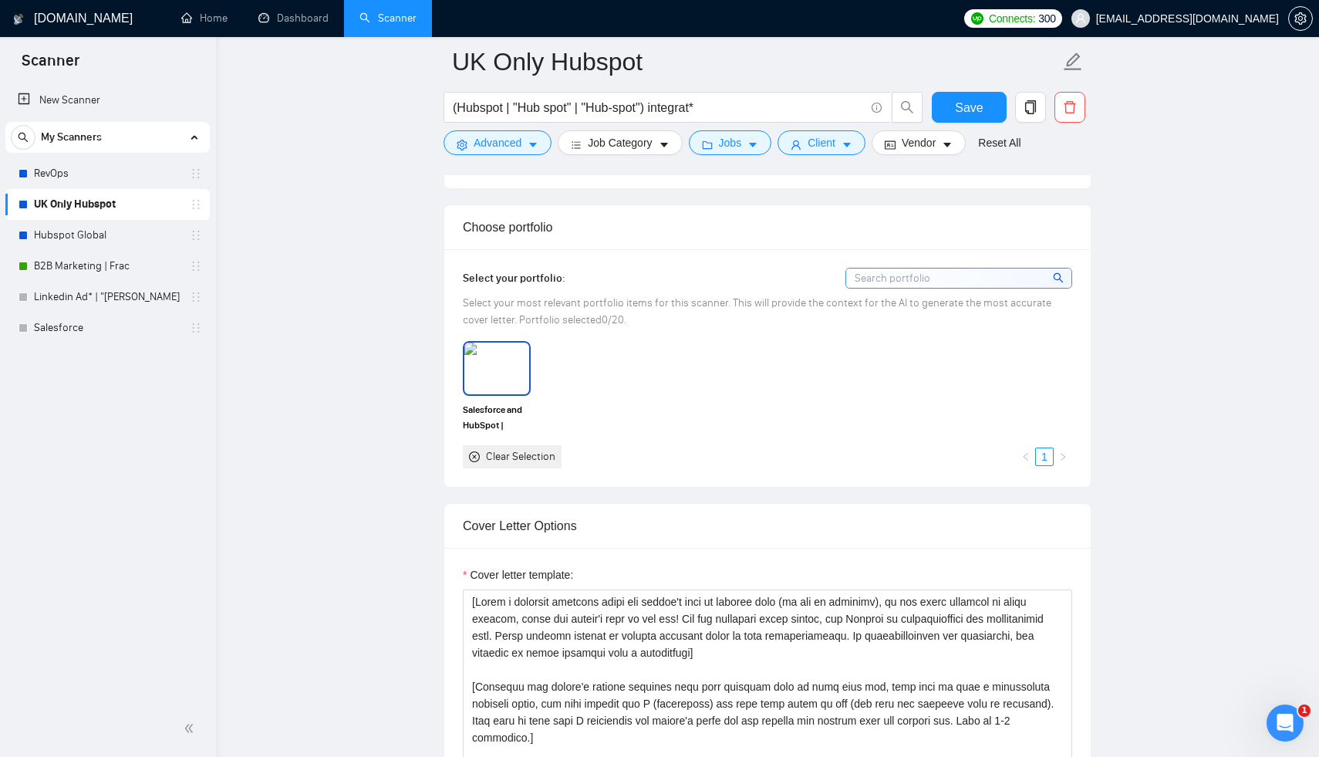
click at [488, 393] on img at bounding box center [496, 367] width 65 height 51
click at [939, 289] on div at bounding box center [958, 278] width 227 height 21
click at [940, 288] on input at bounding box center [958, 277] width 225 height 19
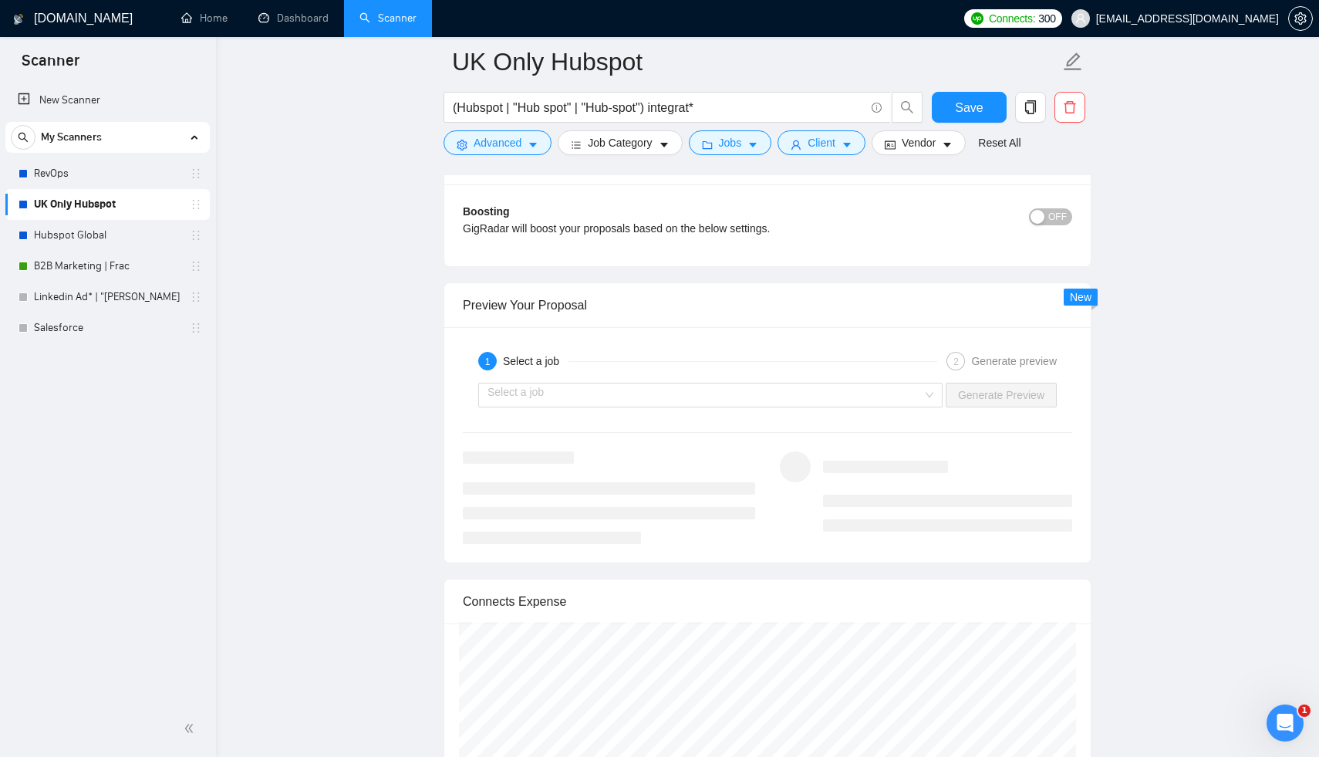
scroll to position [2787, 0]
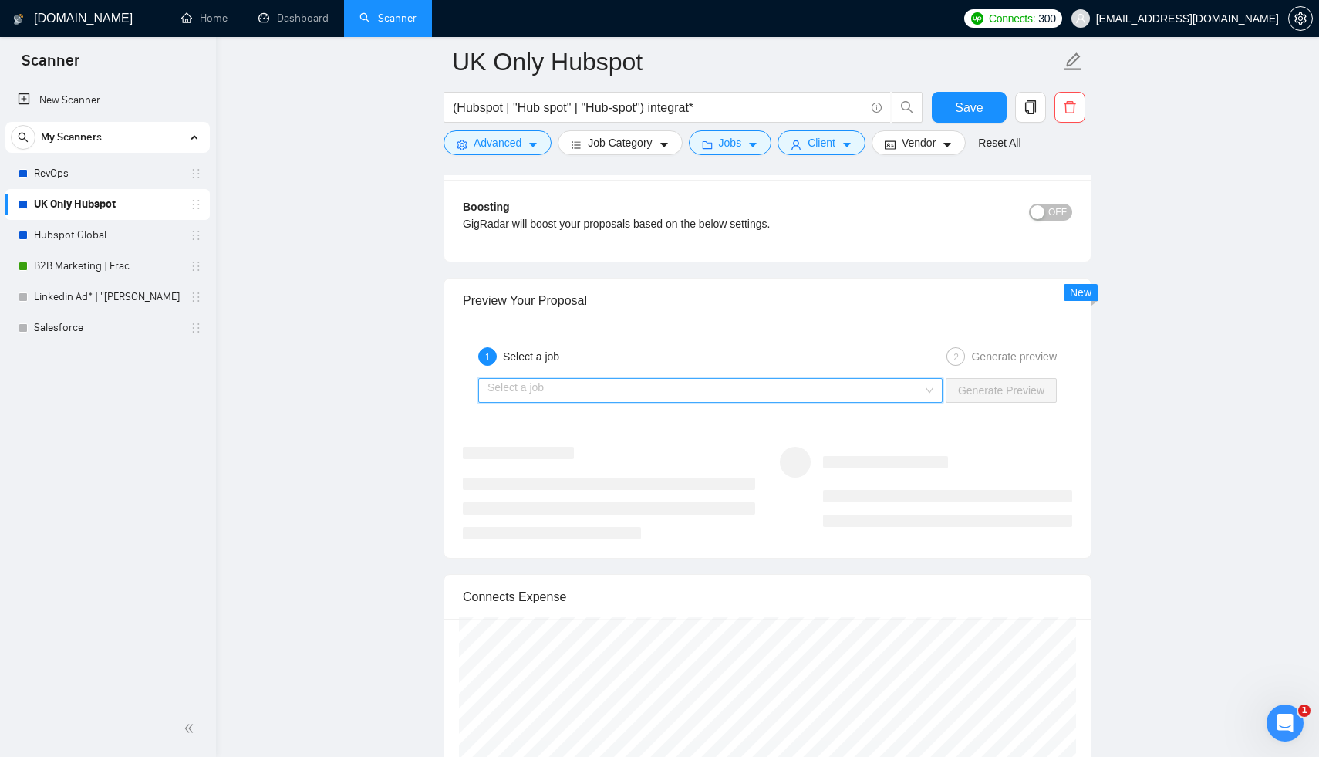
click at [851, 402] on input "search" at bounding box center [705, 390] width 435 height 23
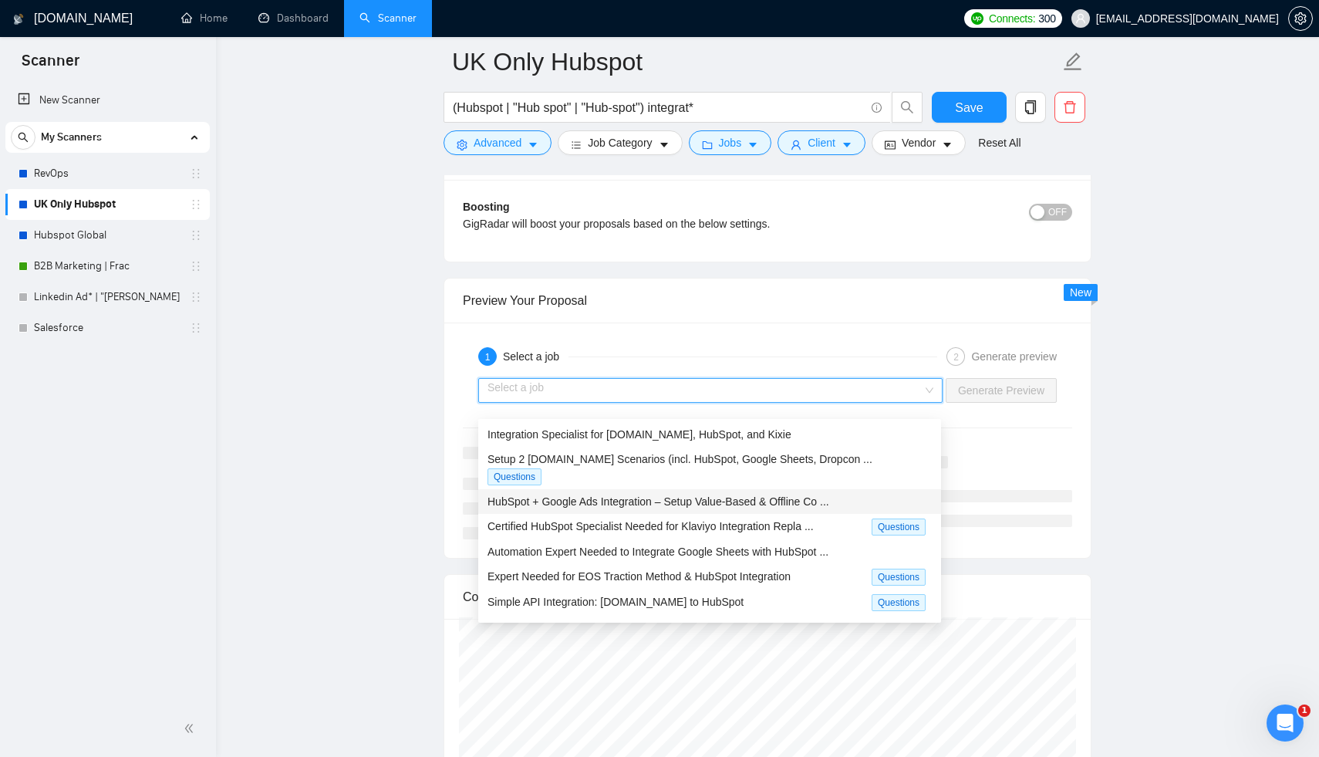
click at [811, 495] on span "HubSpot + Google Ads Integration – Setup Value-Based & Offline Co ..." at bounding box center [659, 501] width 342 height 12
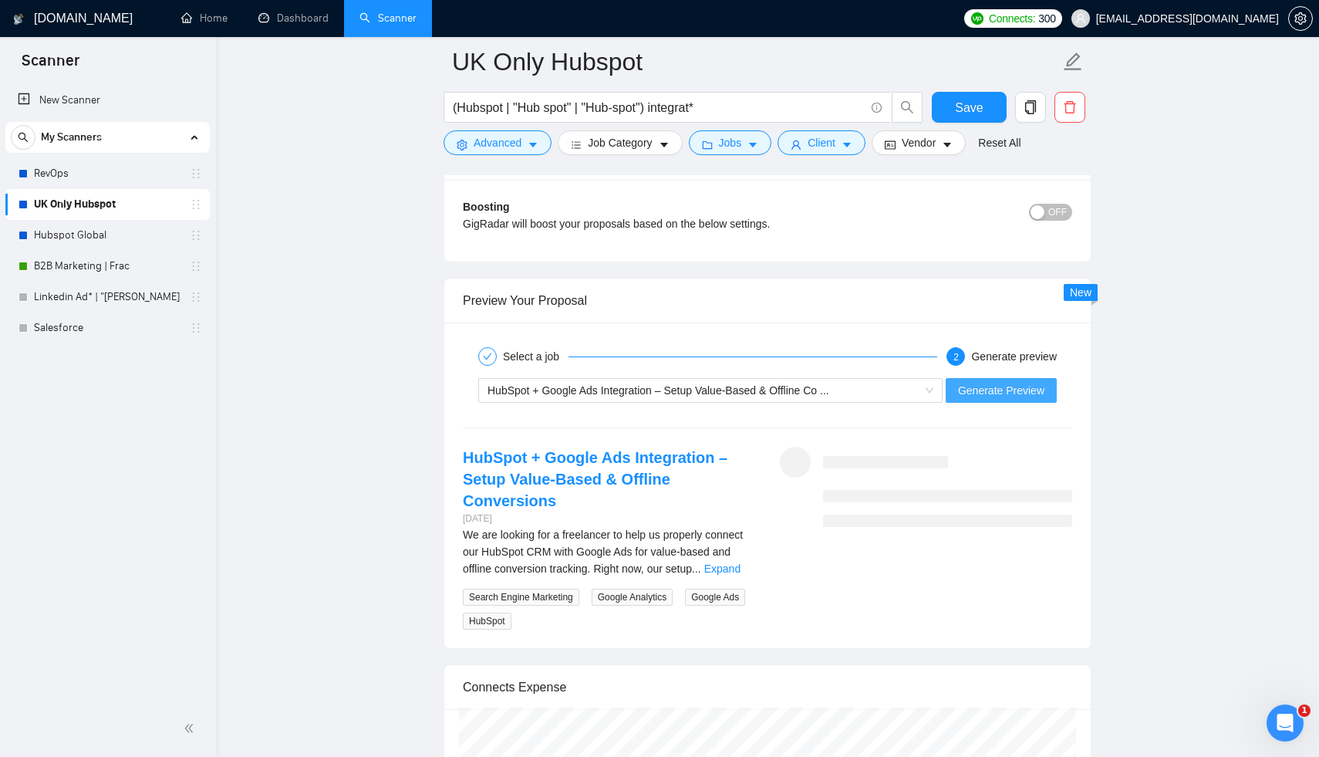
click at [1029, 399] on span "Generate Preview" at bounding box center [1001, 390] width 86 height 17
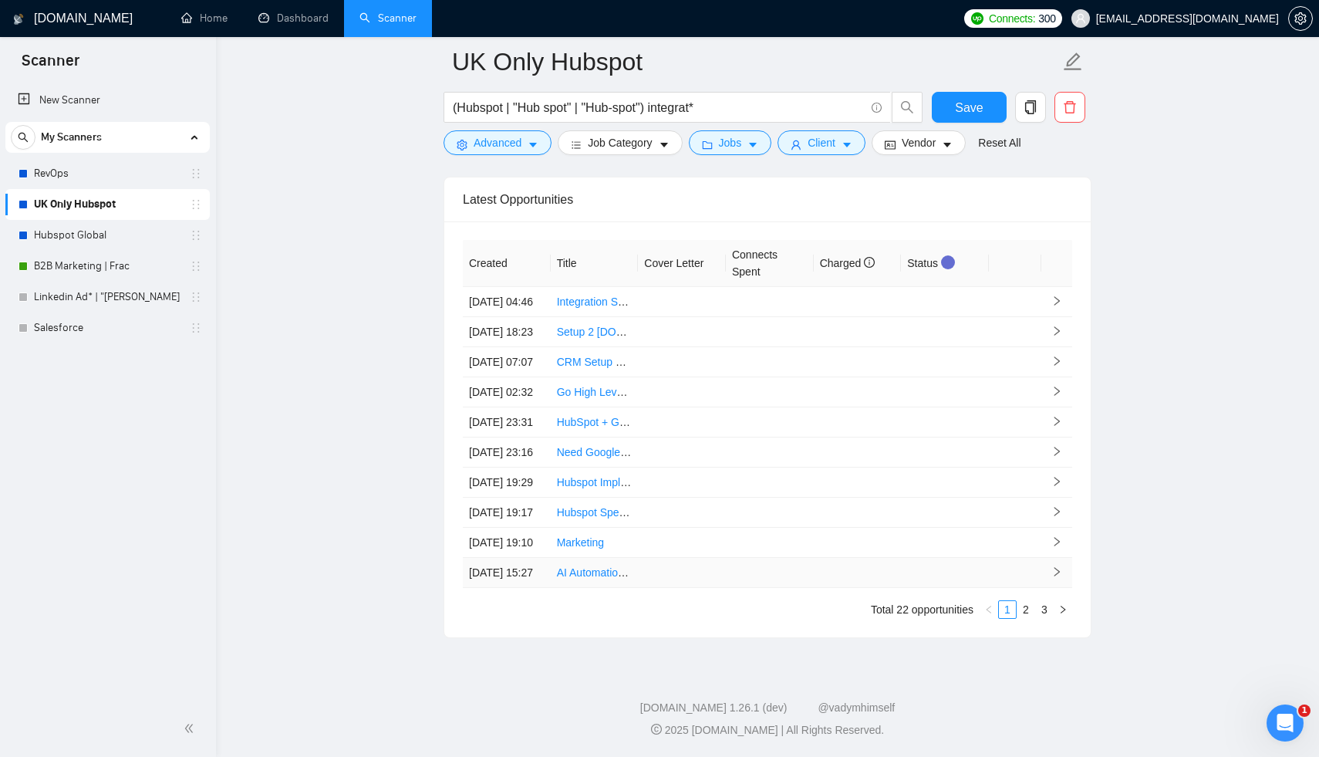
scroll to position [3868, 0]
click at [987, 317] on td at bounding box center [945, 302] width 88 height 30
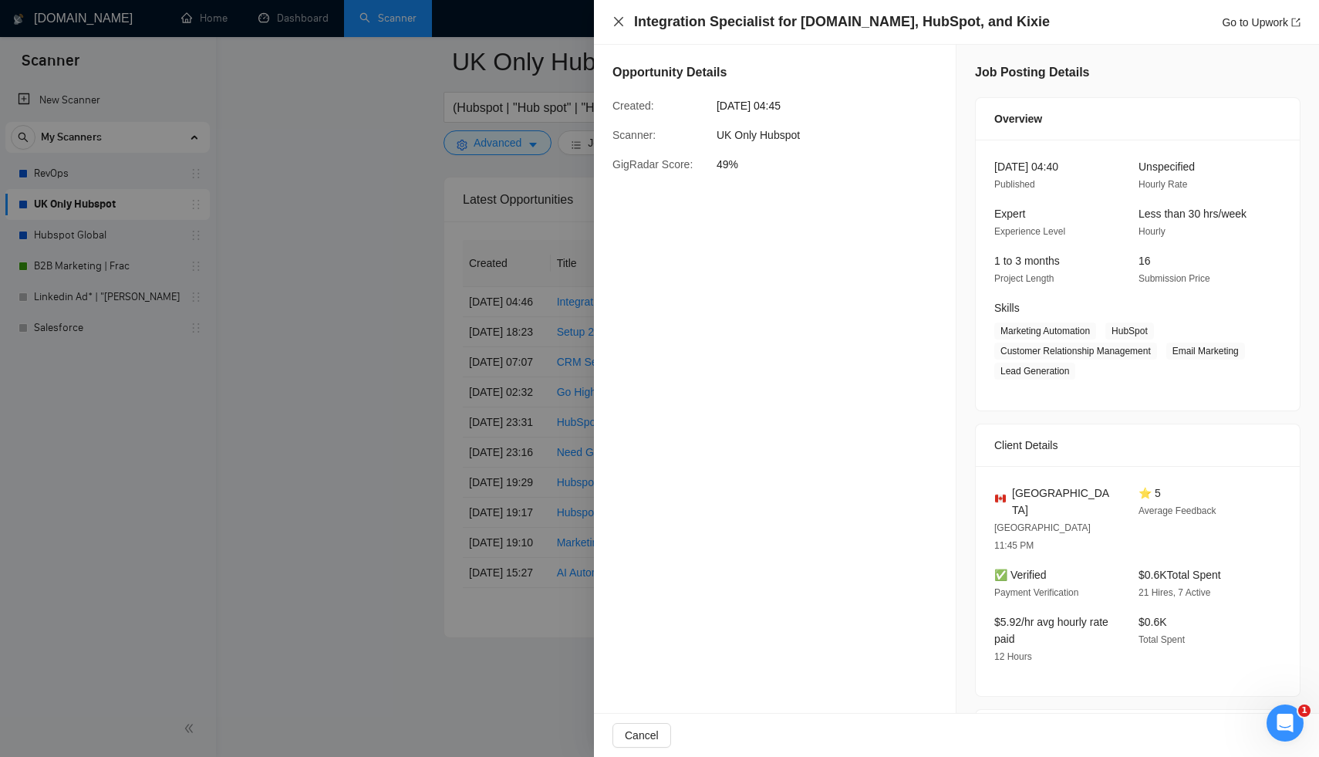
click at [620, 23] on icon "close" at bounding box center [618, 21] width 9 height 9
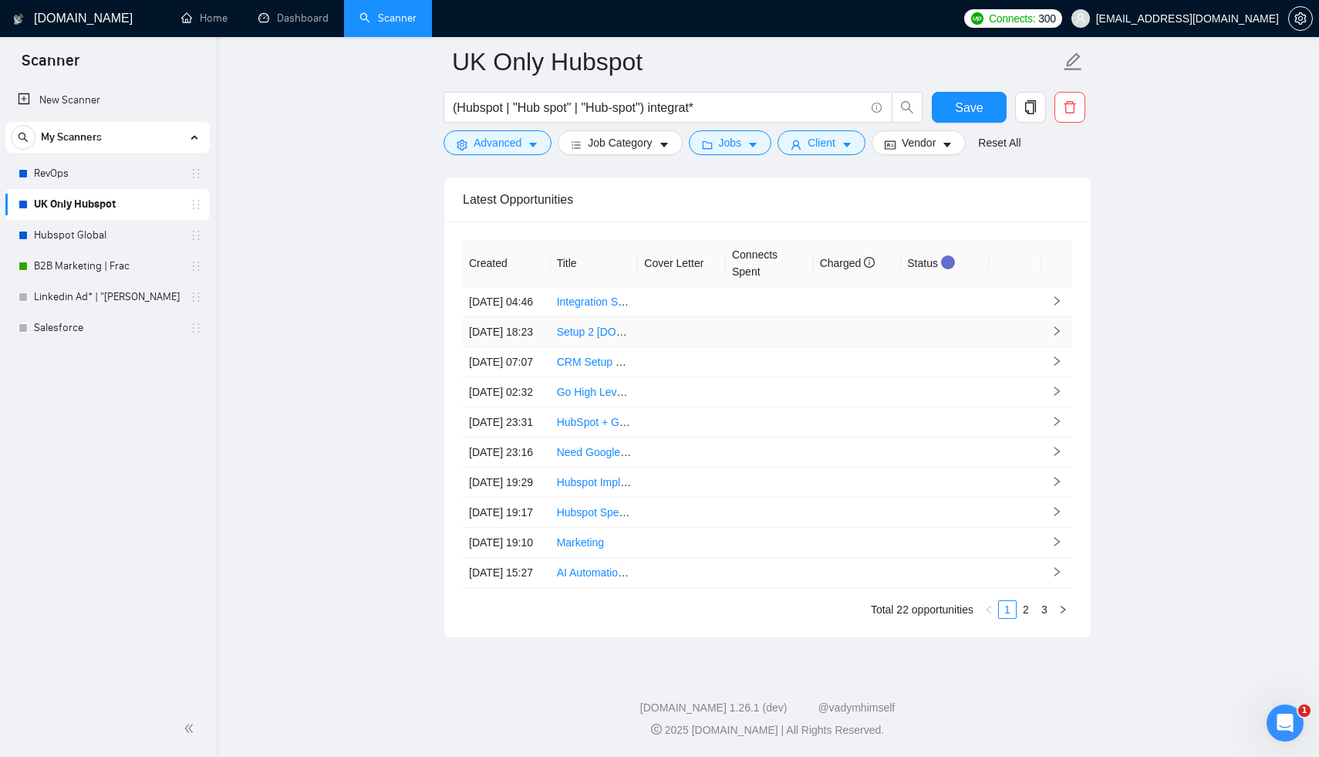
click at [718, 347] on td at bounding box center [682, 332] width 88 height 30
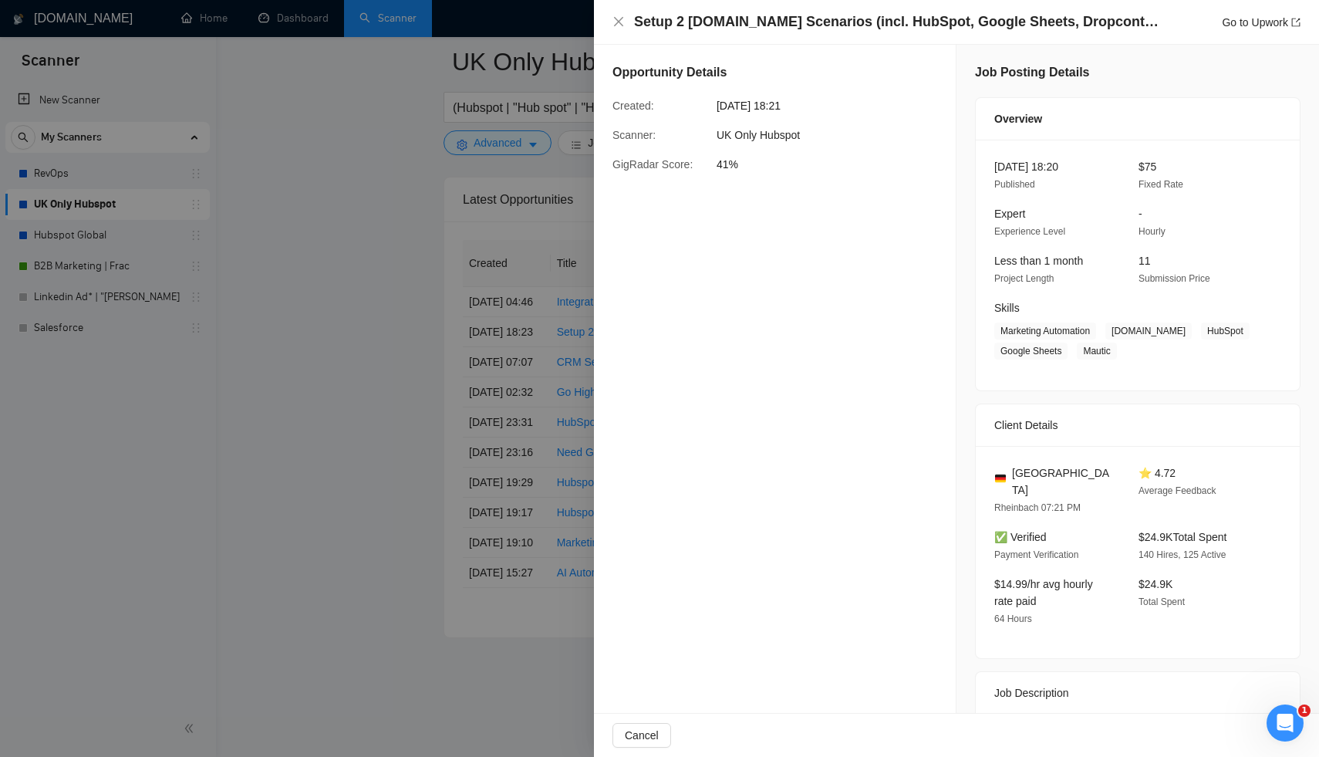
click at [610, 9] on div "Setup 2 Make.com Scenarios (incl. HubSpot, Google Sheets, Dropcontact, Mautic I…" at bounding box center [956, 22] width 725 height 45
click at [615, 15] on icon "close" at bounding box center [618, 21] width 12 height 12
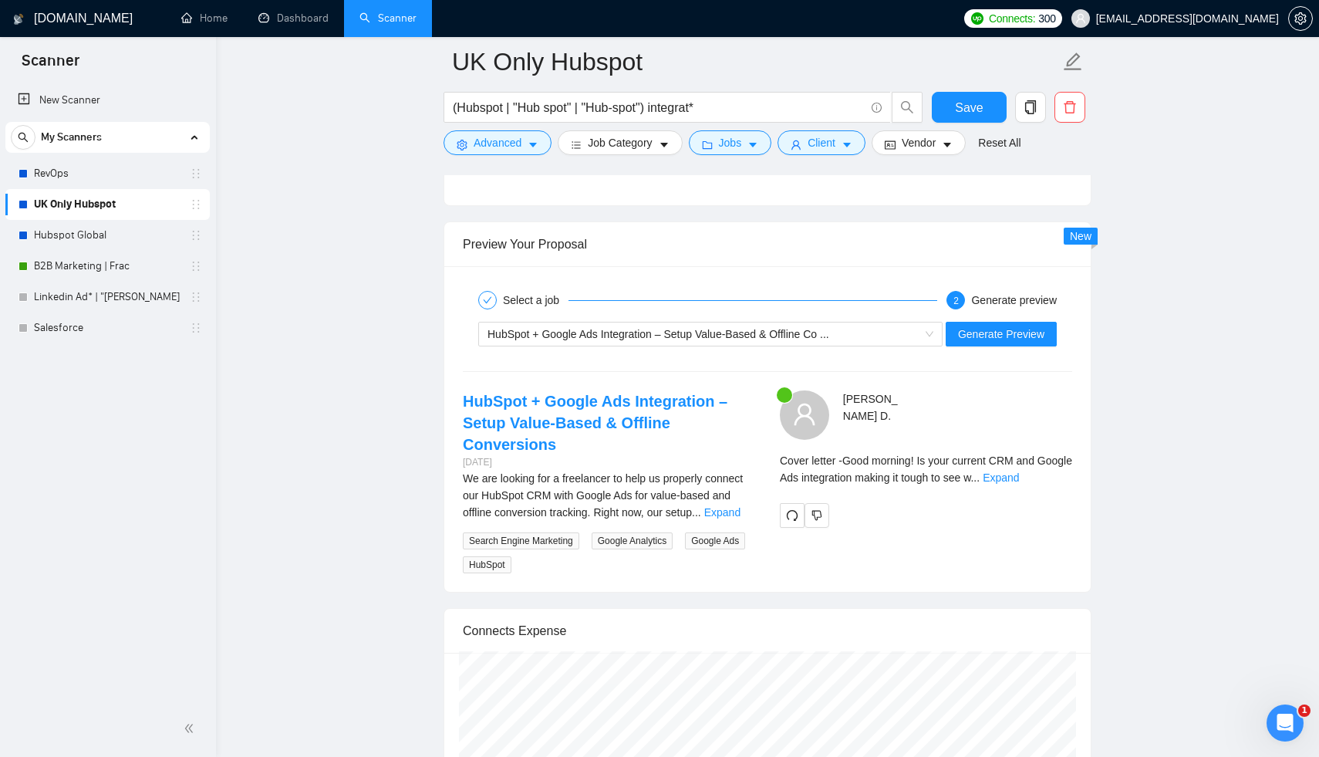
scroll to position [2877, 0]
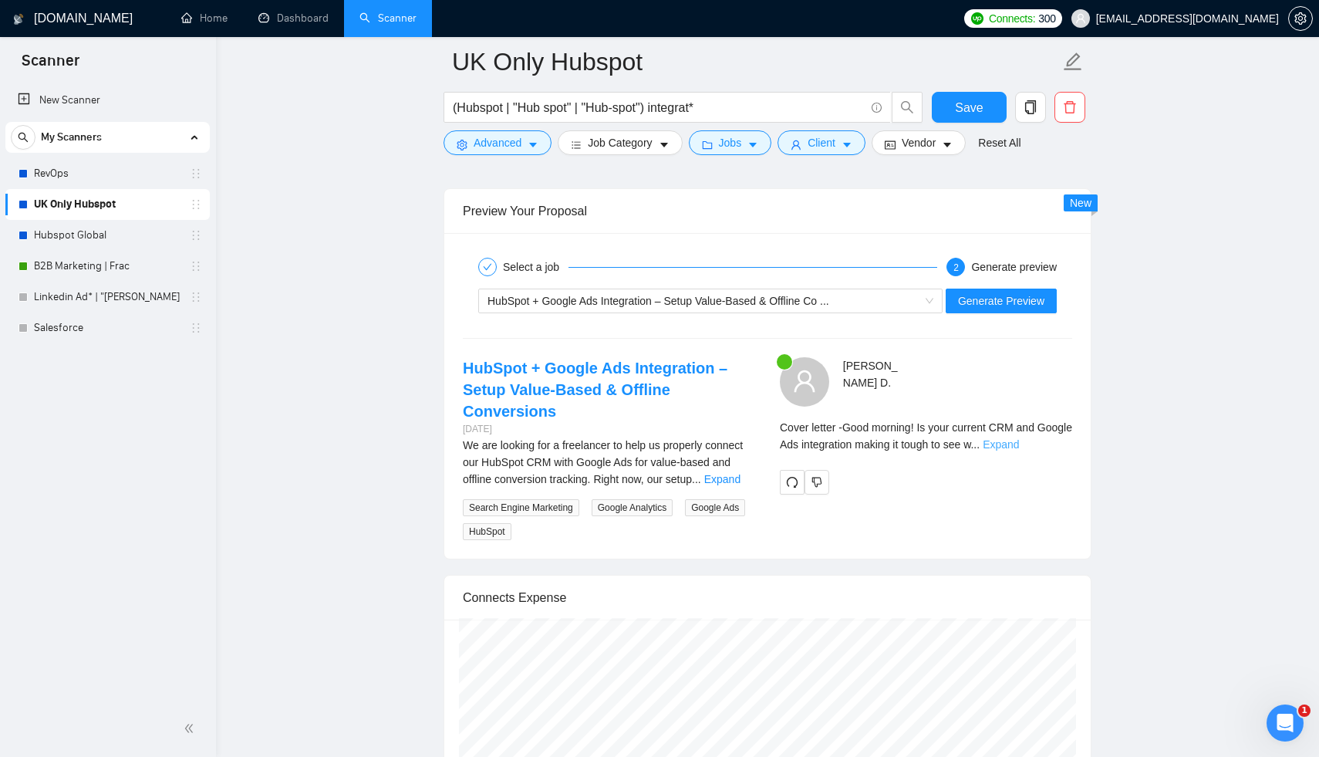
click at [1019, 450] on link "Expand" at bounding box center [1001, 444] width 36 height 12
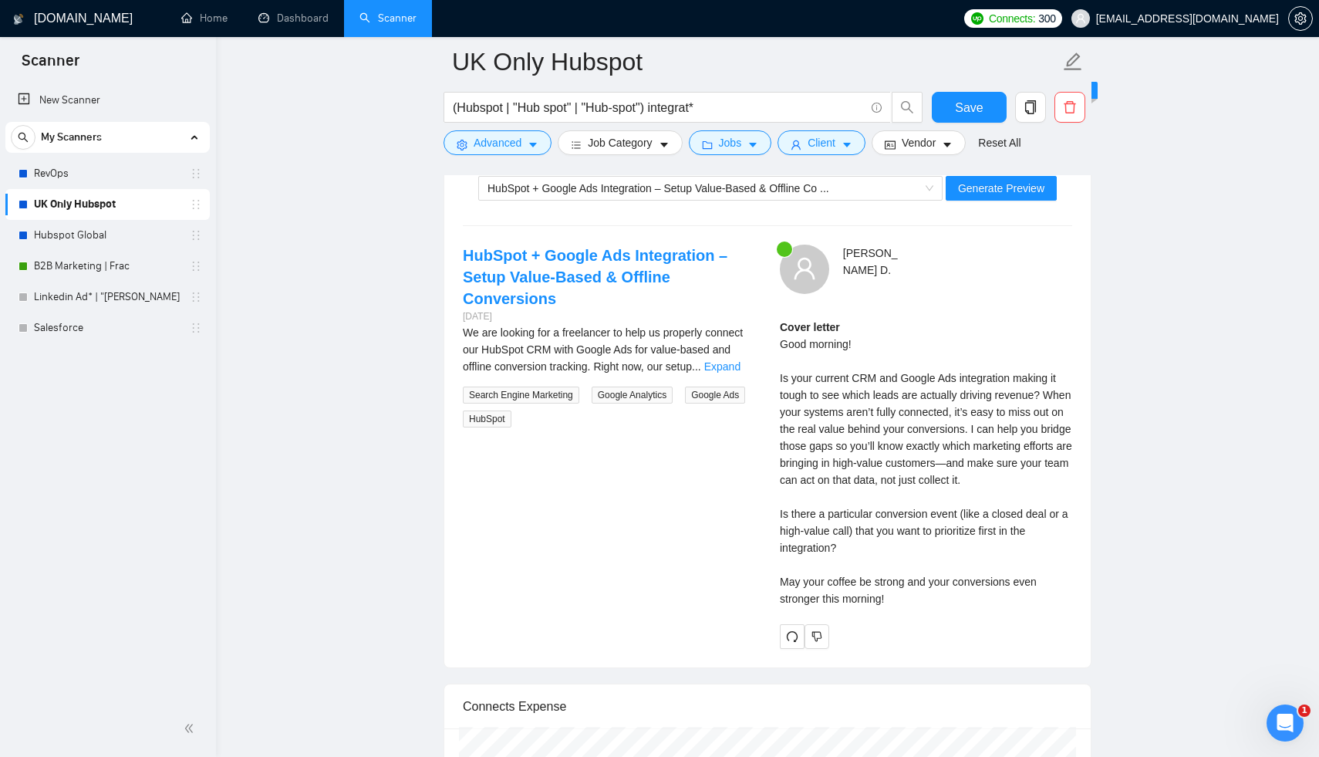
scroll to position [3118, 0]
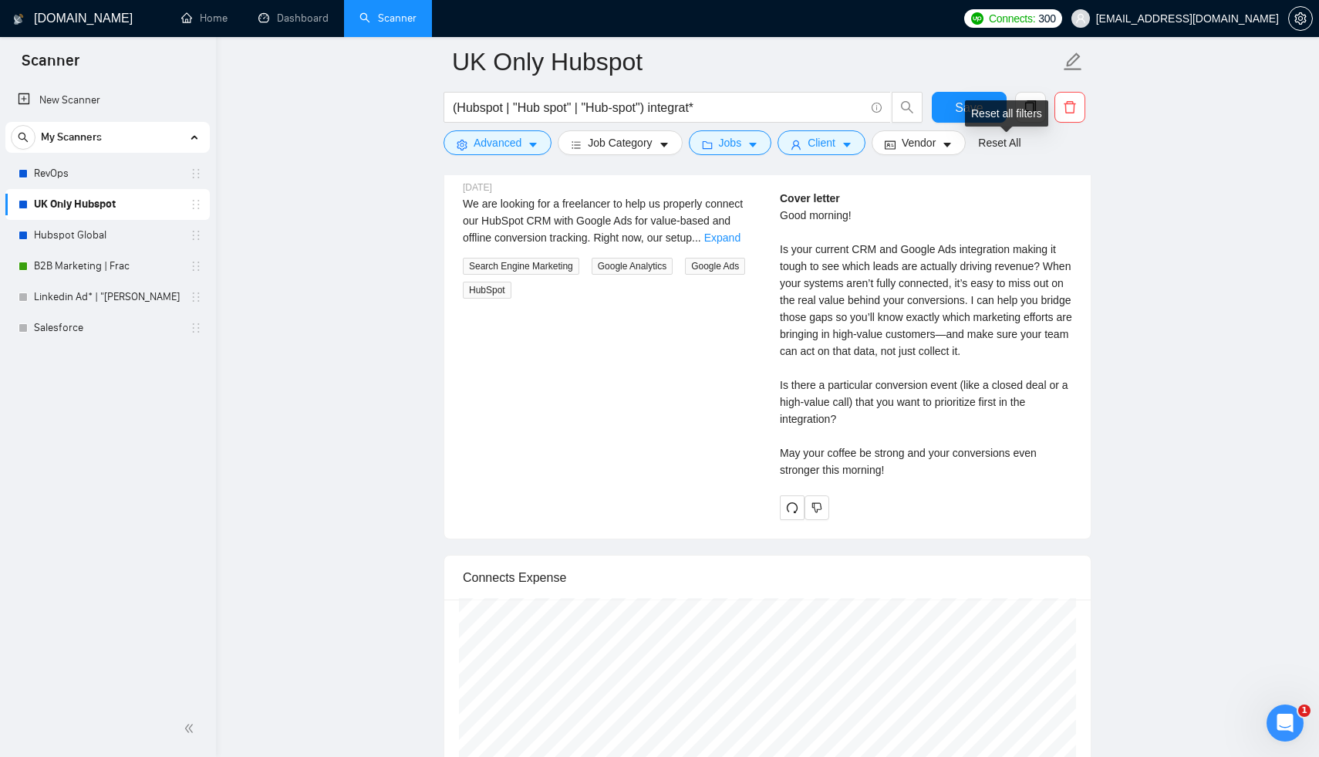
click at [981, 114] on div "Reset all filters" at bounding box center [1006, 113] width 83 height 26
click at [953, 109] on button "Save" at bounding box center [969, 107] width 75 height 31
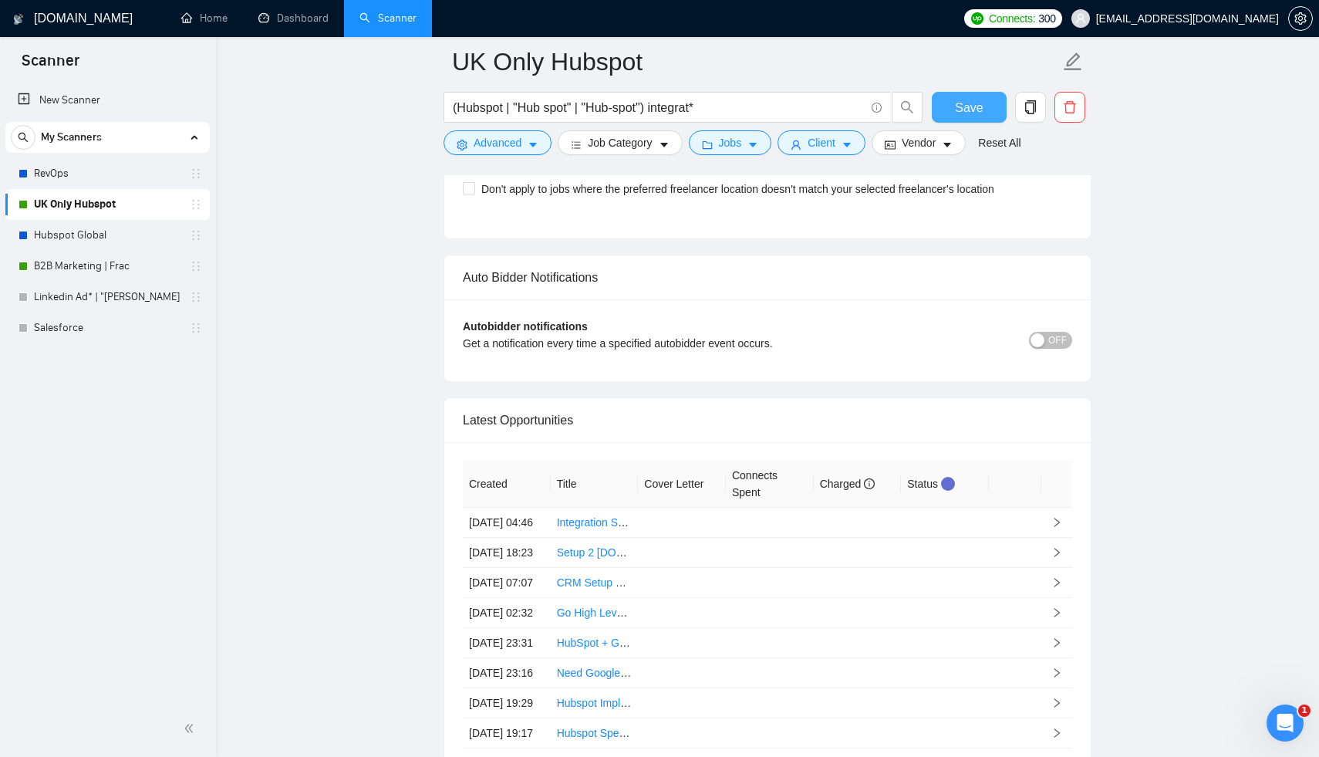
scroll to position [3865, 0]
click at [1055, 346] on span "OFF" at bounding box center [1057, 337] width 19 height 17
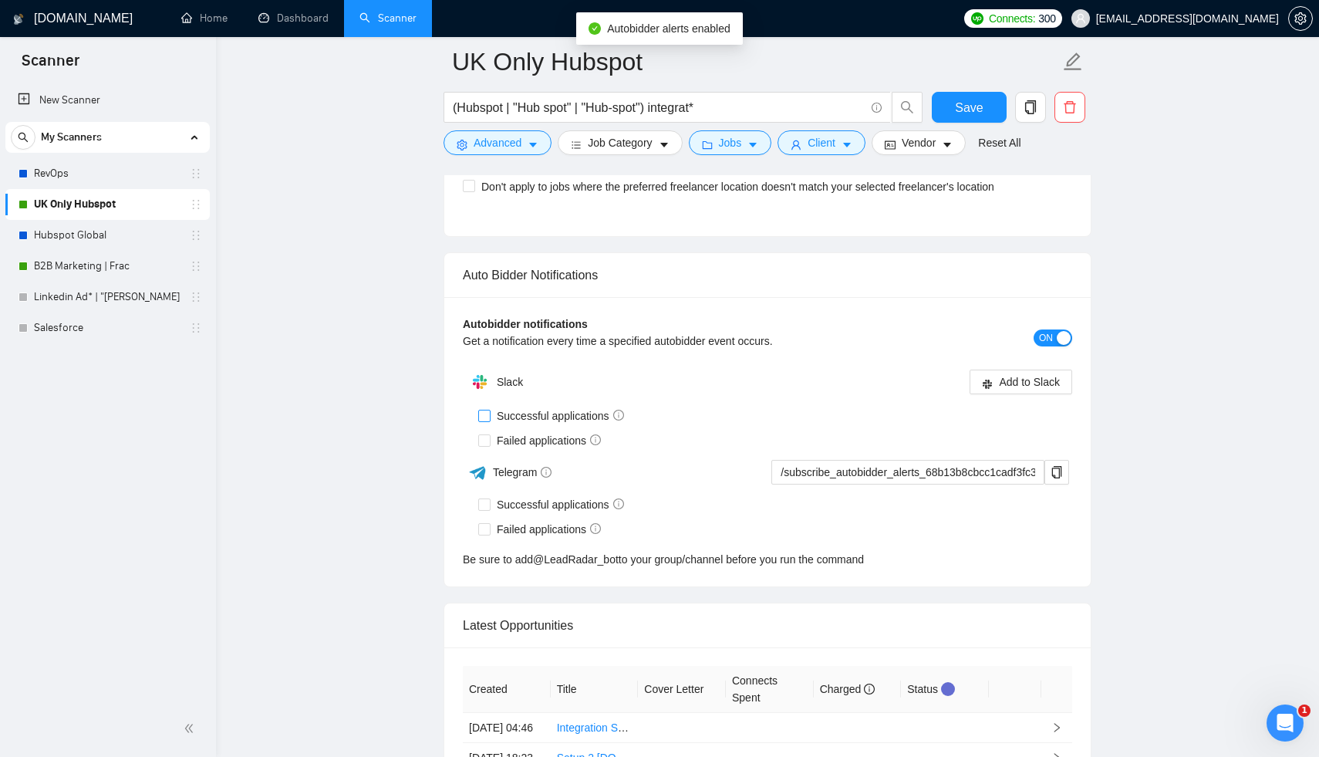
click at [488, 422] on span at bounding box center [484, 416] width 12 height 12
click at [485, 420] on input "Successful applications" at bounding box center [483, 415] width 11 height 11
checkbox input "true"
click at [484, 445] on input "Failed applications" at bounding box center [483, 439] width 11 height 11
checkbox input "true"
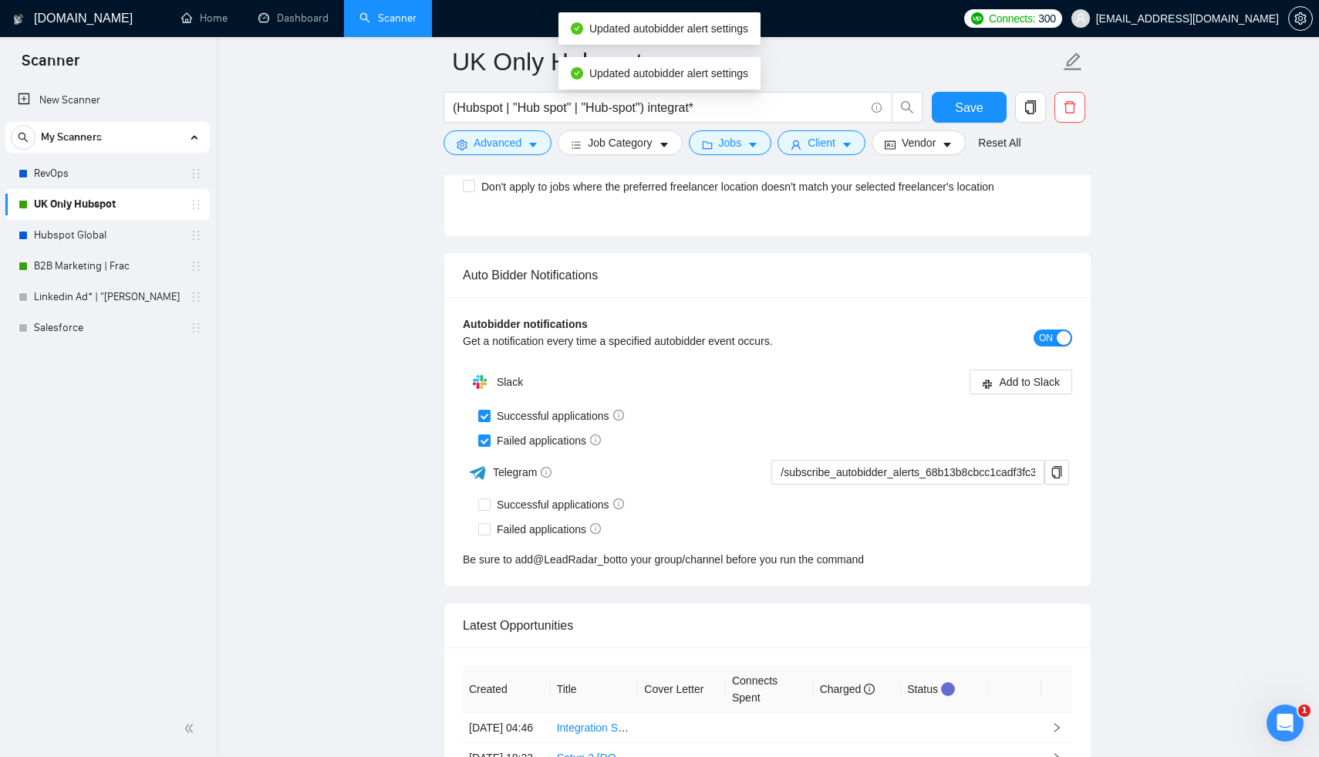
click at [1028, 297] on div "Auto Bidder Notifications" at bounding box center [767, 275] width 609 height 44
click at [1022, 390] on span "Add to Slack" at bounding box center [1029, 381] width 61 height 17
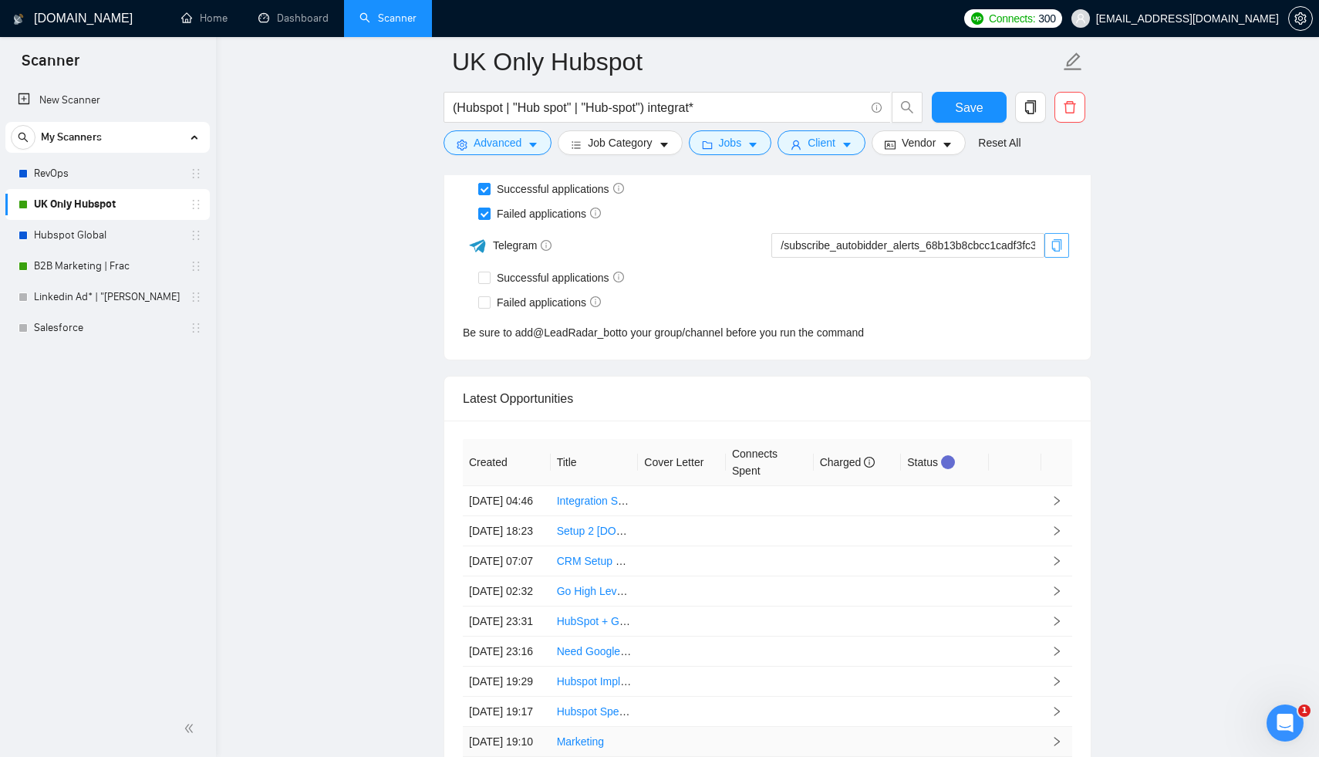
scroll to position [4491, 0]
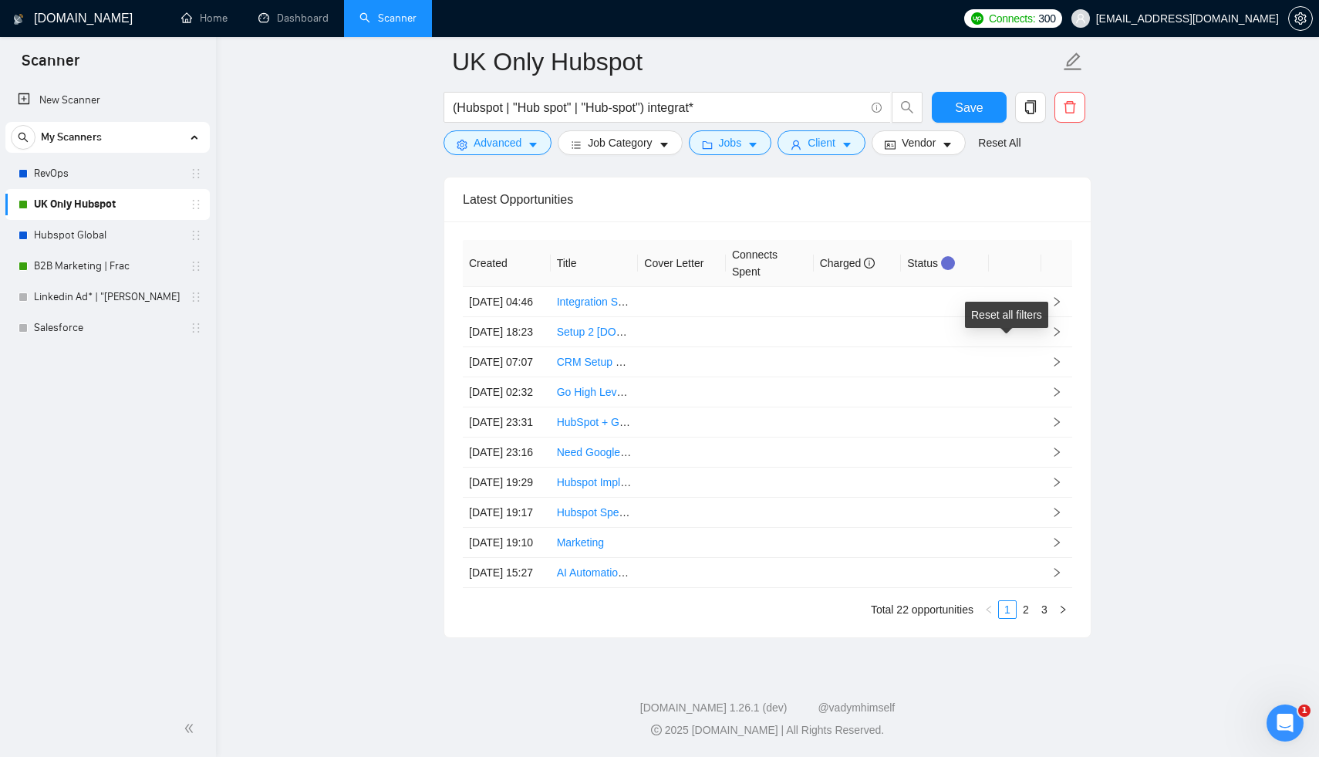
click at [977, 302] on div "Reset all filters" at bounding box center [1006, 315] width 83 height 26
click at [964, 100] on span "Save" at bounding box center [969, 107] width 28 height 19
click at [1049, 609] on link "3" at bounding box center [1044, 609] width 17 height 17
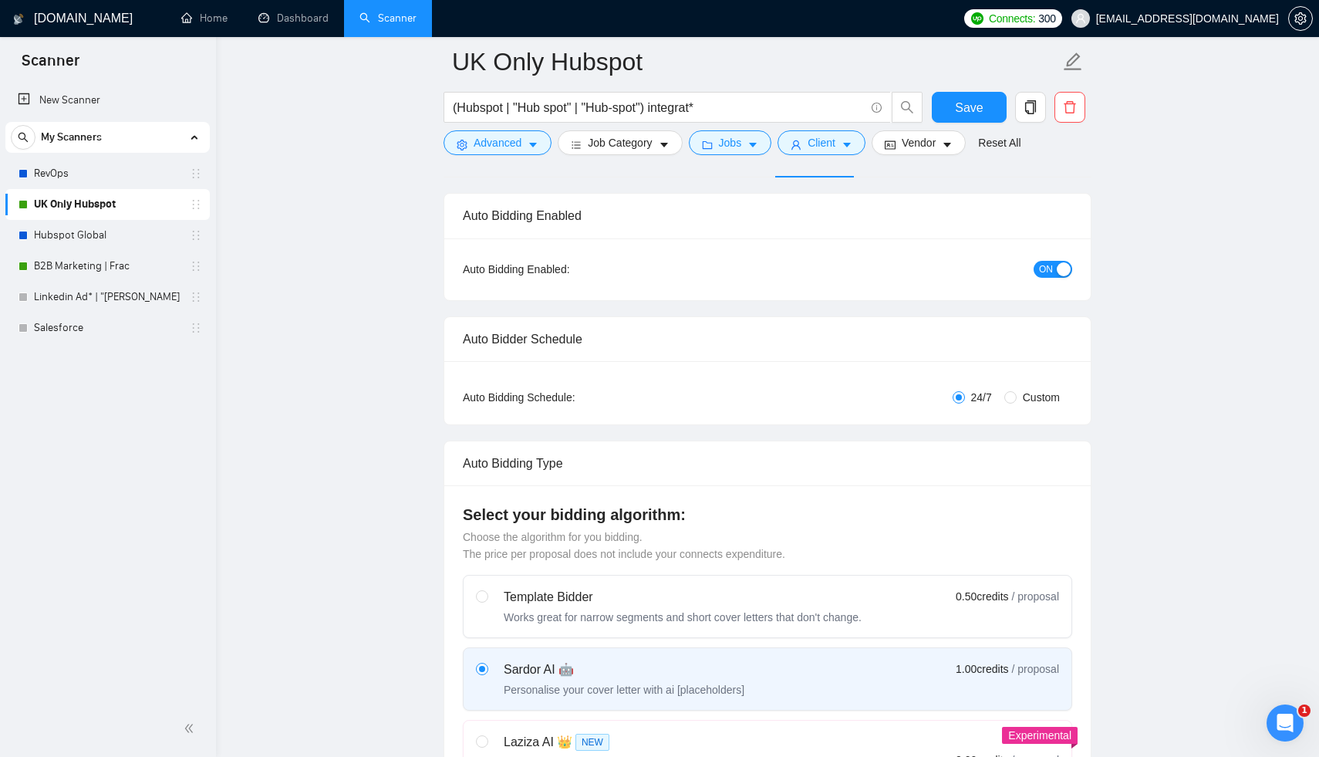
scroll to position [0, 0]
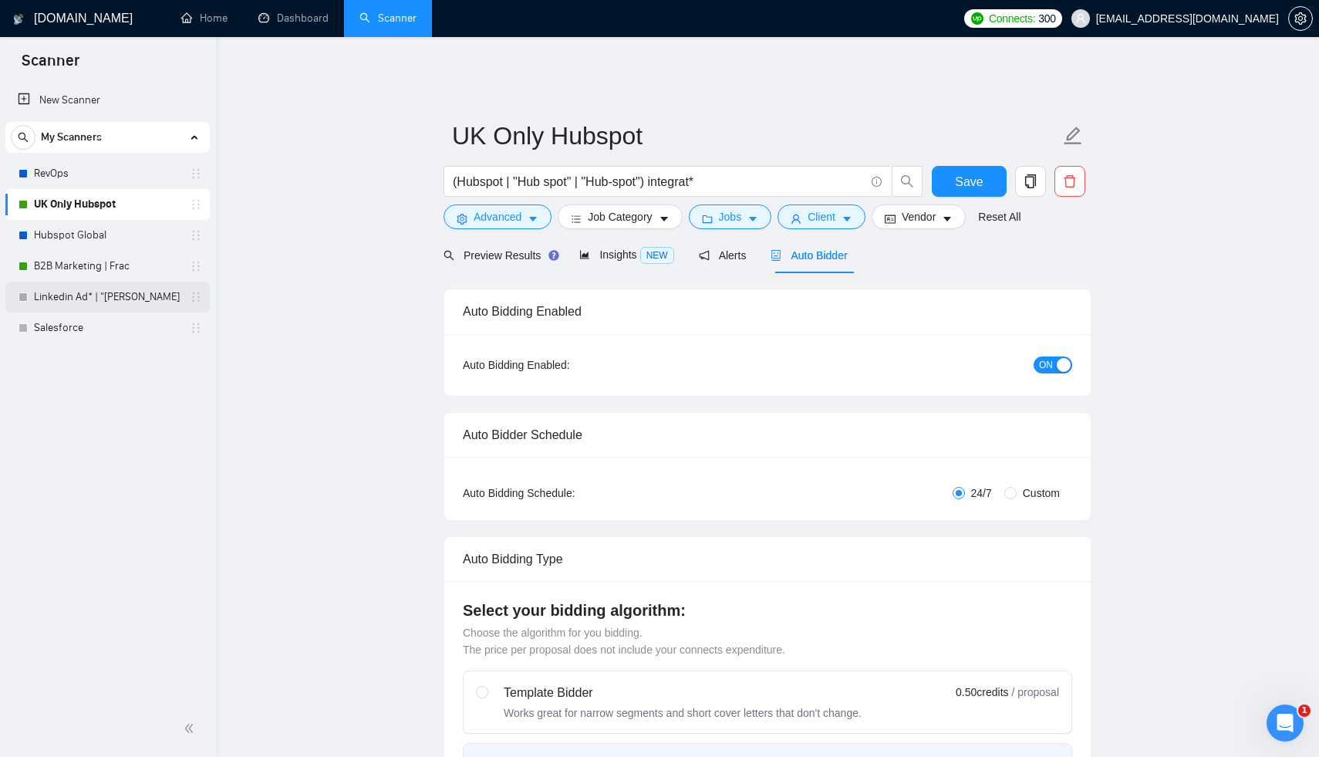
click at [101, 293] on link "Linkedin Ad* | "[PERSON_NAME]" at bounding box center [107, 297] width 147 height 31
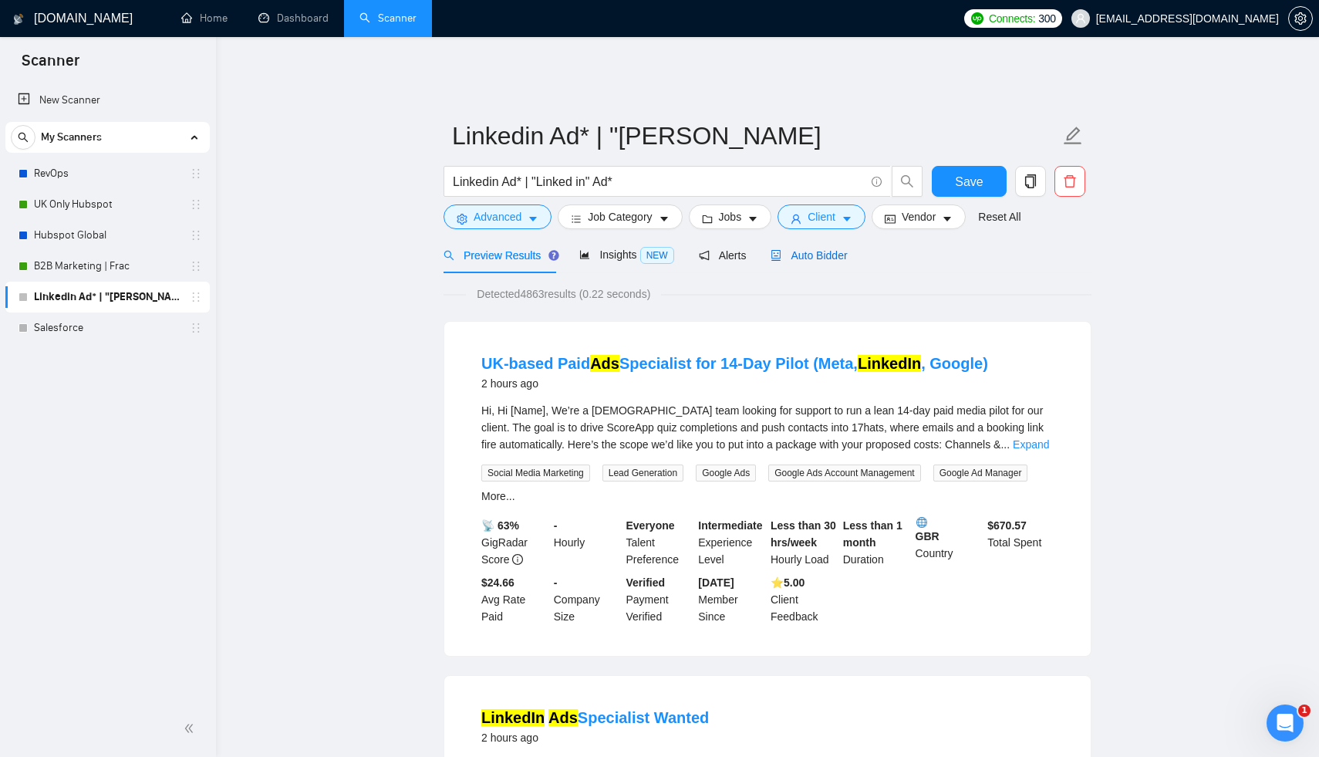
click at [830, 249] on span "Auto Bidder" at bounding box center [809, 255] width 76 height 12
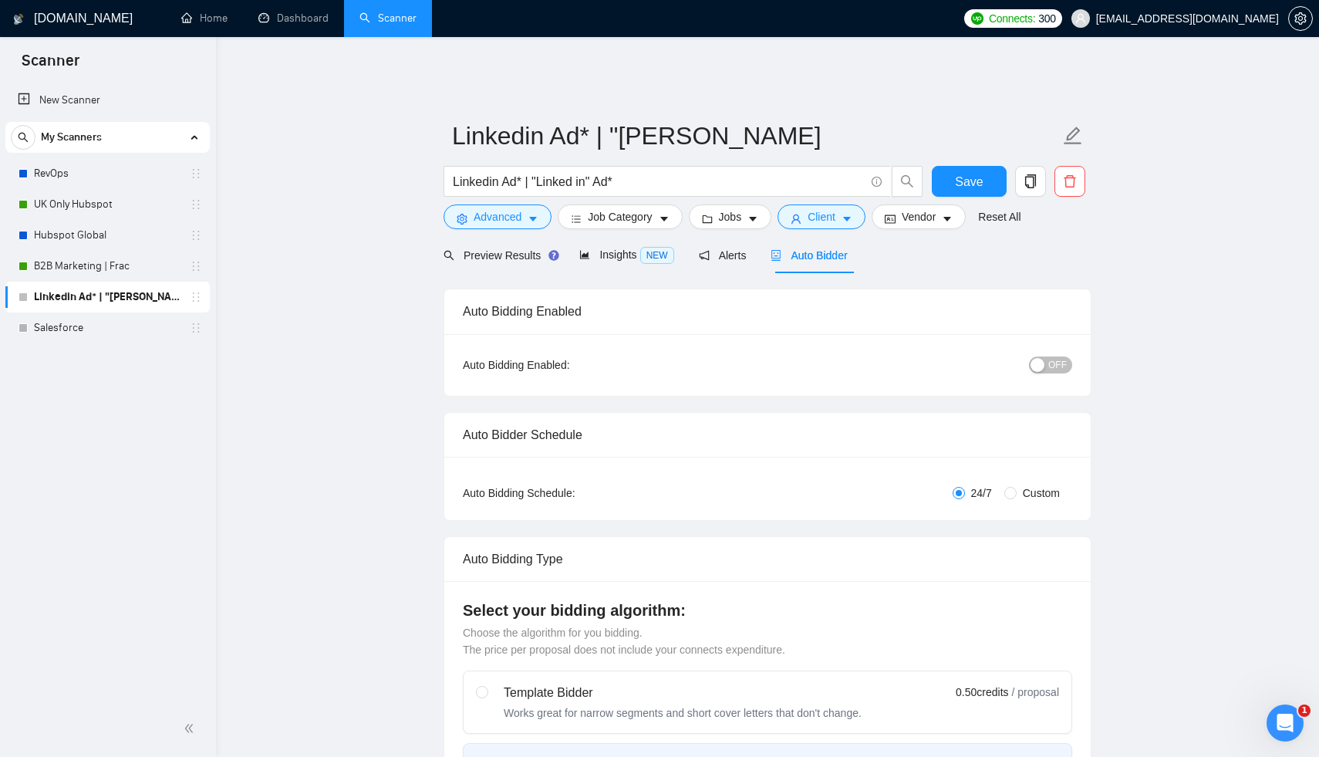
click at [1053, 356] on span "OFF" at bounding box center [1057, 364] width 19 height 17
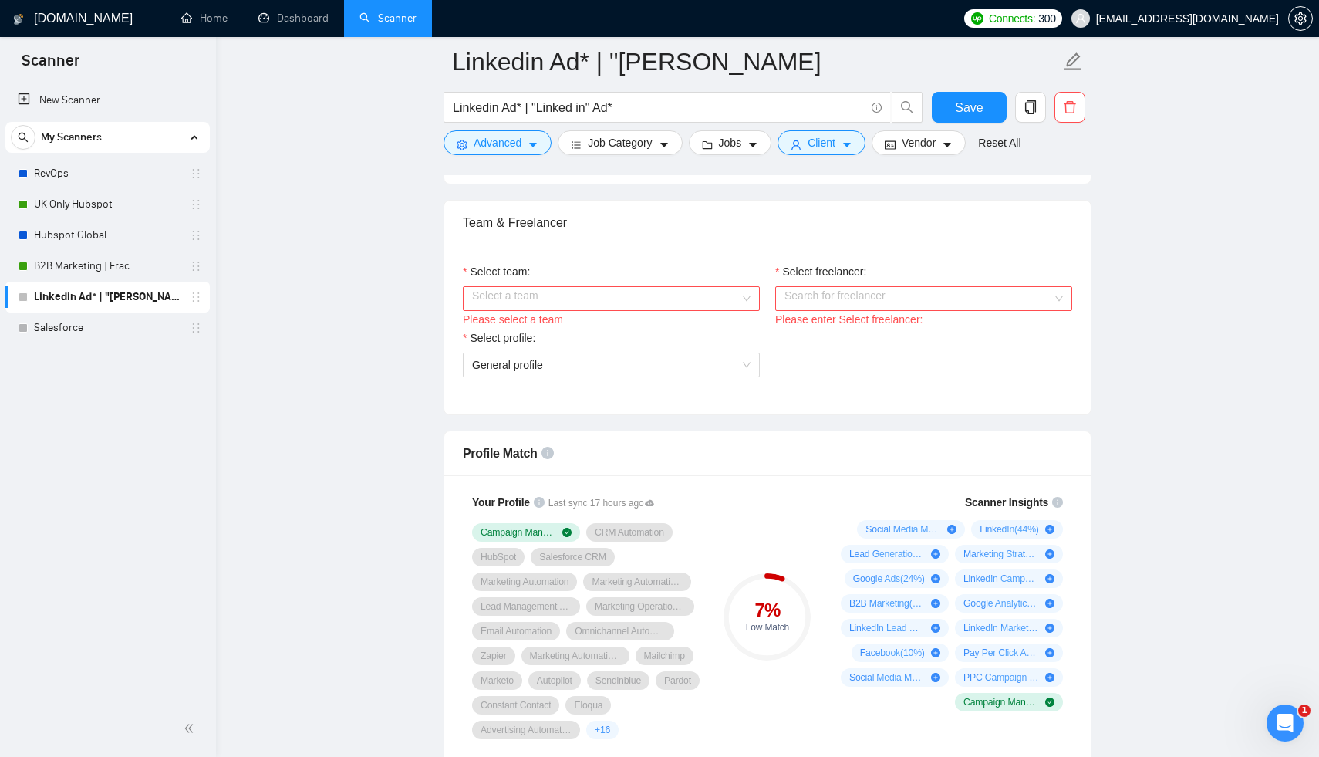
scroll to position [807, 0]
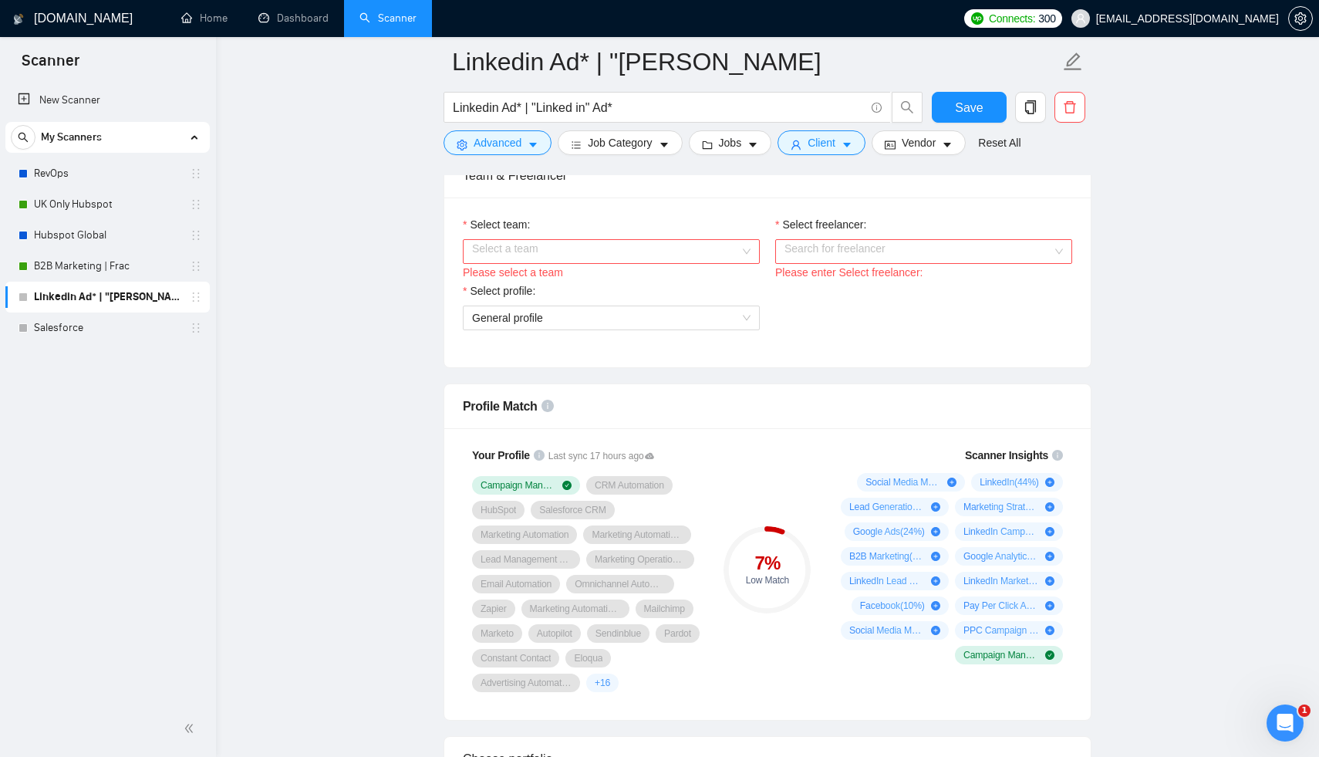
click at [723, 249] on input "Select team:" at bounding box center [606, 251] width 268 height 23
click at [693, 272] on div "Soroni-Agency-Team" at bounding box center [611, 270] width 278 height 17
click at [877, 248] on input "Select freelancer:" at bounding box center [919, 251] width 268 height 23
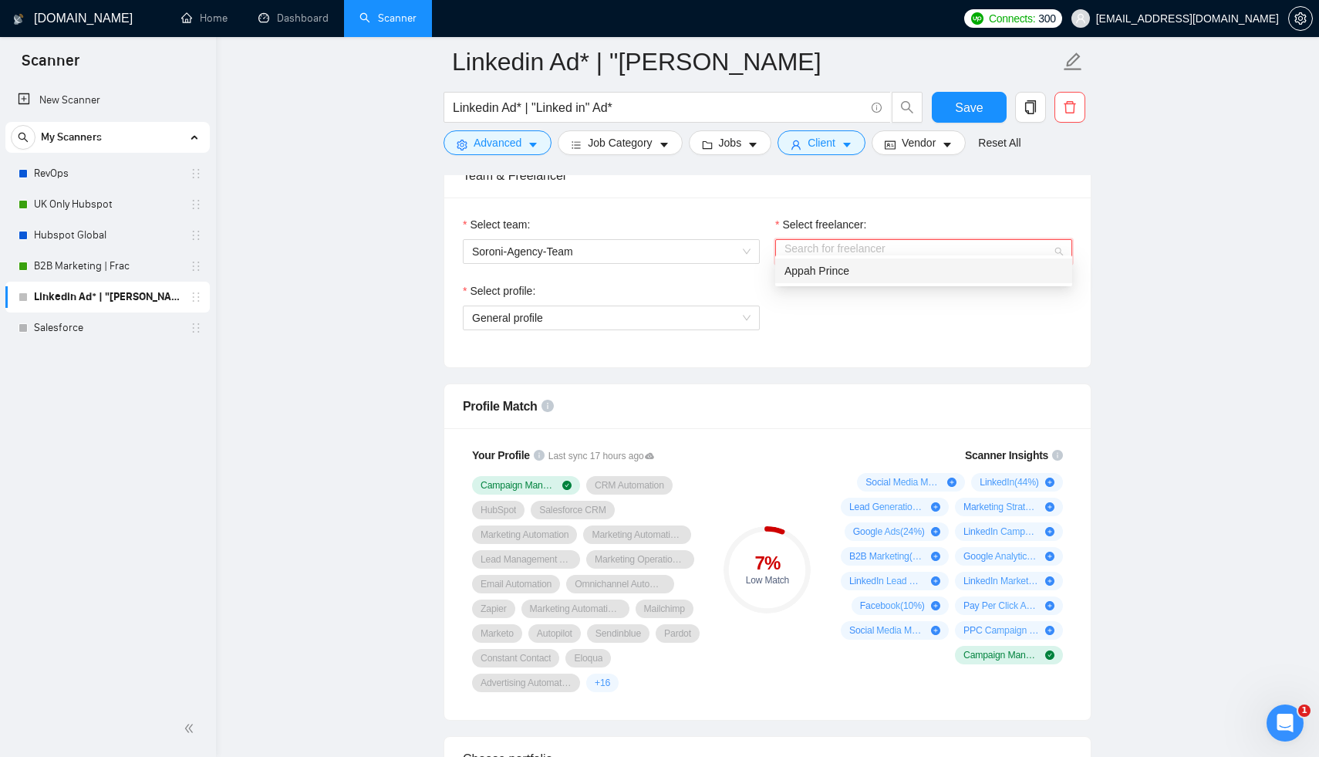
click at [867, 279] on div "Appah Prince" at bounding box center [923, 270] width 297 height 25
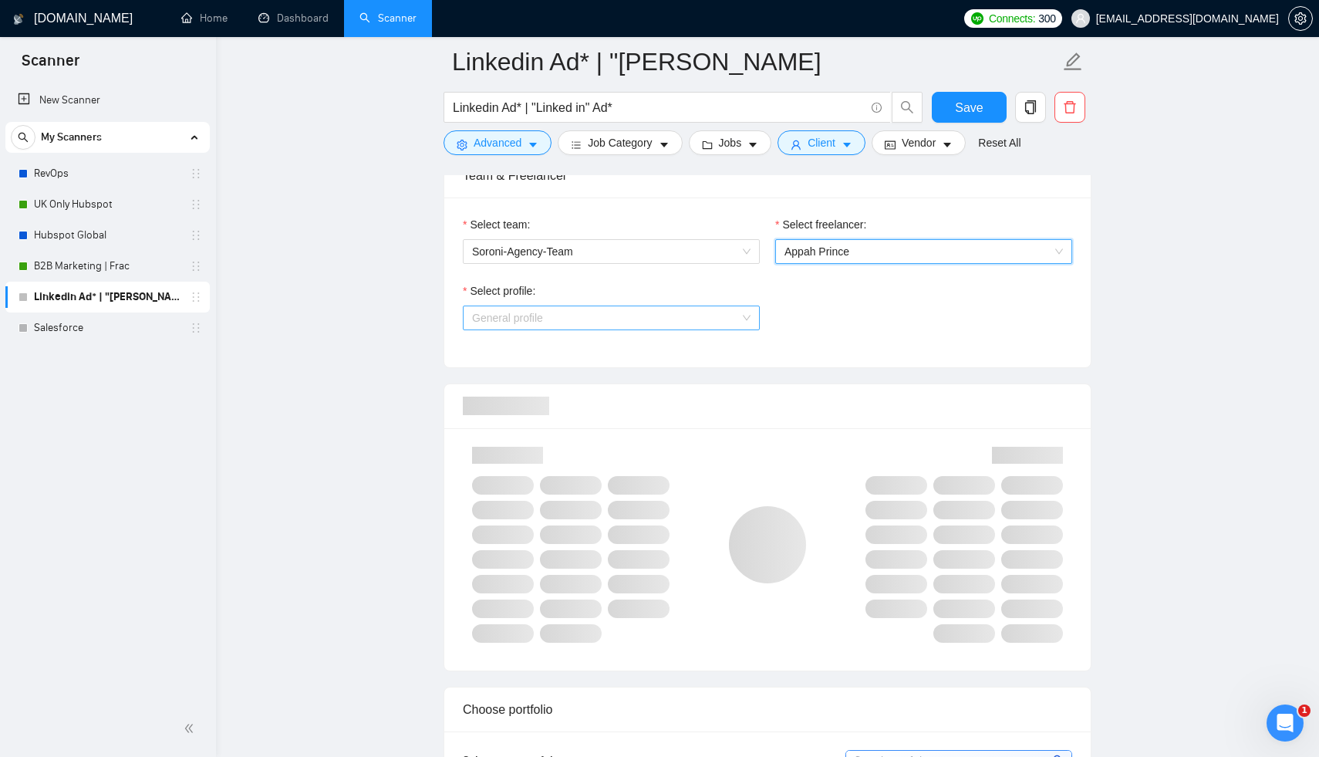
click at [694, 306] on span "General profile" at bounding box center [611, 317] width 278 height 23
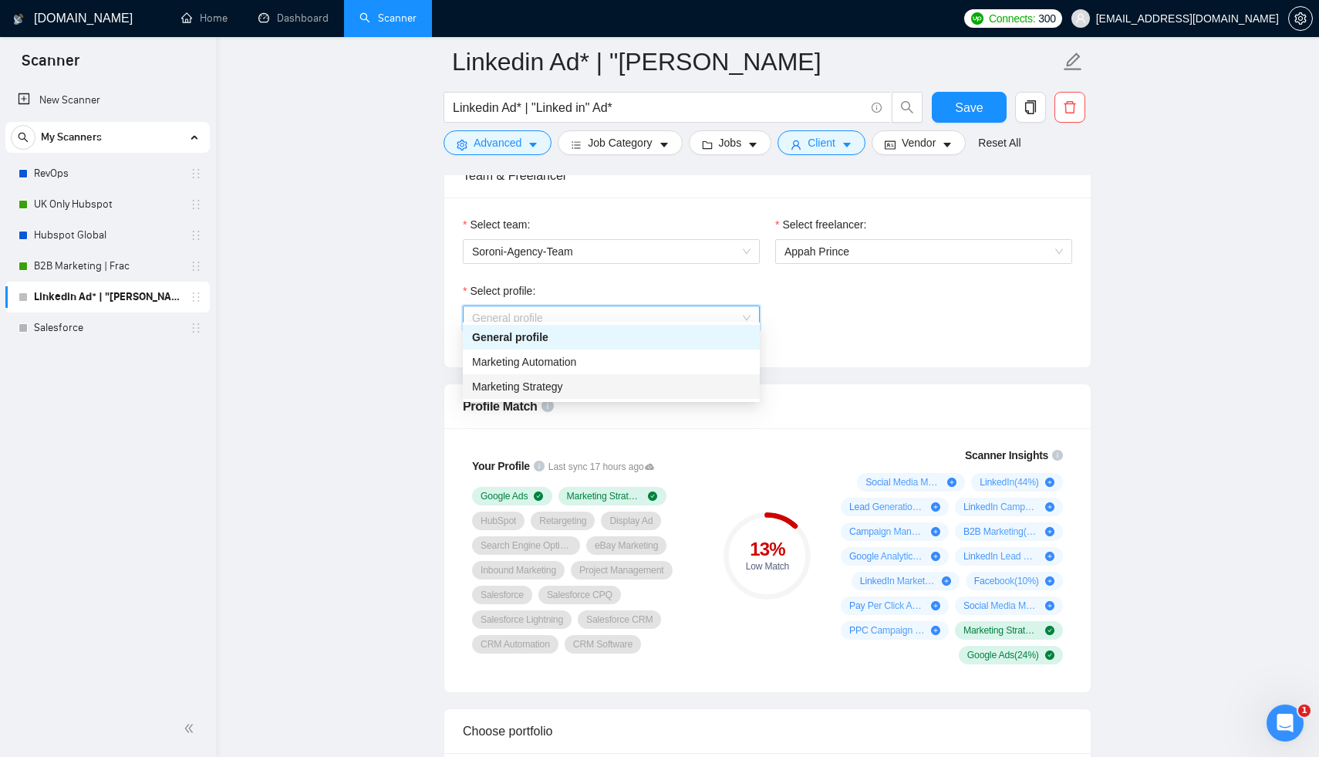
click at [639, 380] on div "Marketing Strategy" at bounding box center [611, 386] width 278 height 17
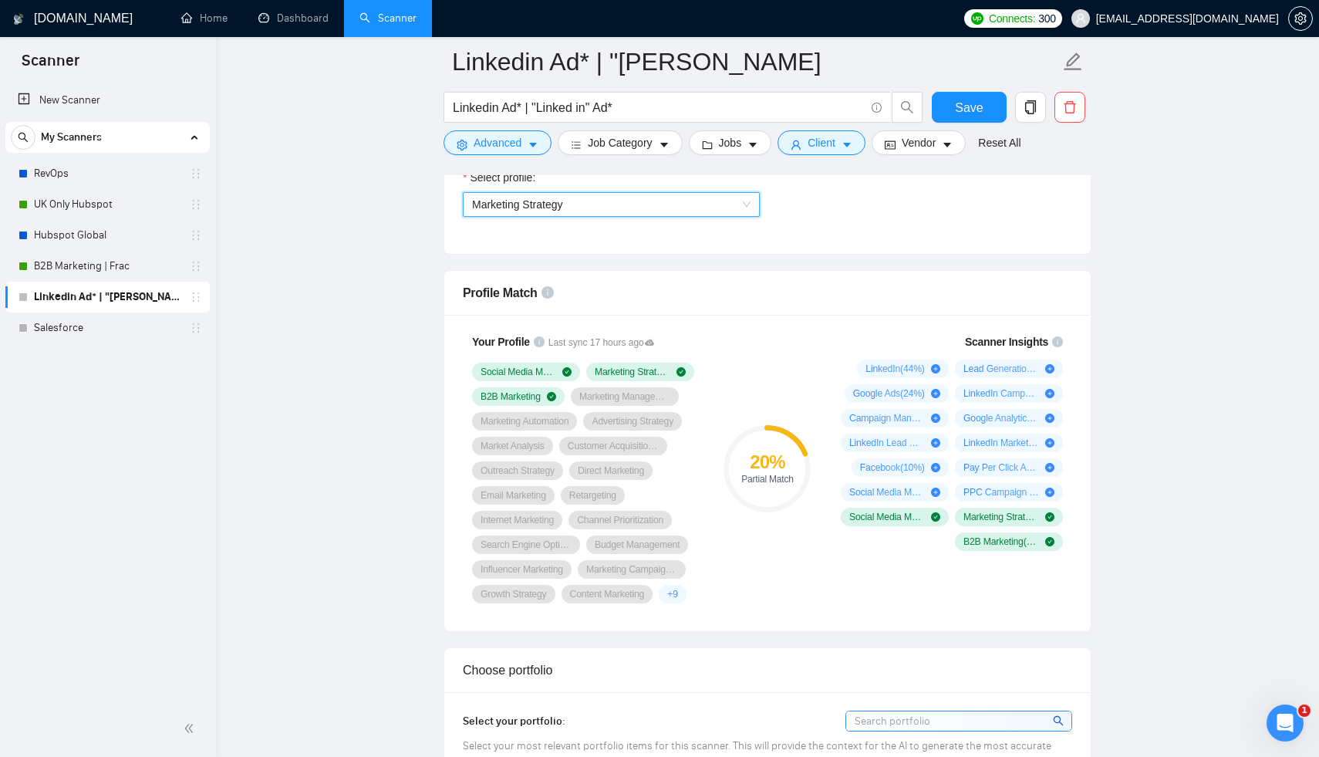
scroll to position [1203, 0]
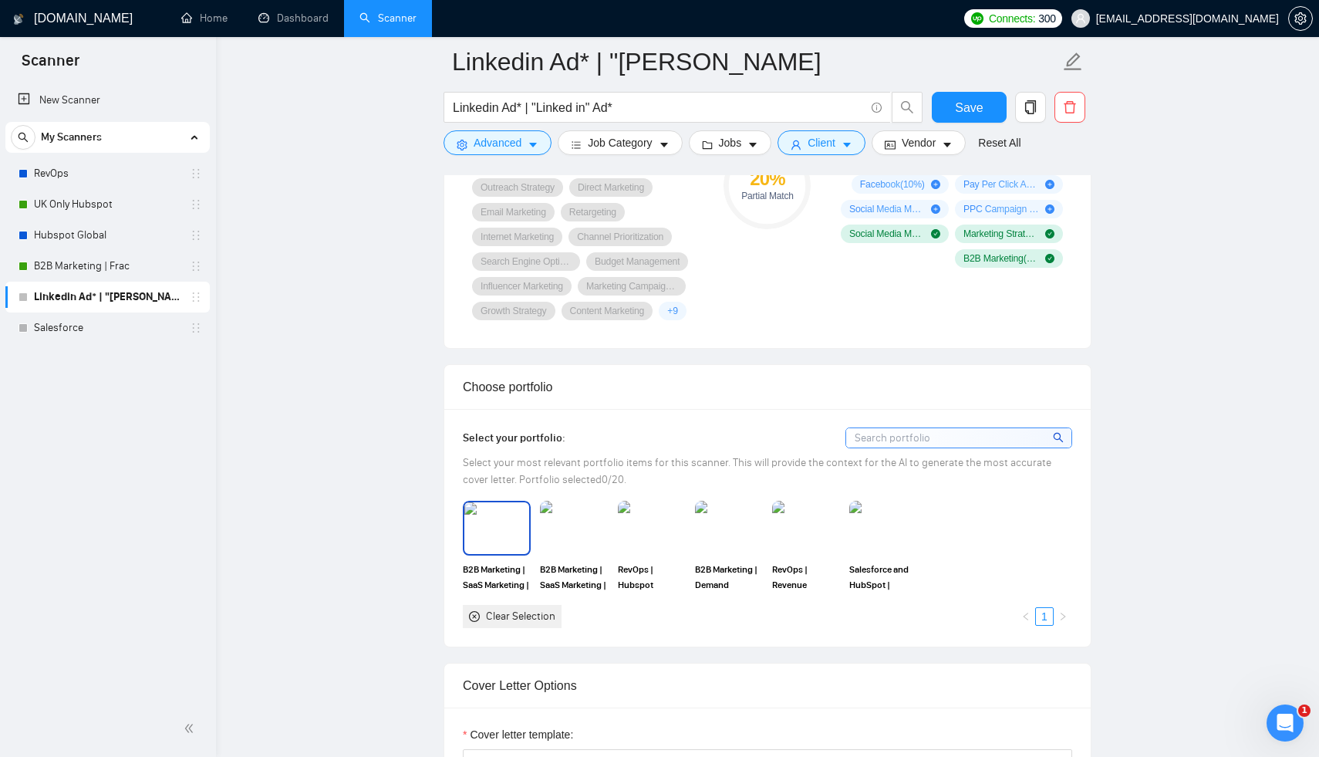
click at [493, 528] on img at bounding box center [496, 527] width 65 height 51
click at [579, 528] on img at bounding box center [574, 527] width 65 height 51
click at [634, 521] on img at bounding box center [652, 528] width 68 height 54
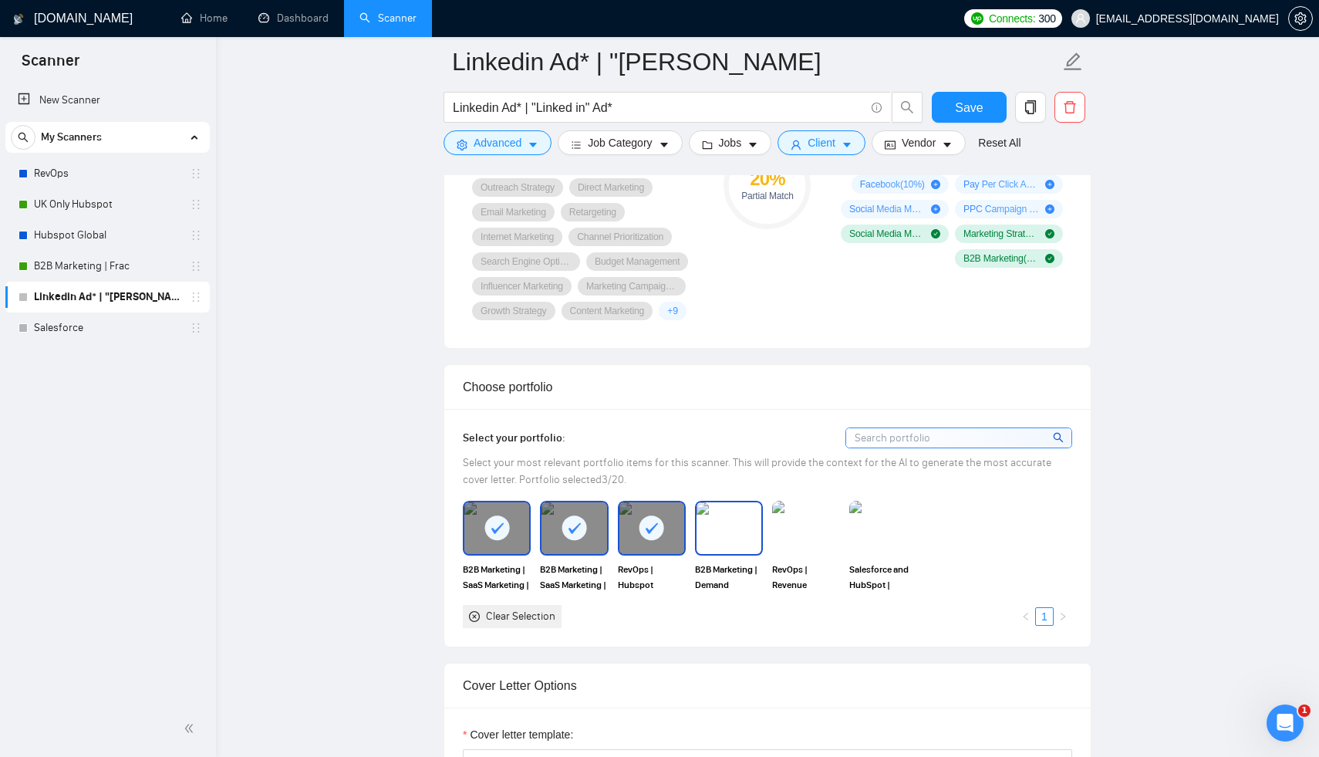
click at [730, 515] on img at bounding box center [729, 527] width 65 height 51
click at [647, 523] on rect at bounding box center [651, 527] width 25 height 25
click at [804, 538] on img at bounding box center [806, 527] width 65 height 51
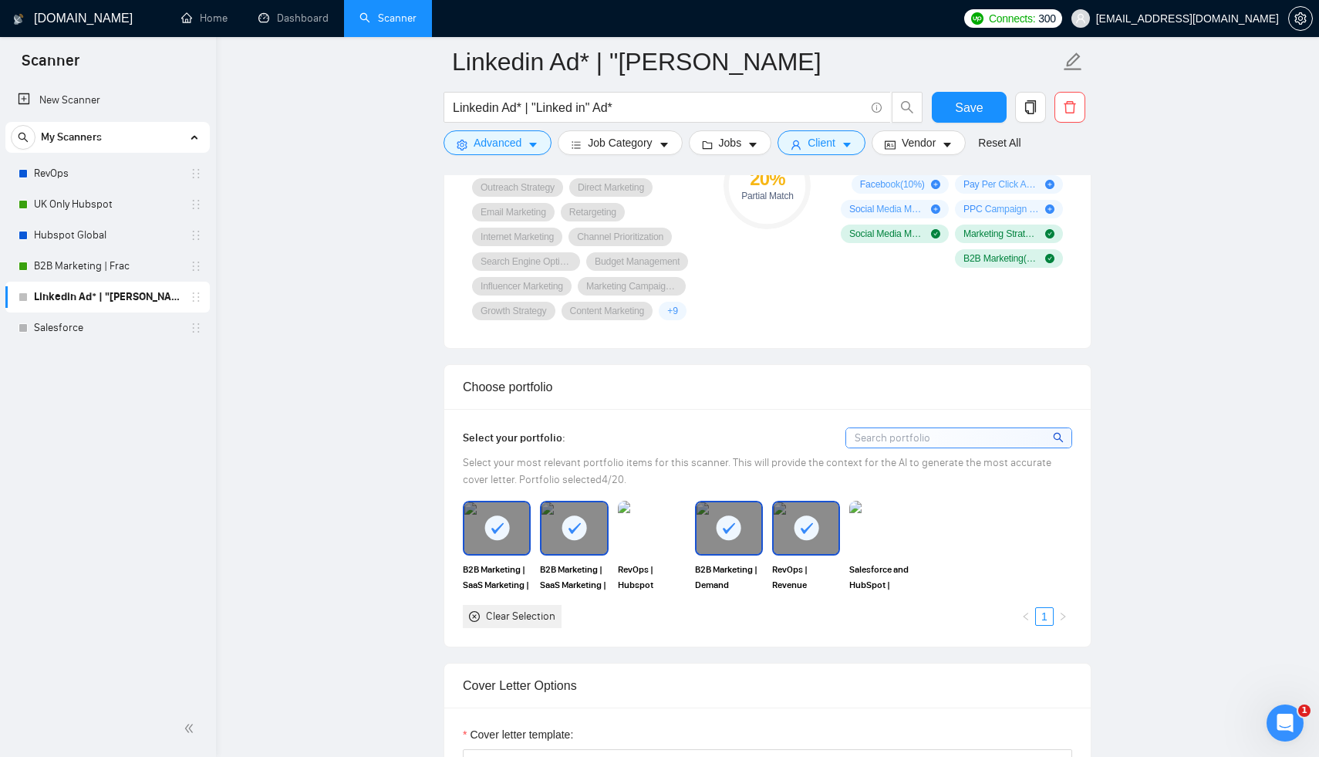
click at [876, 585] on div "B2B Marketing | SaaS Marketing | Demand Generation | Fractional CMO B2B Marketi…" at bounding box center [767, 564] width 619 height 127
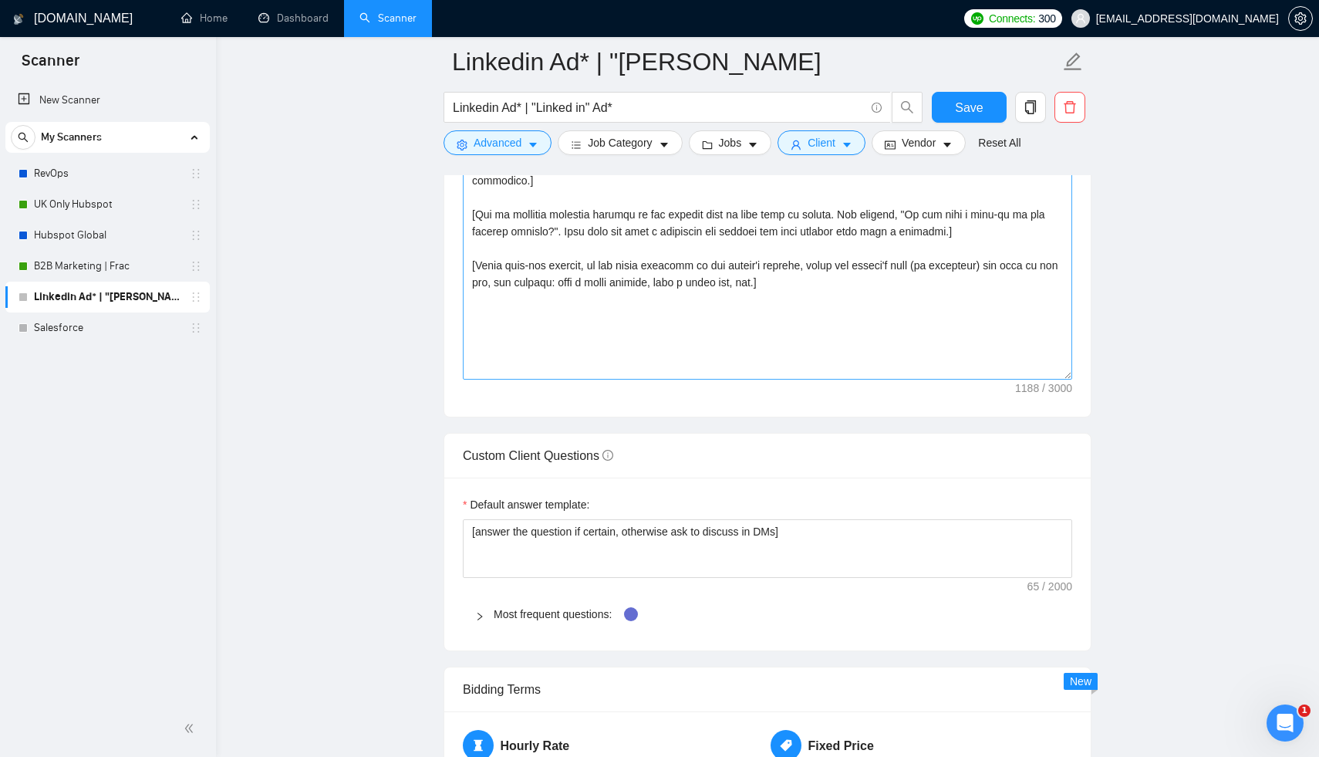
scroll to position [2097, 0]
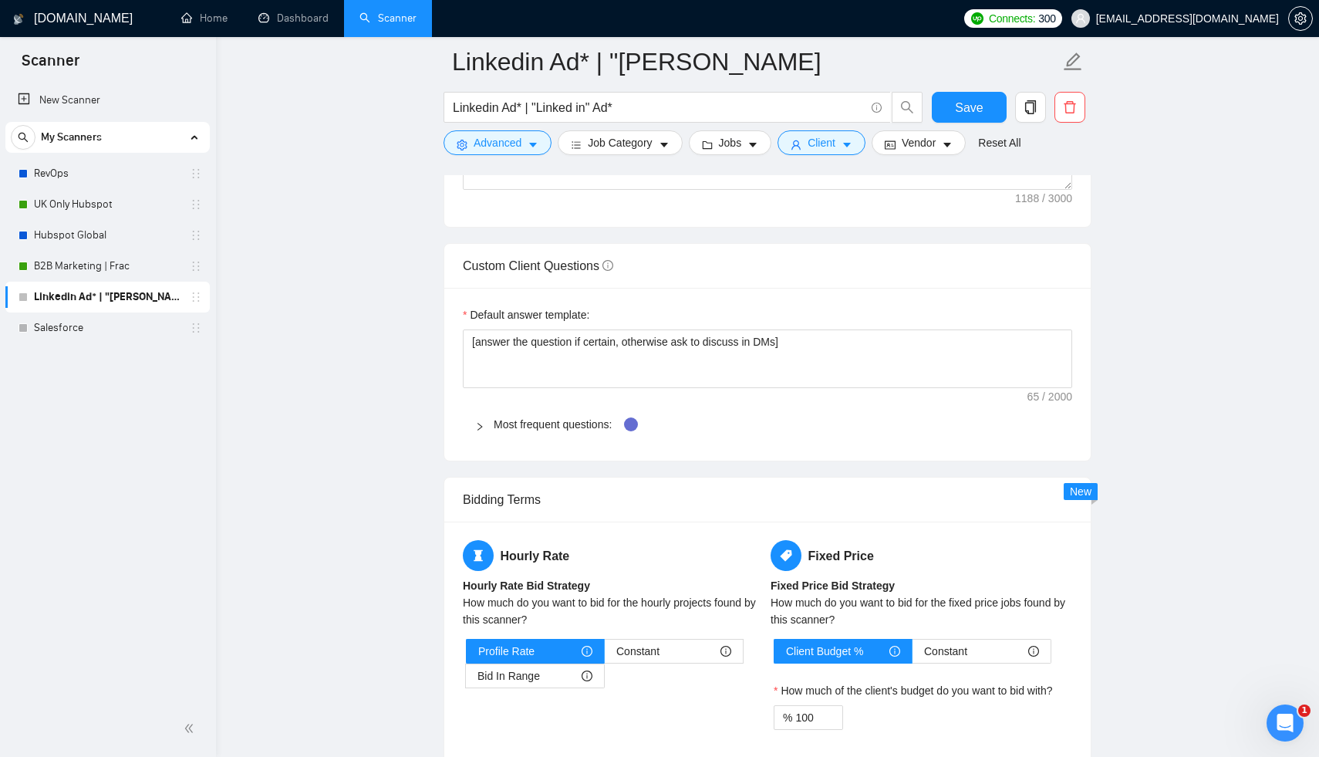
click at [947, 597] on div "How much do you want to bid for the fixed price jobs found by this scanner?" at bounding box center [922, 611] width 302 height 34
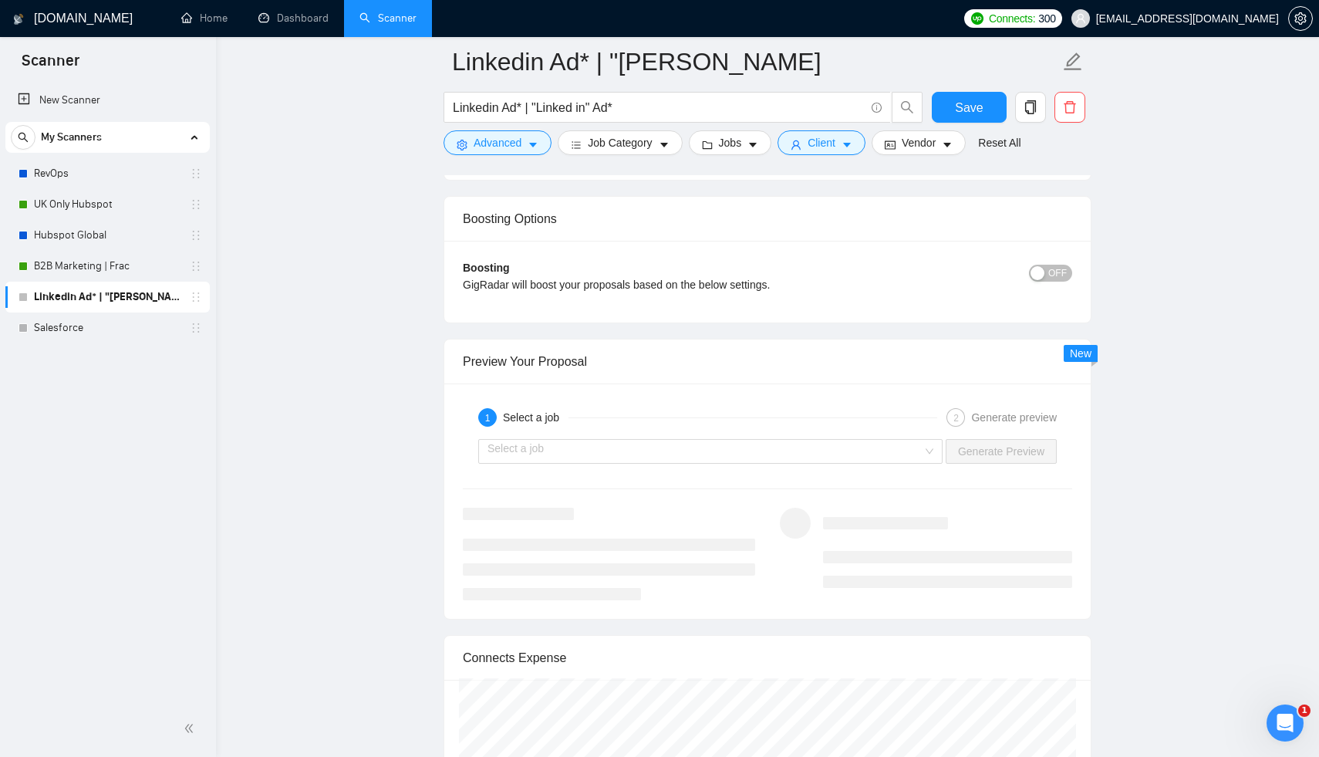
scroll to position [2760, 0]
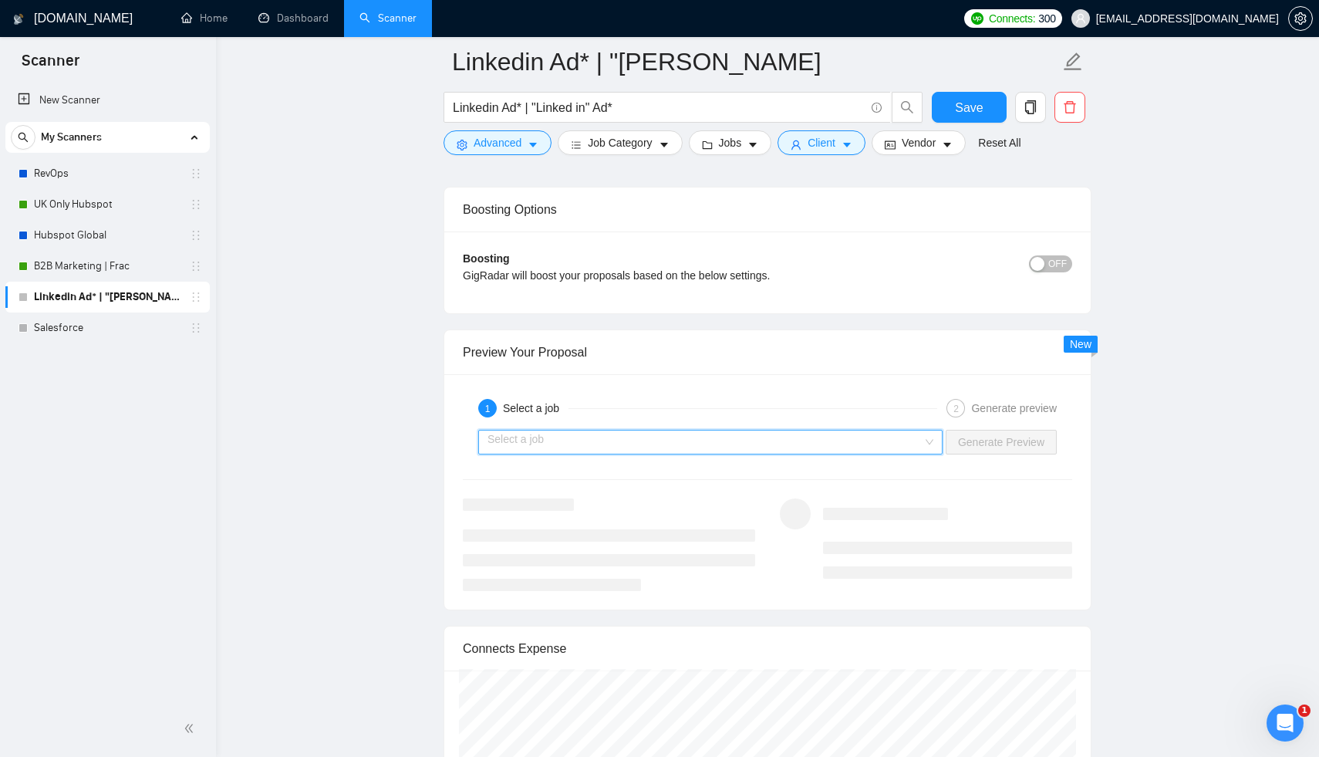
click at [909, 430] on input "search" at bounding box center [705, 441] width 435 height 23
click at [899, 430] on input "search" at bounding box center [705, 441] width 435 height 23
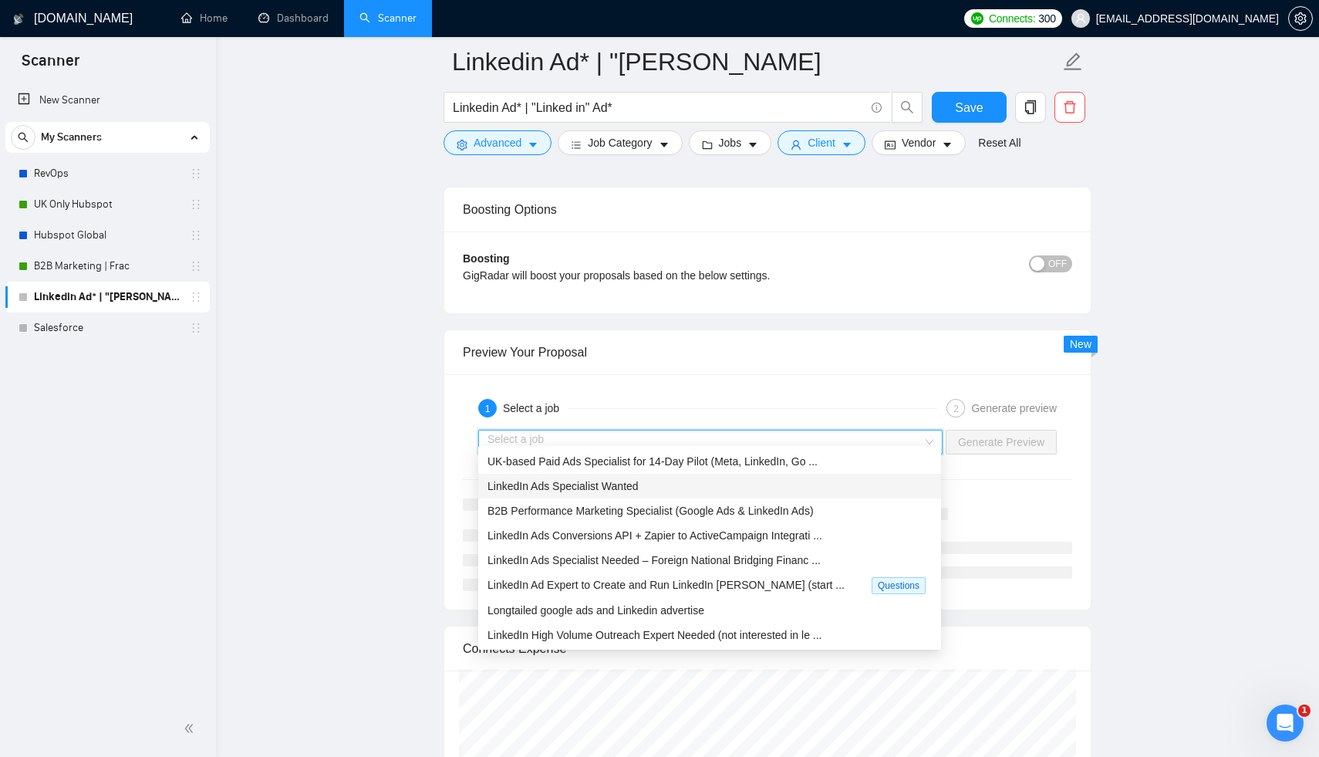
click at [849, 488] on div "LinkedIn Ads Specialist Wanted" at bounding box center [710, 485] width 444 height 17
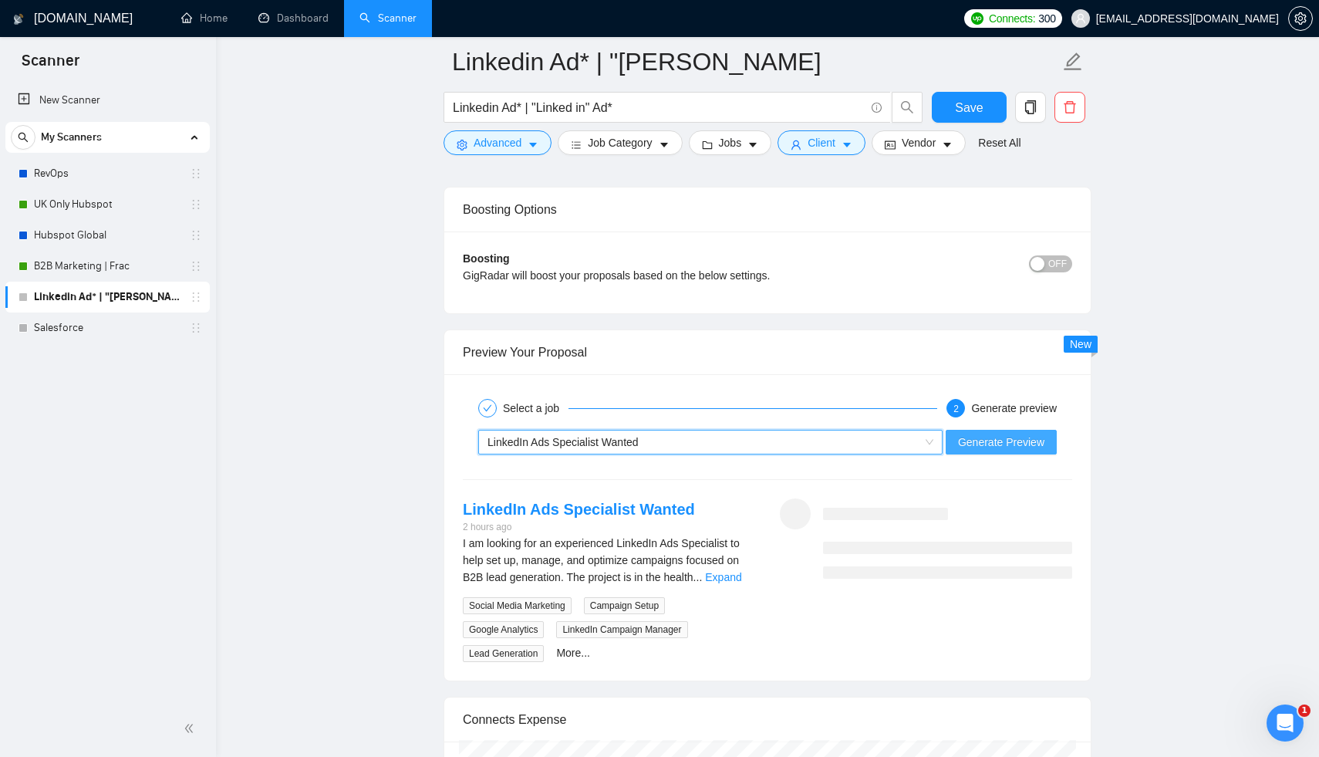
click at [1034, 434] on span "Generate Preview" at bounding box center [1001, 442] width 86 height 17
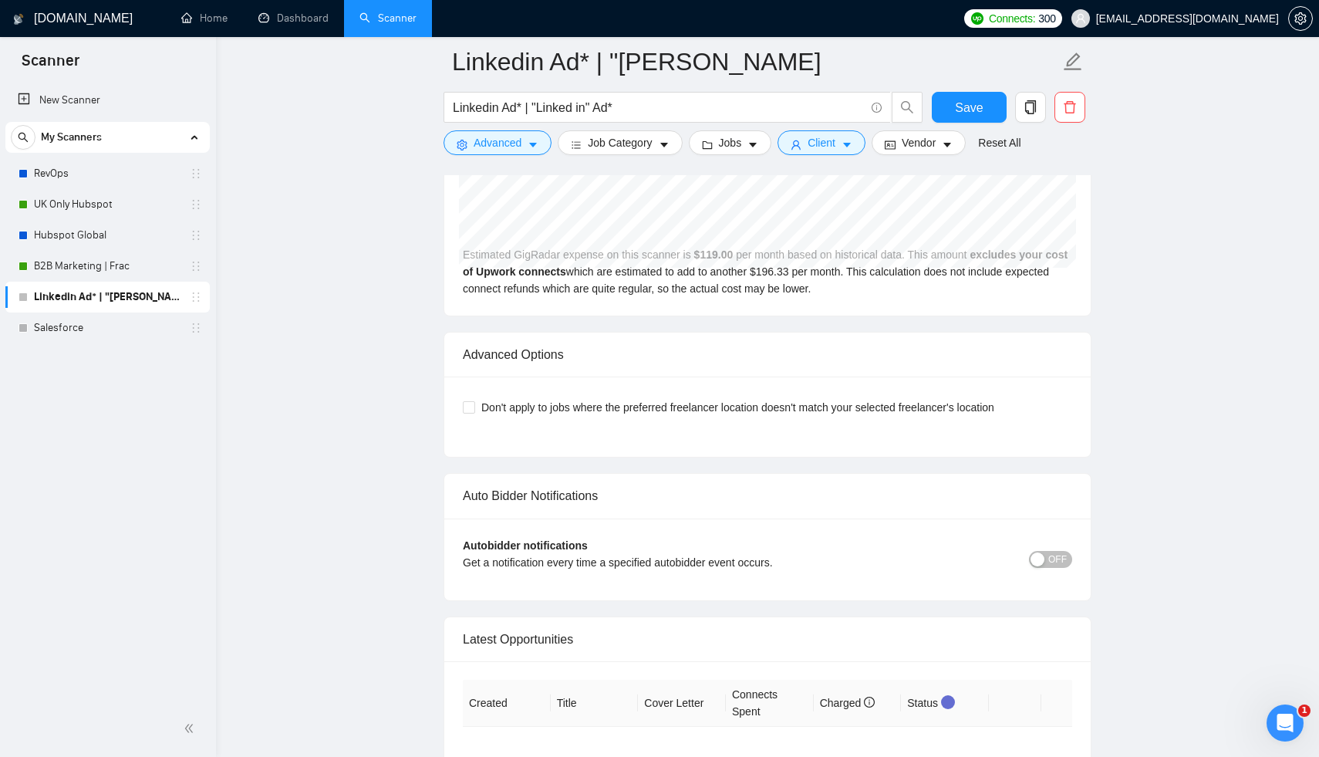
scroll to position [3569, 0]
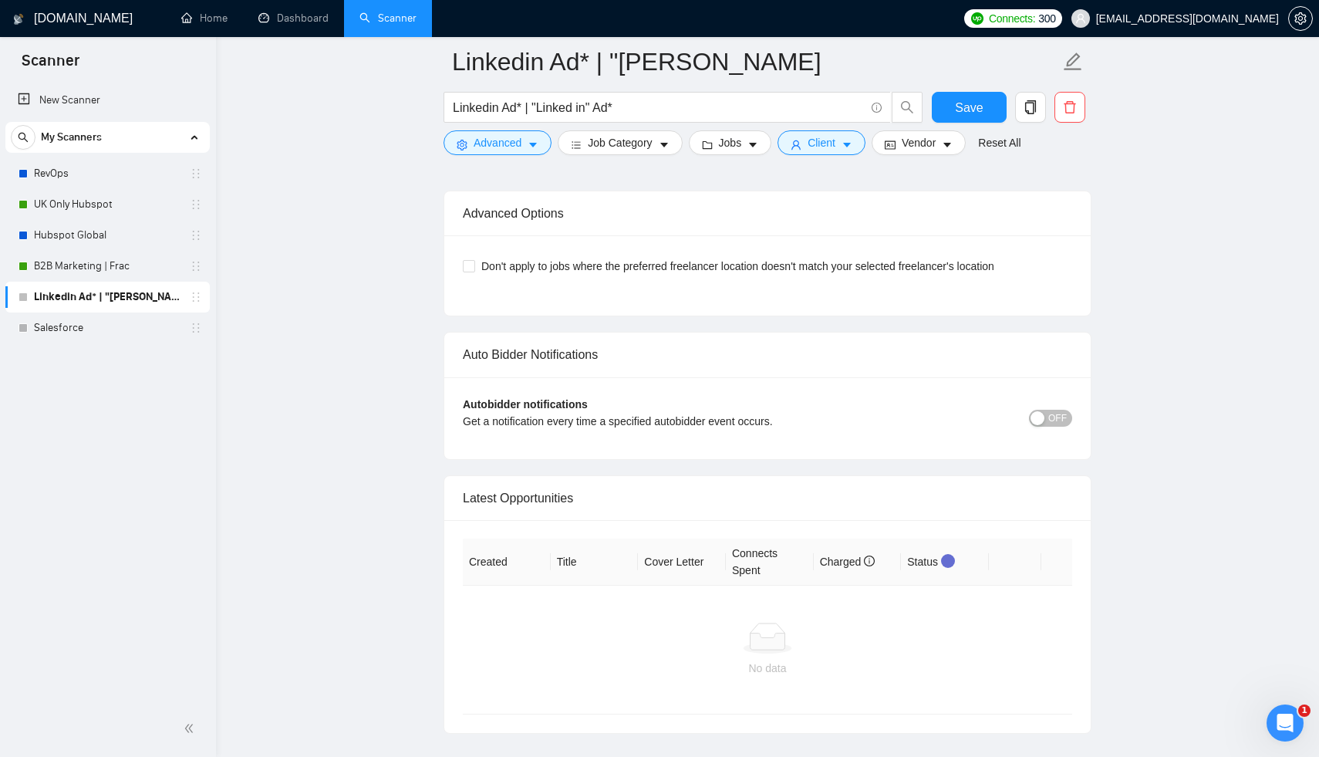
click at [1051, 410] on span "OFF" at bounding box center [1057, 418] width 19 height 17
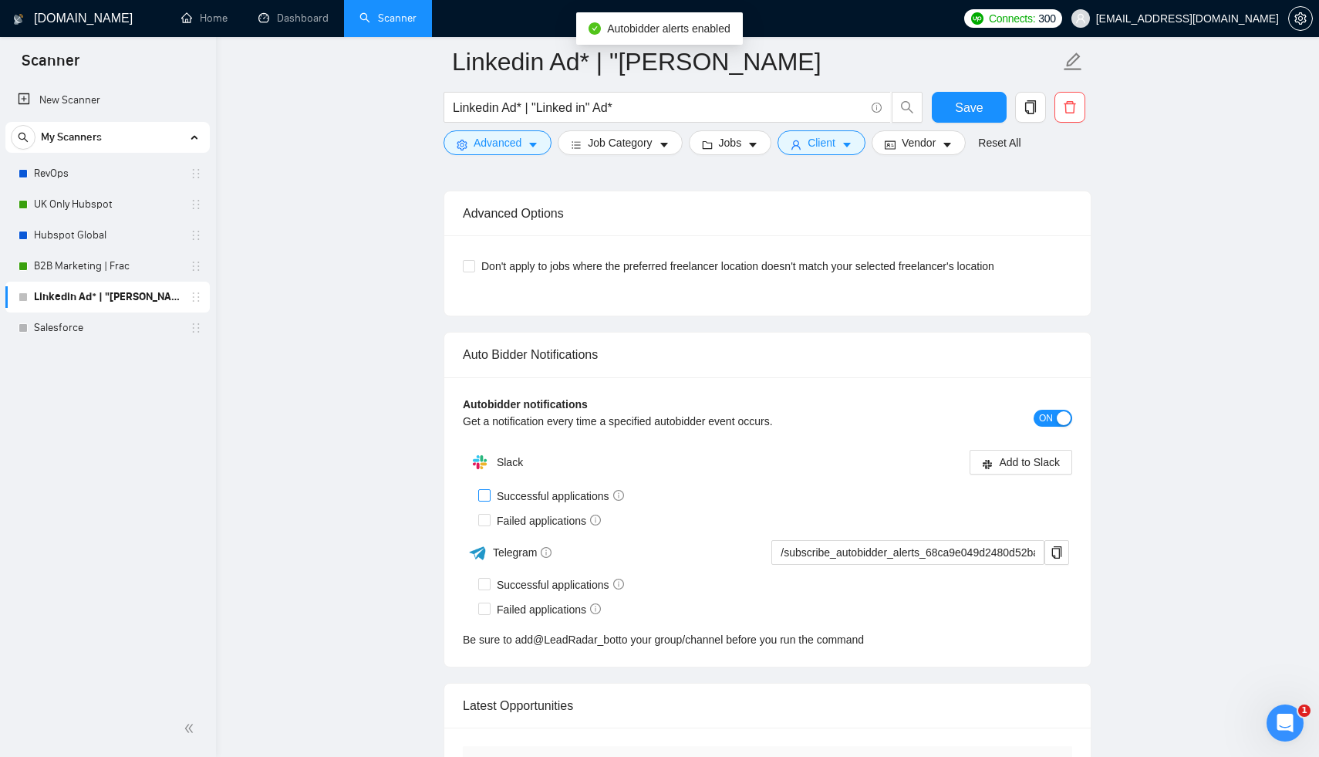
click at [484, 489] on span at bounding box center [484, 495] width 12 height 12
click at [484, 489] on input "Successful applications" at bounding box center [483, 494] width 11 height 11
checkbox input "true"
click at [484, 514] on label "Failed applications" at bounding box center [542, 520] width 129 height 17
click at [484, 514] on input "Failed applications" at bounding box center [483, 519] width 11 height 11
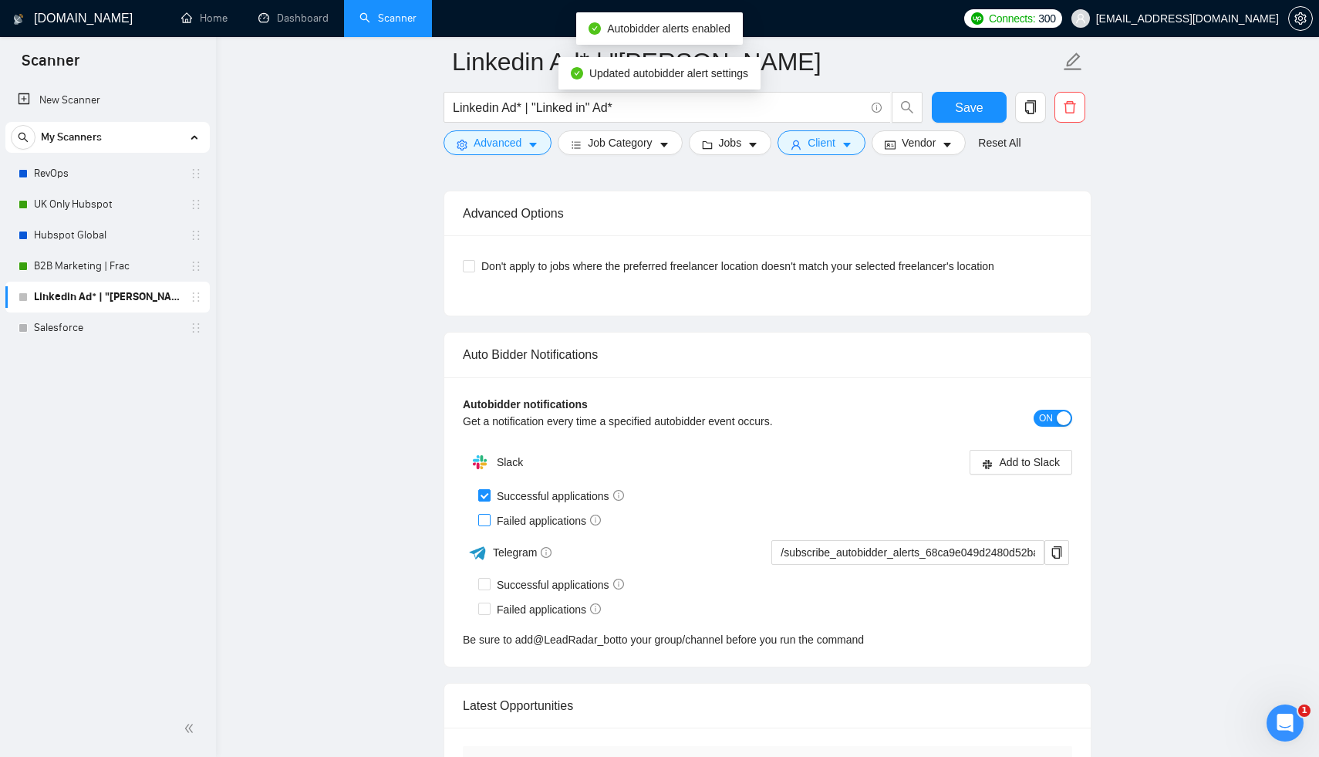
checkbox input "true"
click at [1018, 454] on span "Add to Slack" at bounding box center [1029, 462] width 61 height 17
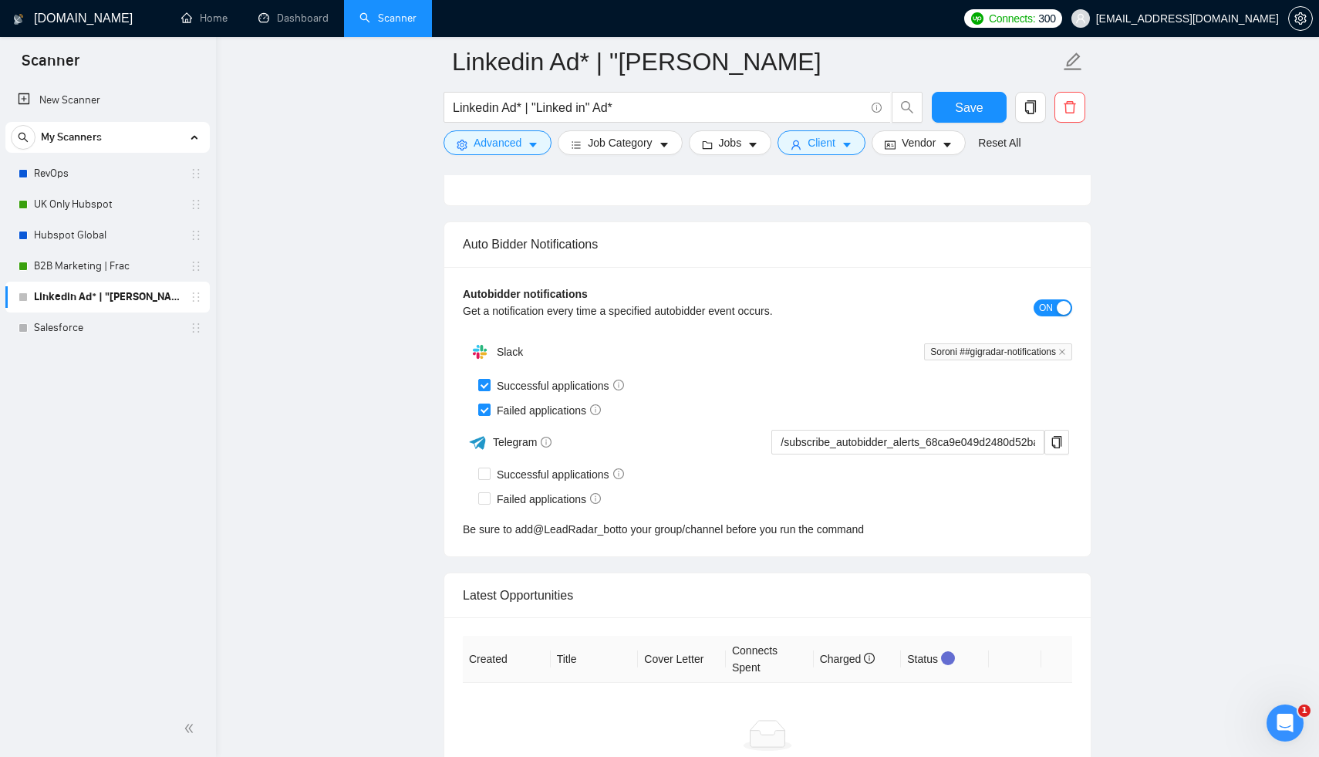
scroll to position [3859, 0]
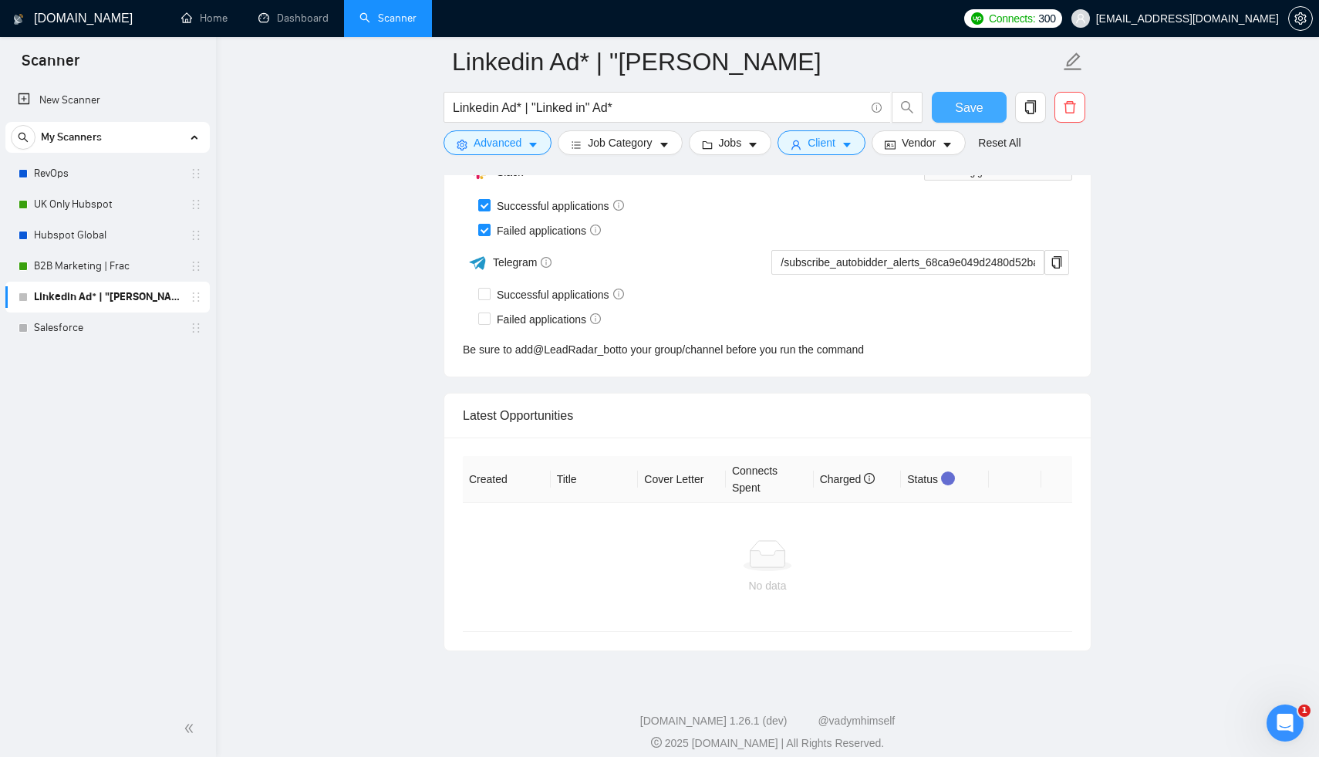
click at [979, 110] on span "Save" at bounding box center [969, 107] width 28 height 19
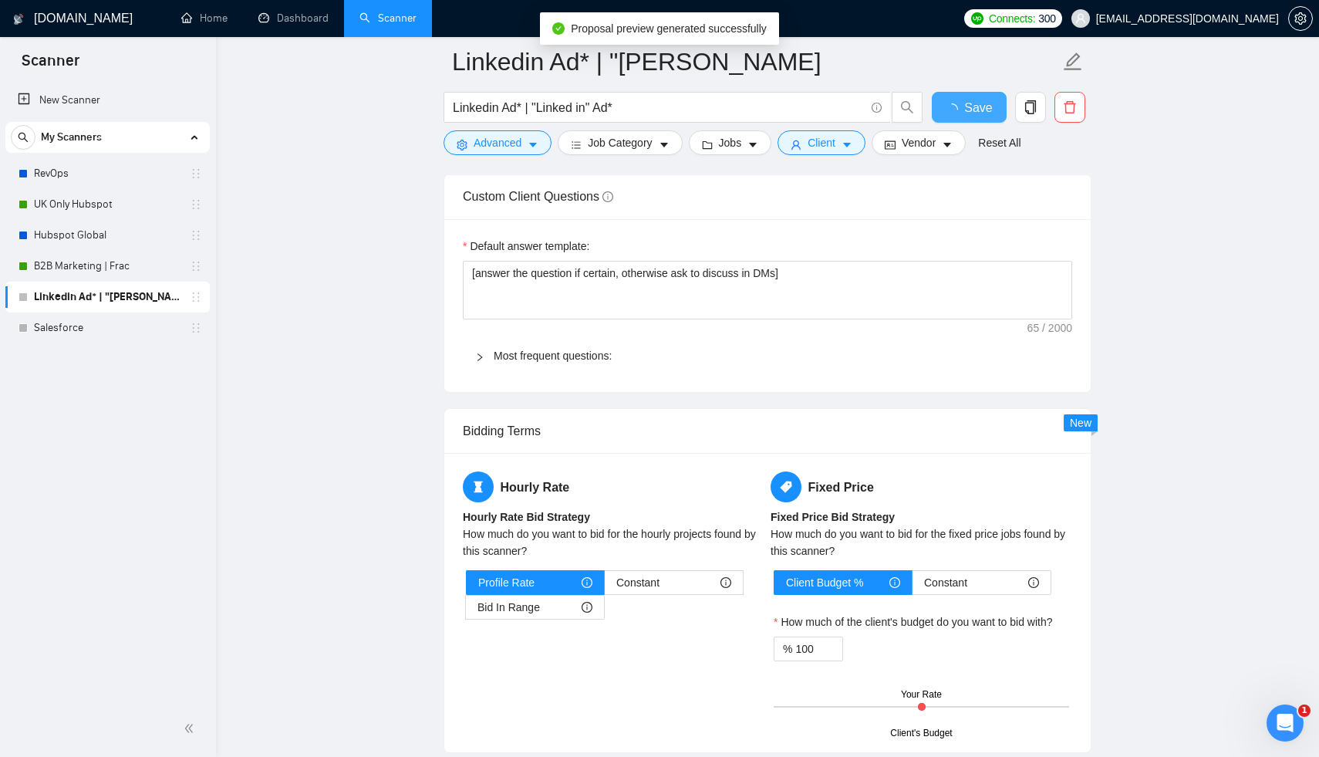
checkbox input "true"
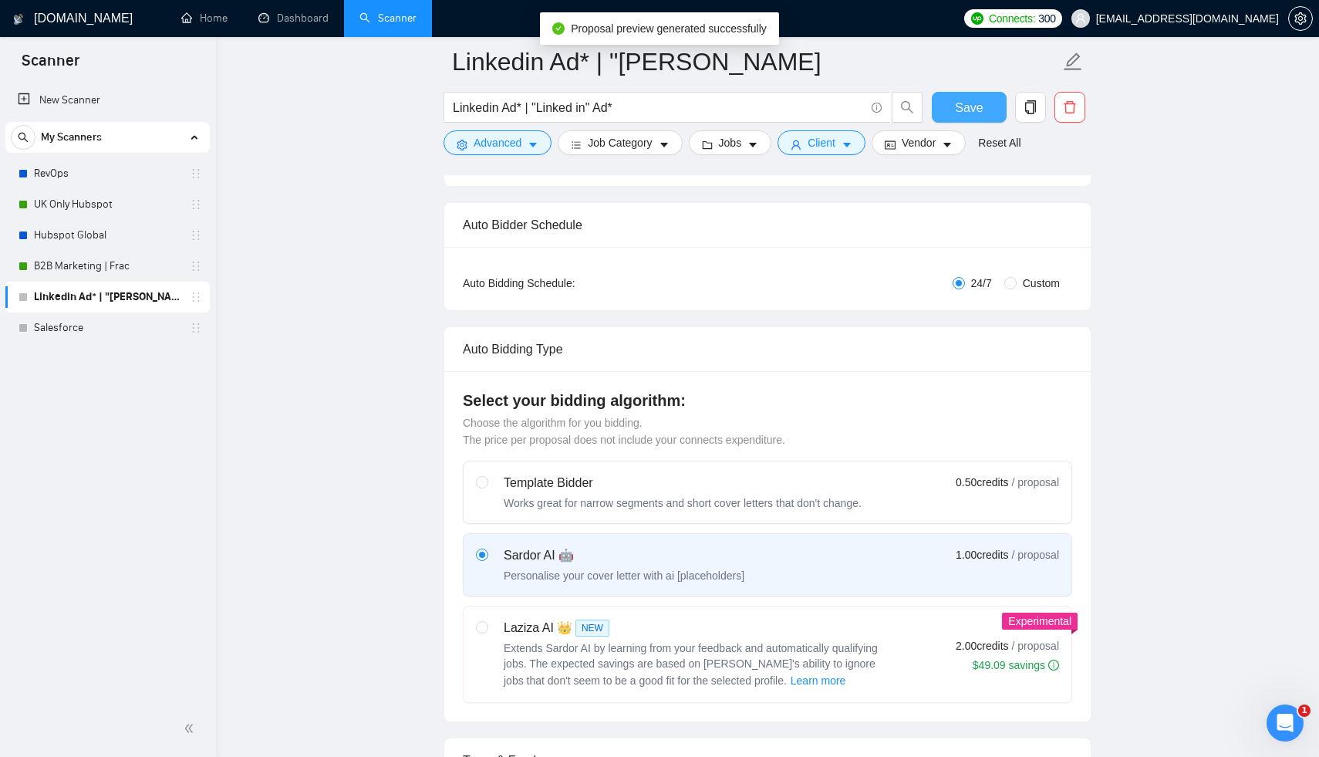
scroll to position [0, 0]
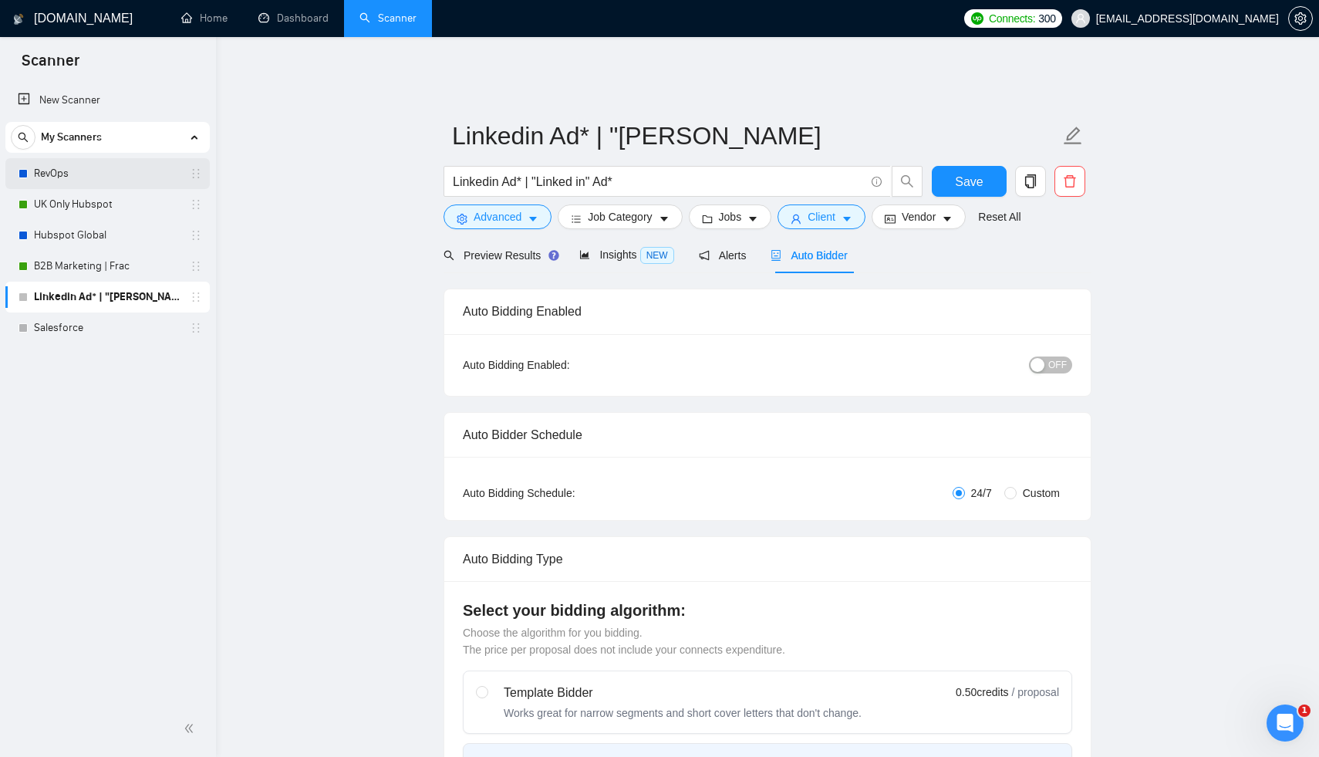
click at [68, 170] on link "RevOps" at bounding box center [107, 173] width 147 height 31
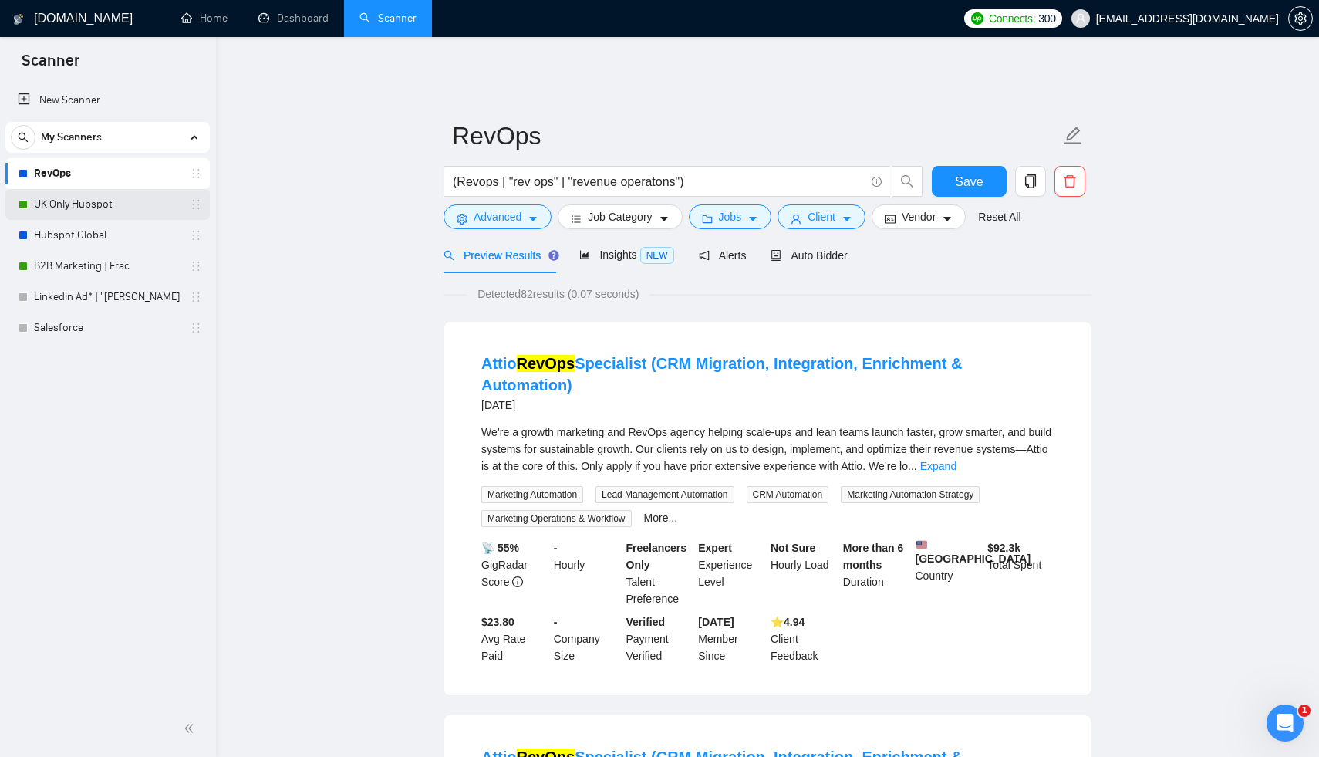
click at [77, 201] on link "UK Only Hubspot" at bounding box center [107, 204] width 147 height 31
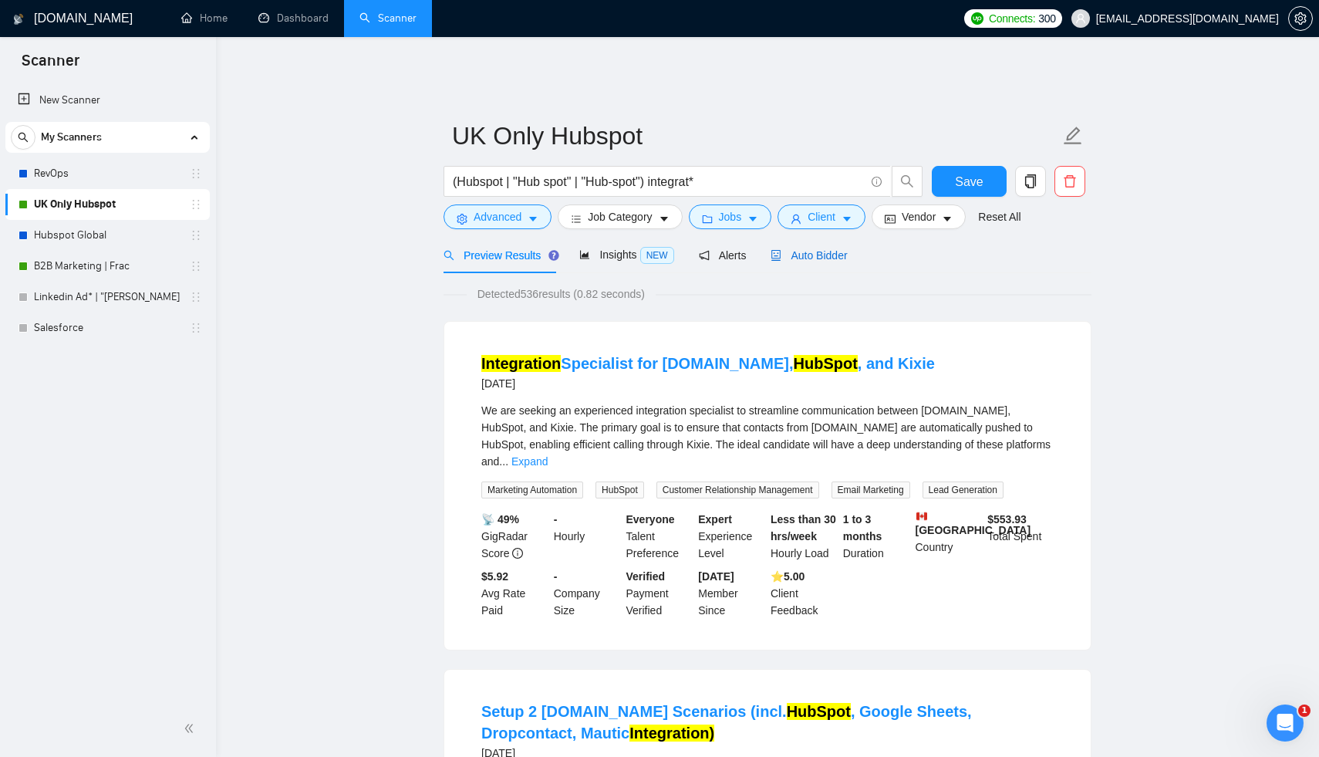
click at [796, 251] on div "Auto Bidder" at bounding box center [809, 255] width 76 height 17
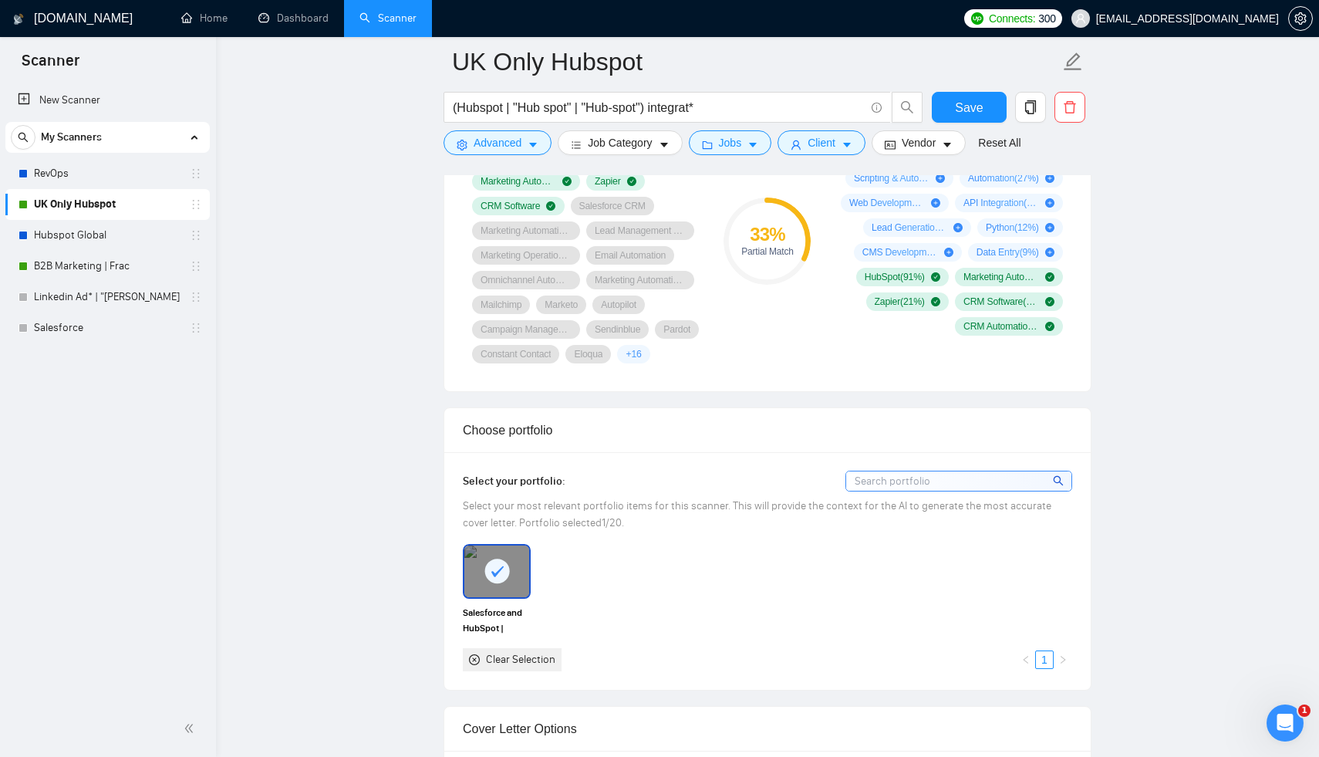
scroll to position [1022, 0]
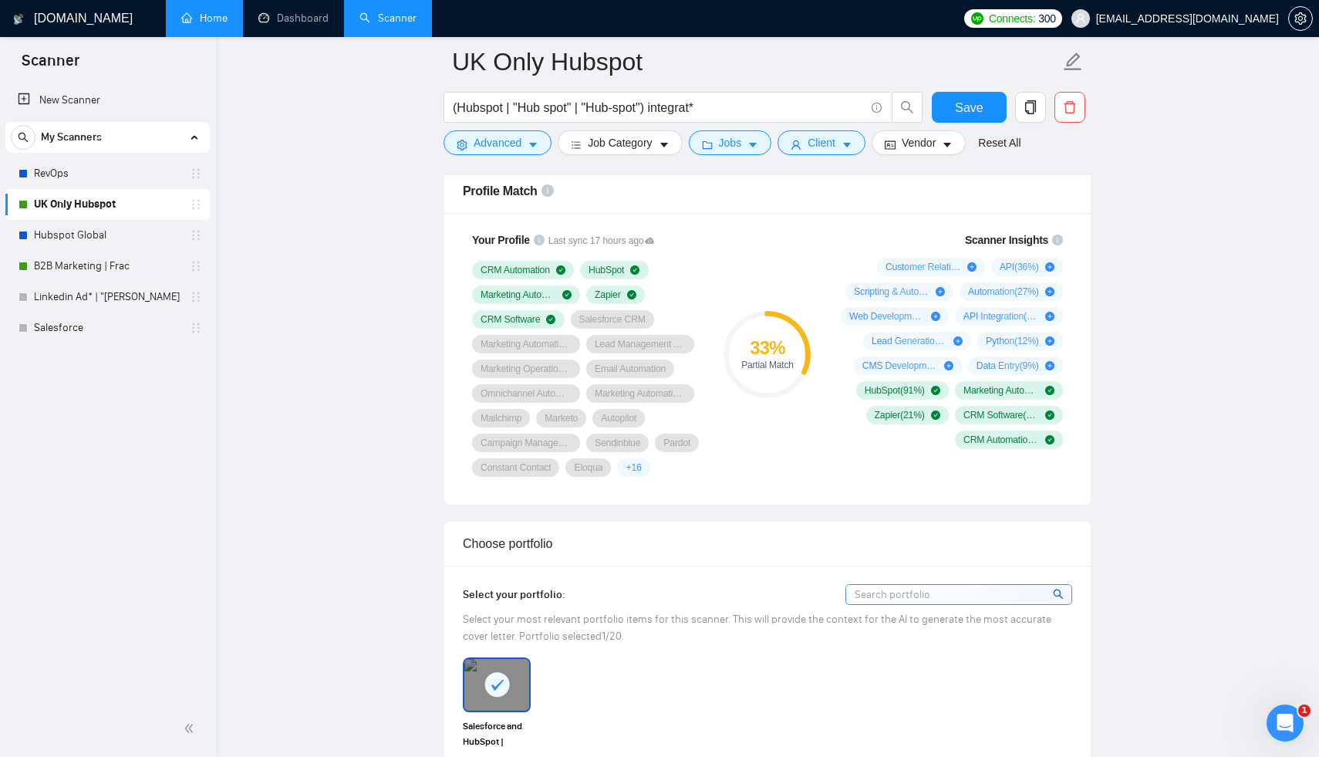
click at [222, 16] on link "Home" at bounding box center [204, 18] width 46 height 13
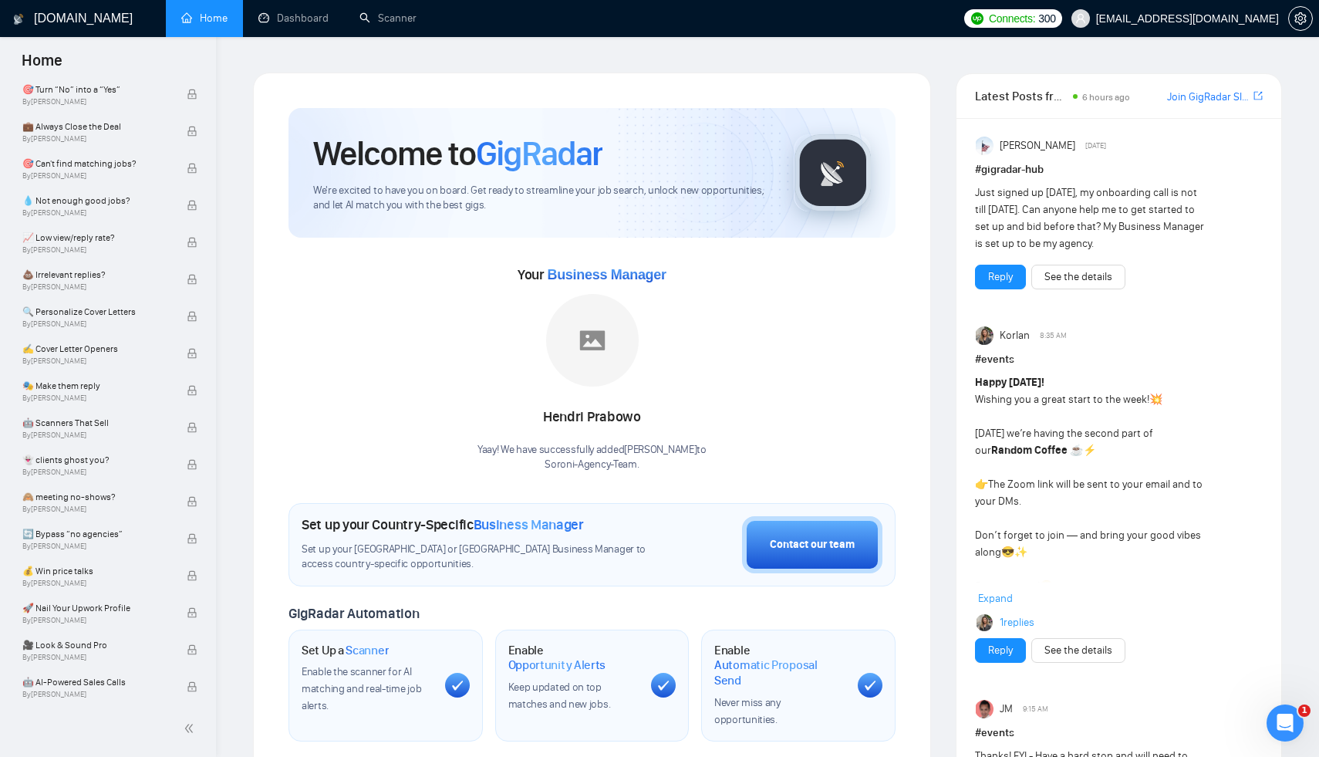
scroll to position [793, 0]
